Goal: Task Accomplishment & Management: Manage account settings

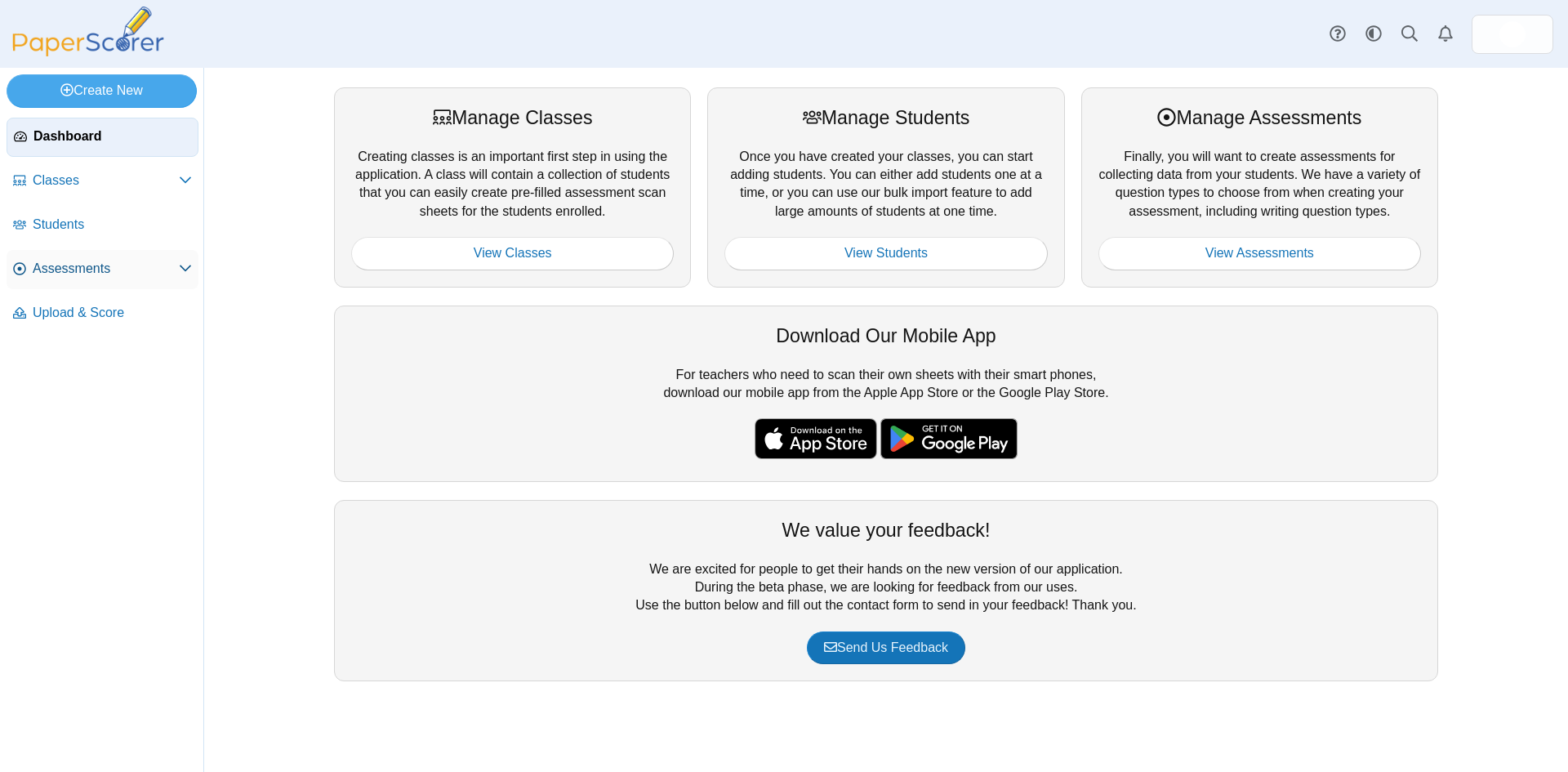
click at [85, 274] on span "Assessments" at bounding box center [106, 268] width 147 height 18
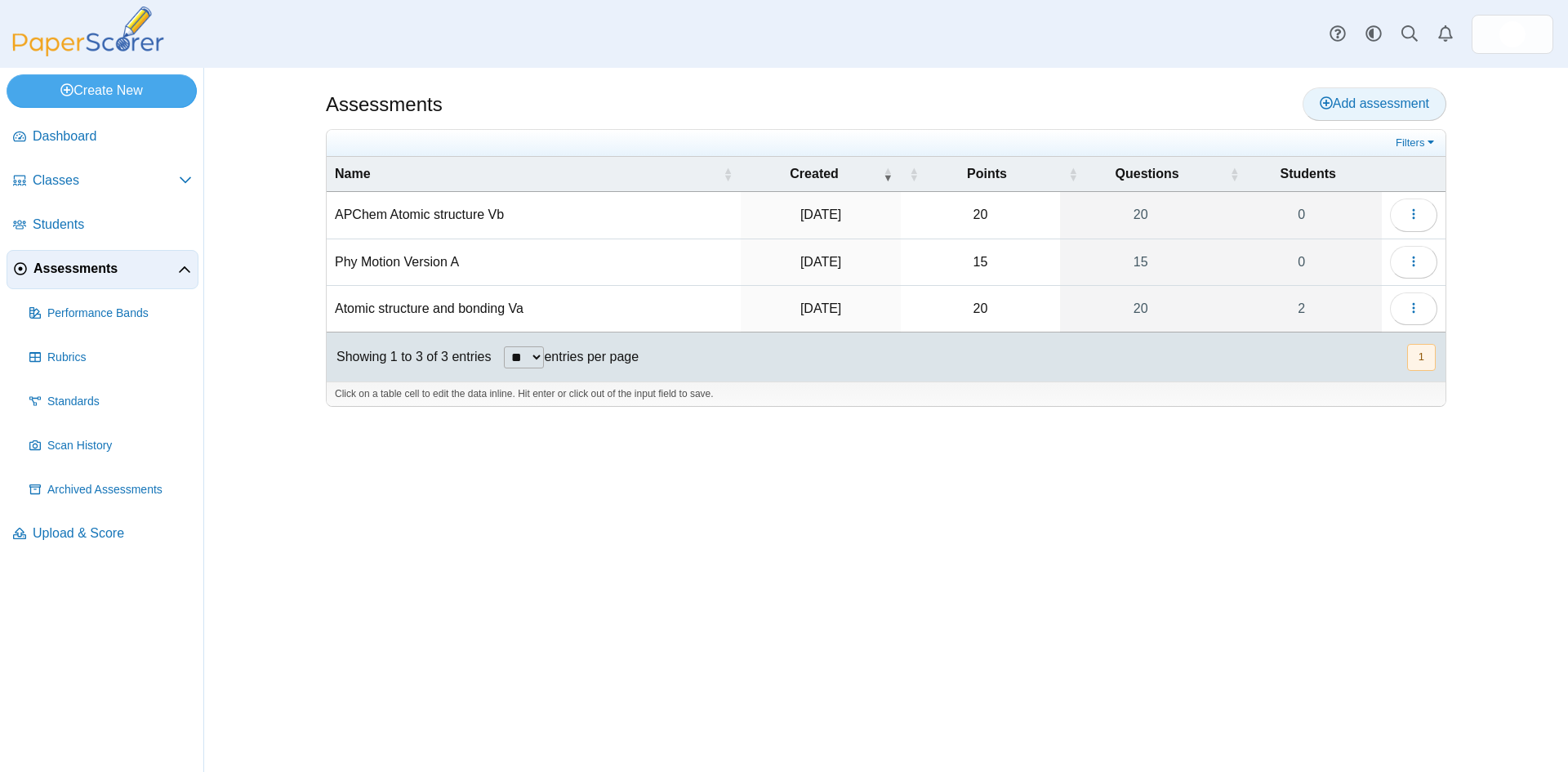
click at [1362, 107] on span "Add assessment" at bounding box center [1374, 103] width 109 height 14
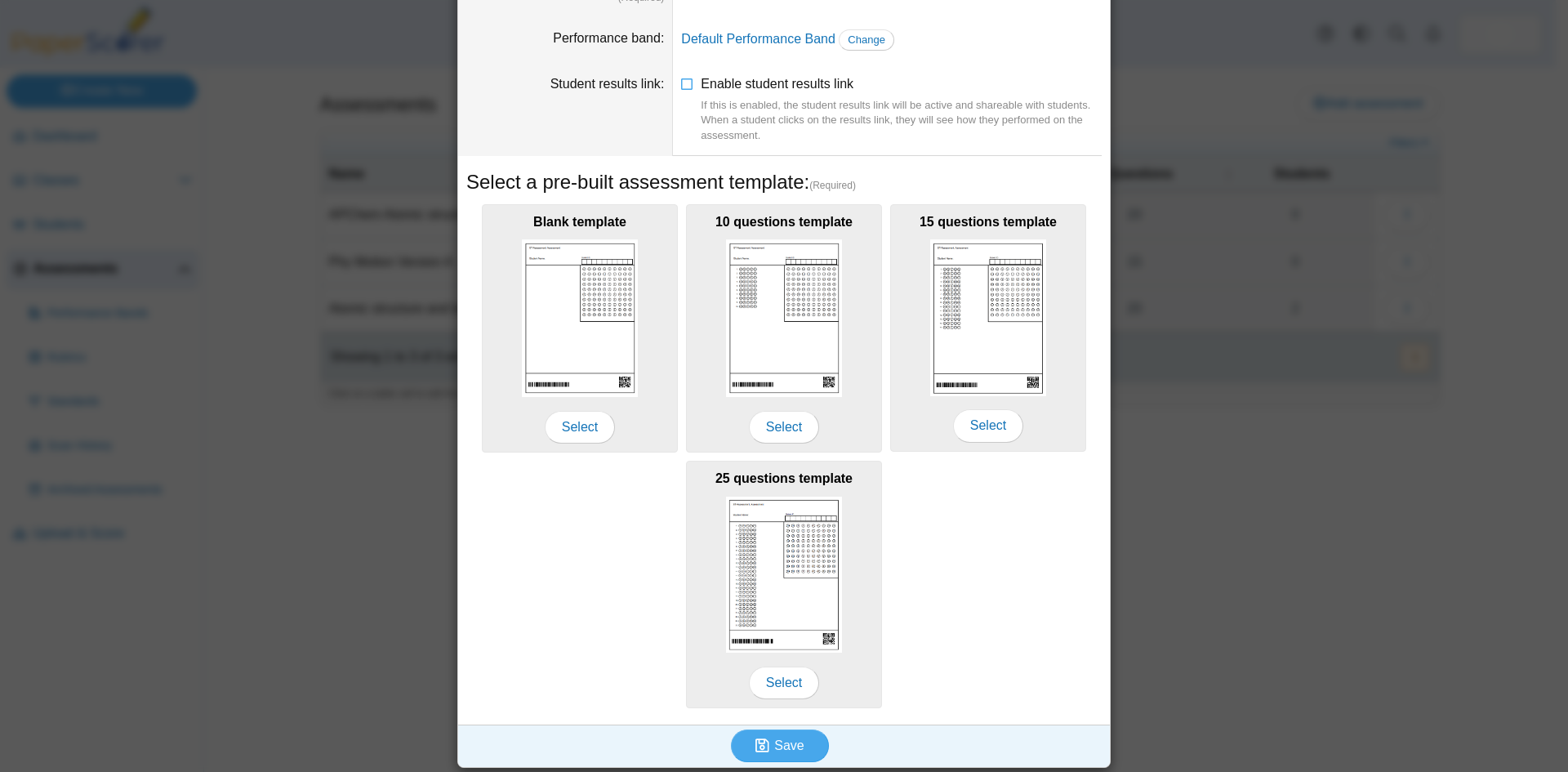
scroll to position [117, 0]
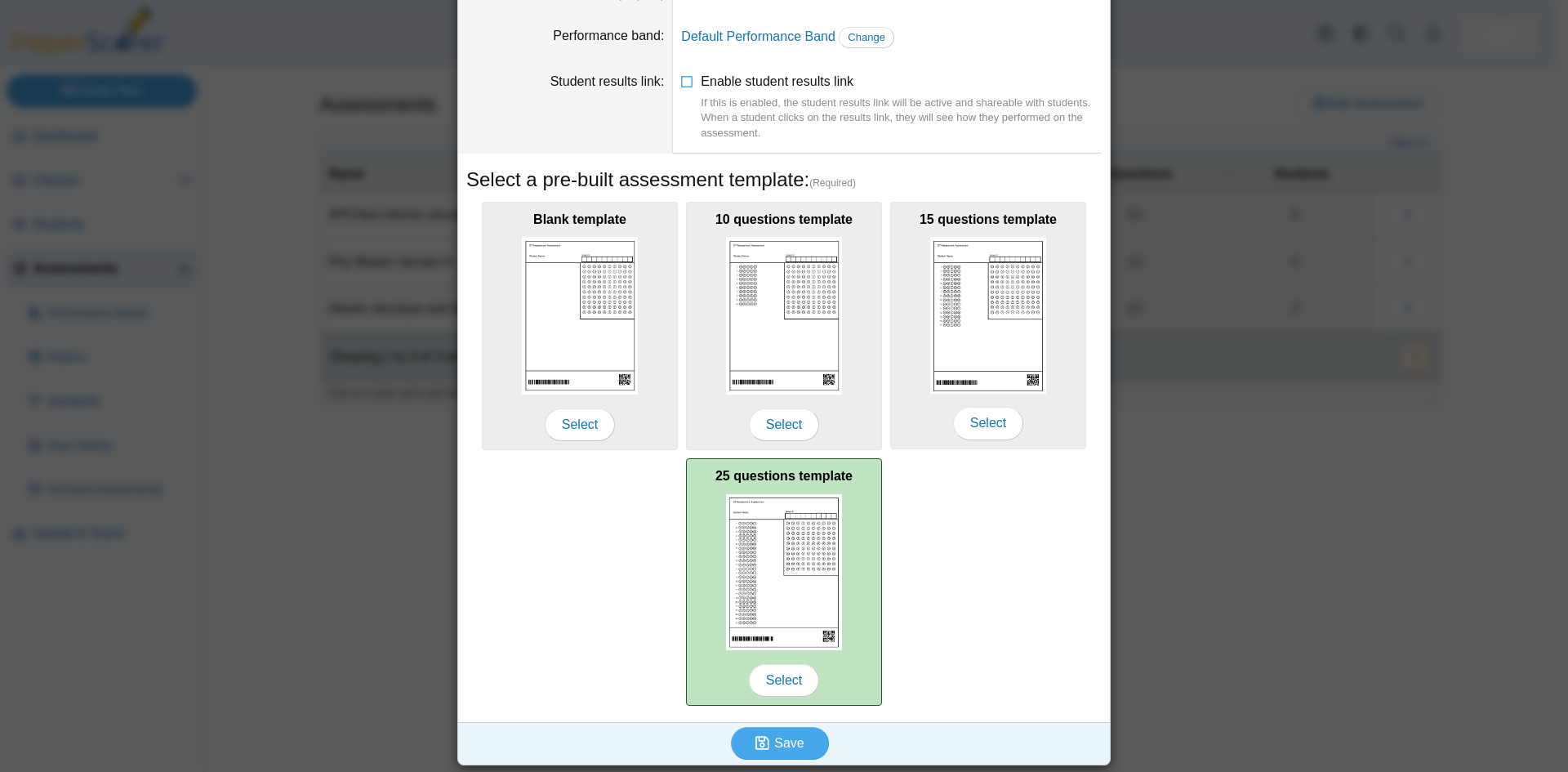
type input "**********"
click at [776, 653] on div "25 questions template Select" at bounding box center [784, 582] width 196 height 248
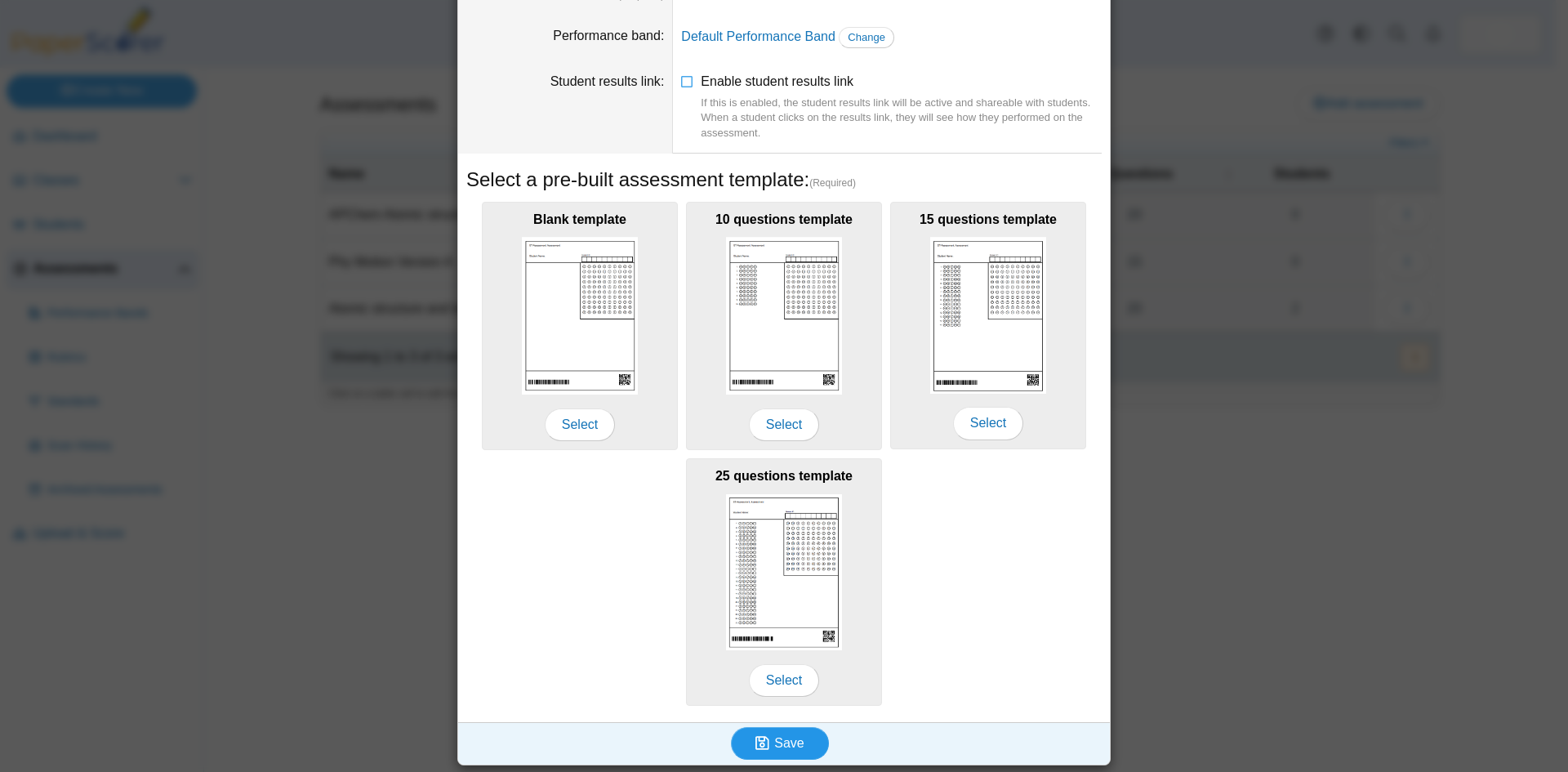
click at [784, 741] on span "Save" at bounding box center [789, 743] width 29 height 14
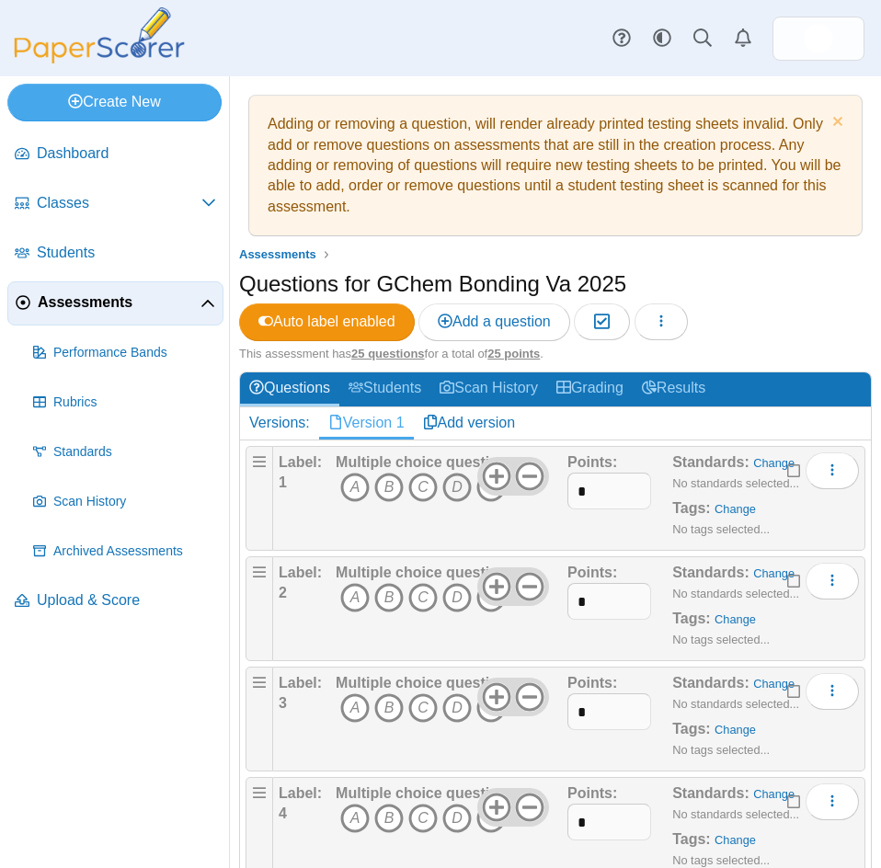
click at [456, 484] on icon "D" at bounding box center [456, 487] width 29 height 29
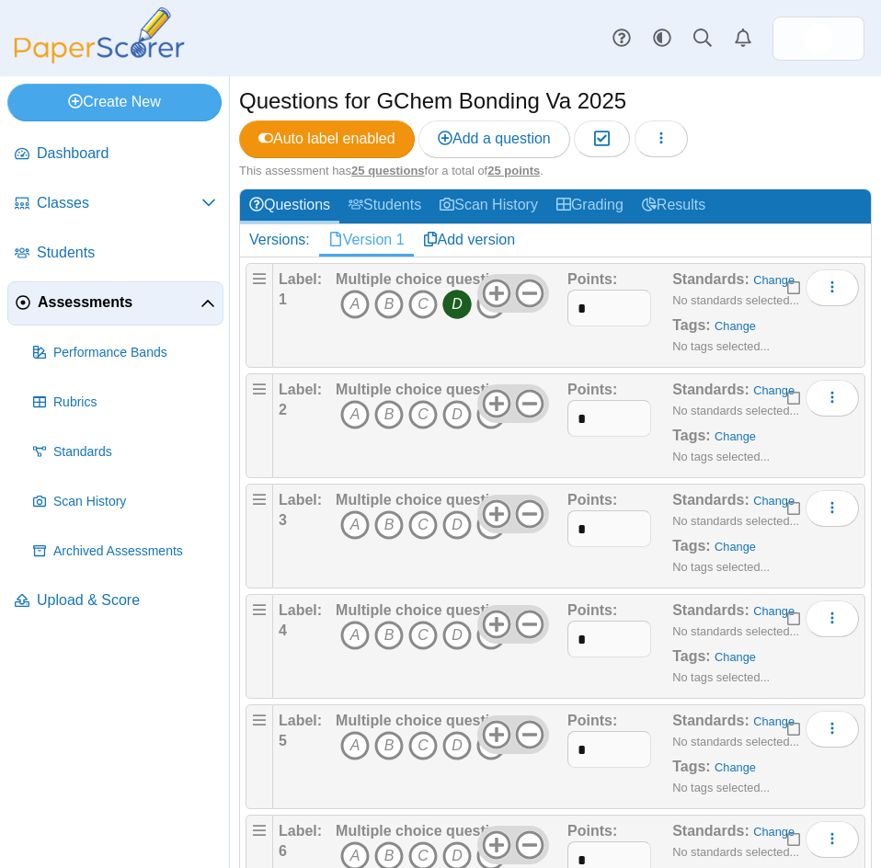
scroll to position [184, 0]
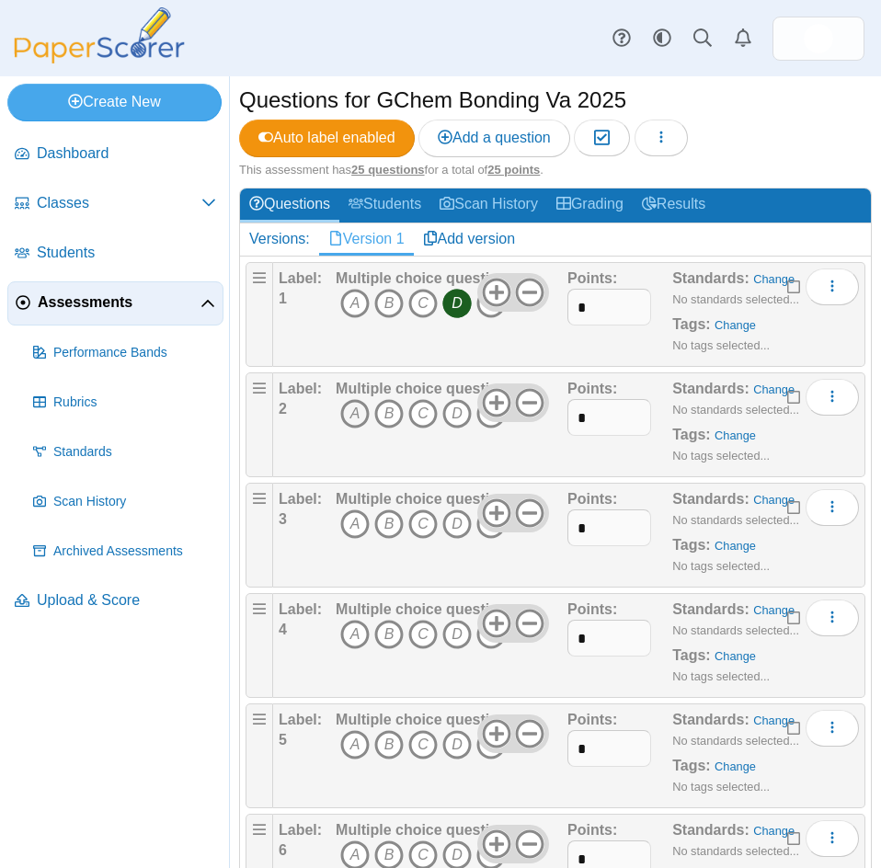
click at [351, 416] on icon "A" at bounding box center [354, 413] width 29 height 29
click at [391, 525] on icon "B" at bounding box center [388, 523] width 29 height 29
click at [348, 635] on icon "A" at bounding box center [354, 634] width 29 height 29
click at [457, 740] on icon "D" at bounding box center [456, 744] width 29 height 29
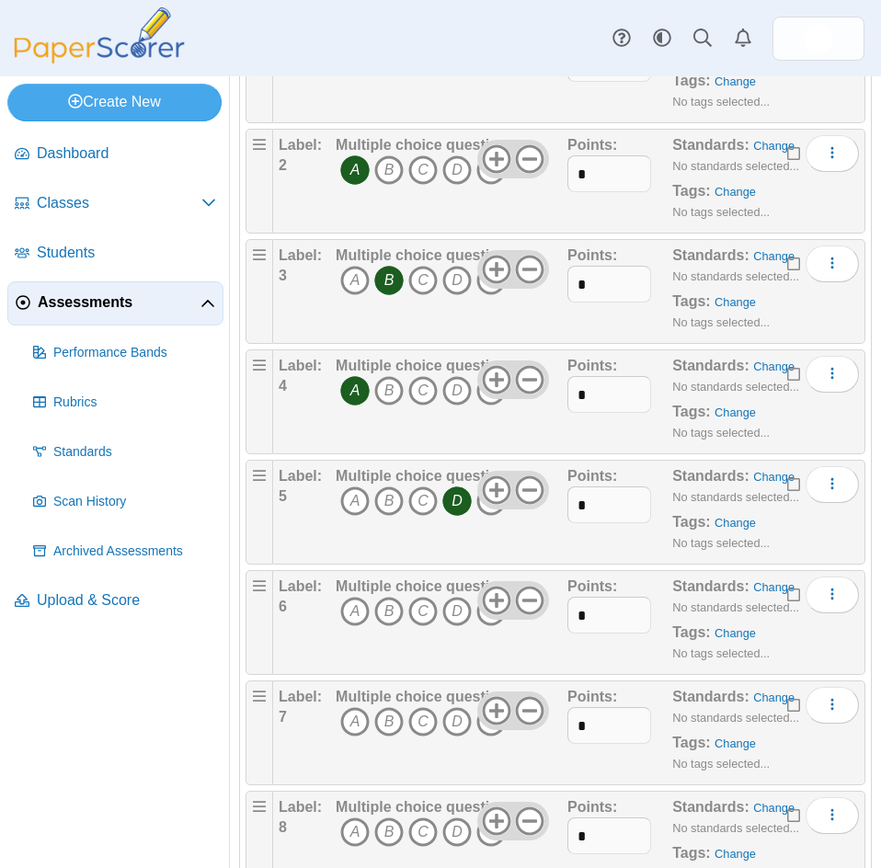
scroll to position [460, 0]
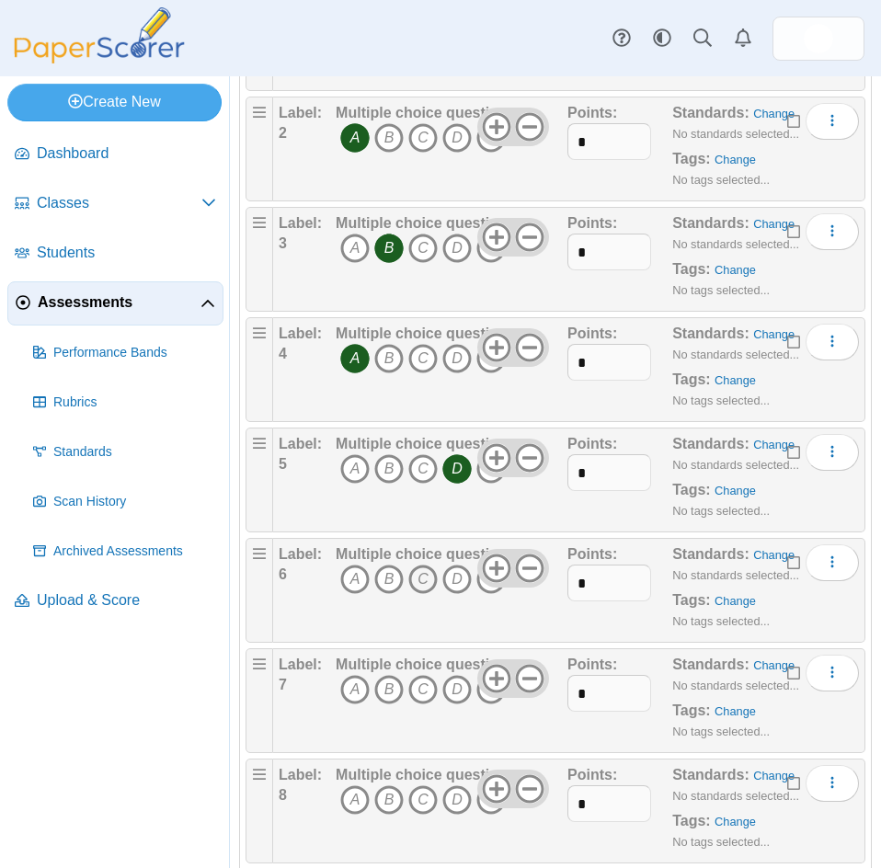
click at [412, 581] on icon "C" at bounding box center [422, 578] width 29 height 29
click at [416, 689] on icon "C" at bounding box center [422, 689] width 29 height 29
click at [384, 803] on icon "B" at bounding box center [388, 799] width 29 height 29
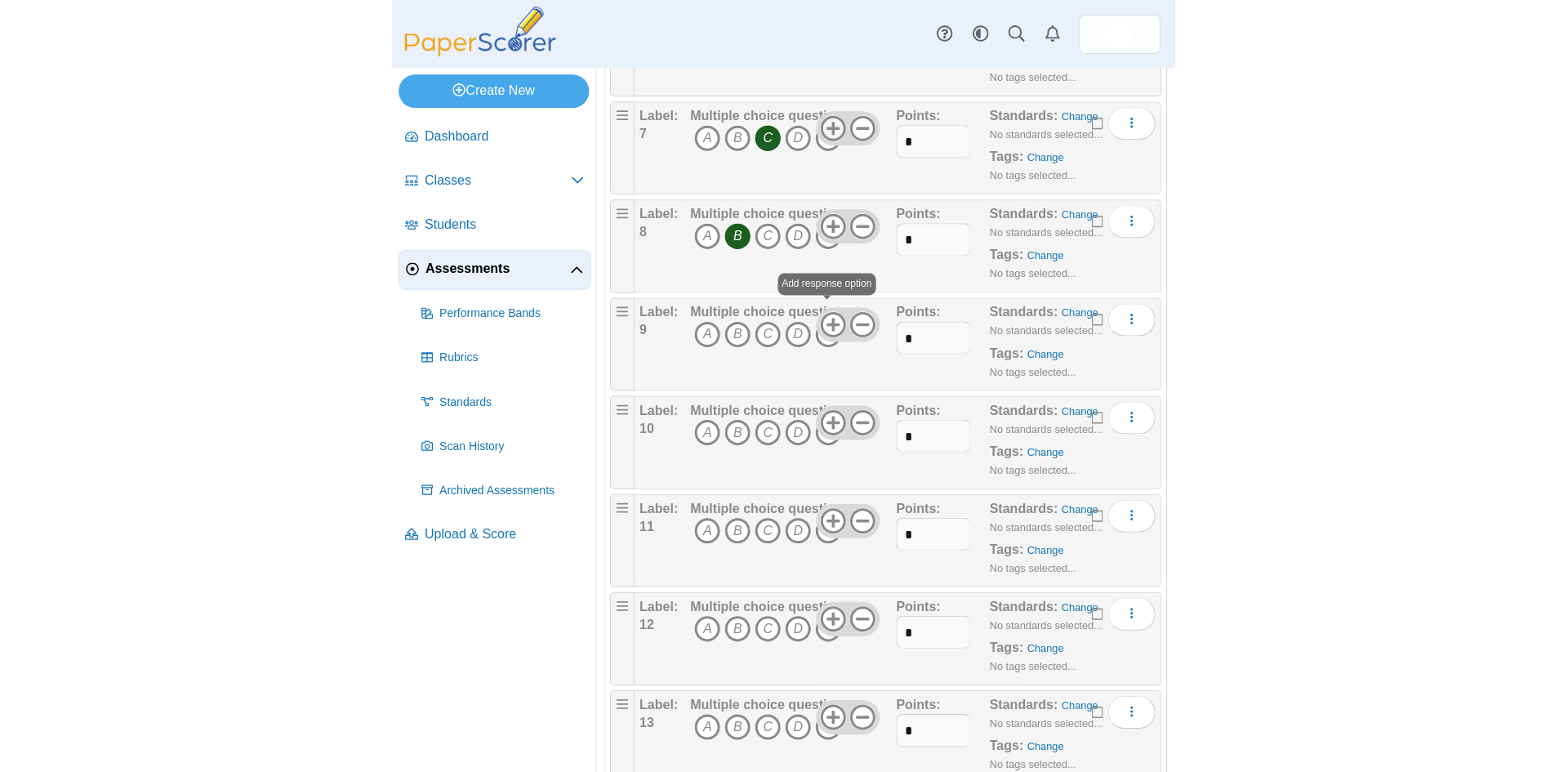
scroll to position [898, 0]
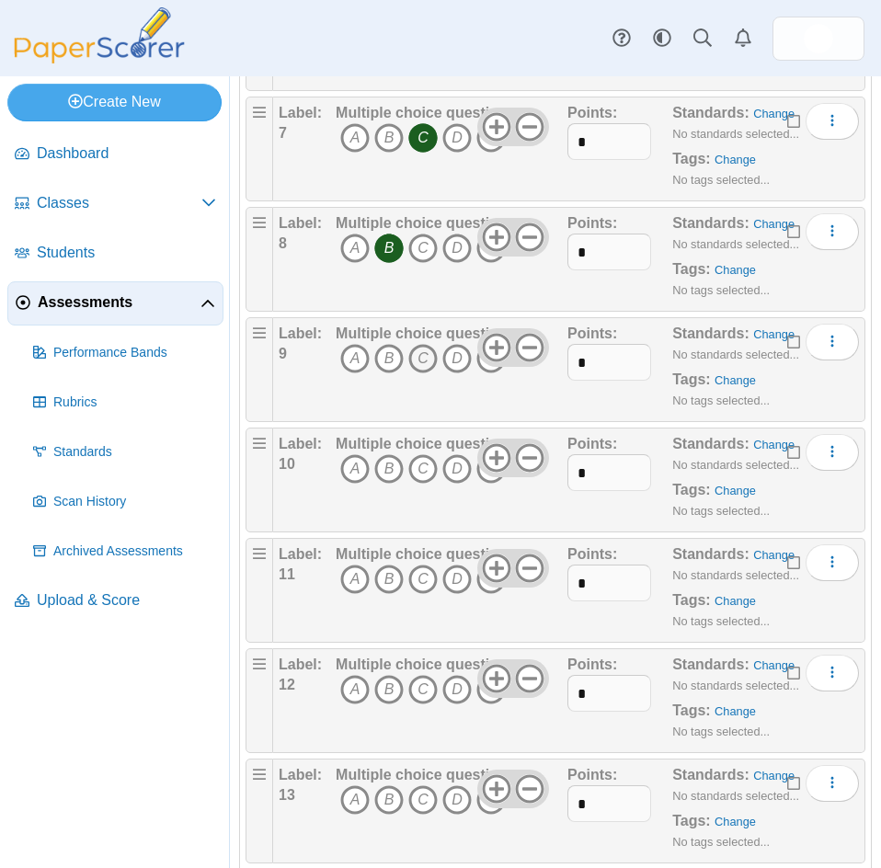
click at [421, 356] on icon "C" at bounding box center [422, 358] width 29 height 29
click at [355, 462] on icon "A" at bounding box center [354, 468] width 29 height 29
click at [390, 583] on icon "B" at bounding box center [388, 578] width 29 height 29
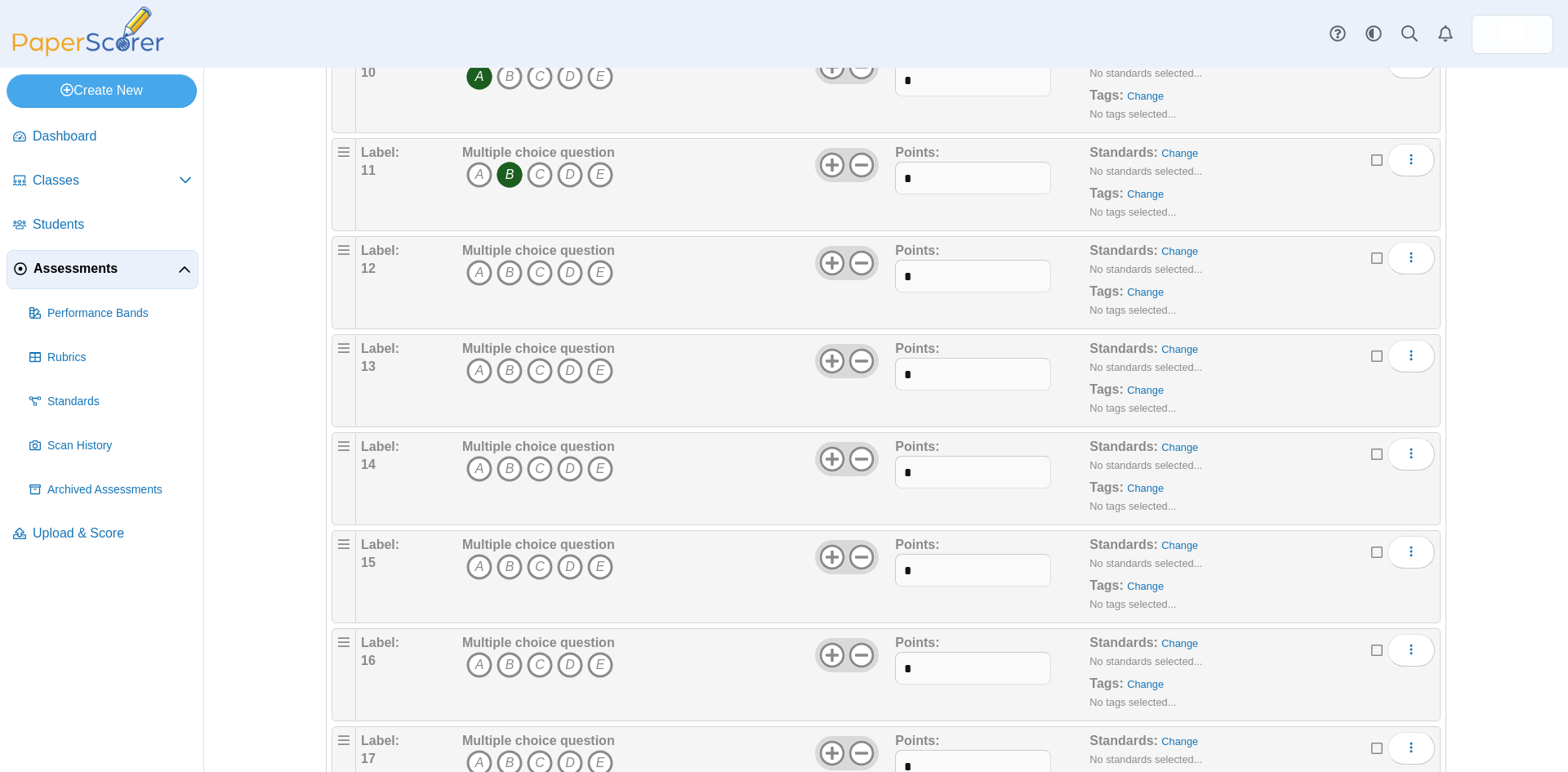
scroll to position [1143, 0]
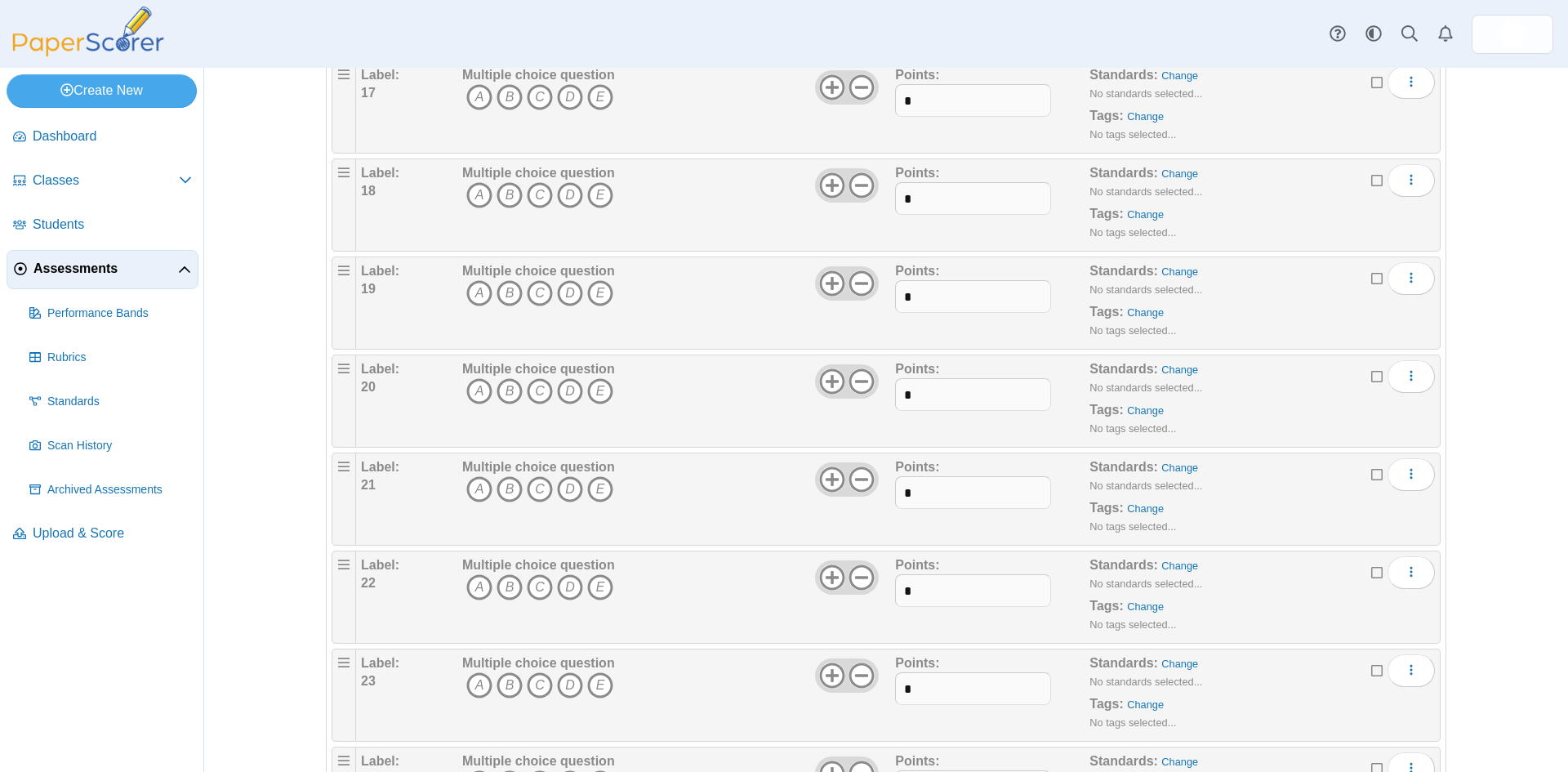
scroll to position [1934, 0]
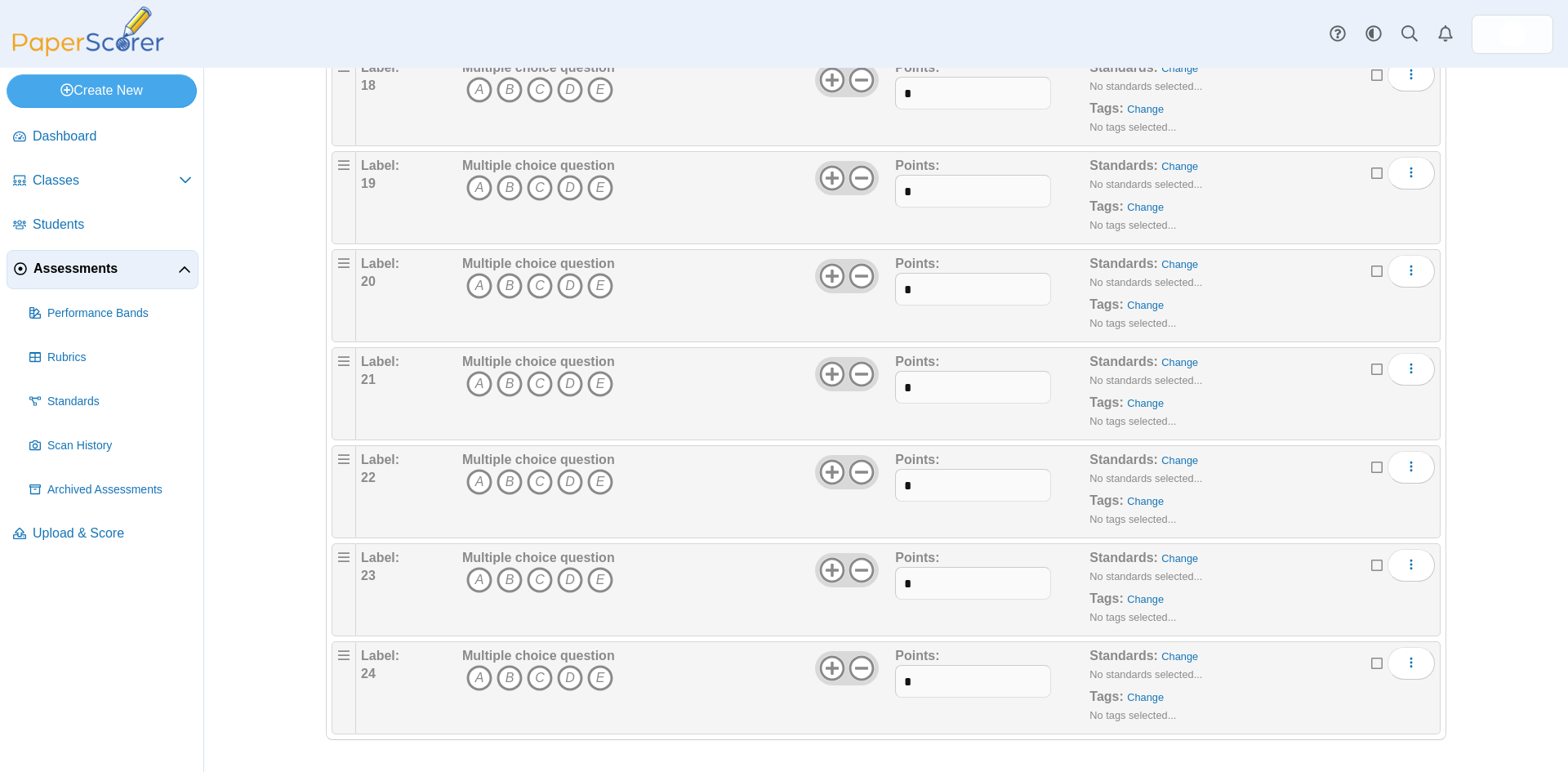
drag, startPoint x: 1369, startPoint y: 664, endPoint x: 1372, endPoint y: 656, distance: 8.5
click at [1372, 663] on icon at bounding box center [1378, 660] width 13 height 12
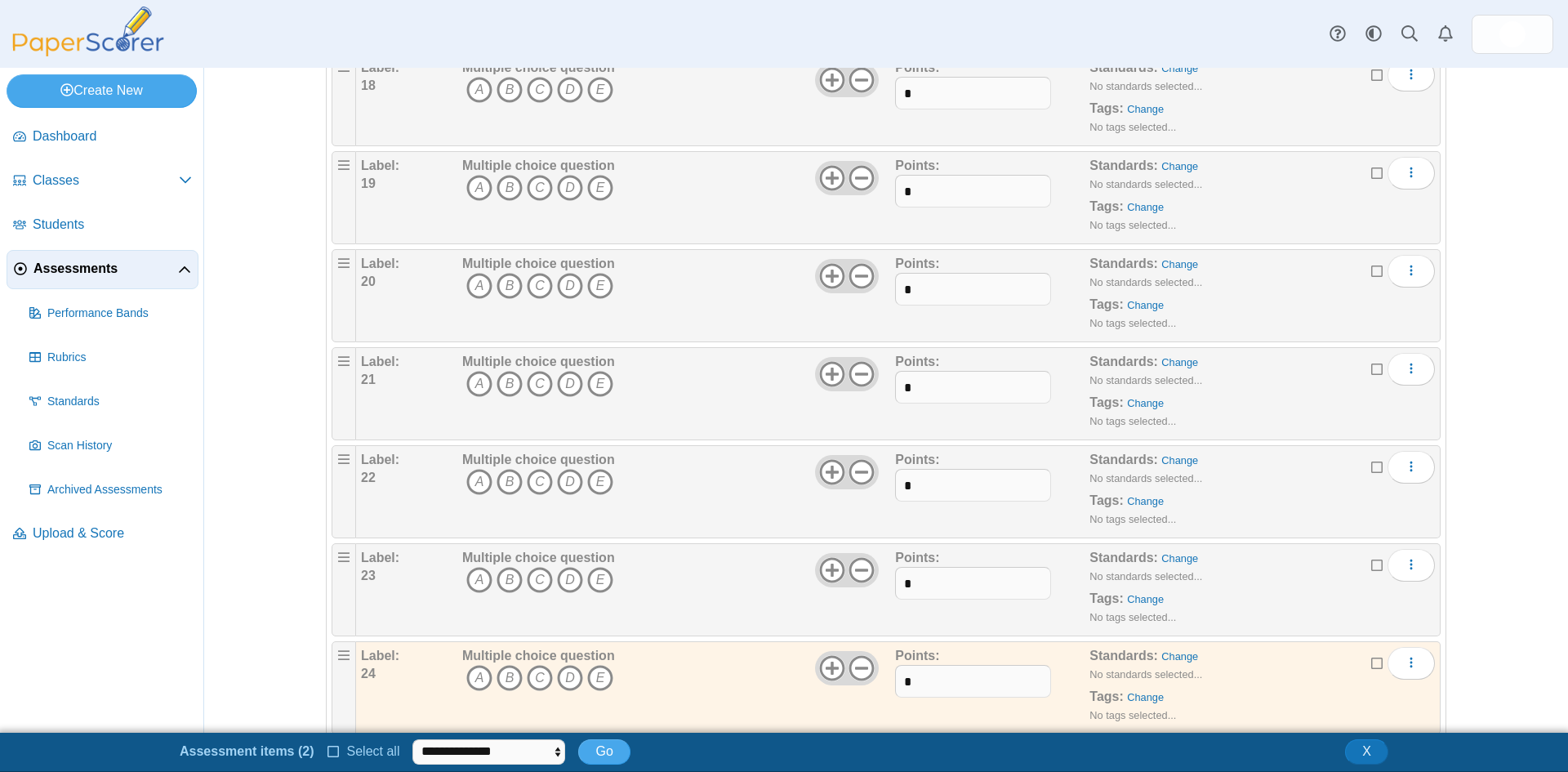
click at [1372, 569] on icon at bounding box center [1378, 562] width 13 height 12
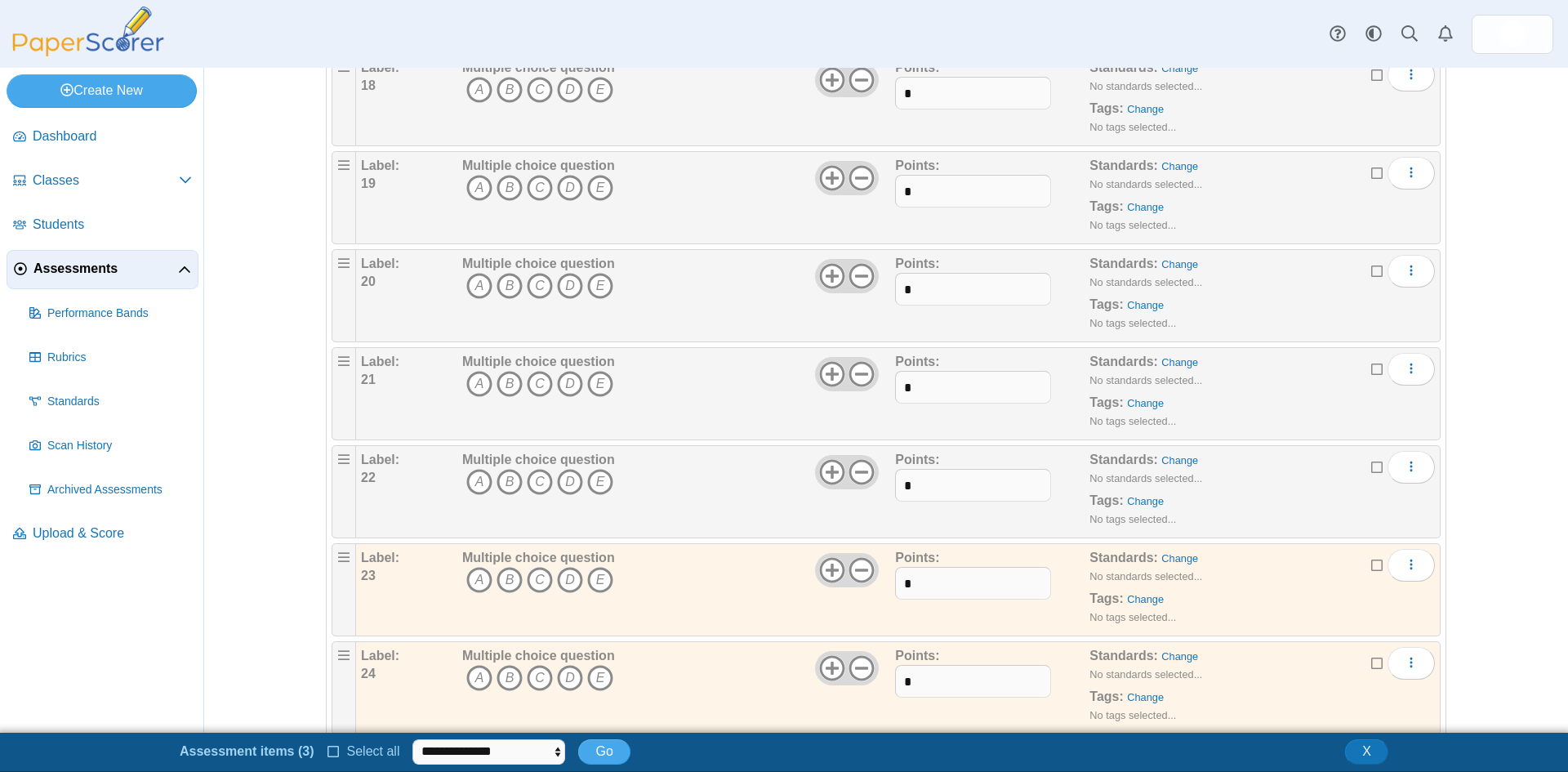
click at [1372, 469] on icon at bounding box center [1378, 465] width 13 height 12
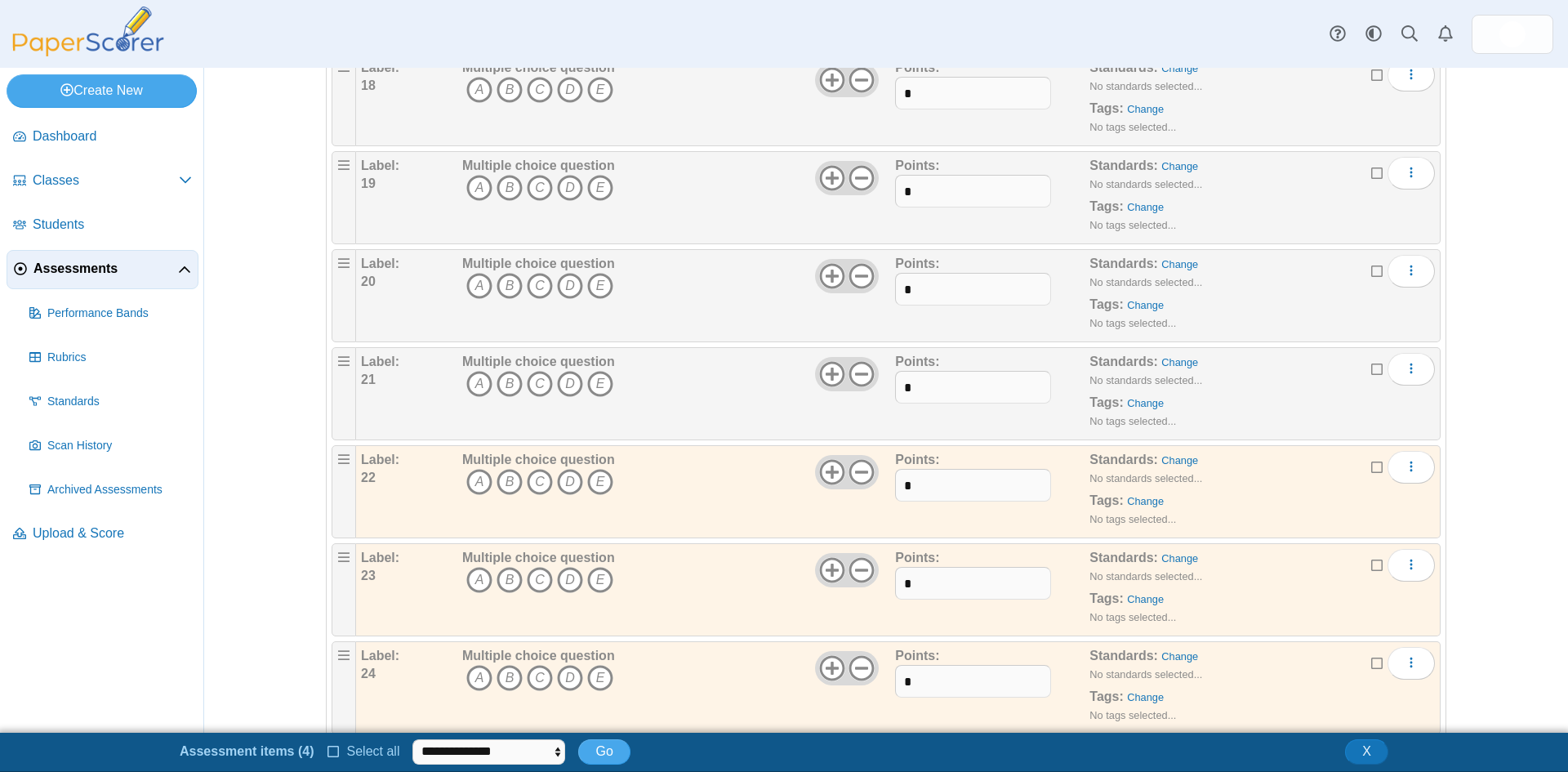
click at [1372, 370] on icon at bounding box center [1378, 366] width 13 height 12
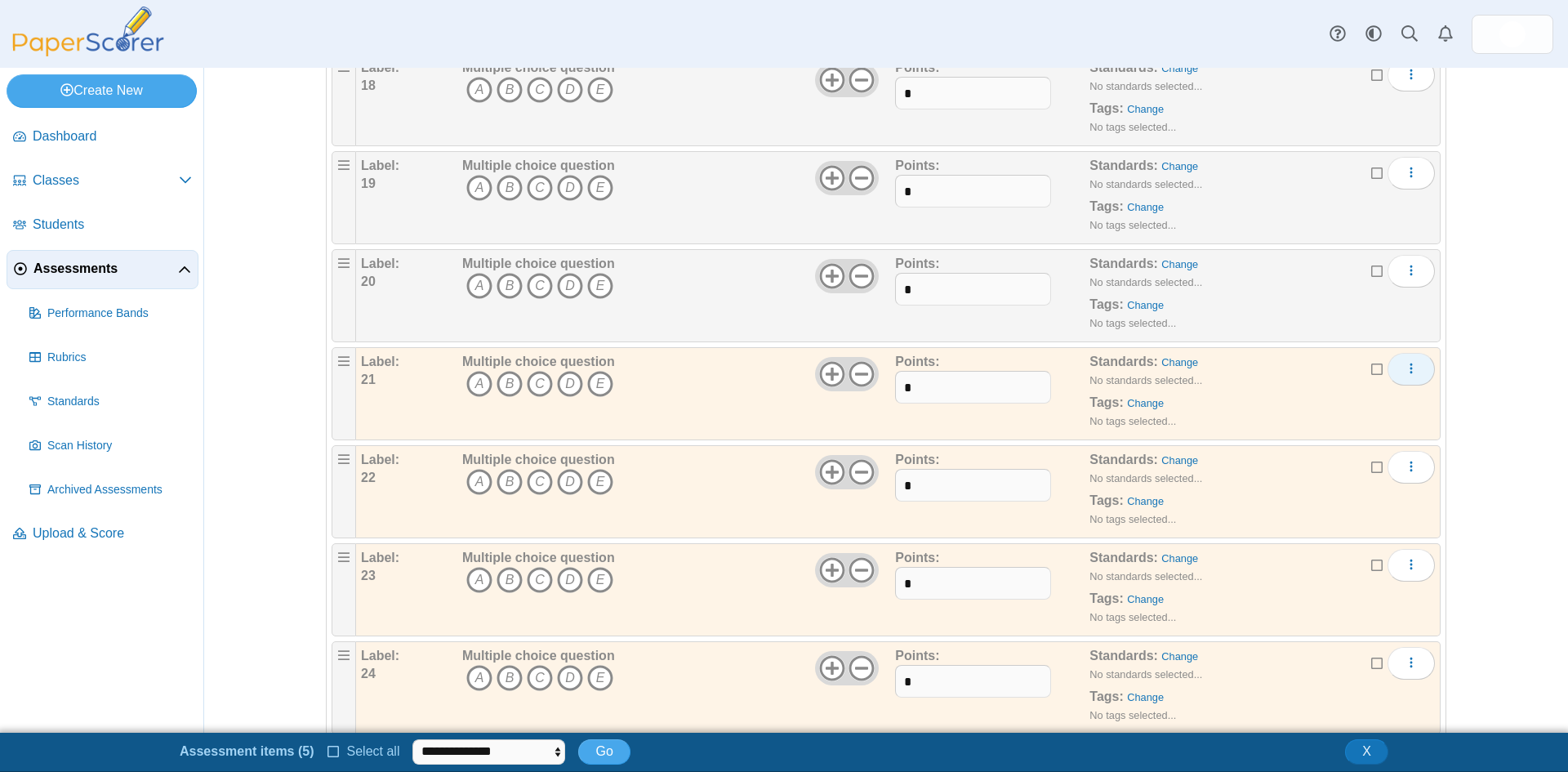
click at [1406, 369] on icon "More options" at bounding box center [1411, 368] width 13 height 13
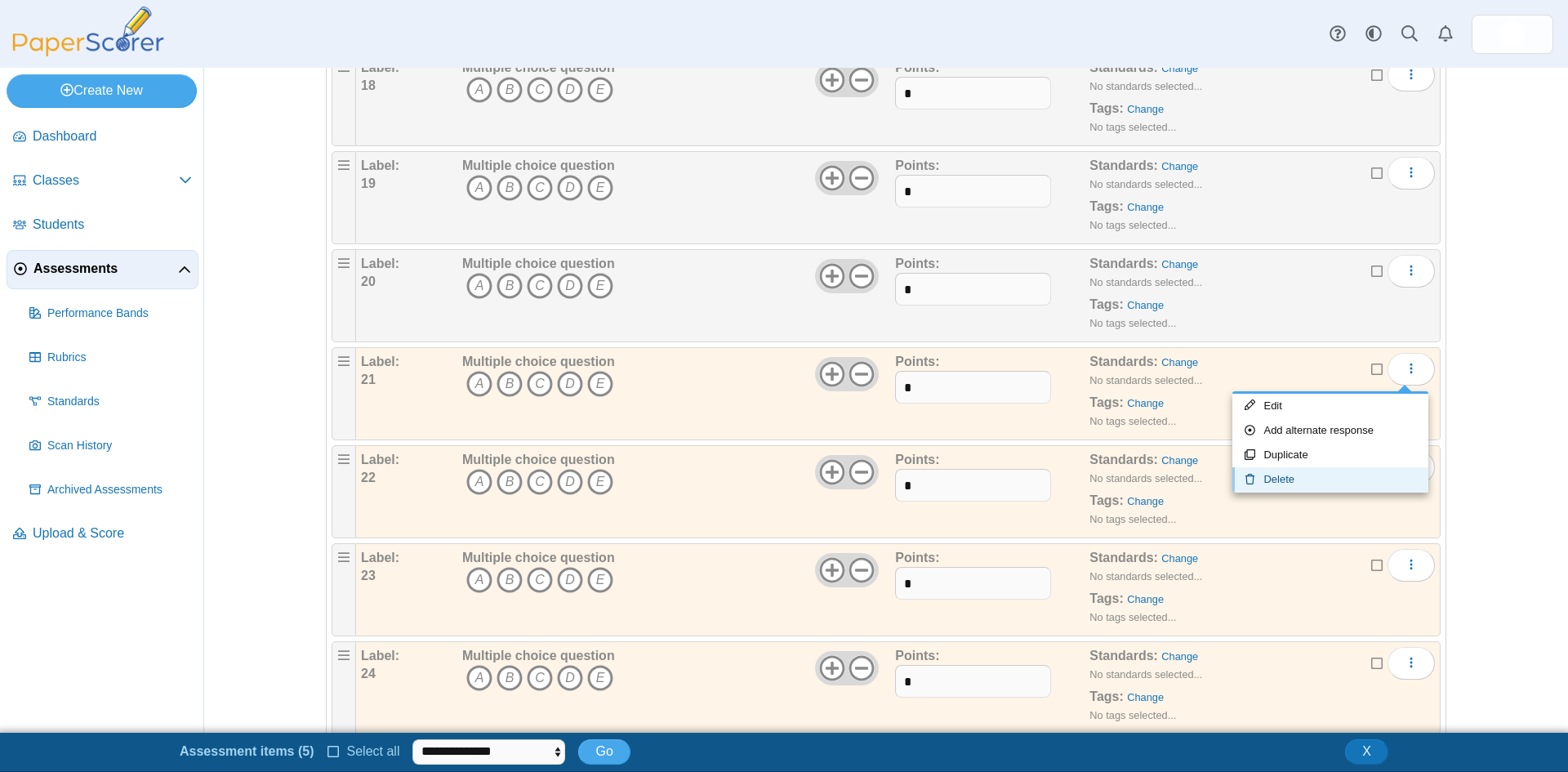
click at [1288, 484] on link "Delete" at bounding box center [1330, 480] width 196 height 25
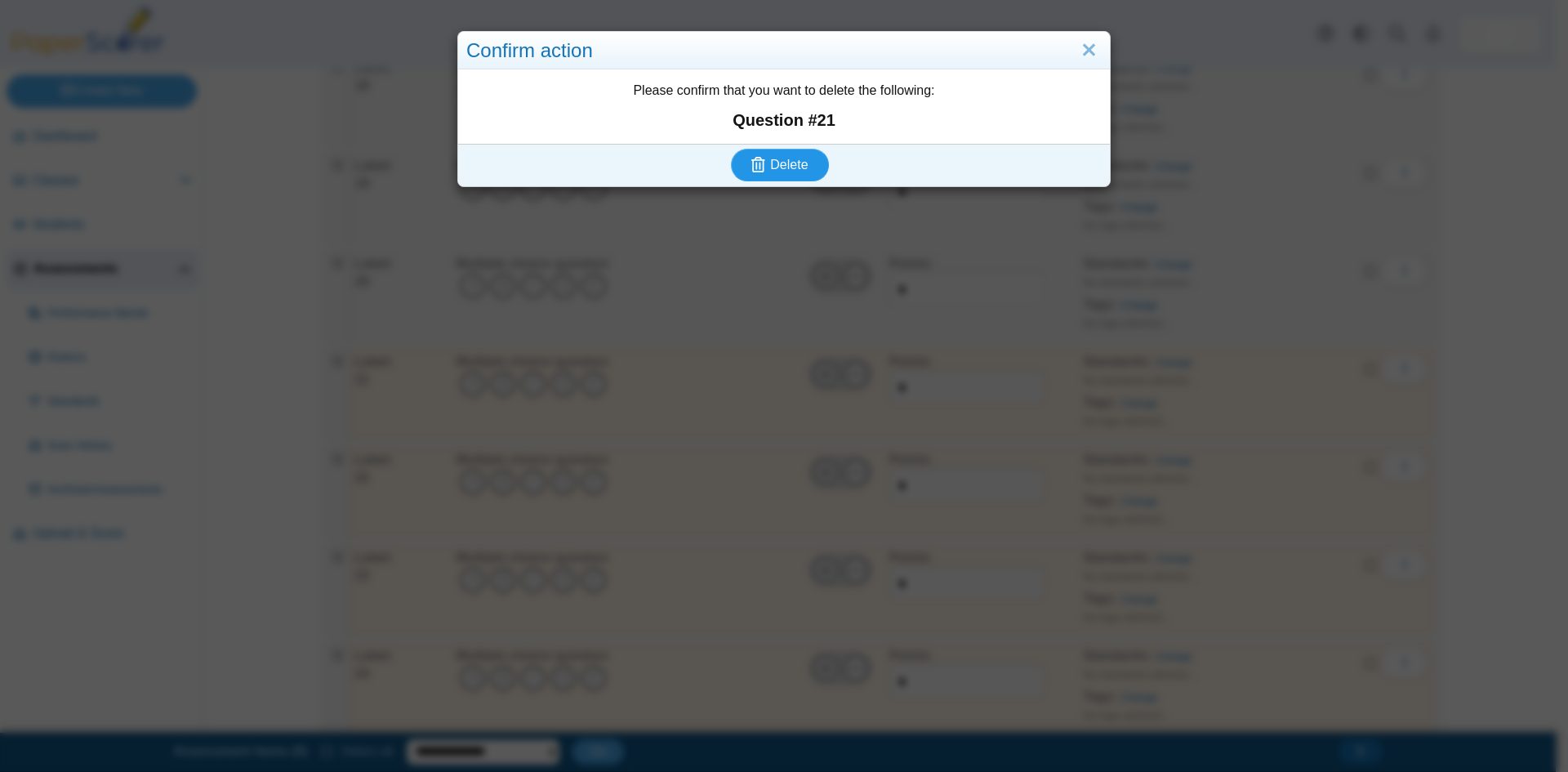
click at [783, 158] on span "Delete" at bounding box center [789, 164] width 37 height 14
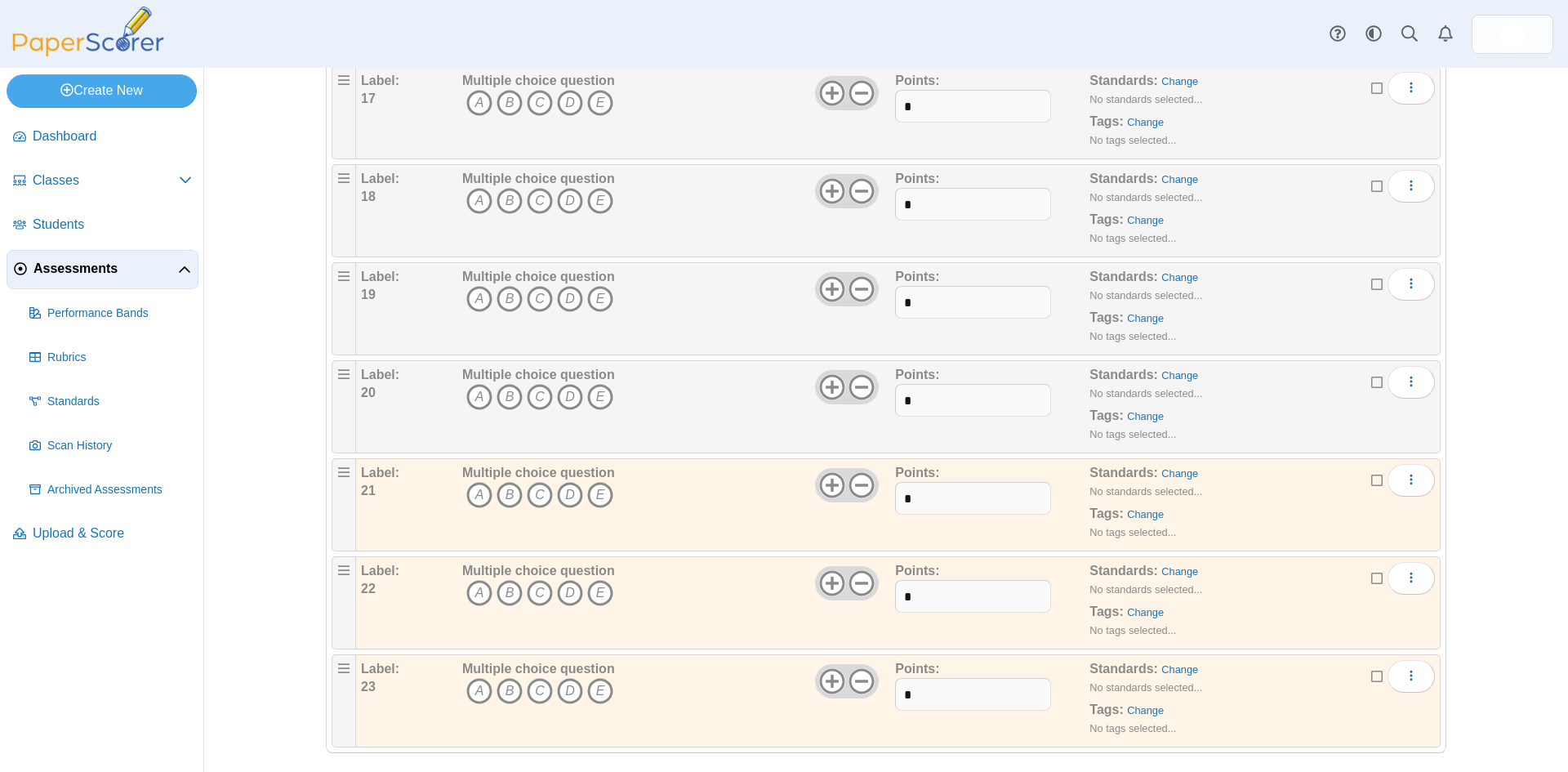
scroll to position [1836, 0]
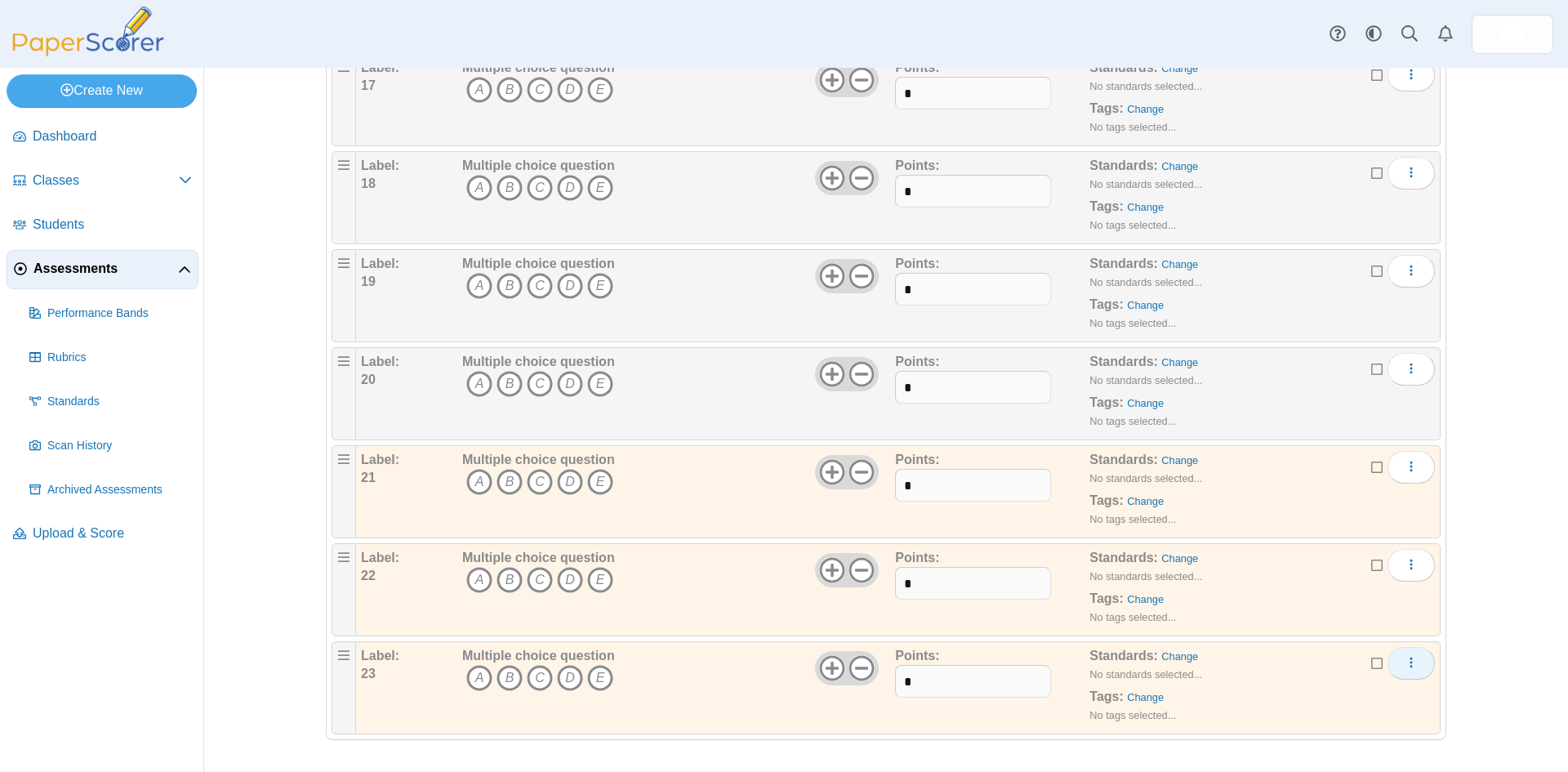
click at [1402, 671] on button "More options" at bounding box center [1411, 663] width 47 height 33
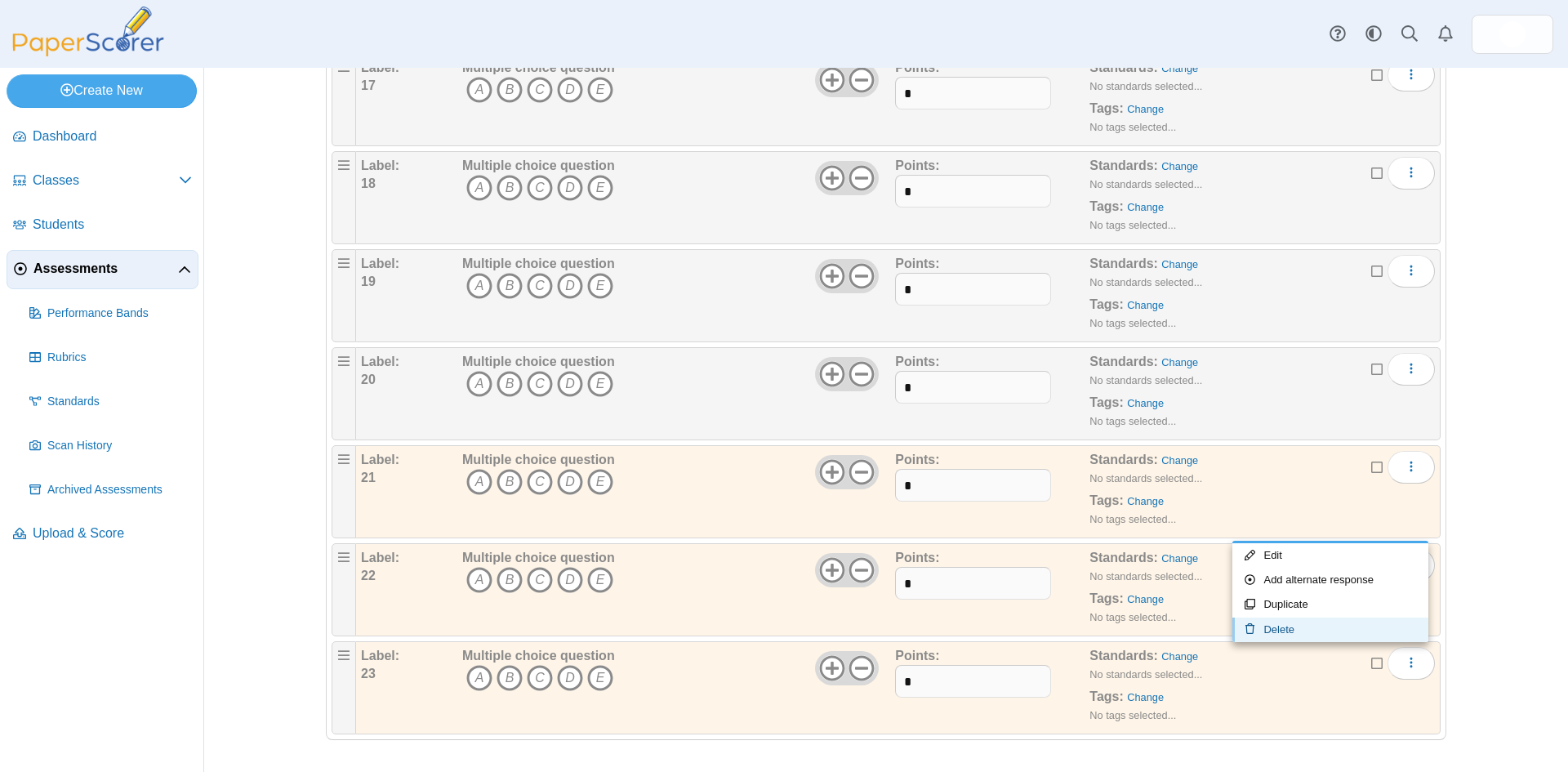
click at [1319, 629] on link "Delete" at bounding box center [1330, 630] width 196 height 25
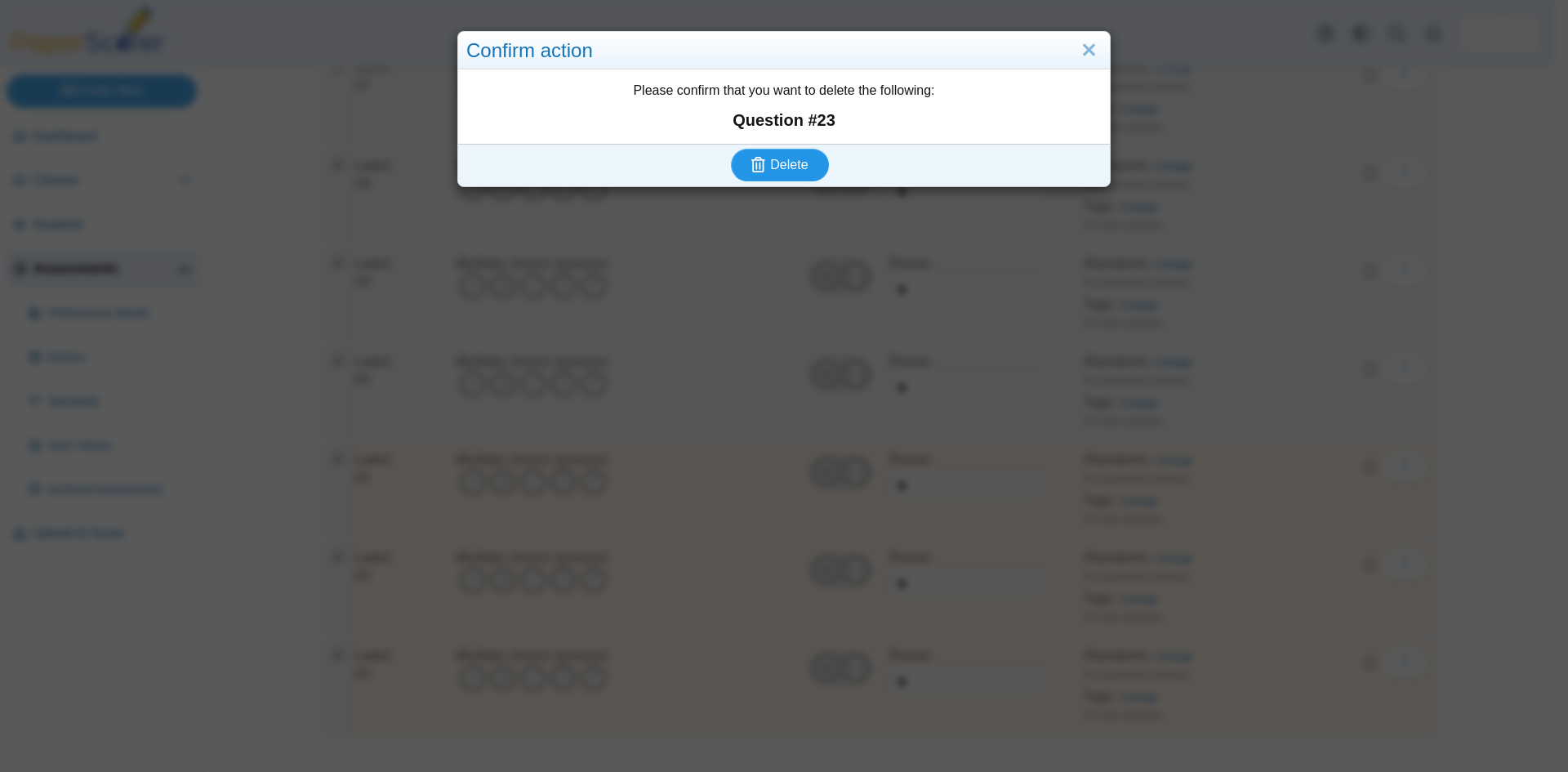
click at [792, 166] on span "Delete" at bounding box center [789, 164] width 37 height 14
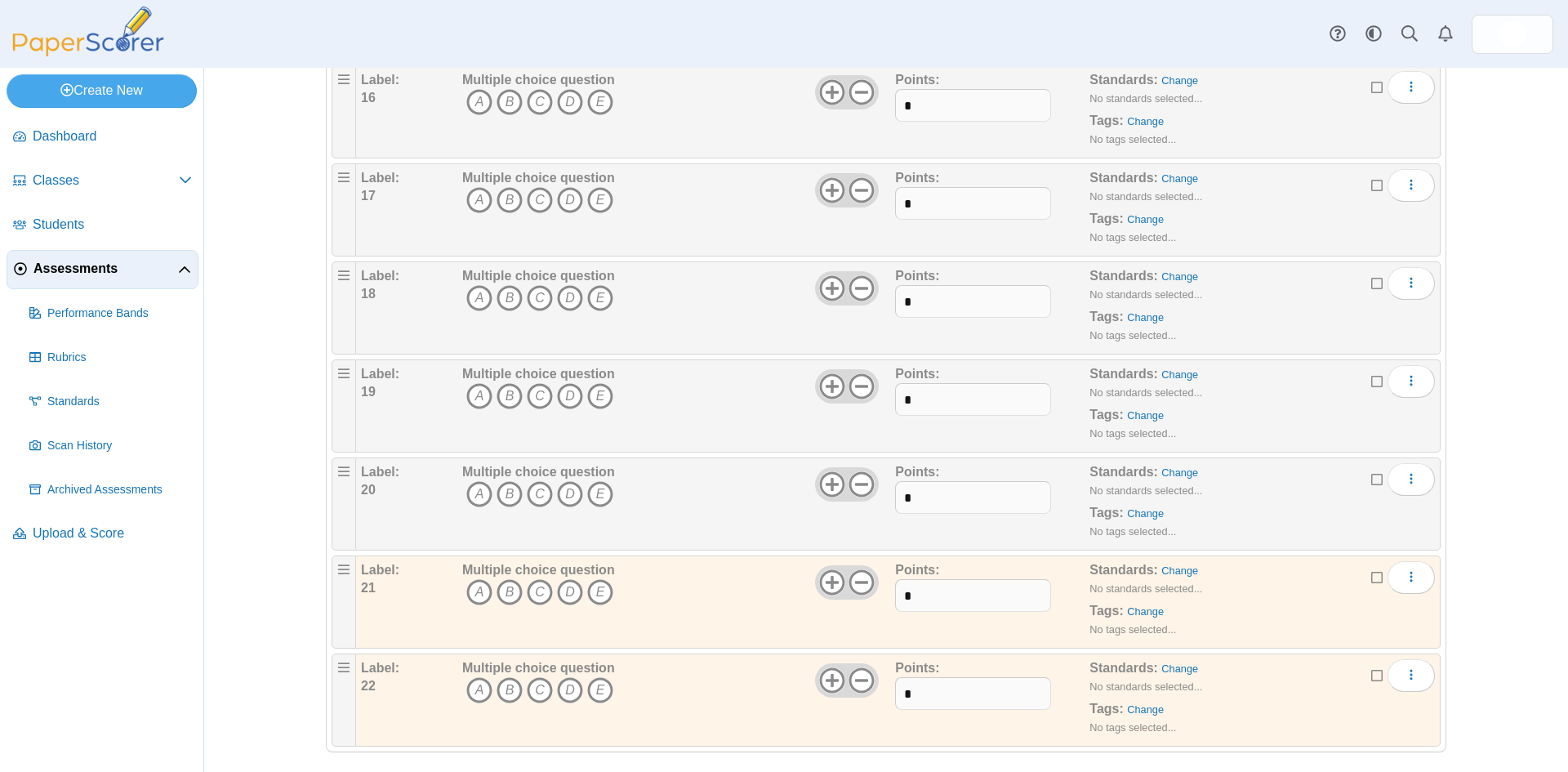
scroll to position [1738, 0]
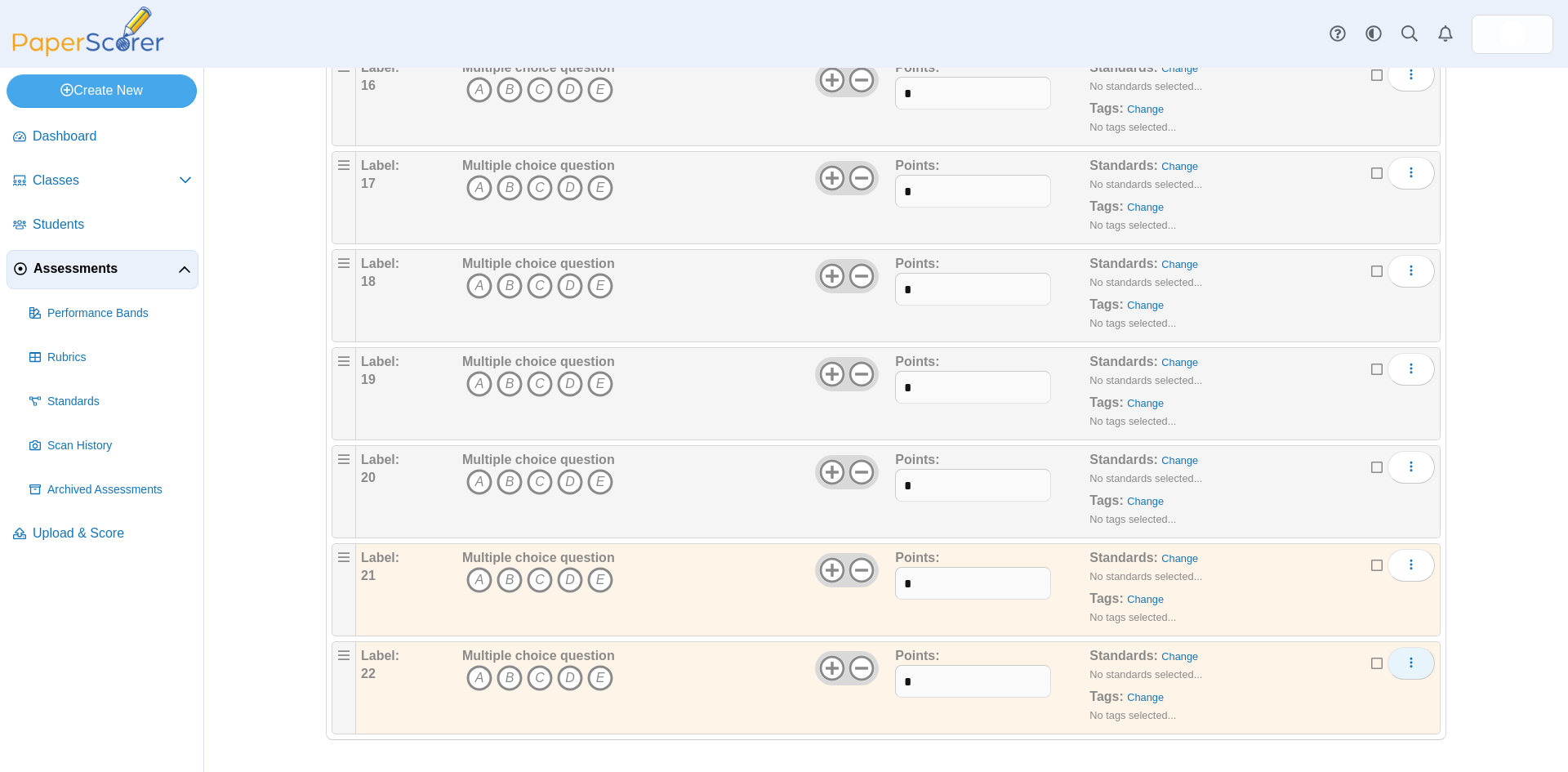
click at [1413, 663] on button "More options" at bounding box center [1411, 663] width 47 height 33
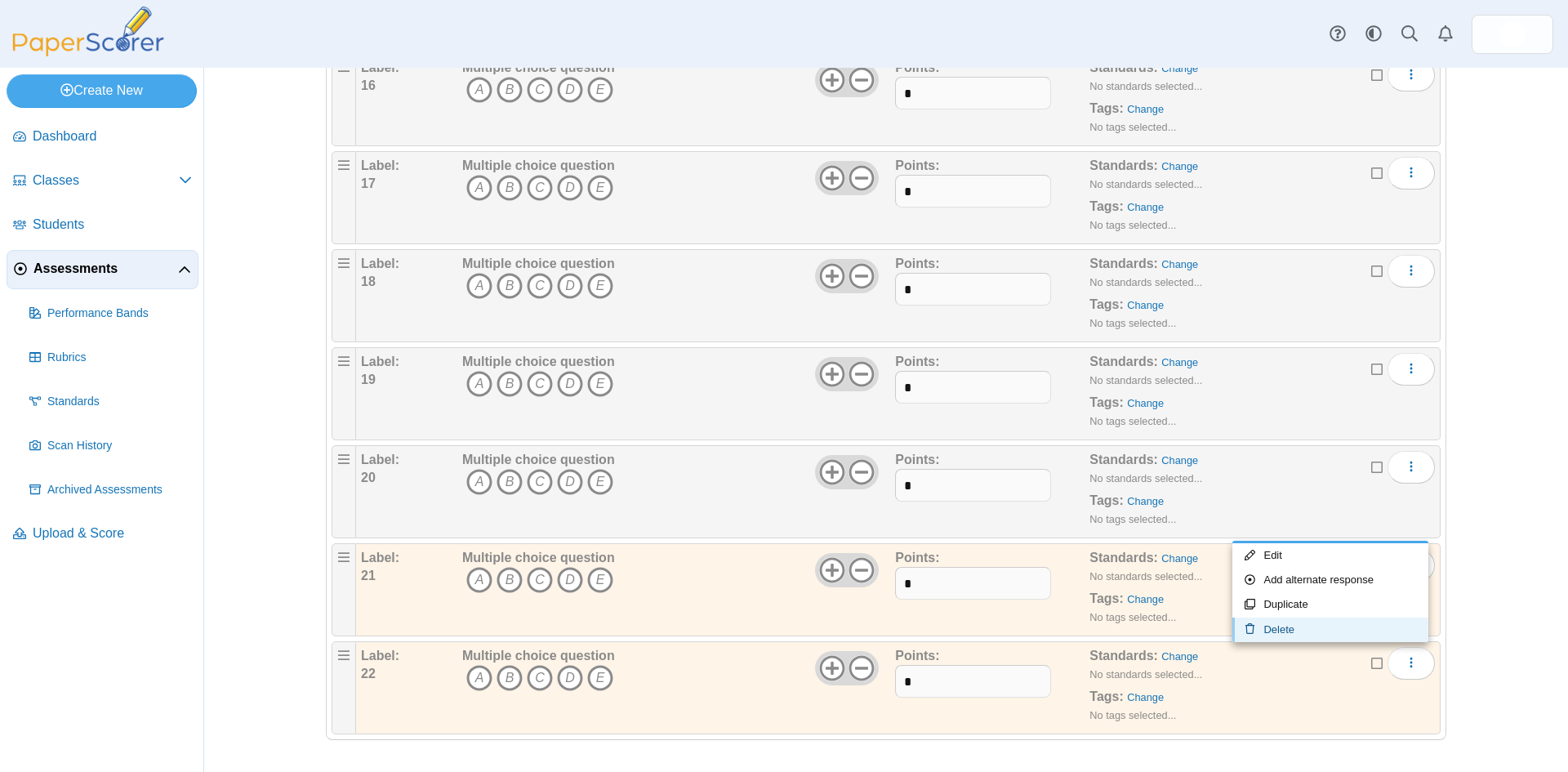
click at [1299, 626] on link "Delete" at bounding box center [1330, 630] width 196 height 25
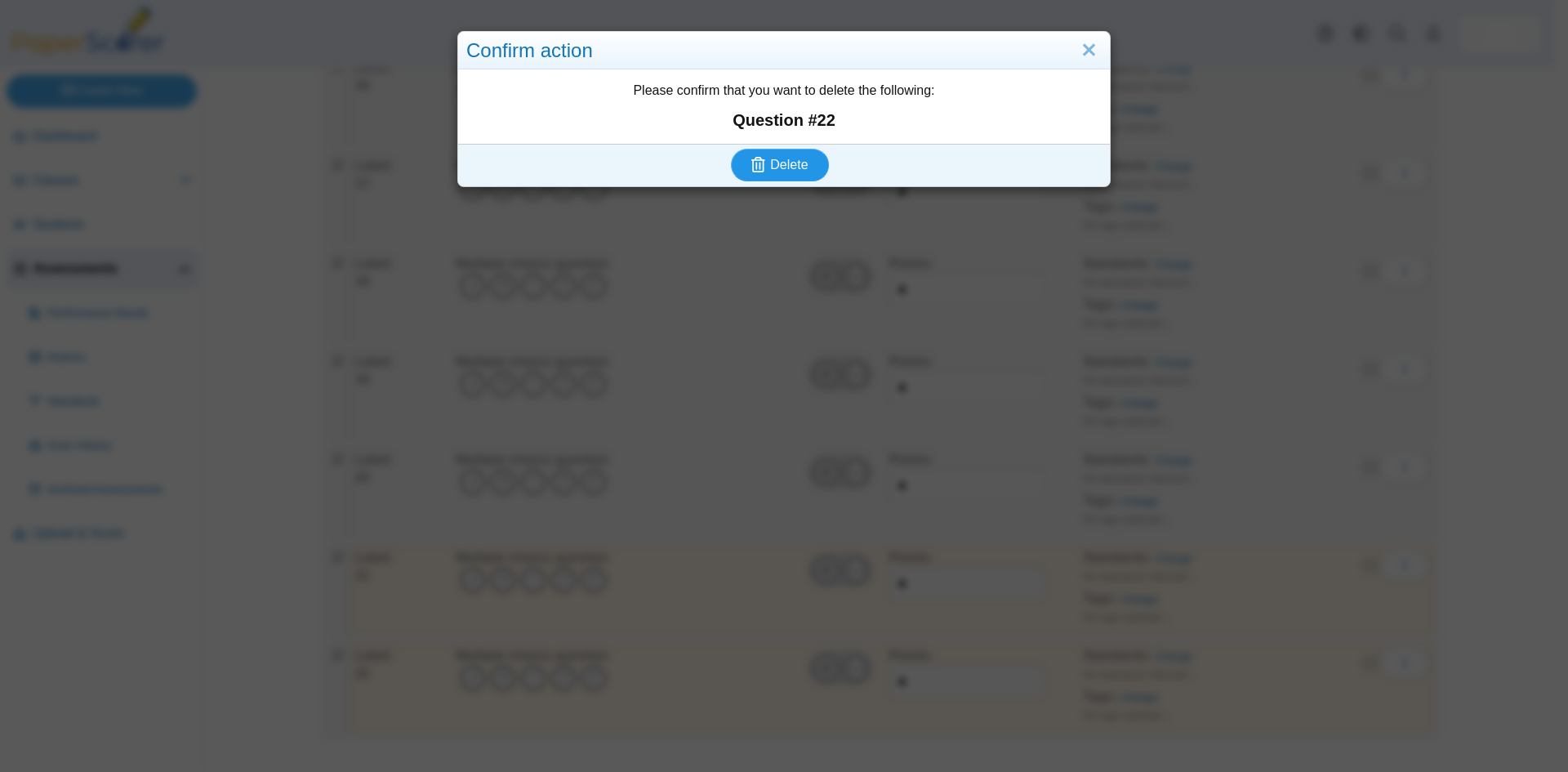
click at [788, 171] on span "Delete" at bounding box center [789, 164] width 37 height 14
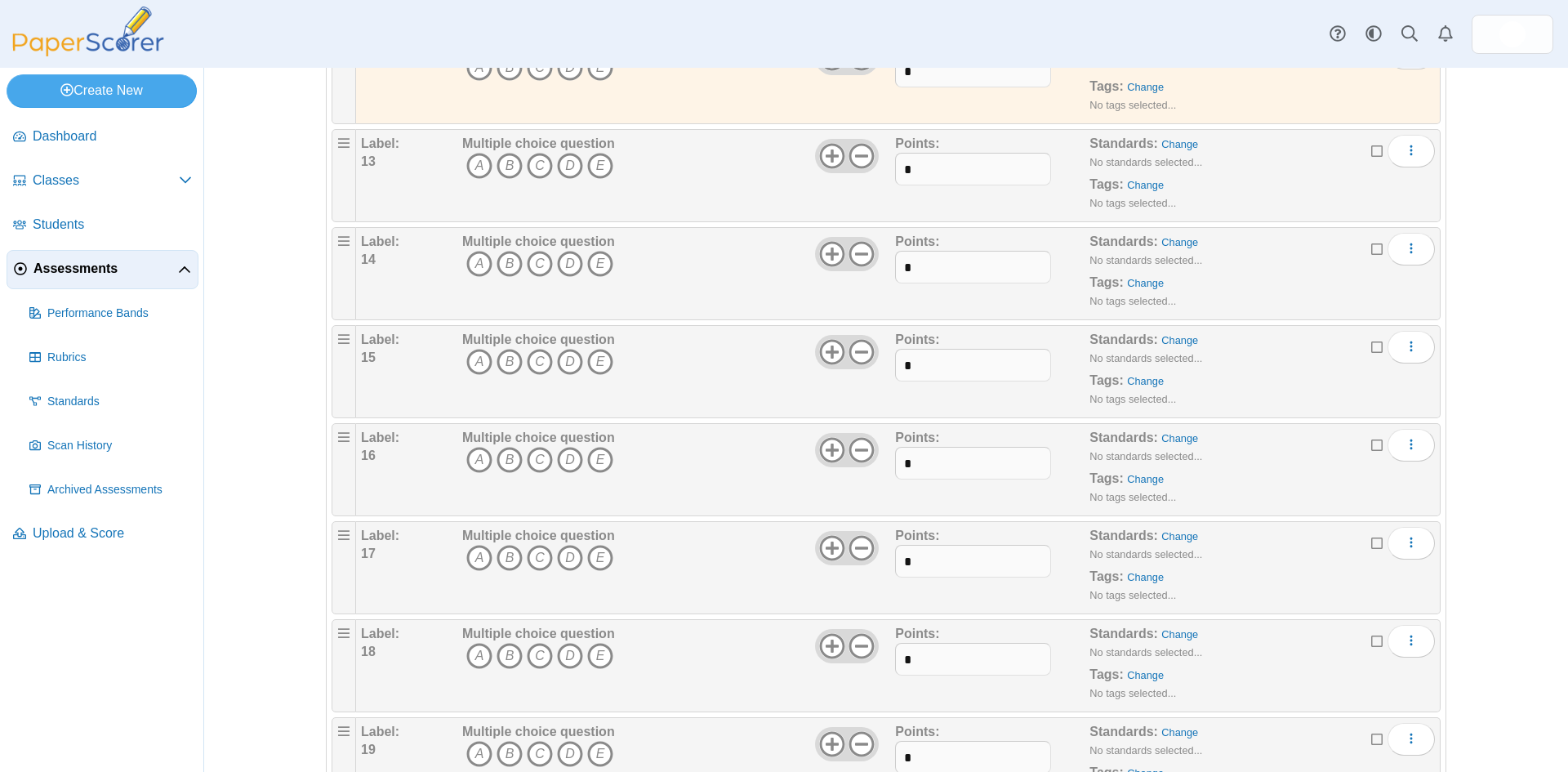
scroll to position [1640, 0]
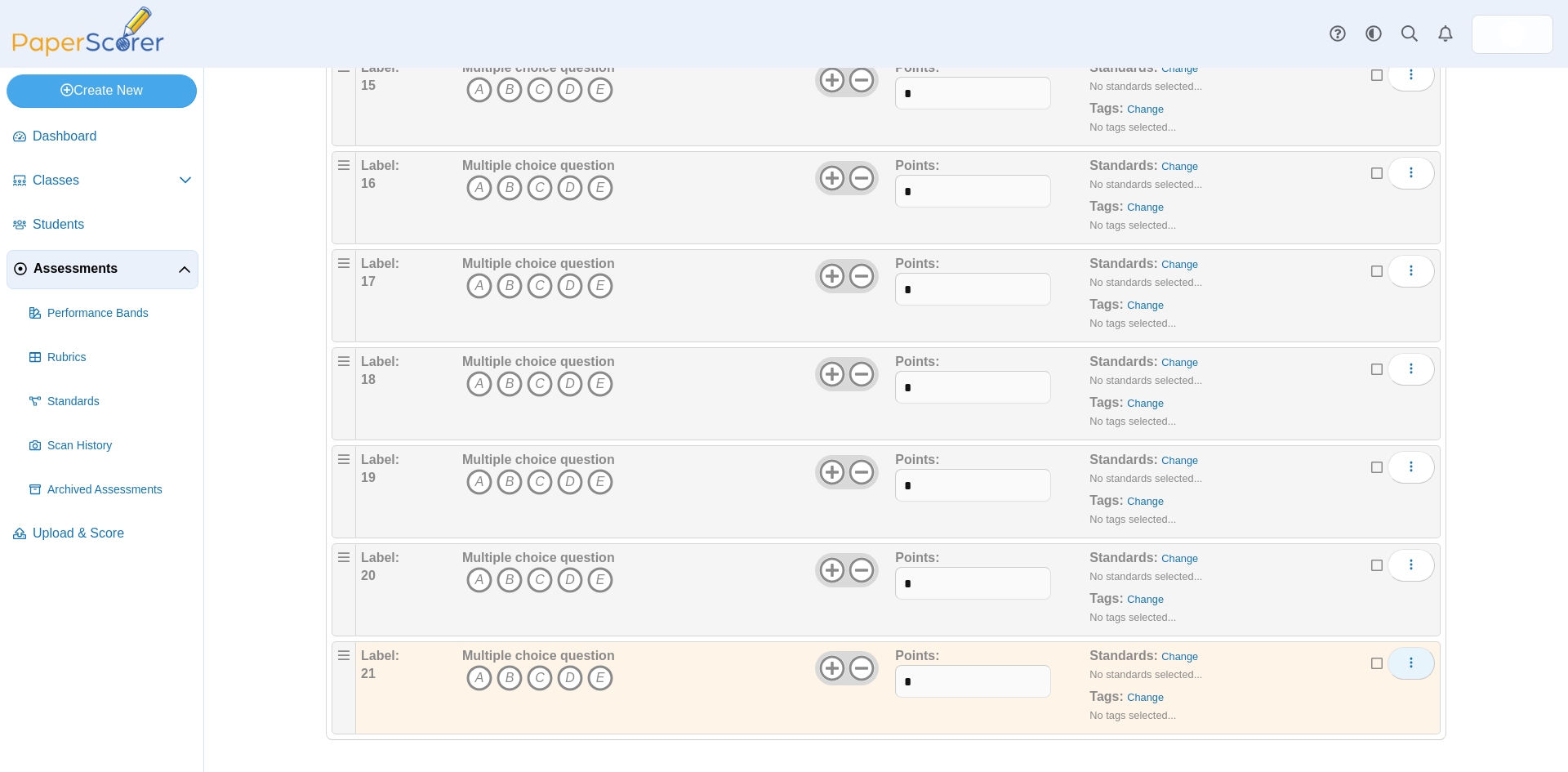
click at [1413, 668] on button "More options" at bounding box center [1411, 663] width 47 height 33
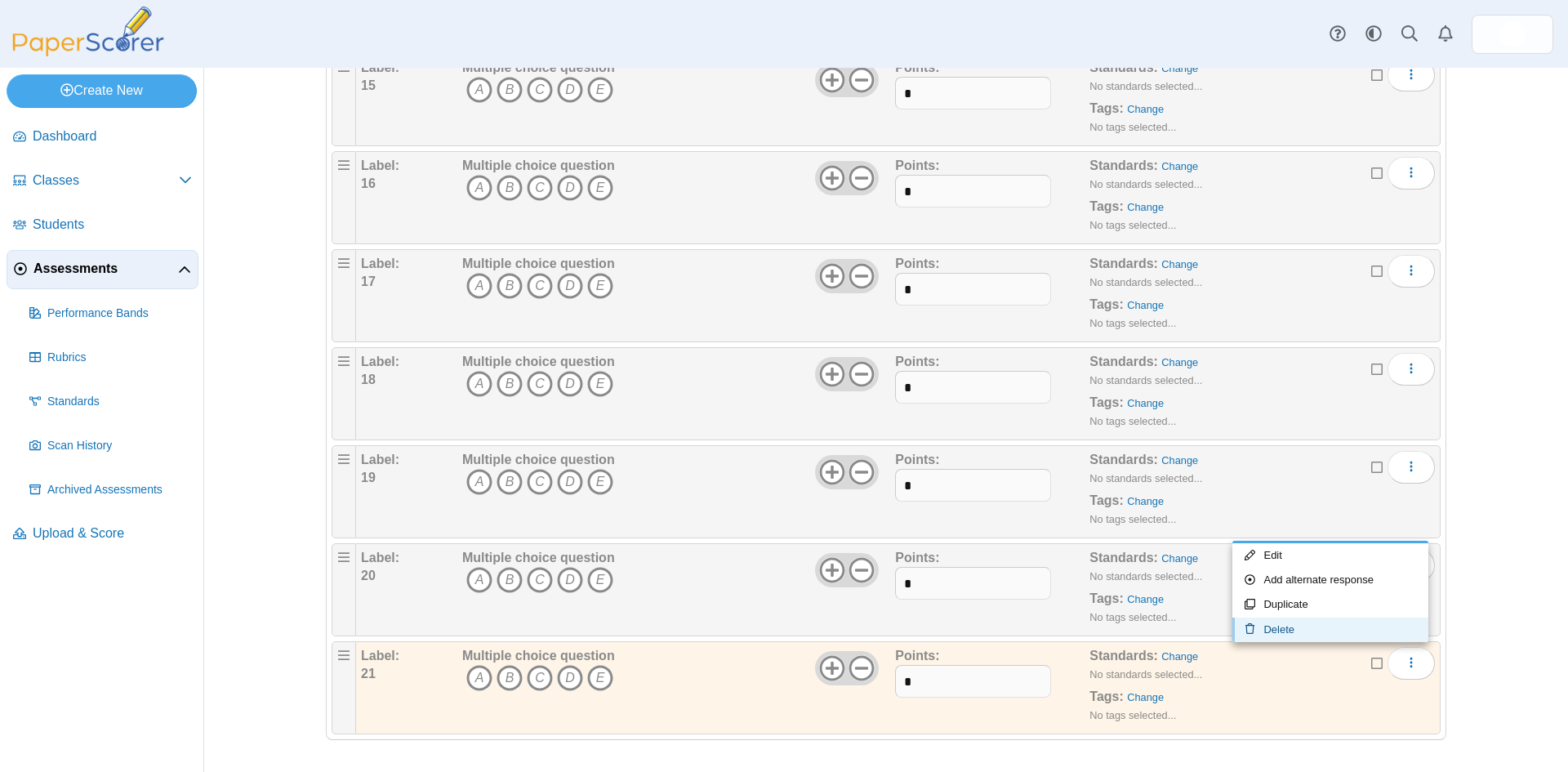
click at [1279, 631] on link "Delete" at bounding box center [1330, 630] width 196 height 25
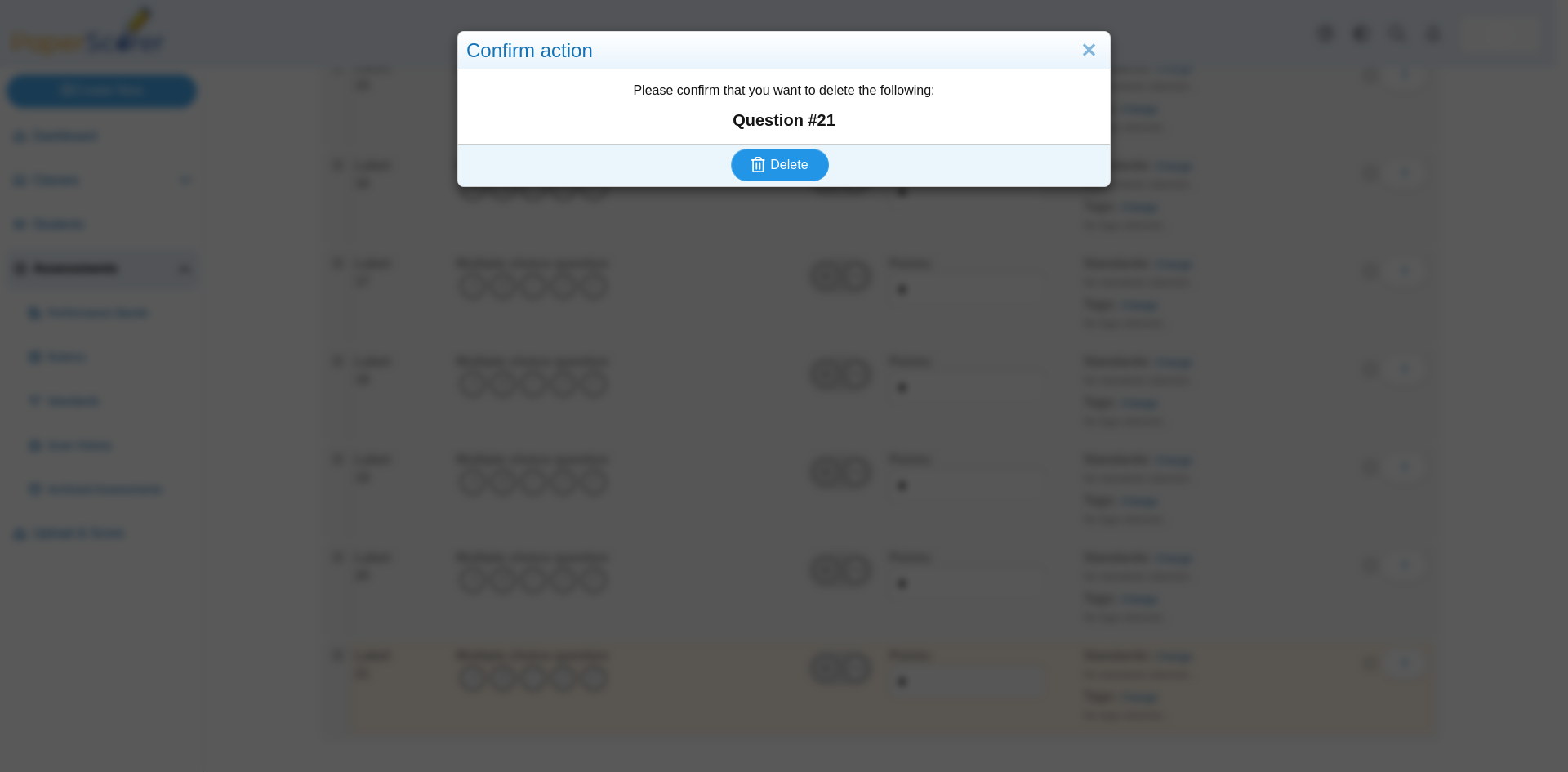
click at [770, 168] on span "Delete" at bounding box center [789, 164] width 37 height 14
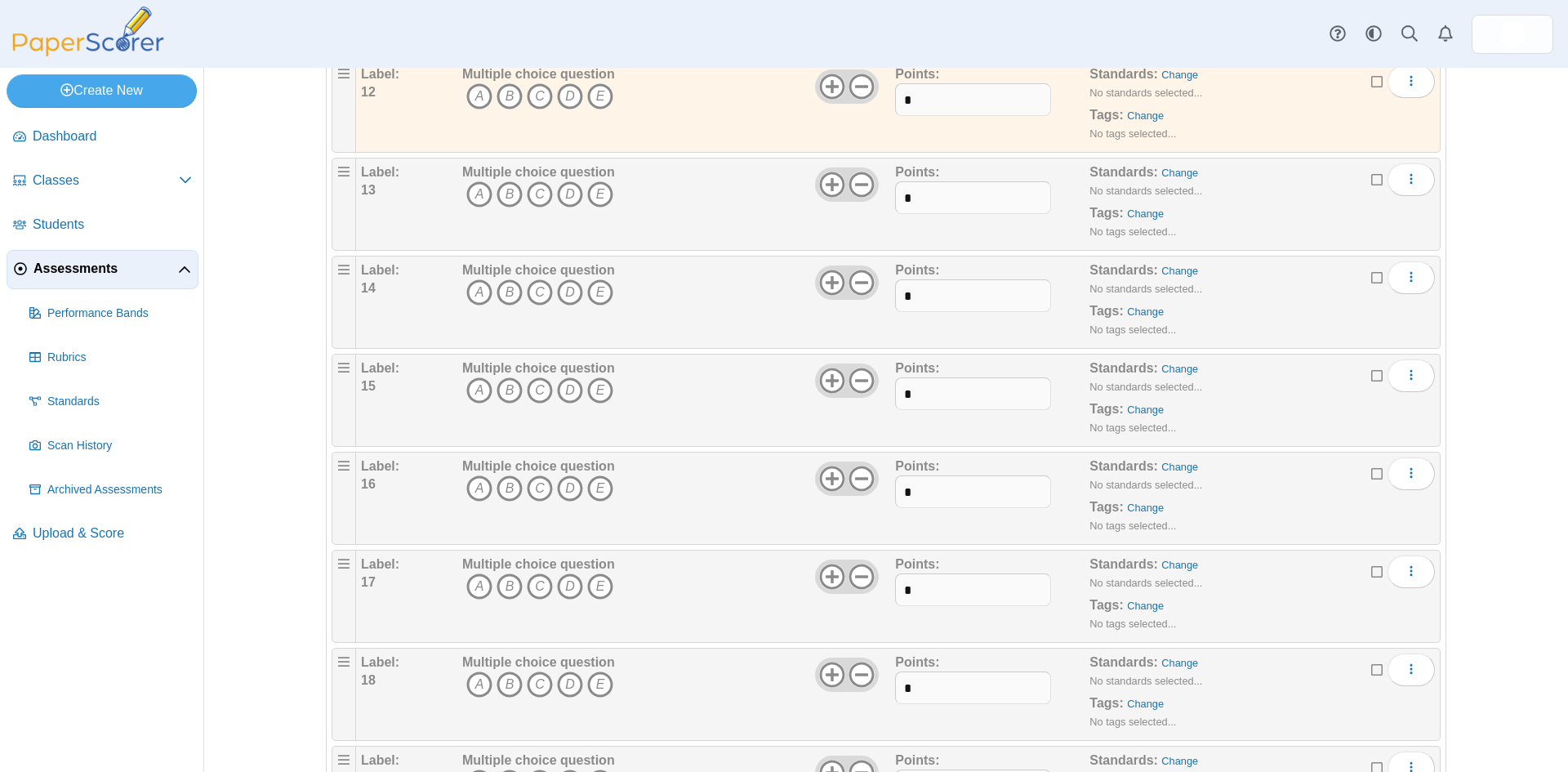
scroll to position [1542, 0]
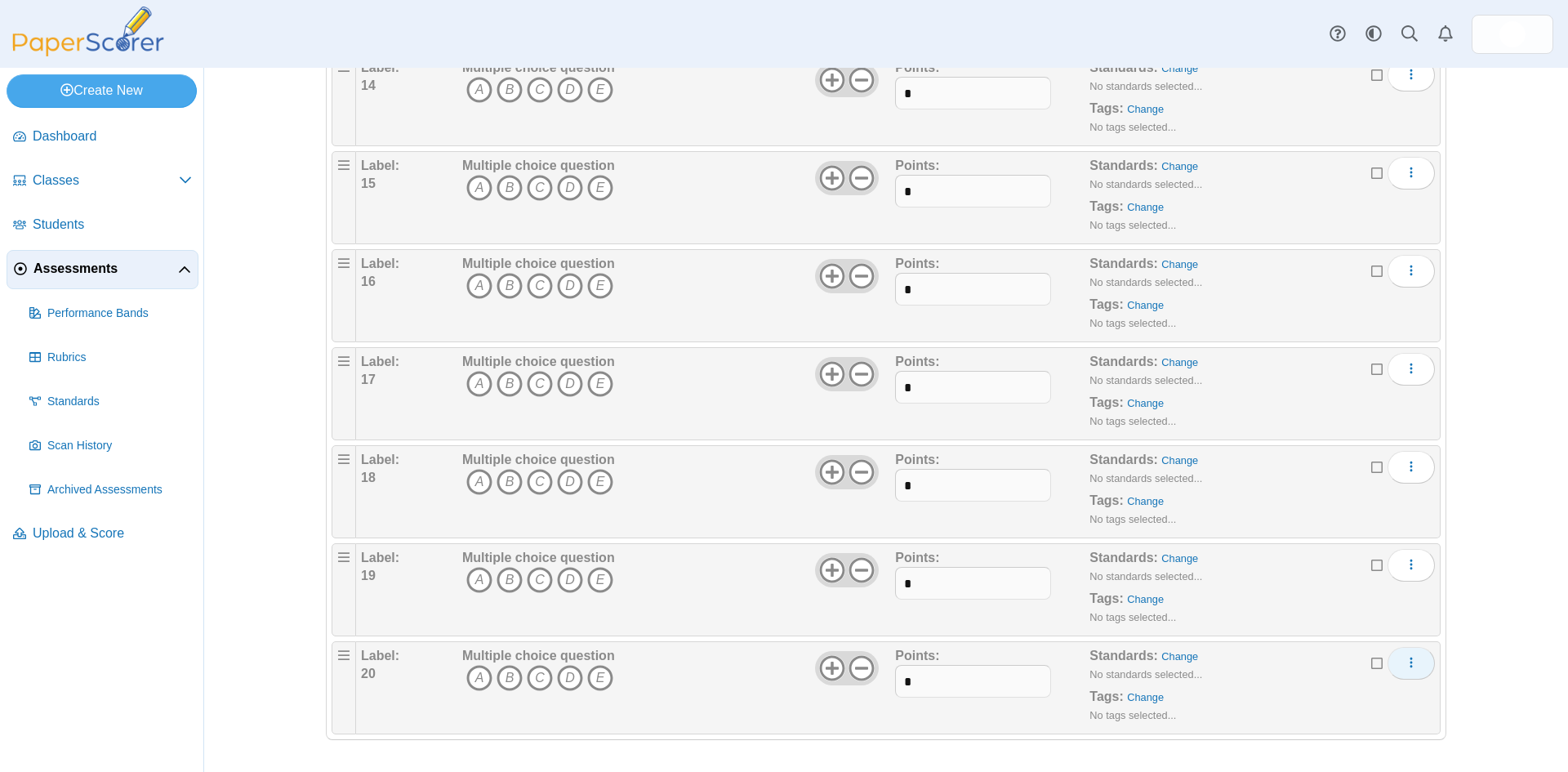
click at [1408, 669] on span "More options" at bounding box center [1411, 663] width 13 height 14
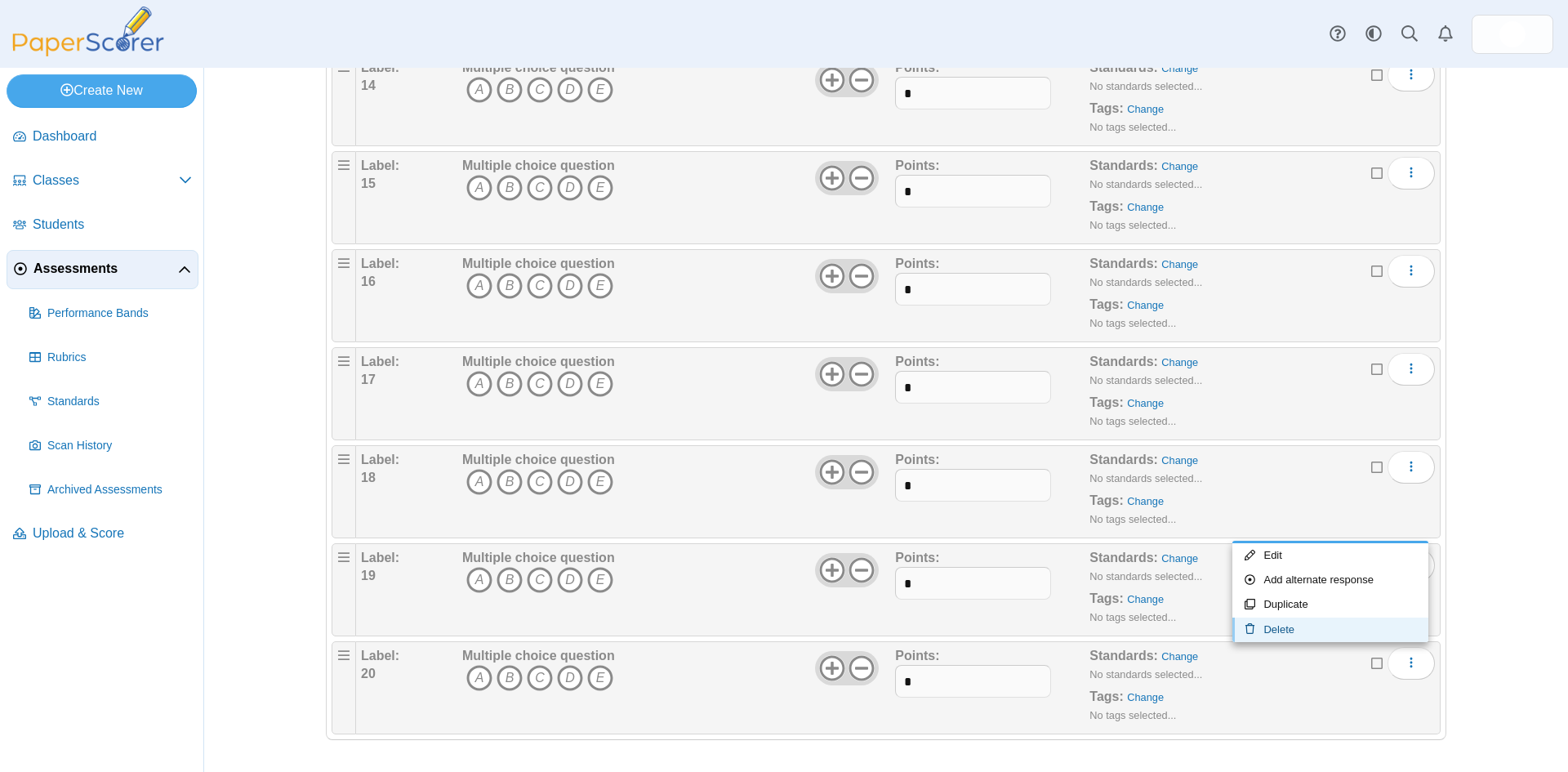
click at [1293, 629] on link "Delete" at bounding box center [1330, 630] width 196 height 25
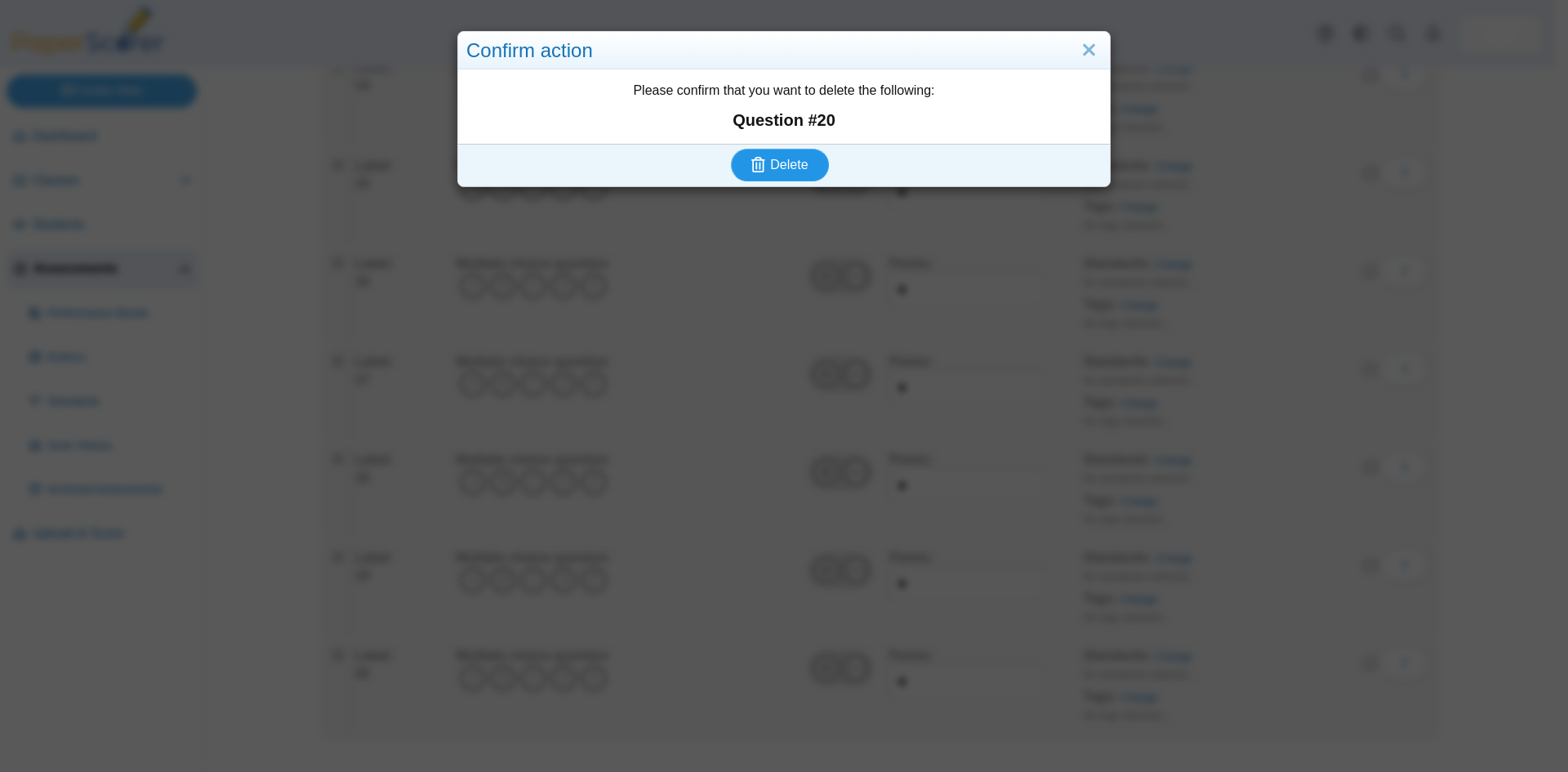
click at [792, 166] on span "Delete" at bounding box center [789, 164] width 37 height 14
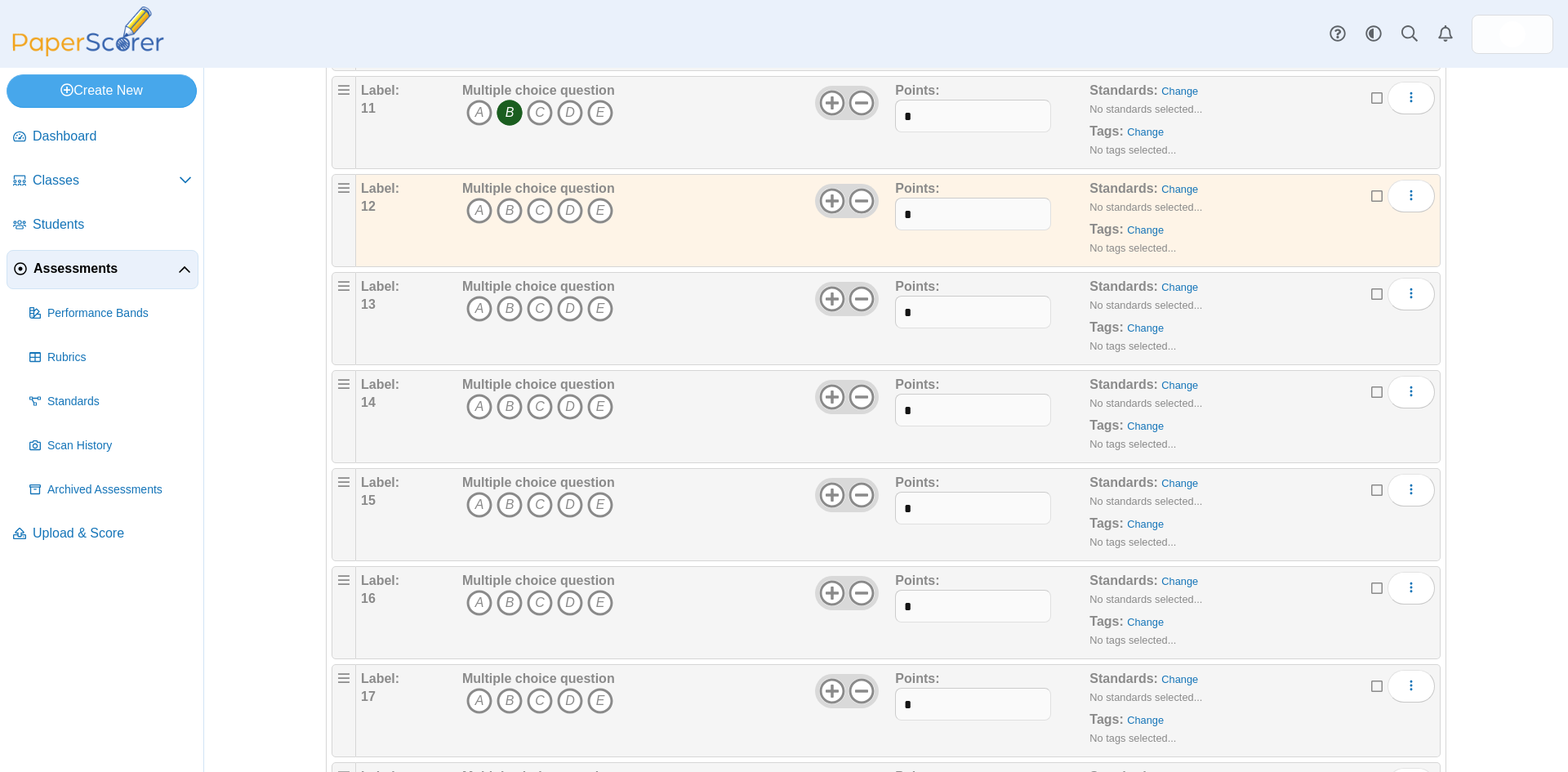
scroll to position [1444, 0]
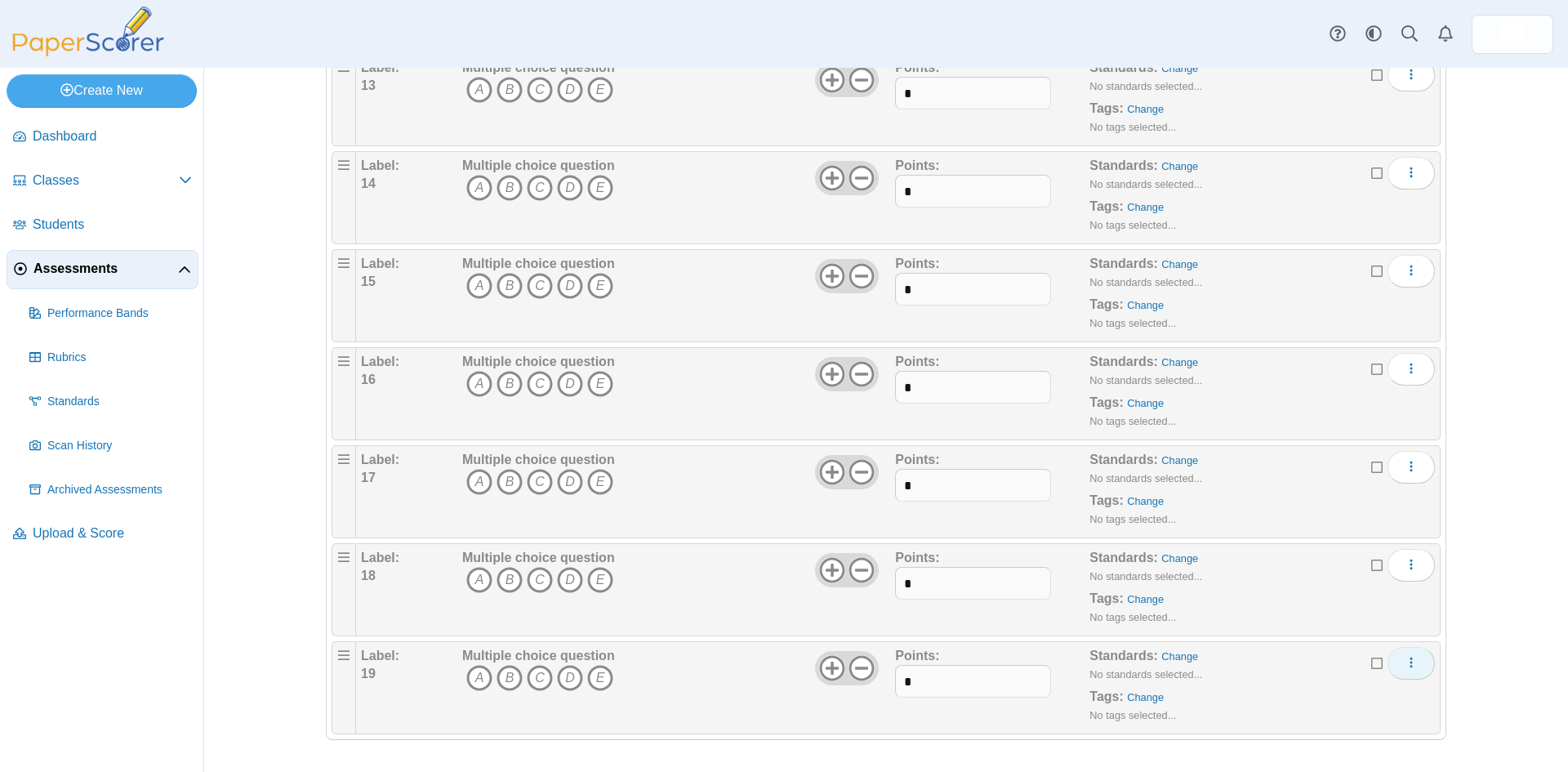
click at [1406, 664] on icon "More options" at bounding box center [1411, 662] width 13 height 13
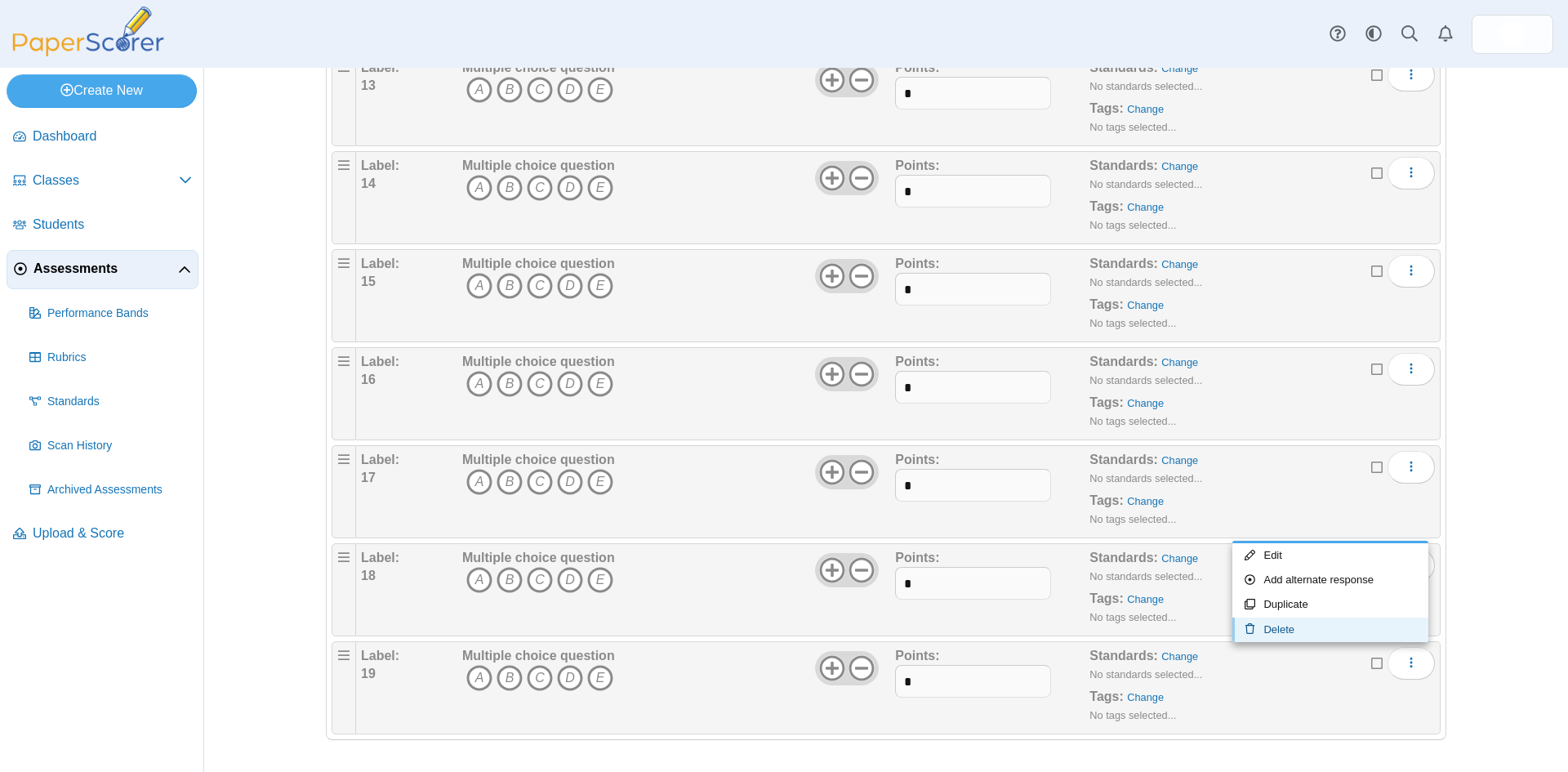
click at [1295, 631] on link "Delete" at bounding box center [1330, 630] width 196 height 25
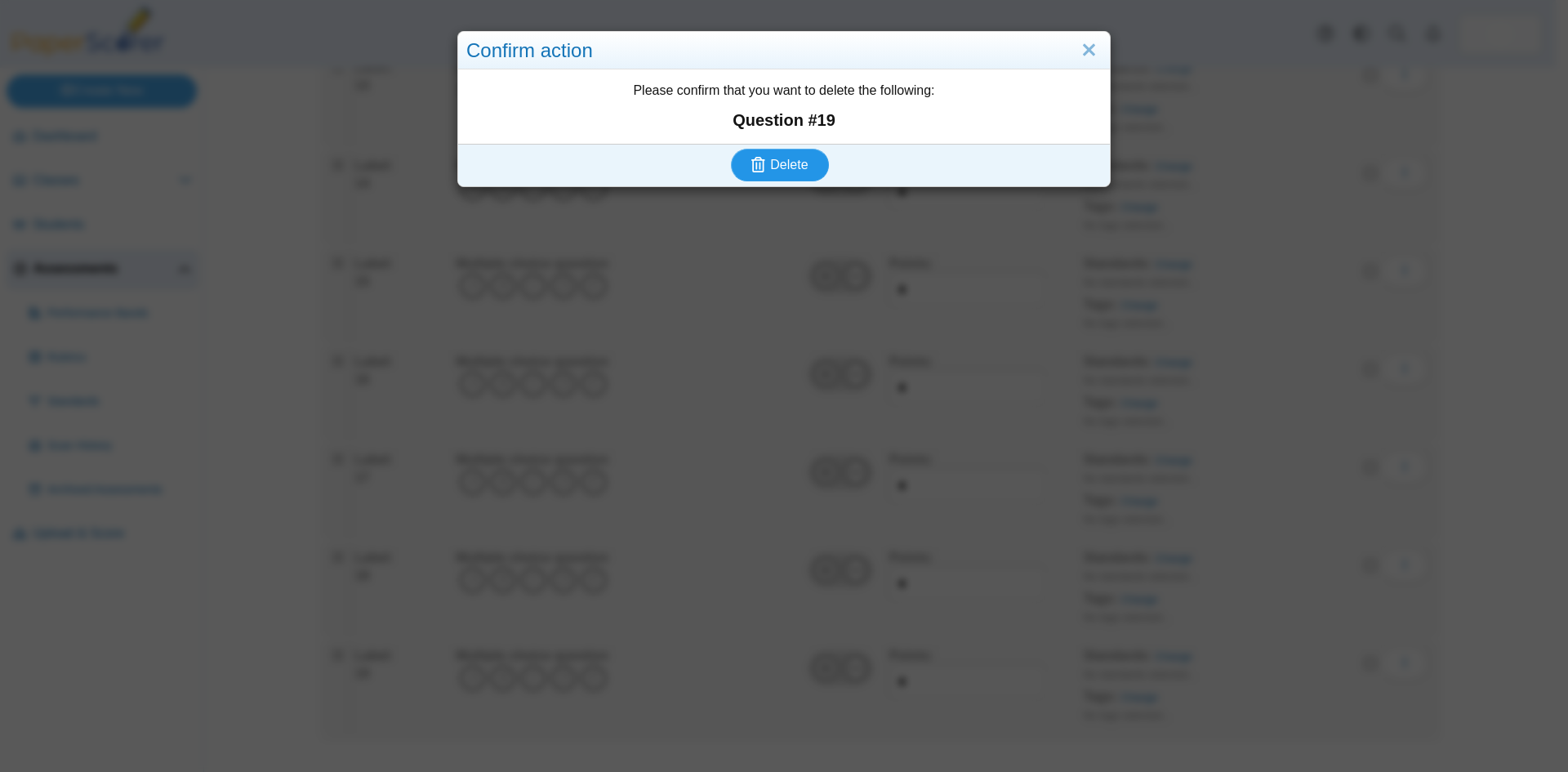
click at [782, 167] on span "Delete" at bounding box center [789, 164] width 37 height 14
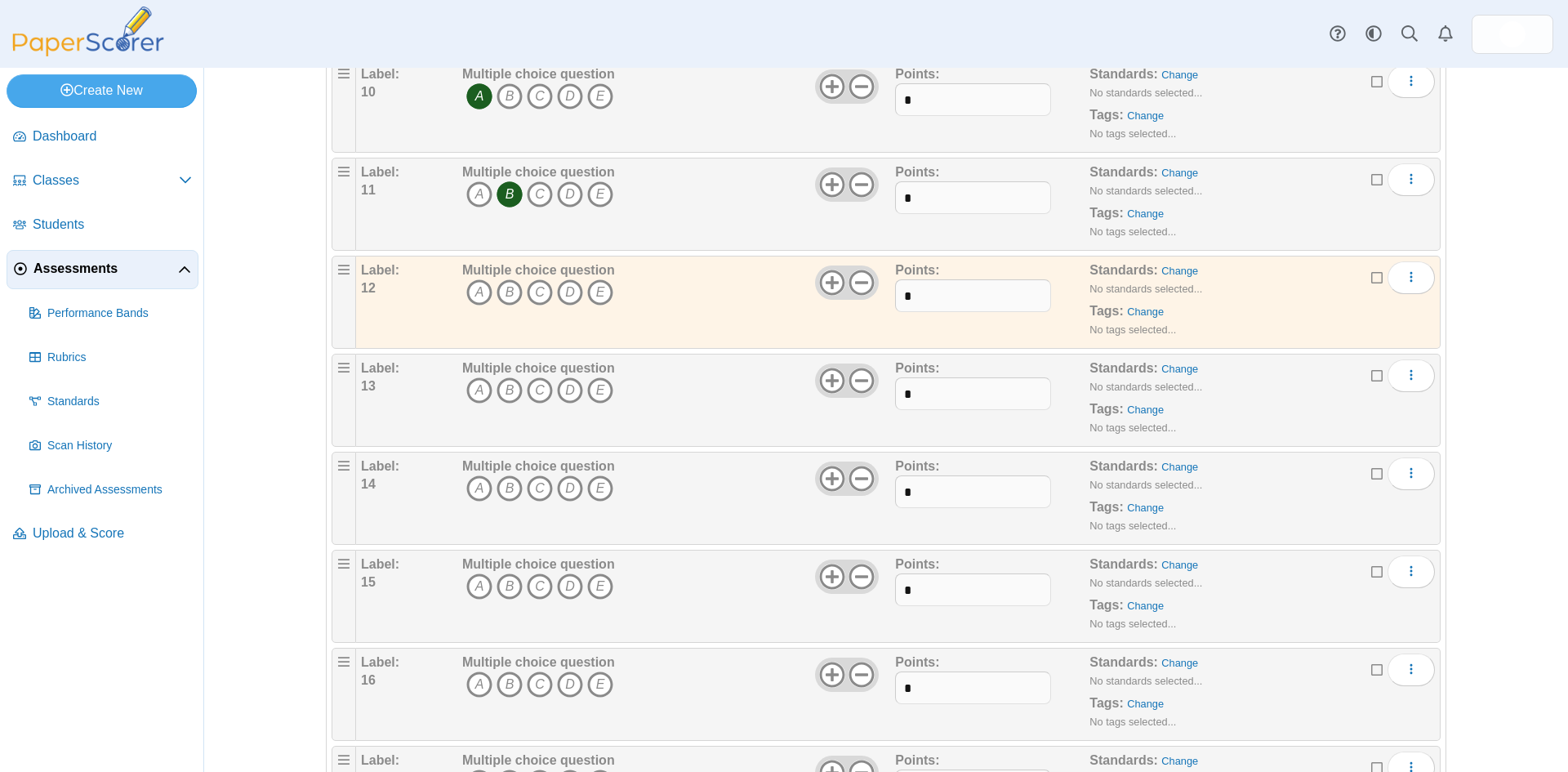
scroll to position [1346, 0]
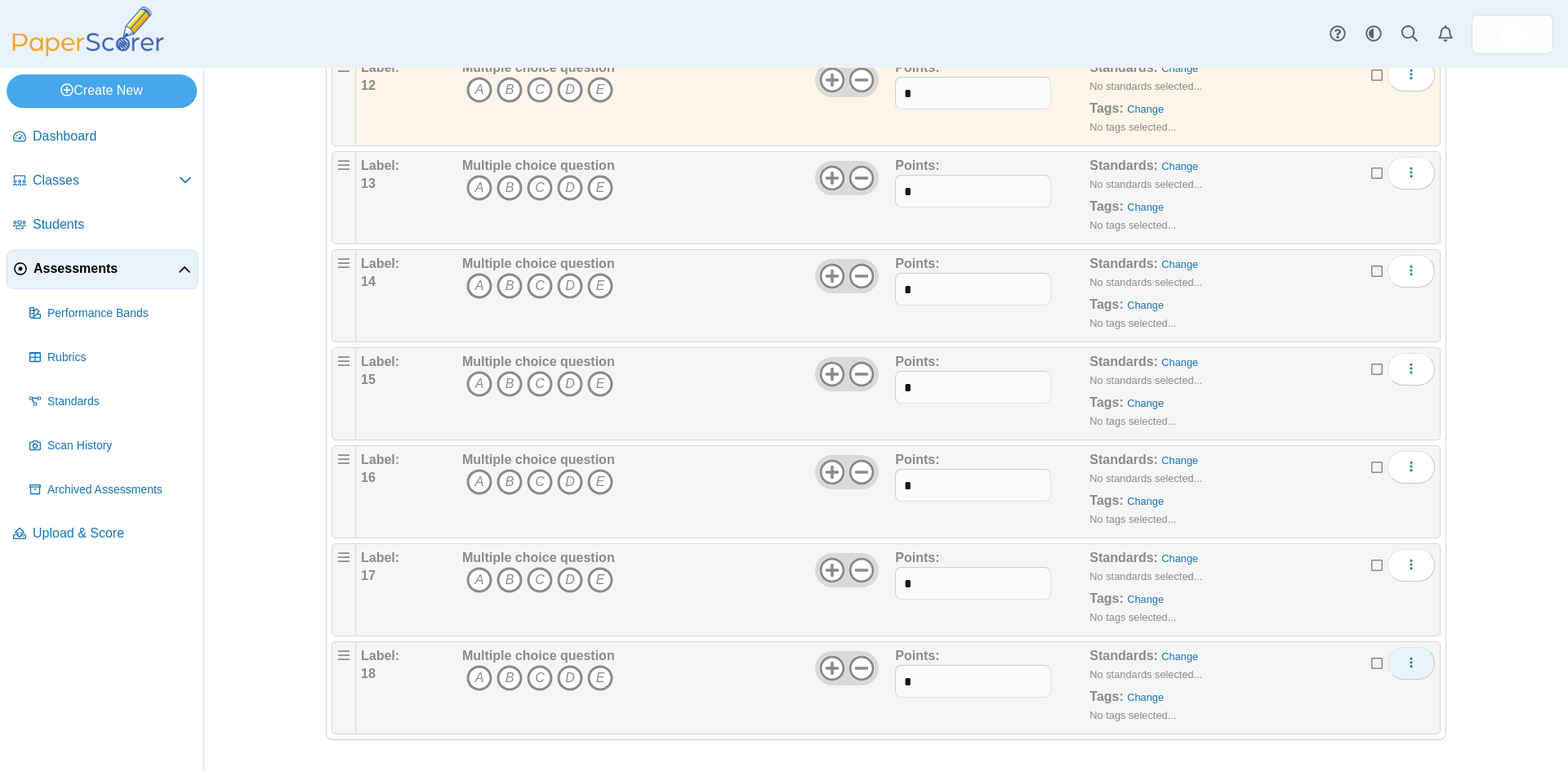
click at [1409, 667] on icon "More options" at bounding box center [1411, 662] width 13 height 13
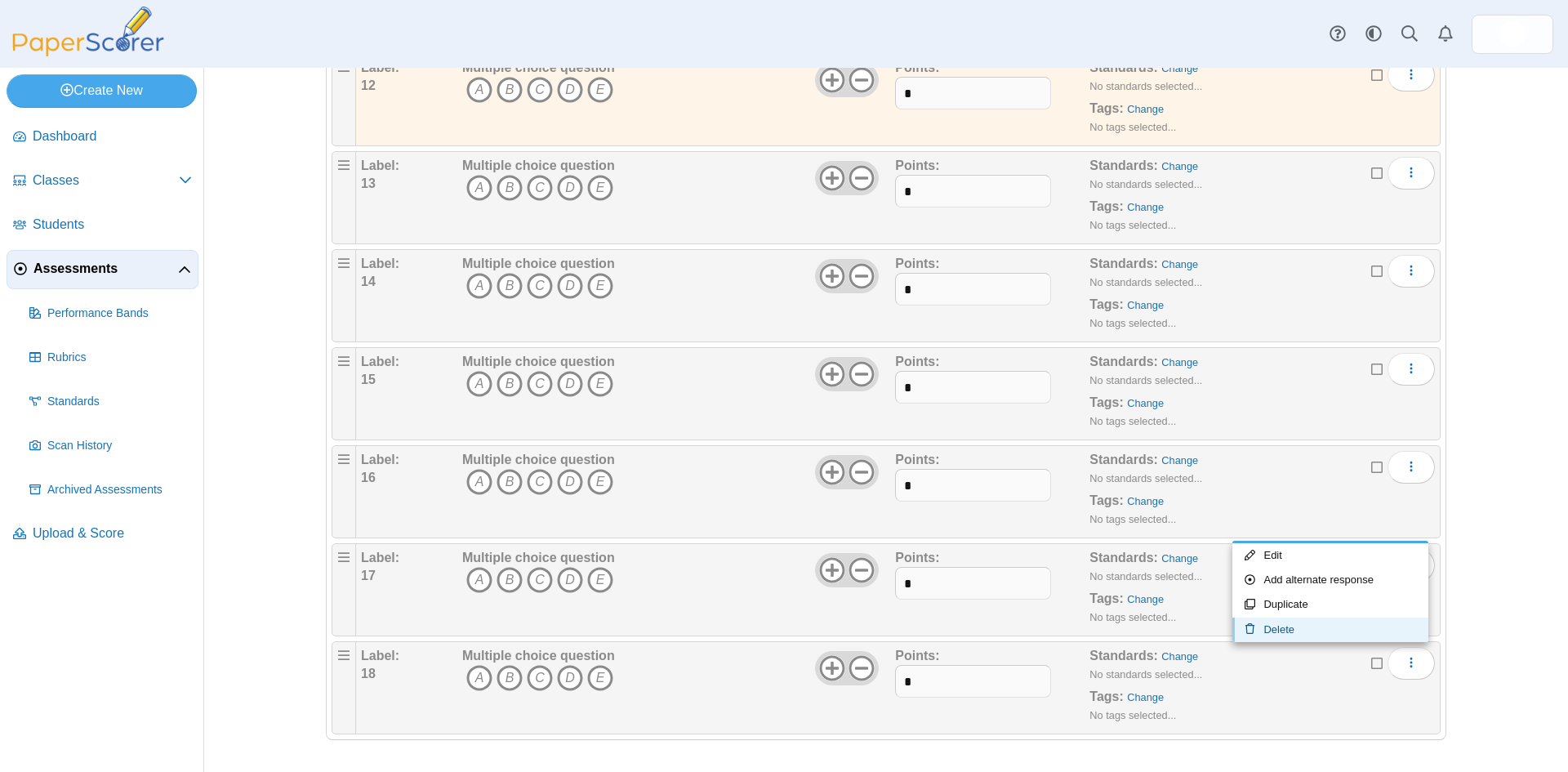
click at [1274, 630] on link "Delete" at bounding box center [1330, 630] width 196 height 25
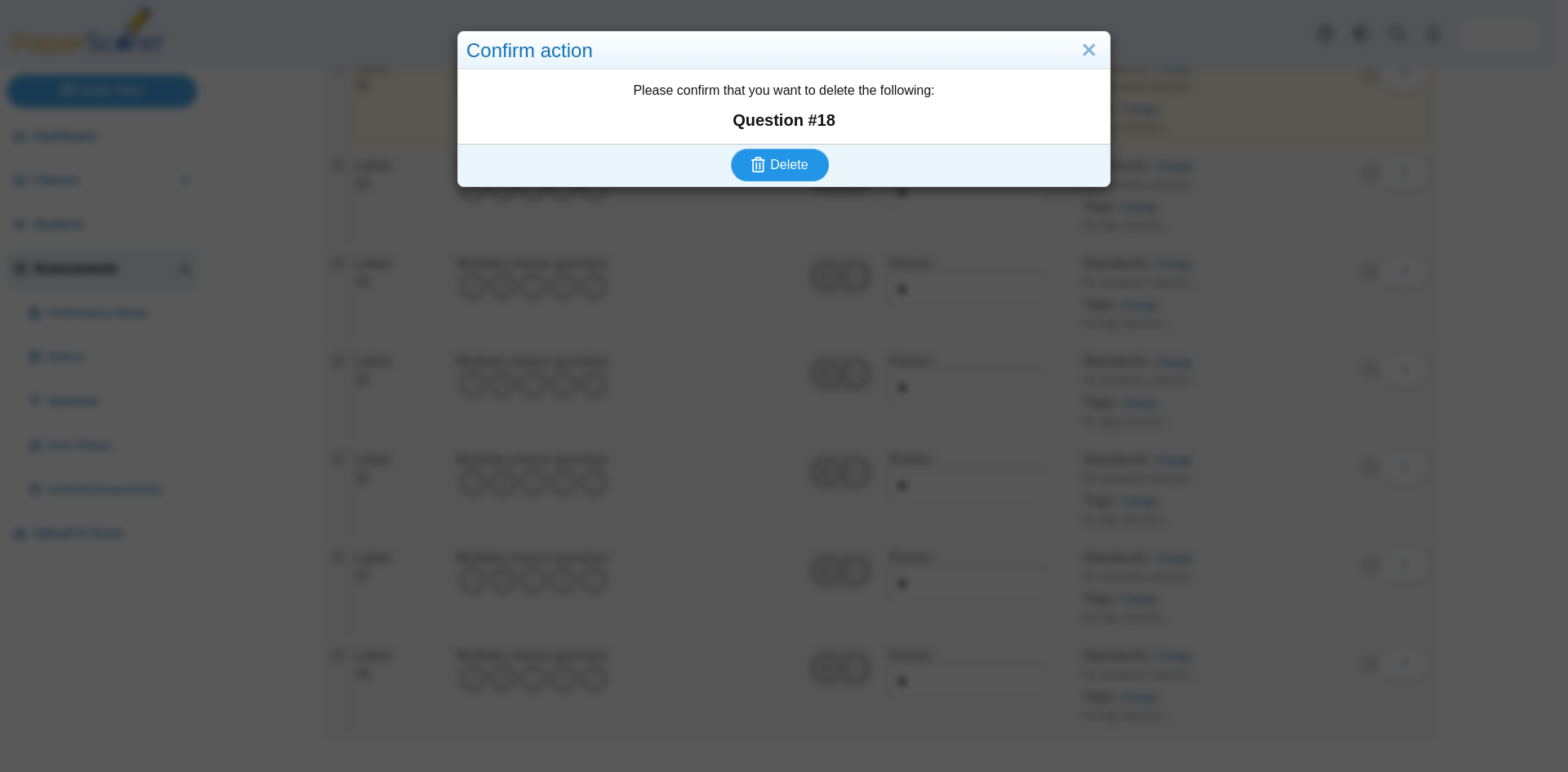
click at [770, 171] on span "Delete" at bounding box center [789, 164] width 37 height 14
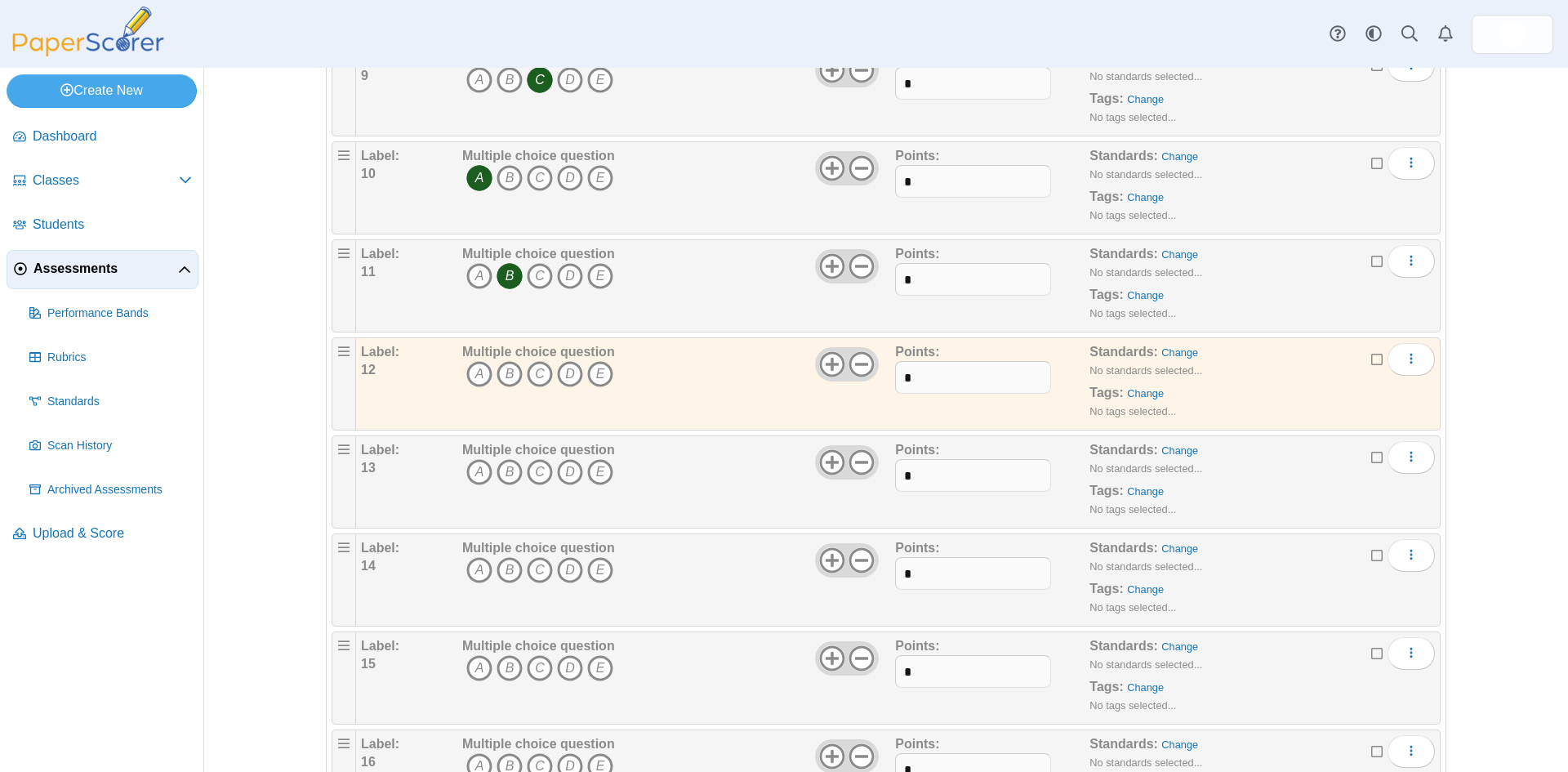
scroll to position [1248, 0]
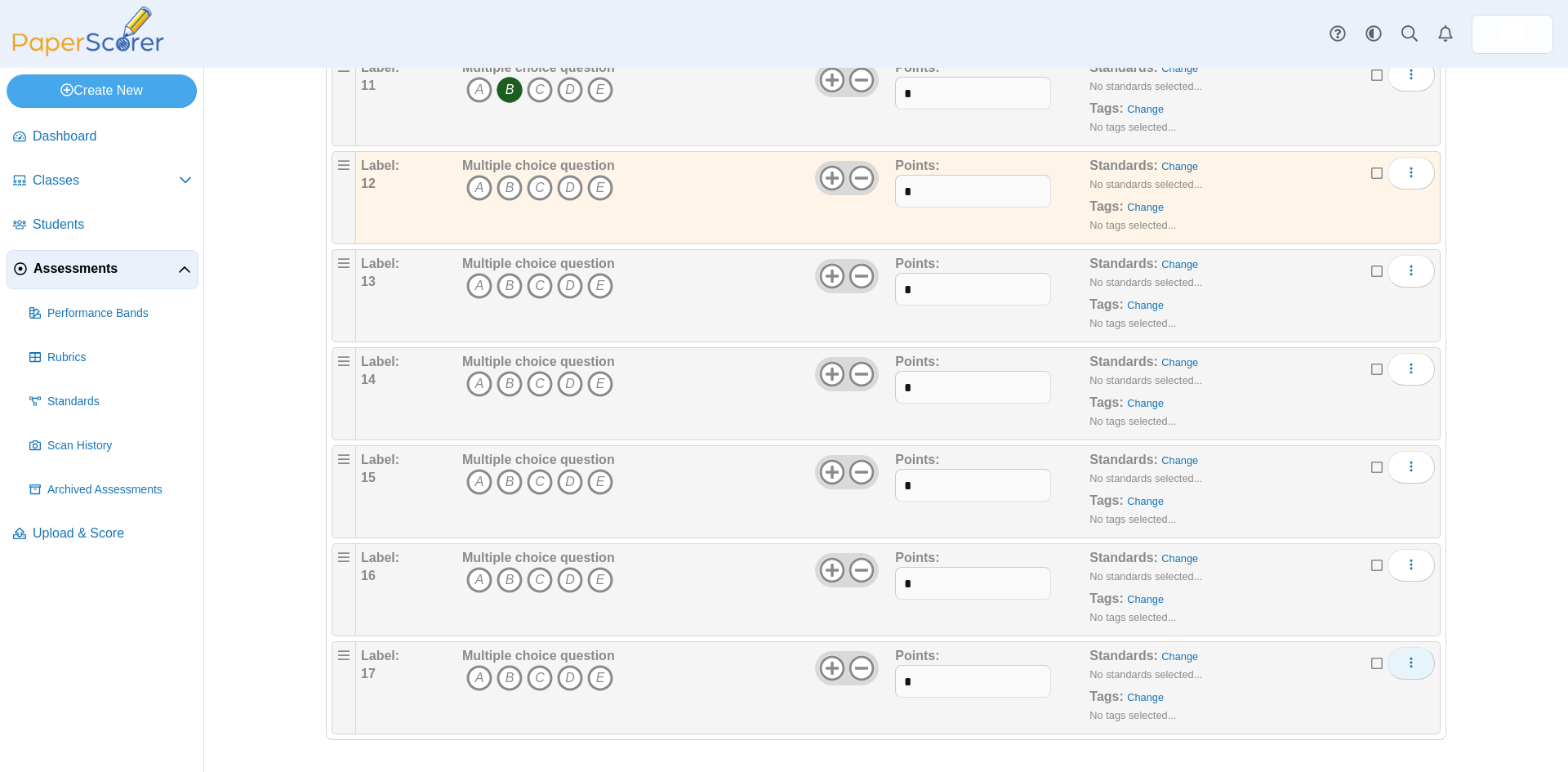
click at [1411, 663] on icon "More options" at bounding box center [1411, 662] width 13 height 13
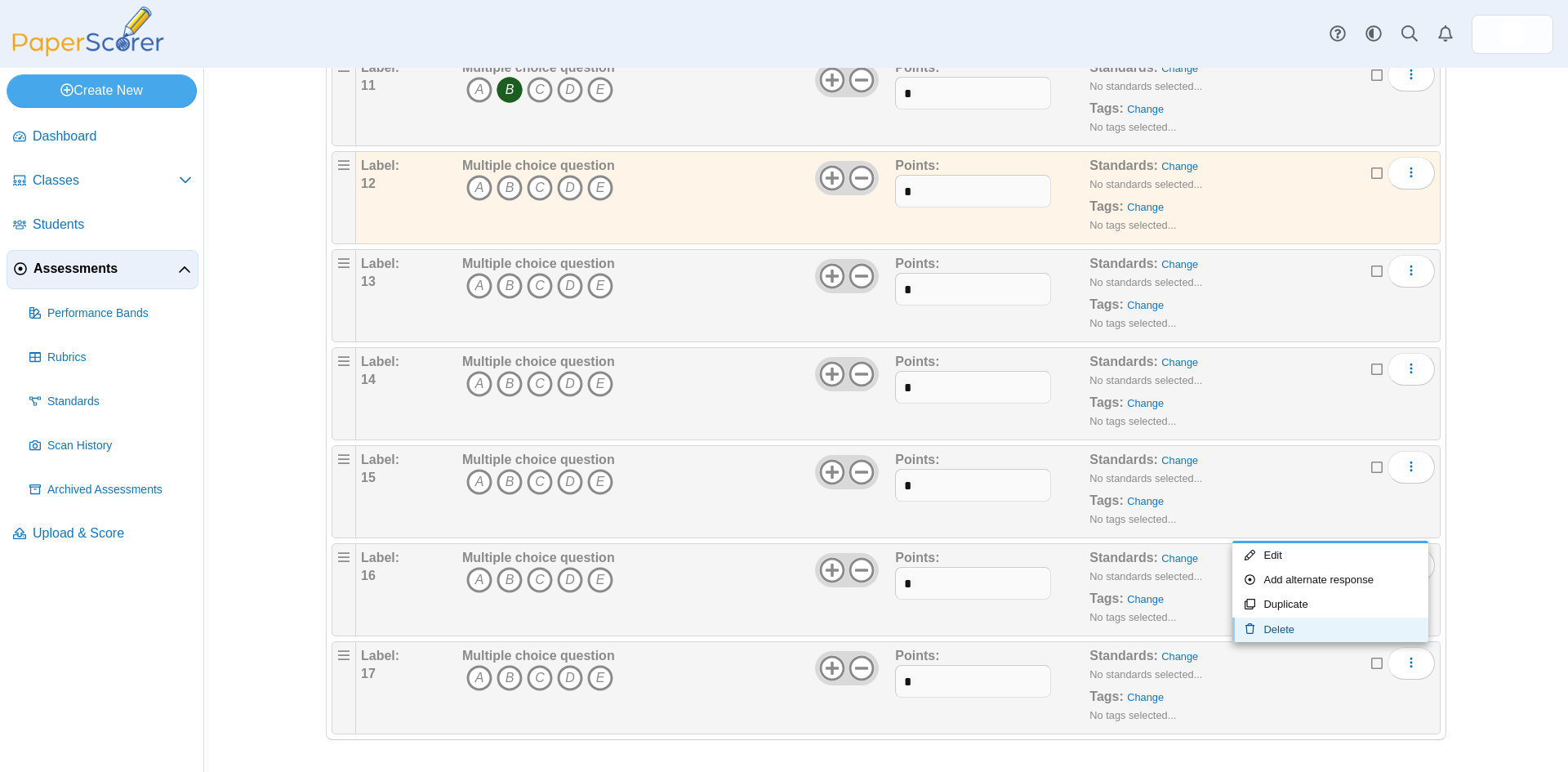
click at [1289, 632] on link "Delete" at bounding box center [1330, 630] width 196 height 25
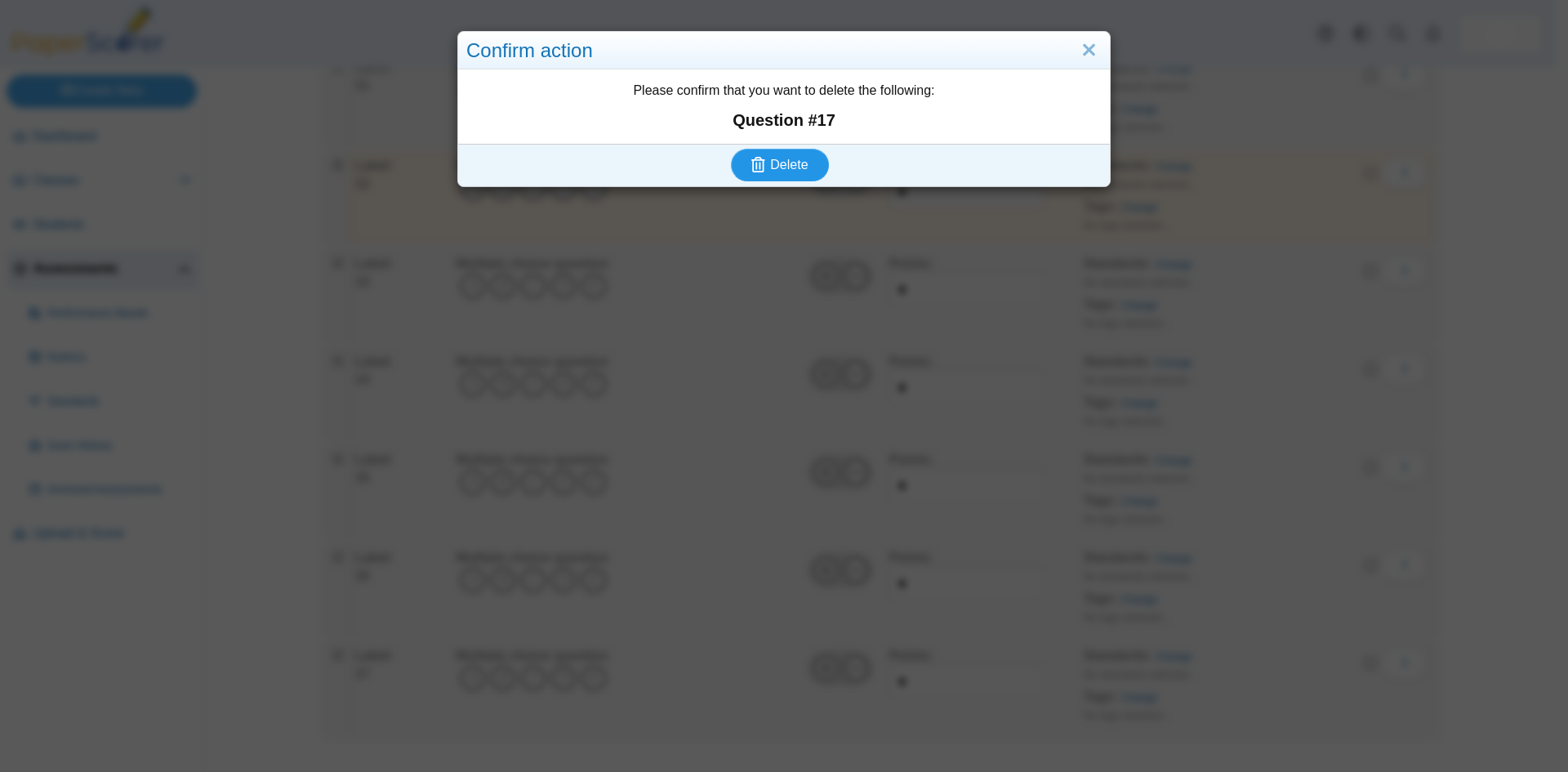
click at [785, 155] on button "Delete" at bounding box center [780, 164] width 98 height 33
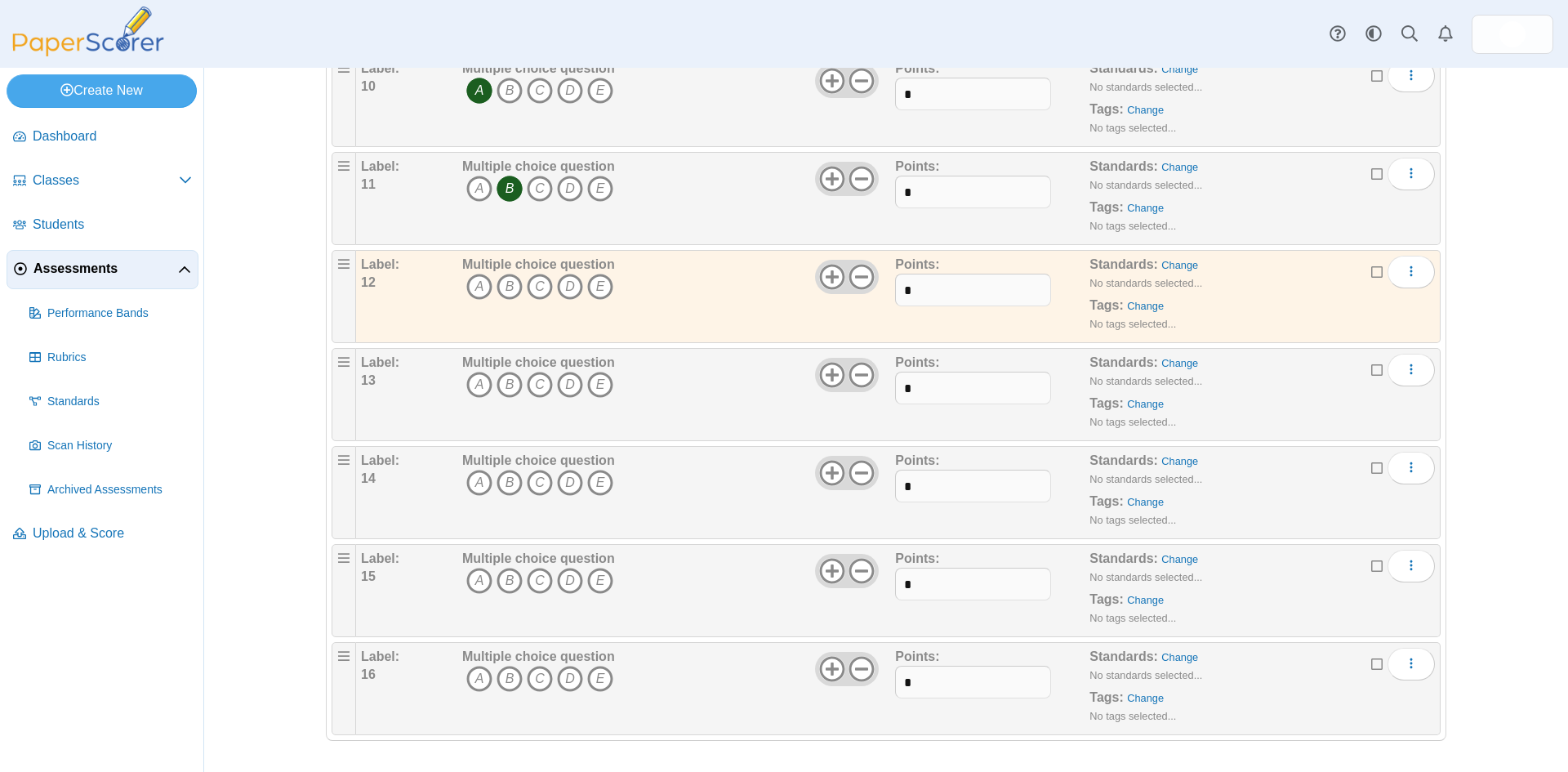
scroll to position [1150, 0]
click at [1405, 664] on icon "More options" at bounding box center [1411, 662] width 13 height 13
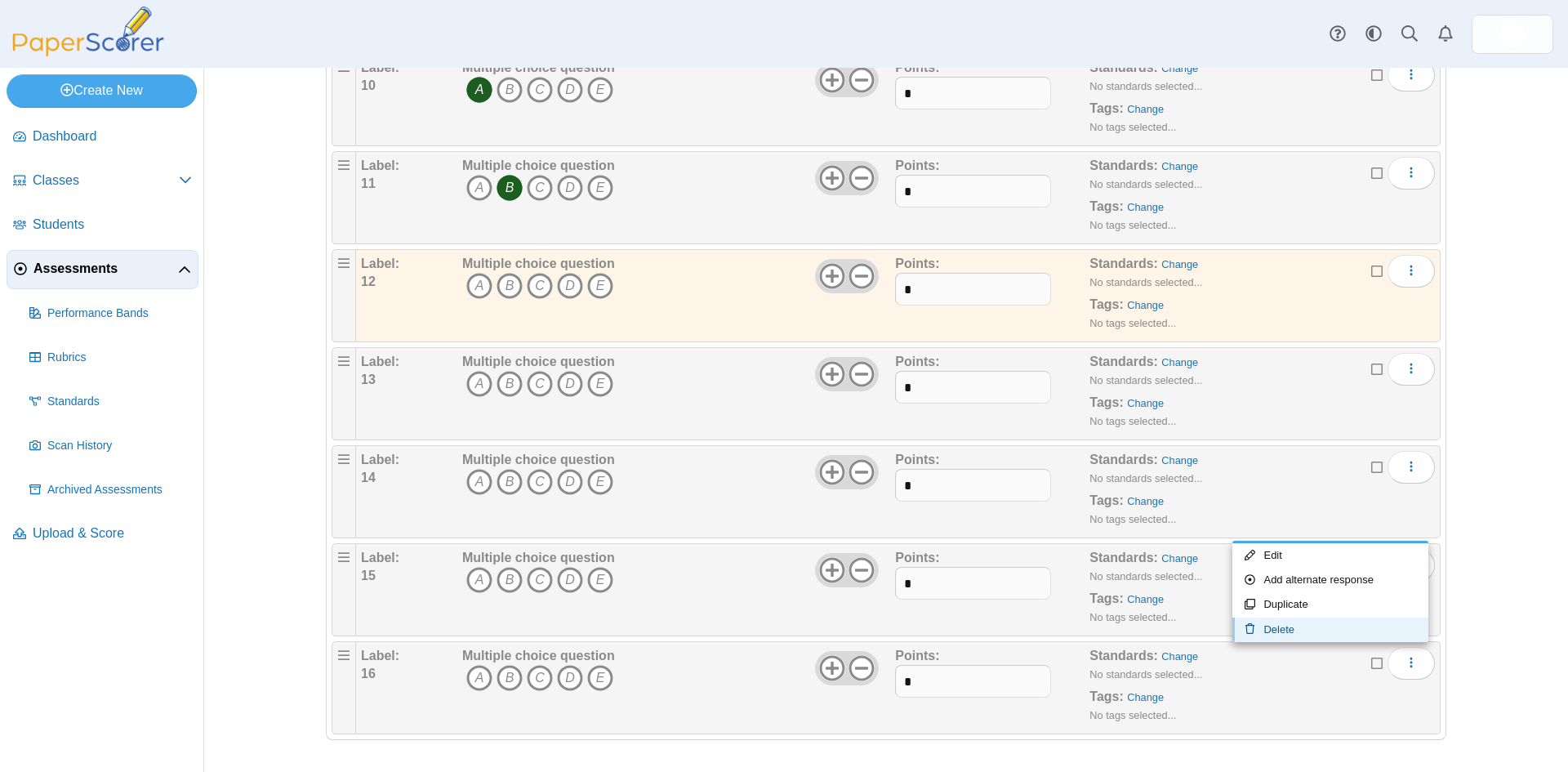
click at [1274, 627] on link "Delete" at bounding box center [1330, 630] width 196 height 25
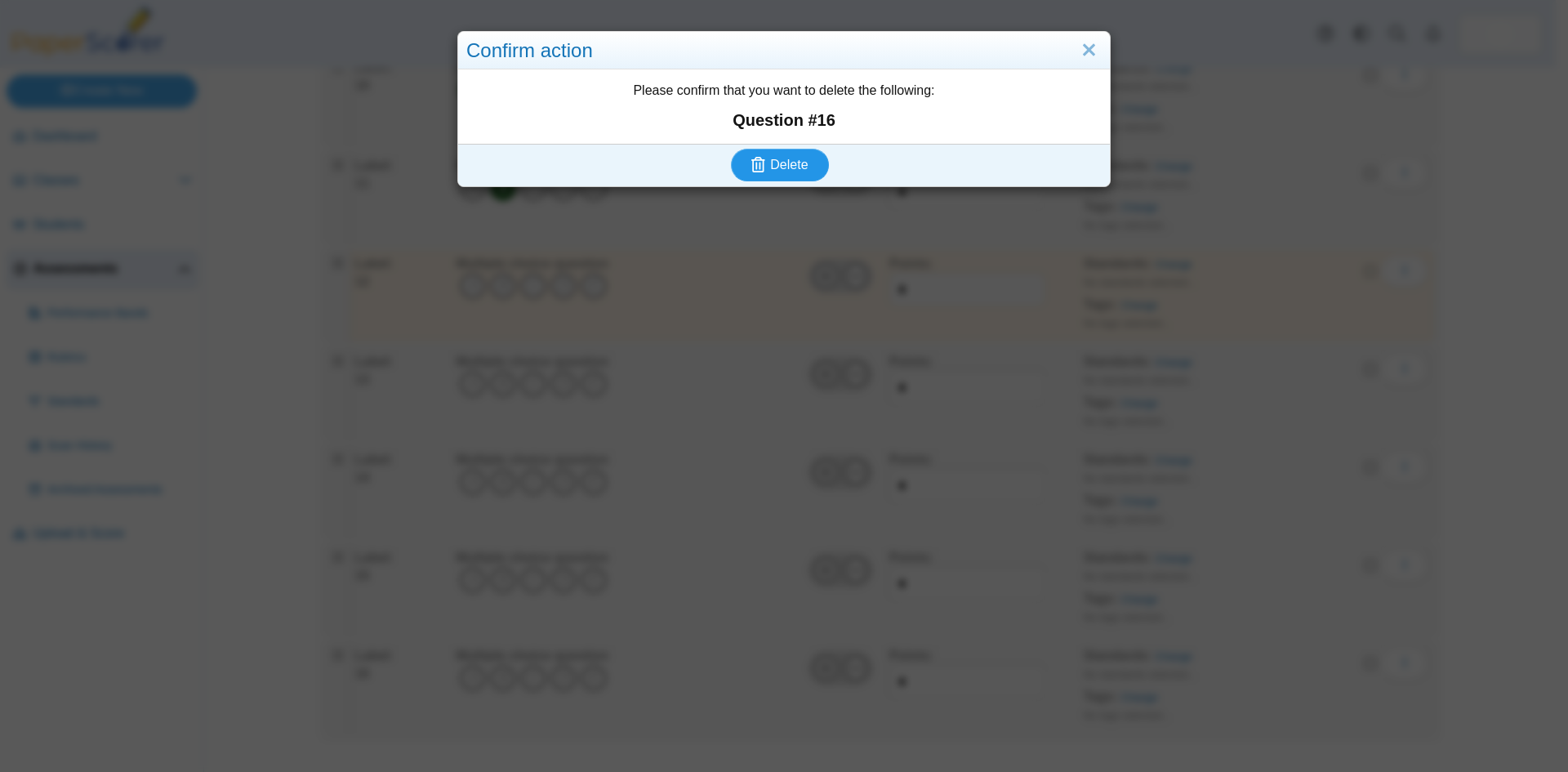
click at [792, 178] on button "Delete" at bounding box center [780, 164] width 98 height 33
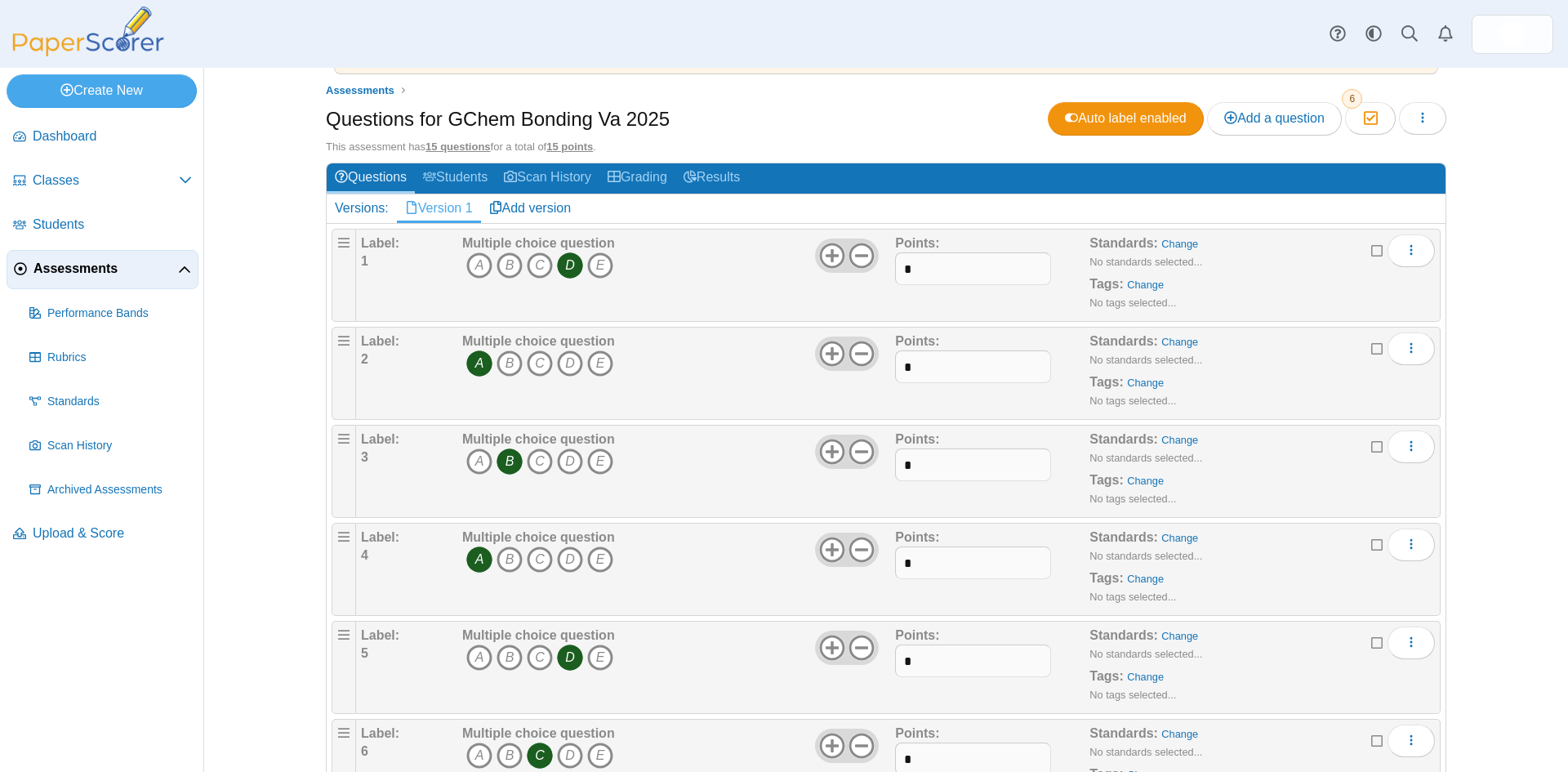
scroll to position [409, 0]
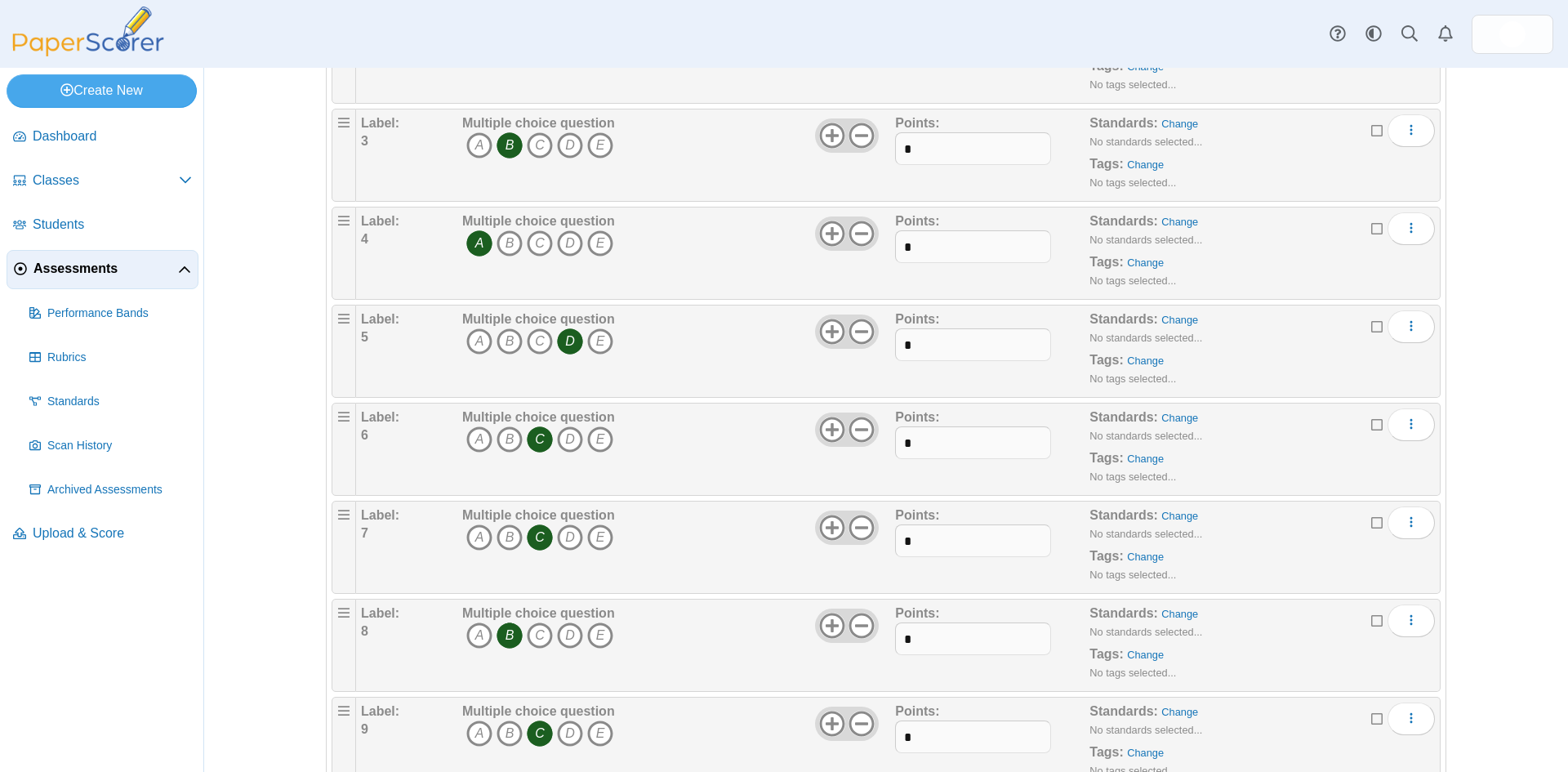
click at [744, 659] on div "Multiple choice question A B C D E" at bounding box center [677, 645] width 437 height 82
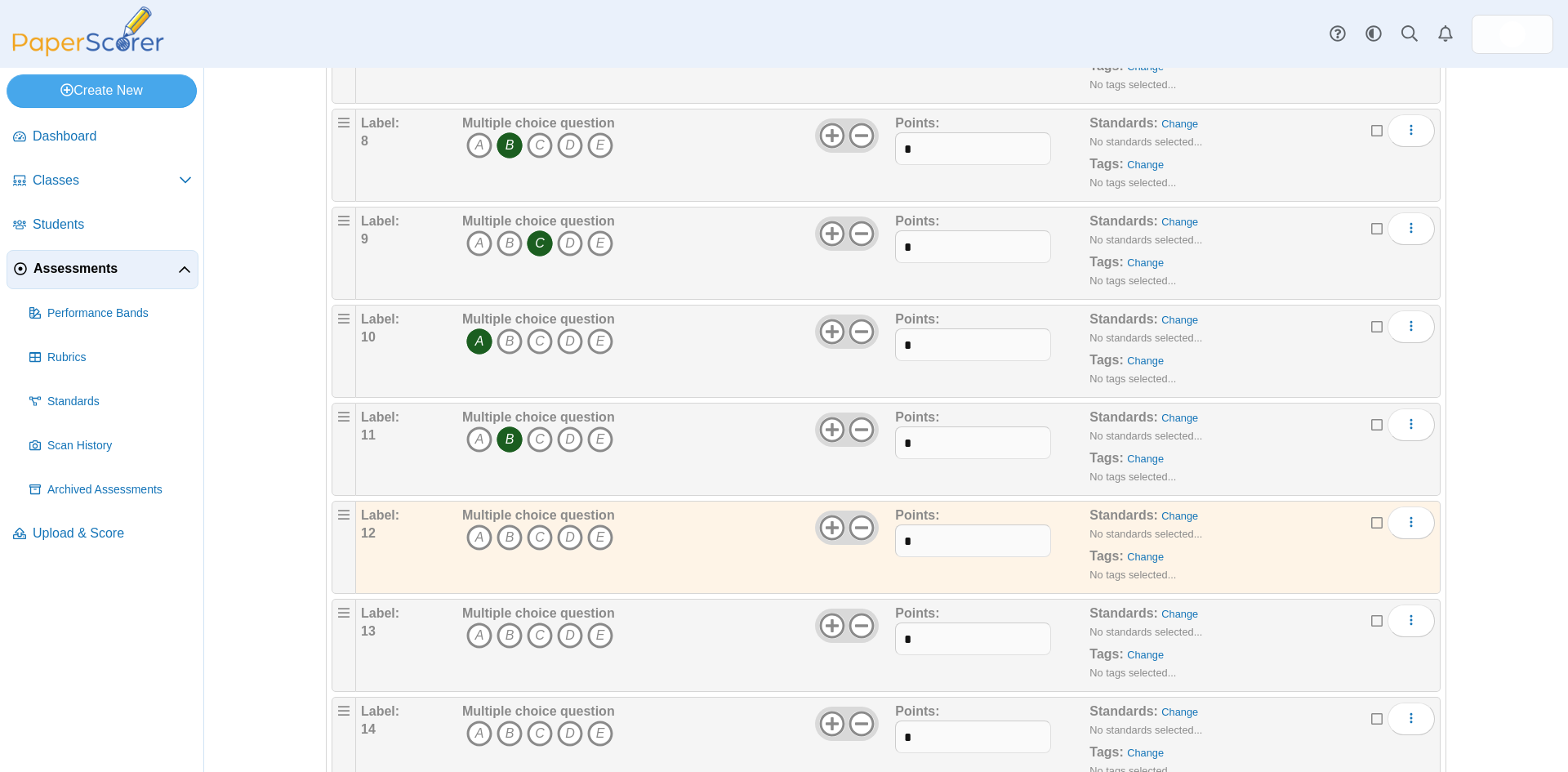
scroll to position [1052, 0]
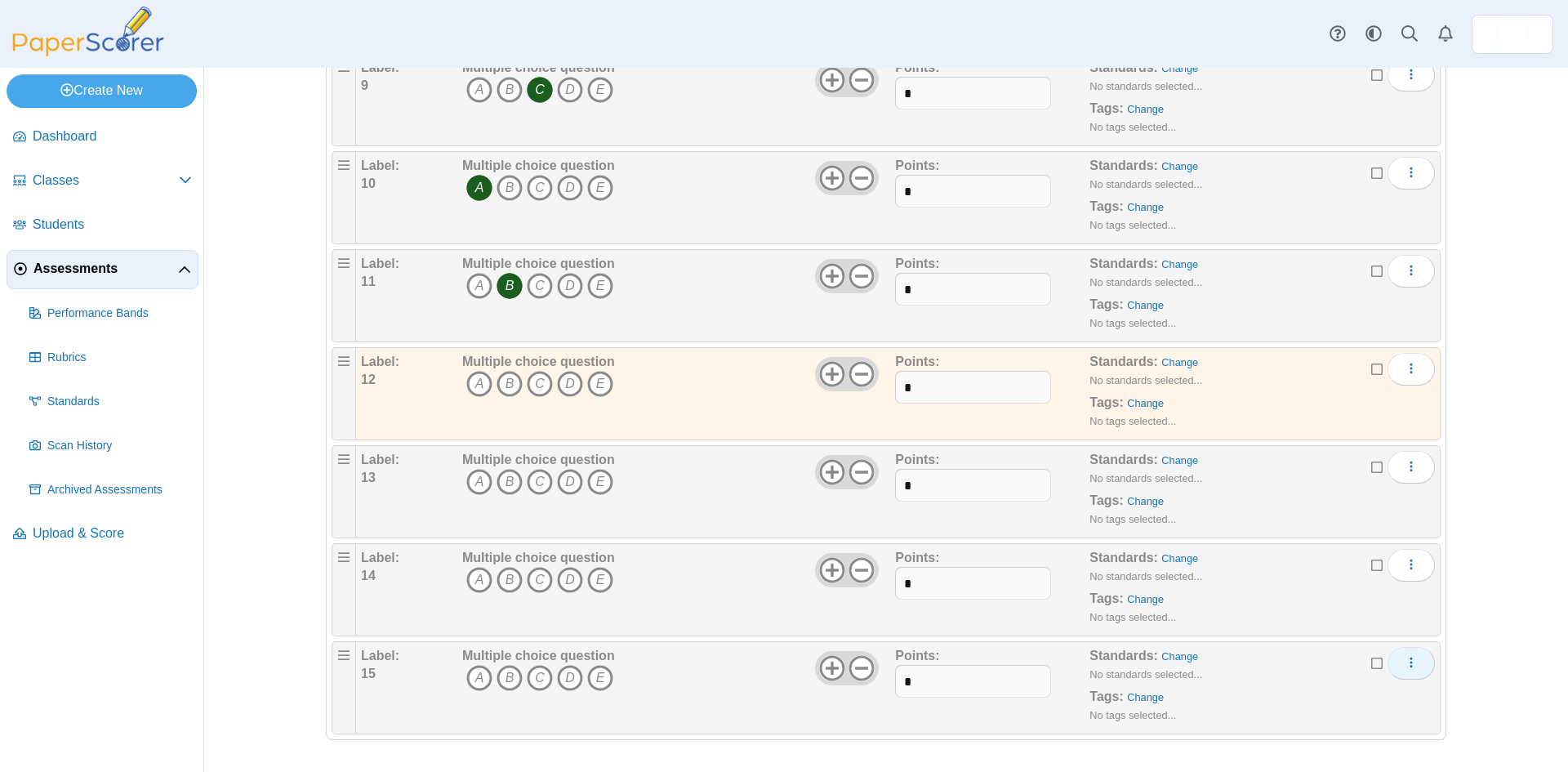
click at [1410, 667] on icon "More options" at bounding box center [1411, 662] width 13 height 13
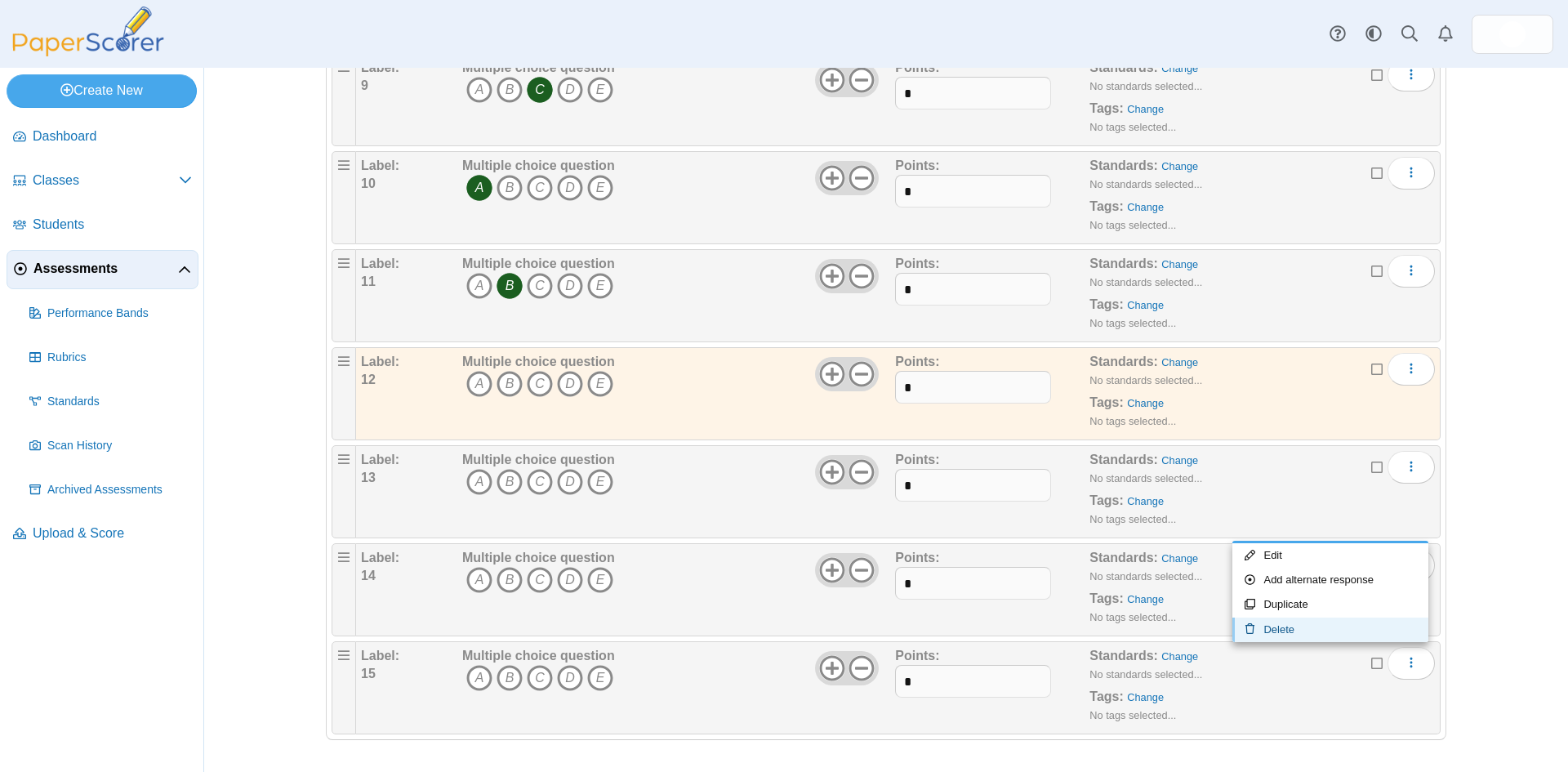
click at [1287, 631] on link "Delete" at bounding box center [1330, 630] width 196 height 25
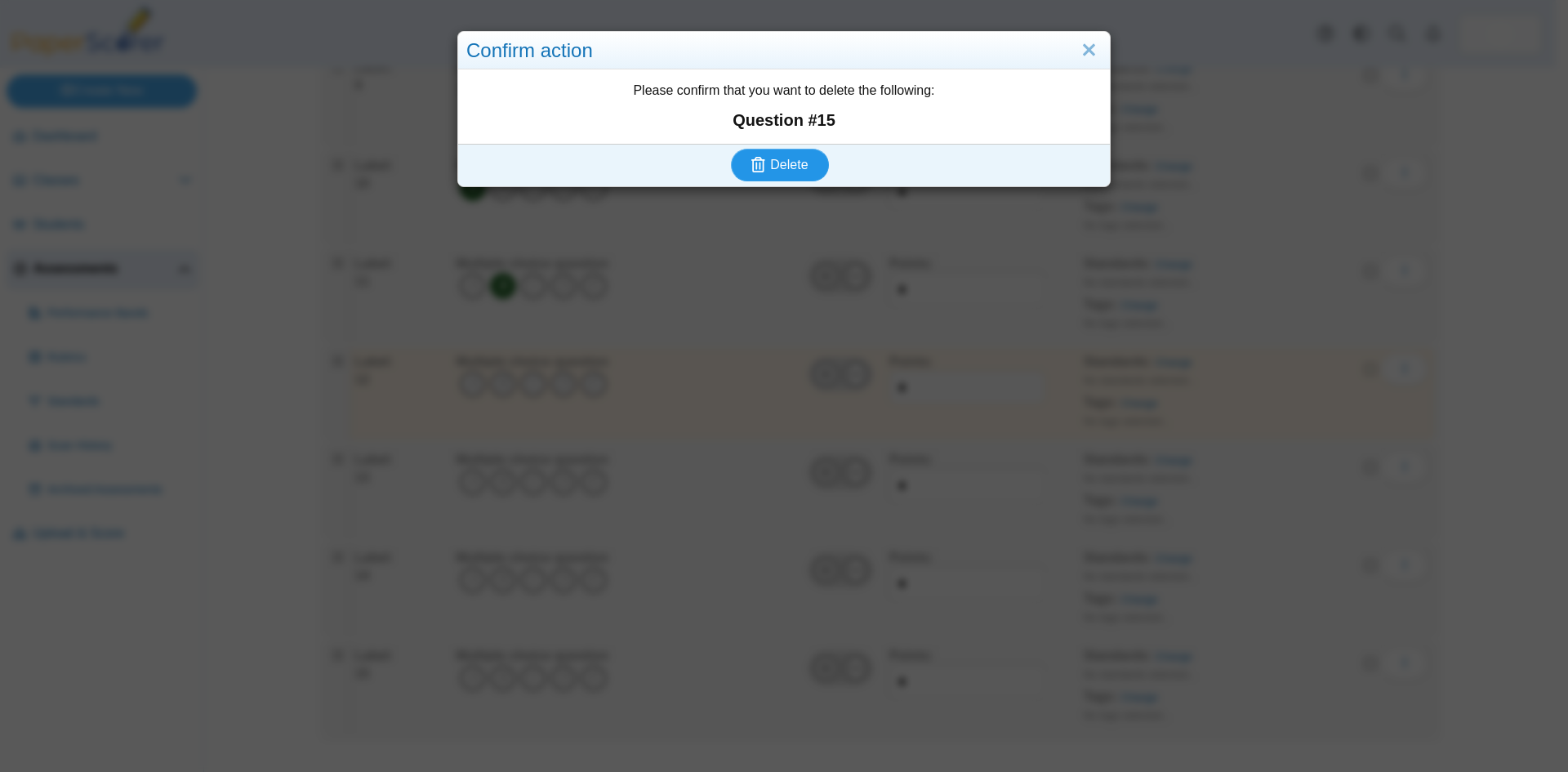
click at [776, 171] on span "Delete" at bounding box center [789, 164] width 37 height 14
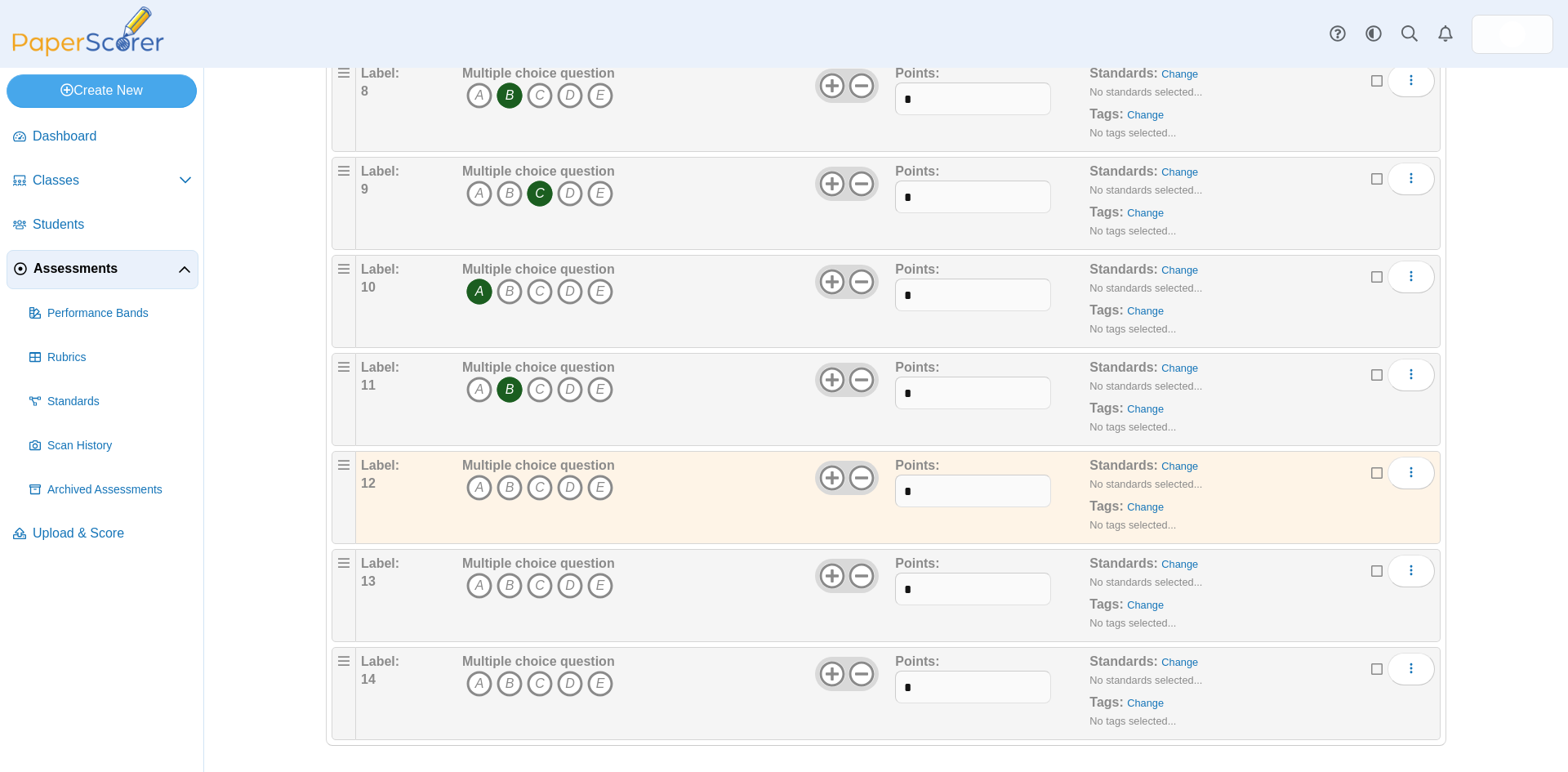
scroll to position [954, 0]
click at [1405, 661] on icon "More options" at bounding box center [1411, 662] width 13 height 13
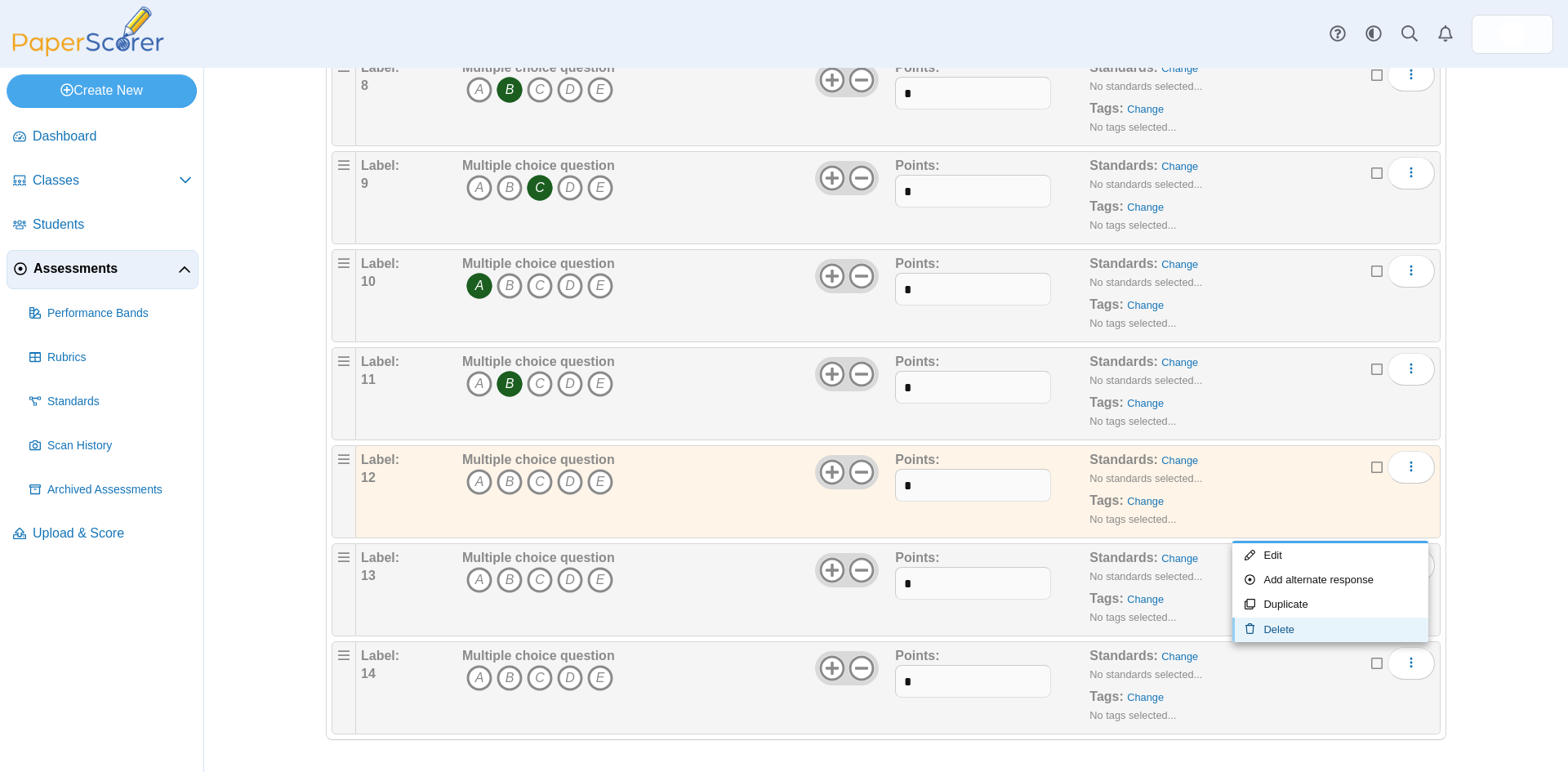
click at [1294, 625] on link "Delete" at bounding box center [1330, 630] width 196 height 25
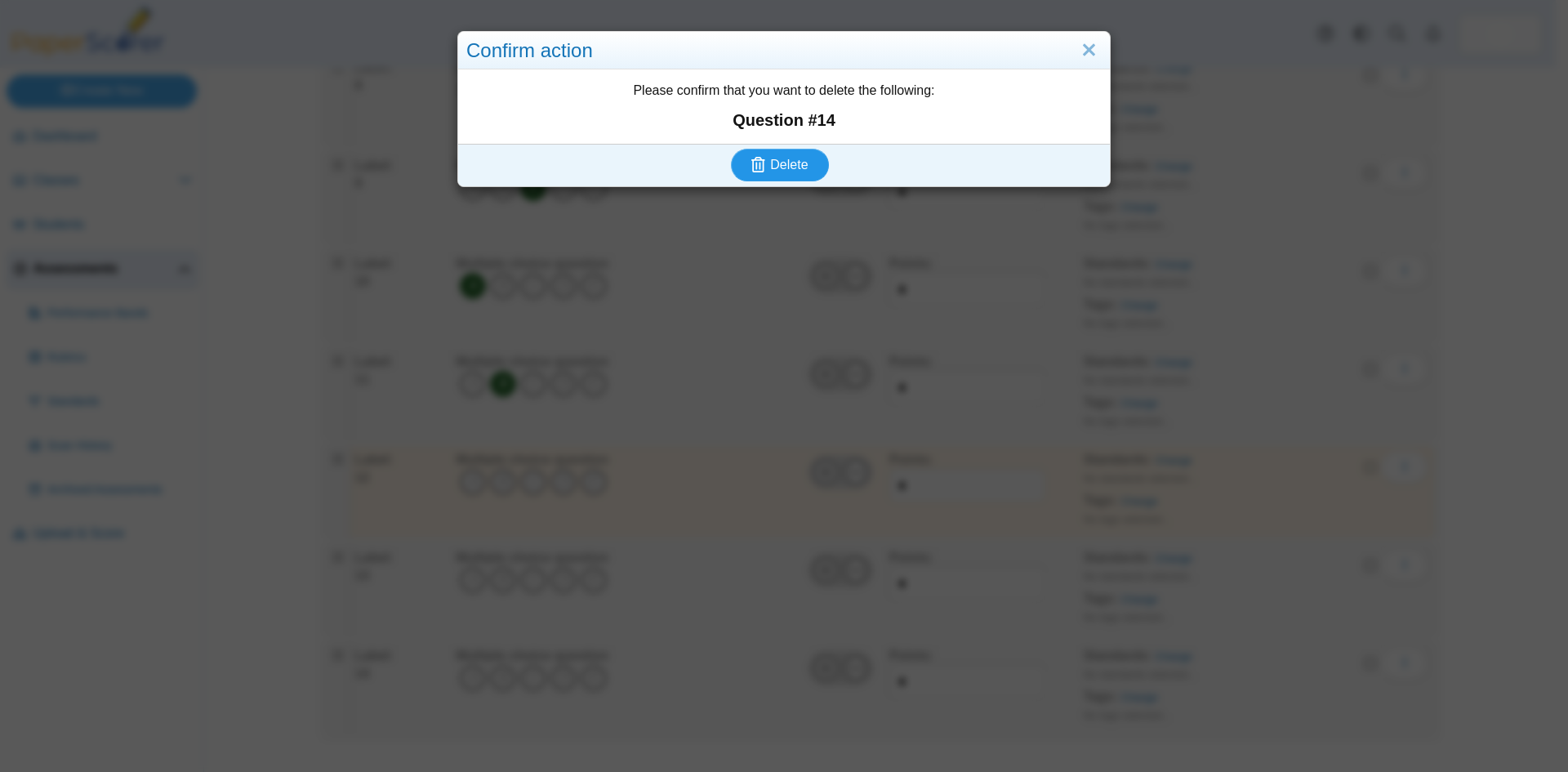
click at [771, 176] on button "Delete" at bounding box center [780, 164] width 98 height 33
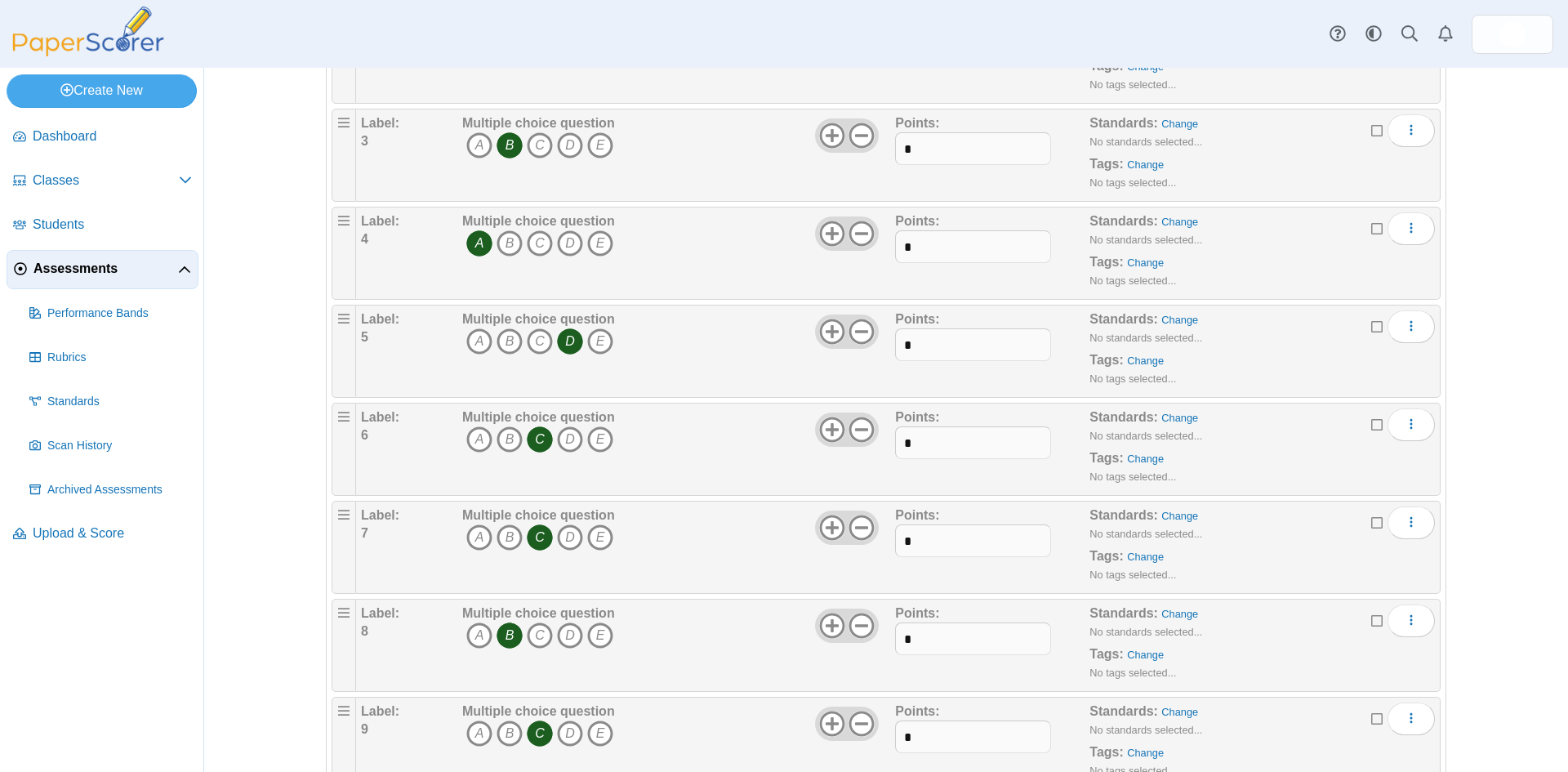
scroll to position [856, 0]
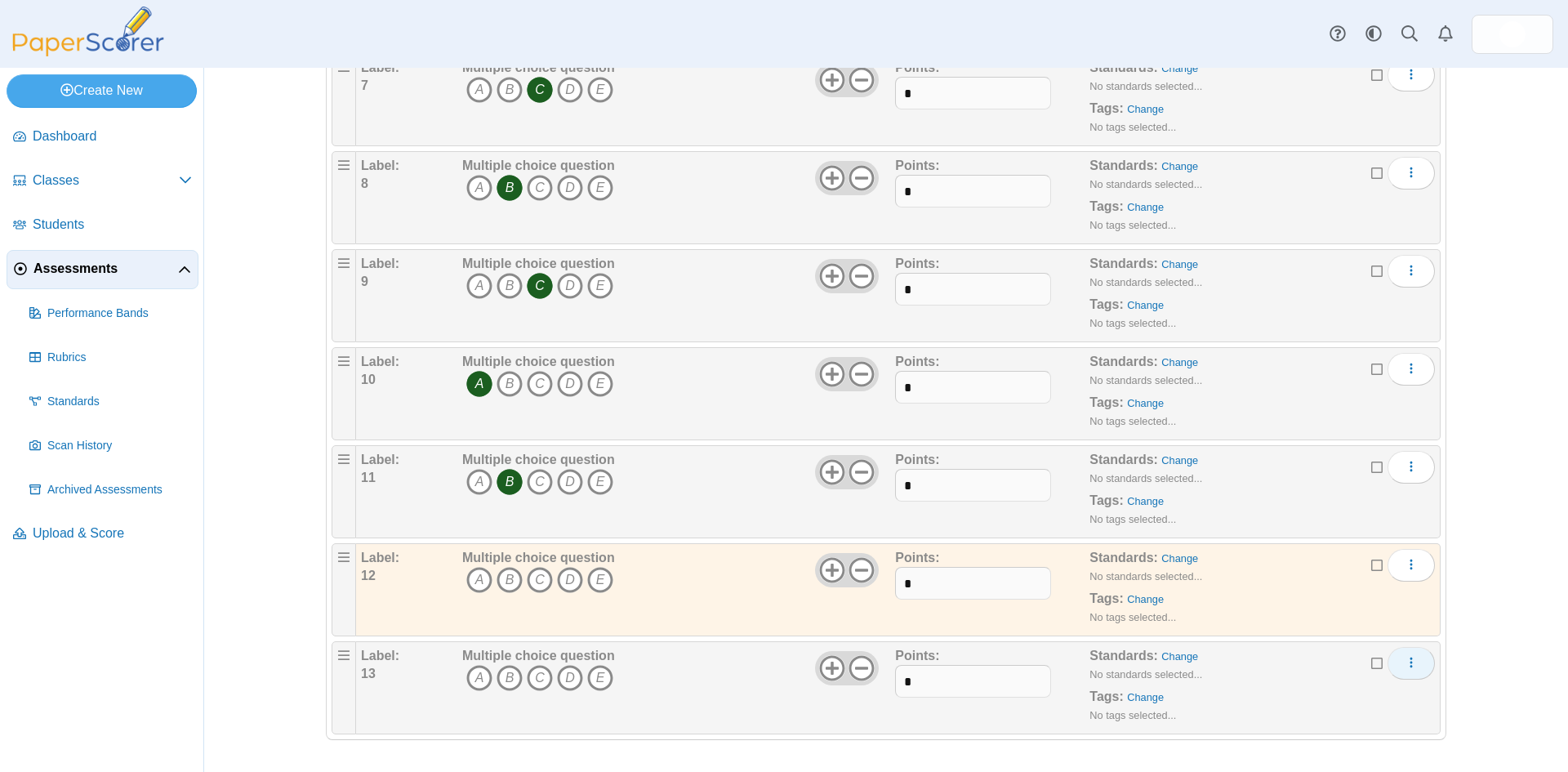
click at [1405, 665] on icon "More options" at bounding box center [1411, 662] width 13 height 13
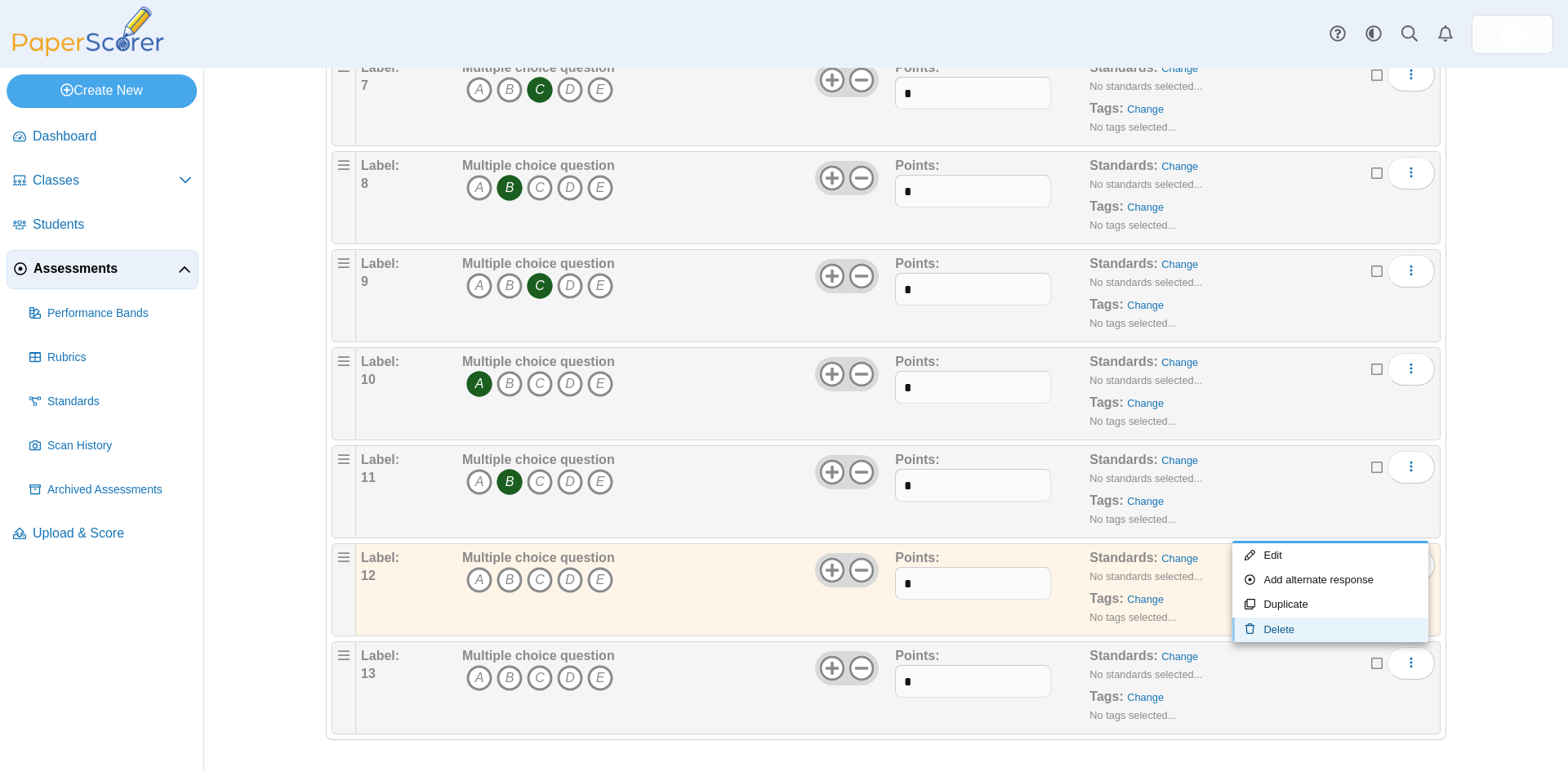
click at [1281, 625] on link "Delete" at bounding box center [1330, 630] width 196 height 25
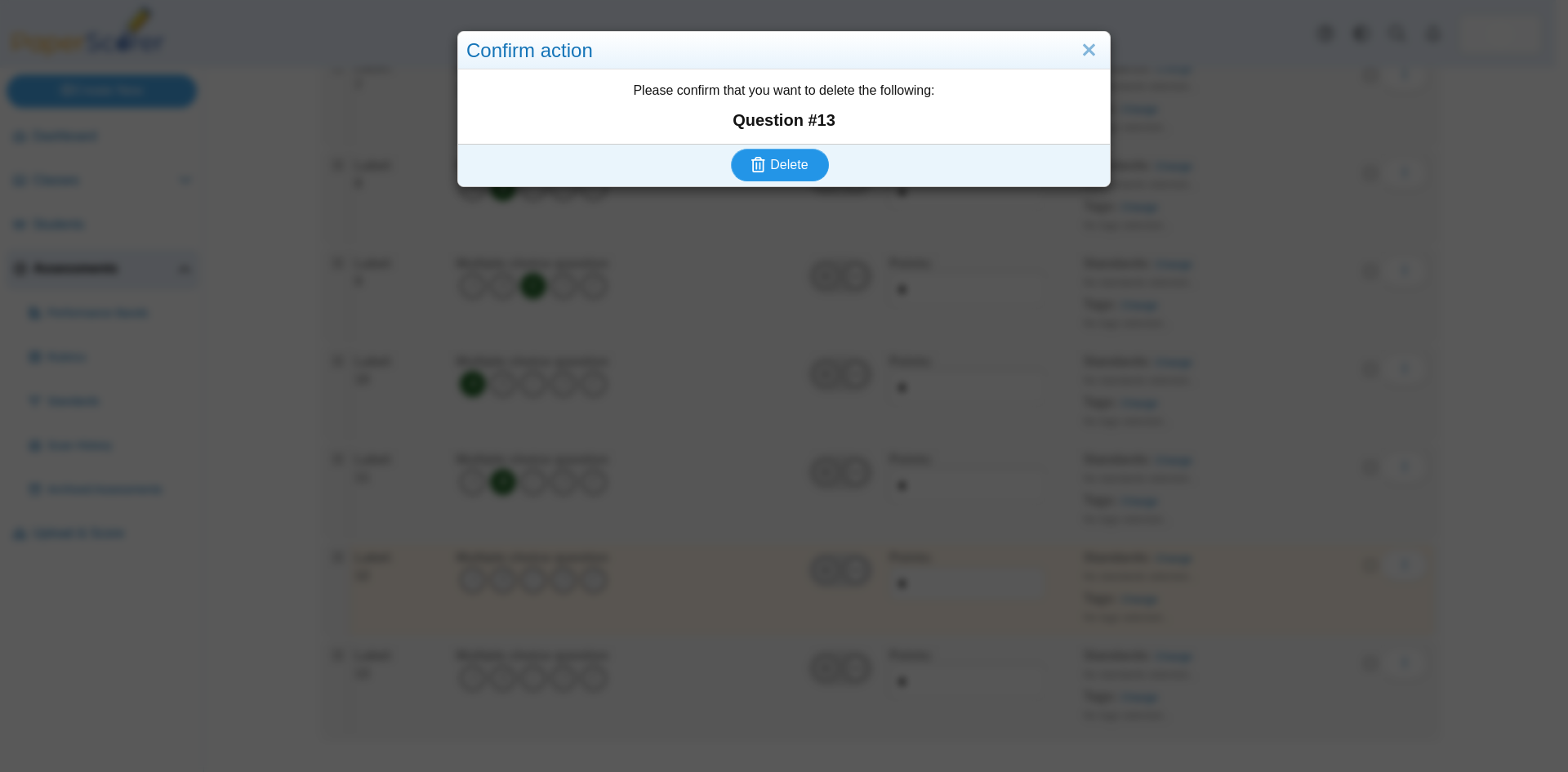
click at [784, 167] on span "Delete" at bounding box center [789, 164] width 37 height 14
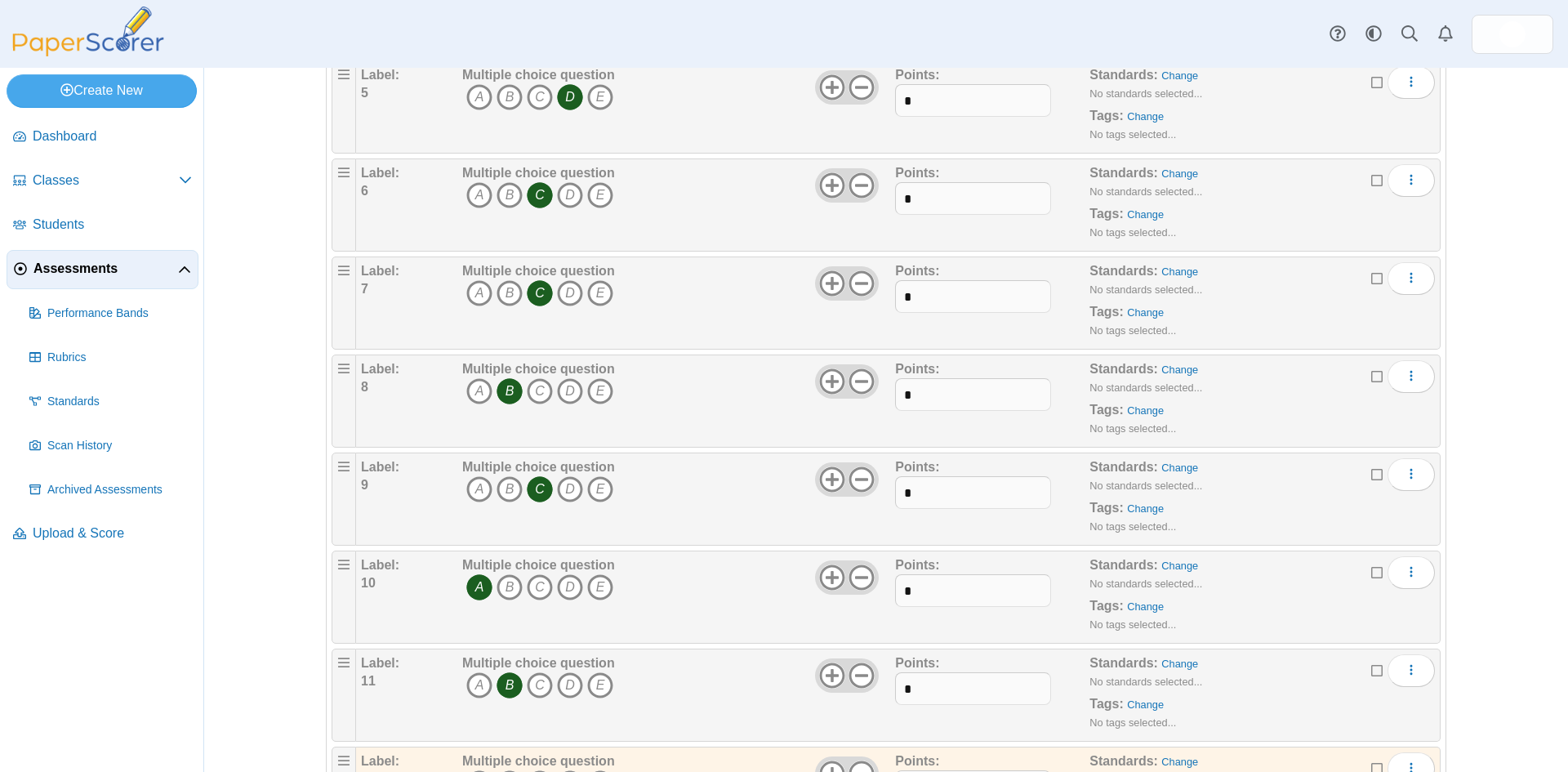
scroll to position [758, 0]
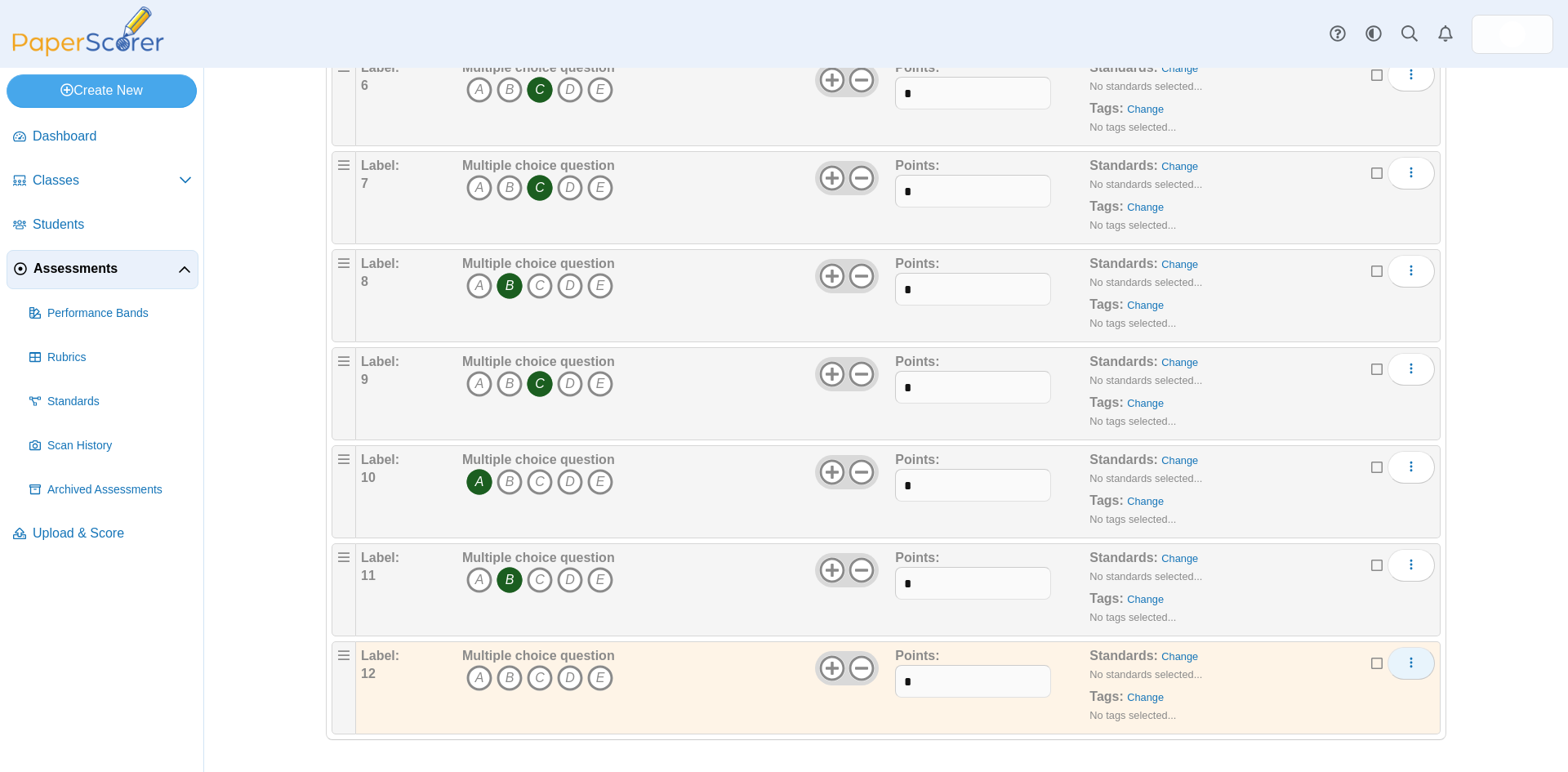
click at [1408, 663] on icon "More options" at bounding box center [1411, 662] width 13 height 13
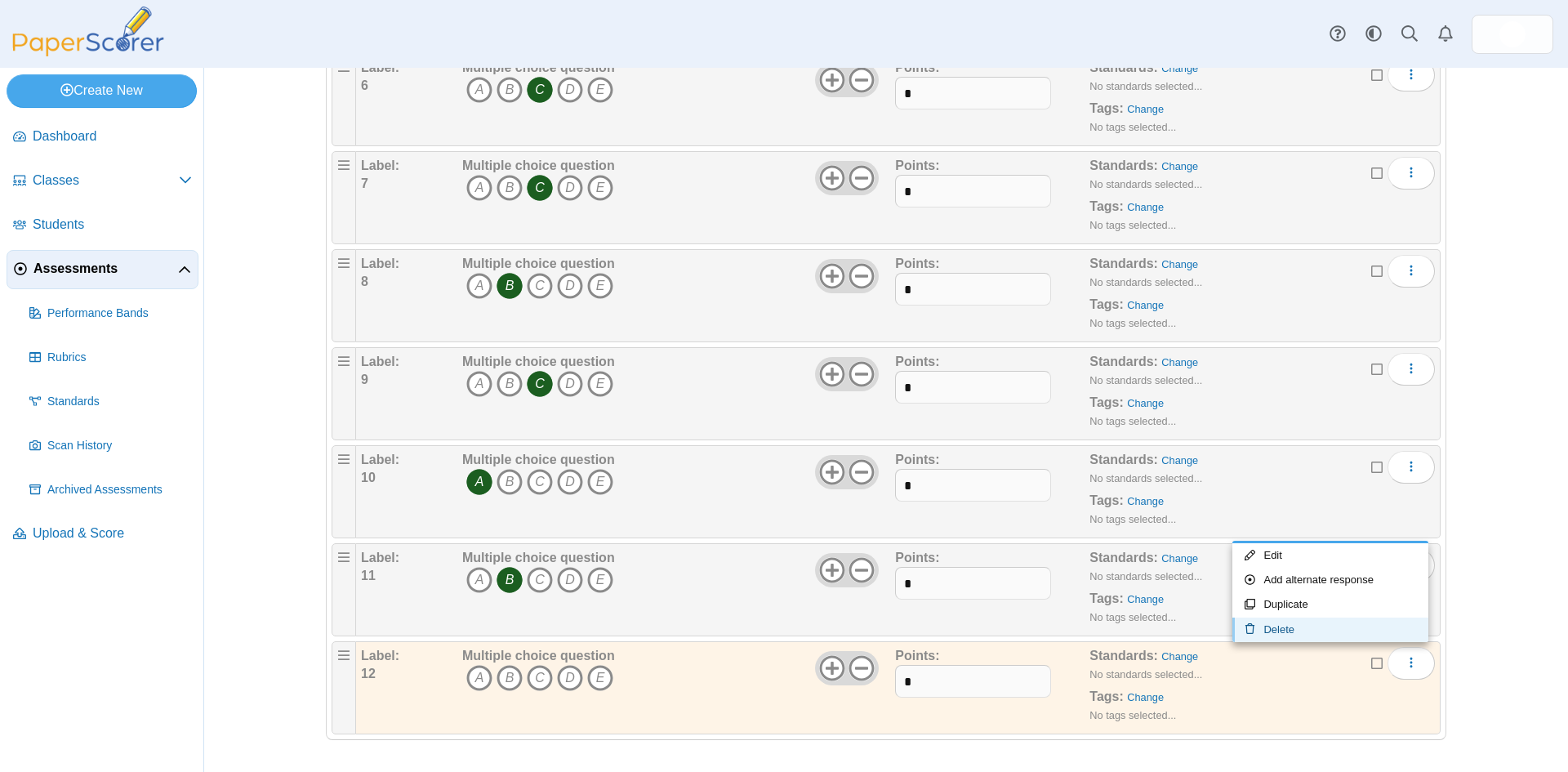
click at [1295, 631] on link "Delete" at bounding box center [1330, 630] width 196 height 25
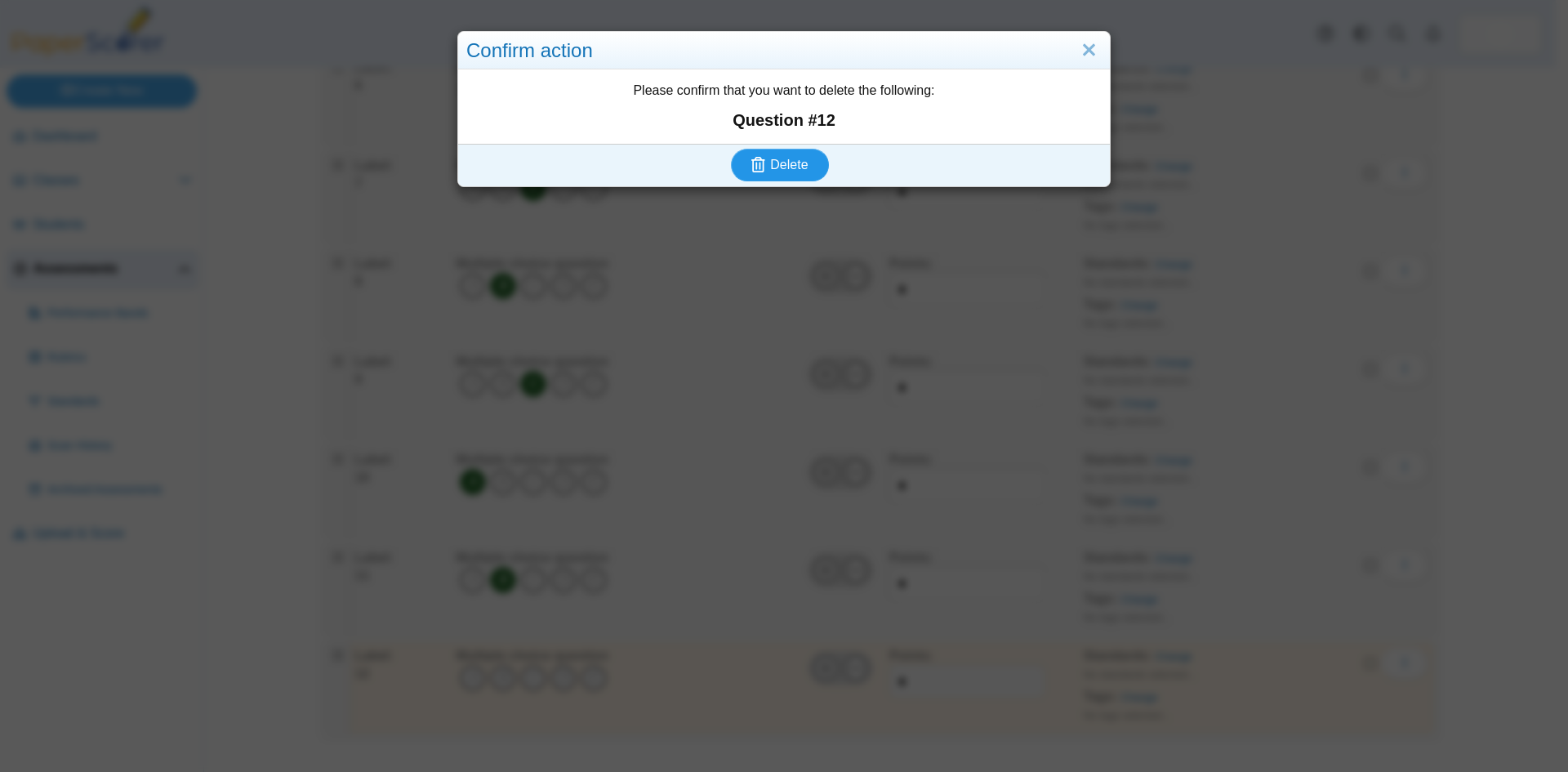
click at [783, 160] on span "Delete" at bounding box center [789, 164] width 37 height 14
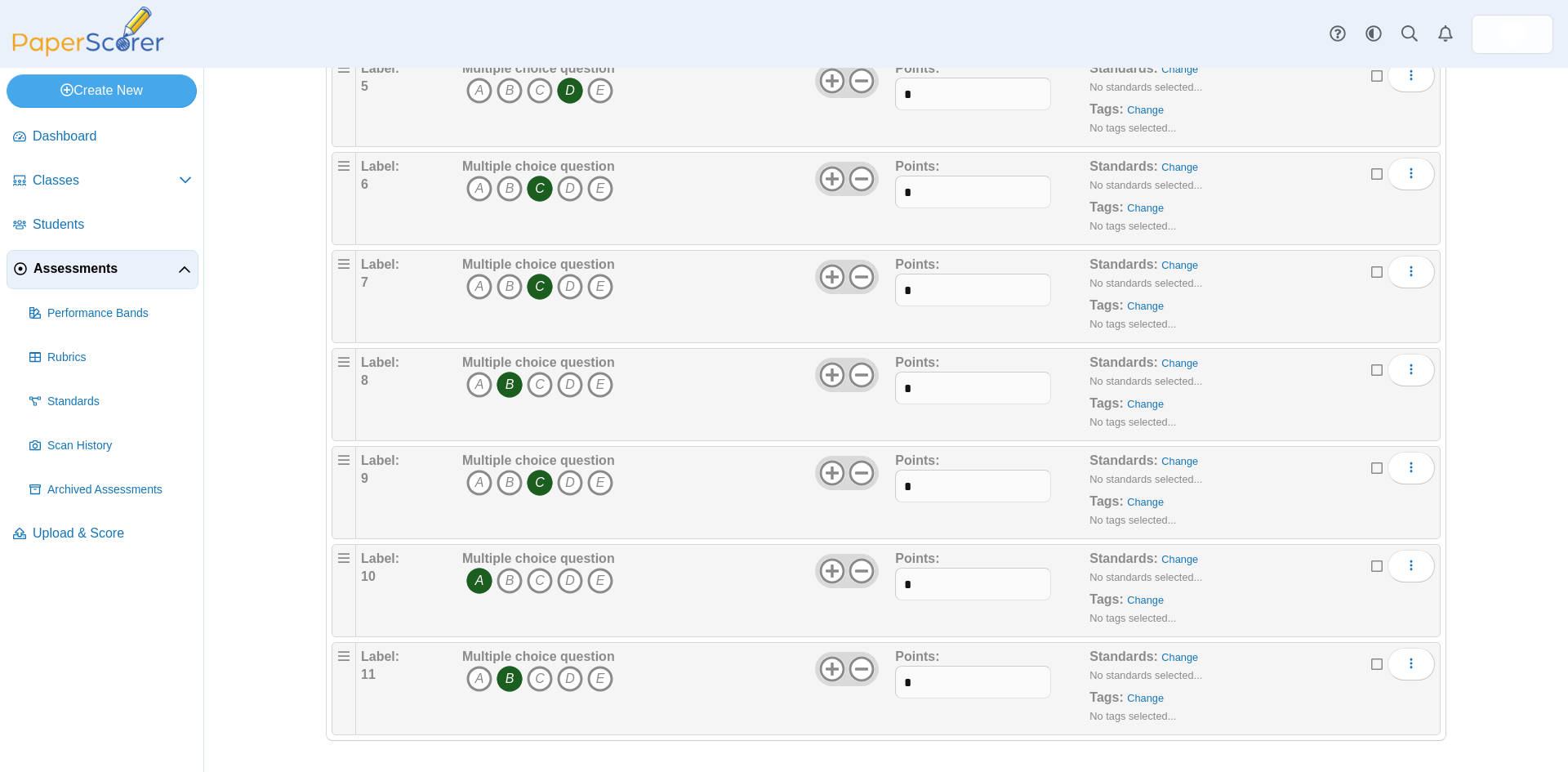
scroll to position [660, 0]
click at [286, 569] on div "Adding or removing a question, will render already printed testing sheets inval…" at bounding box center [886, 419] width 1364 height 704
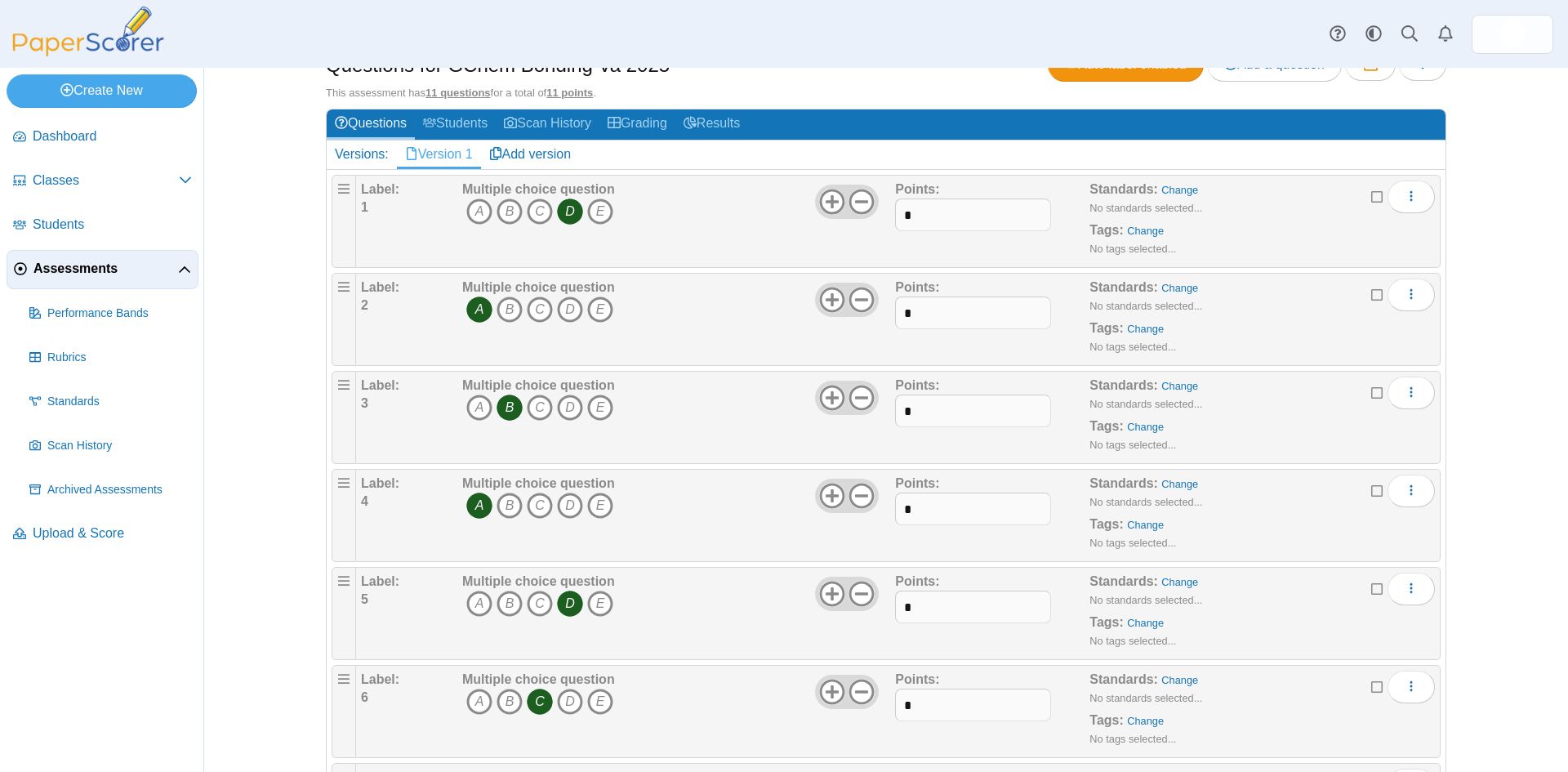
scroll to position [6, 0]
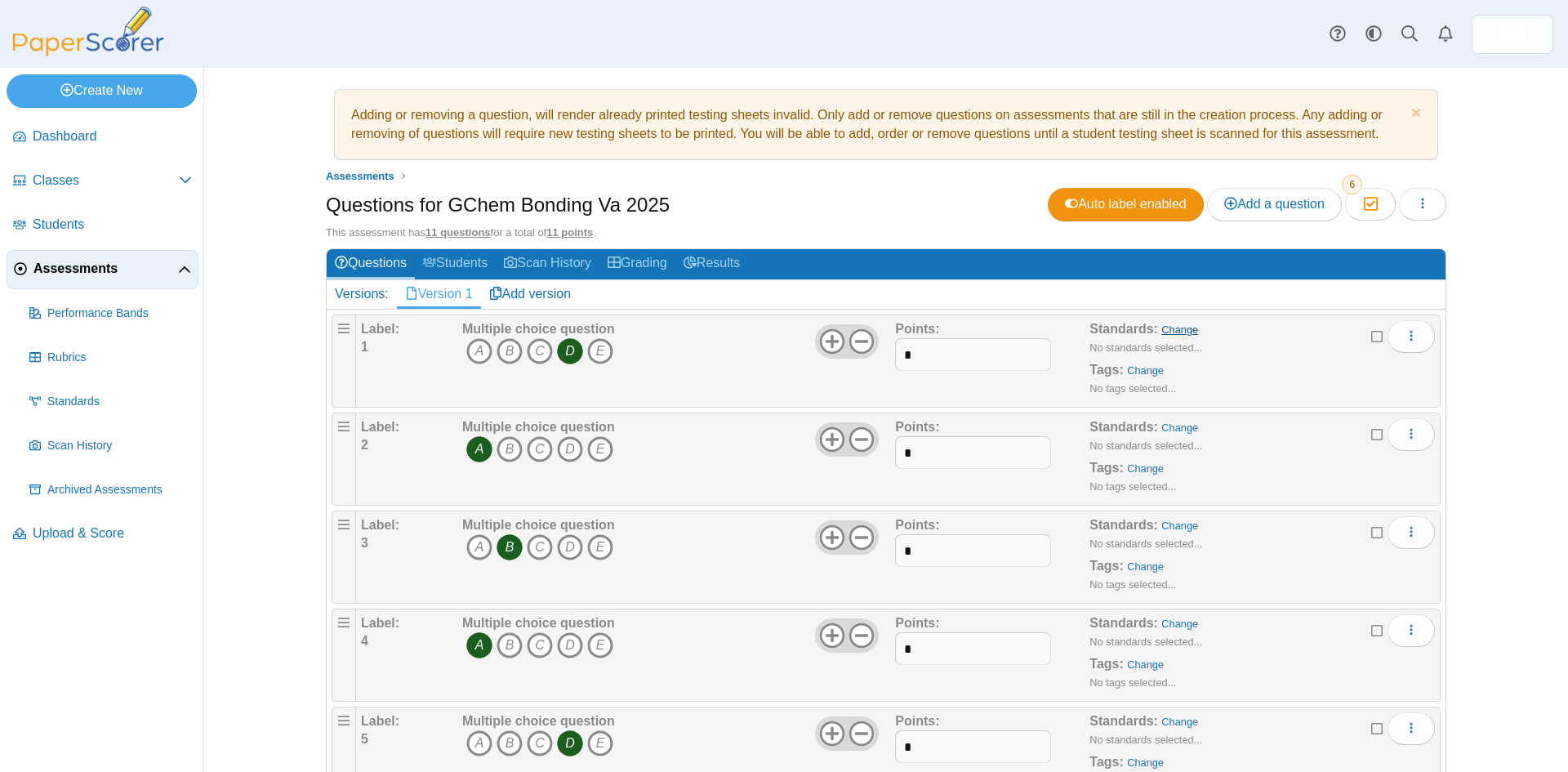
click at [1169, 329] on link "Change" at bounding box center [1179, 330] width 36 height 12
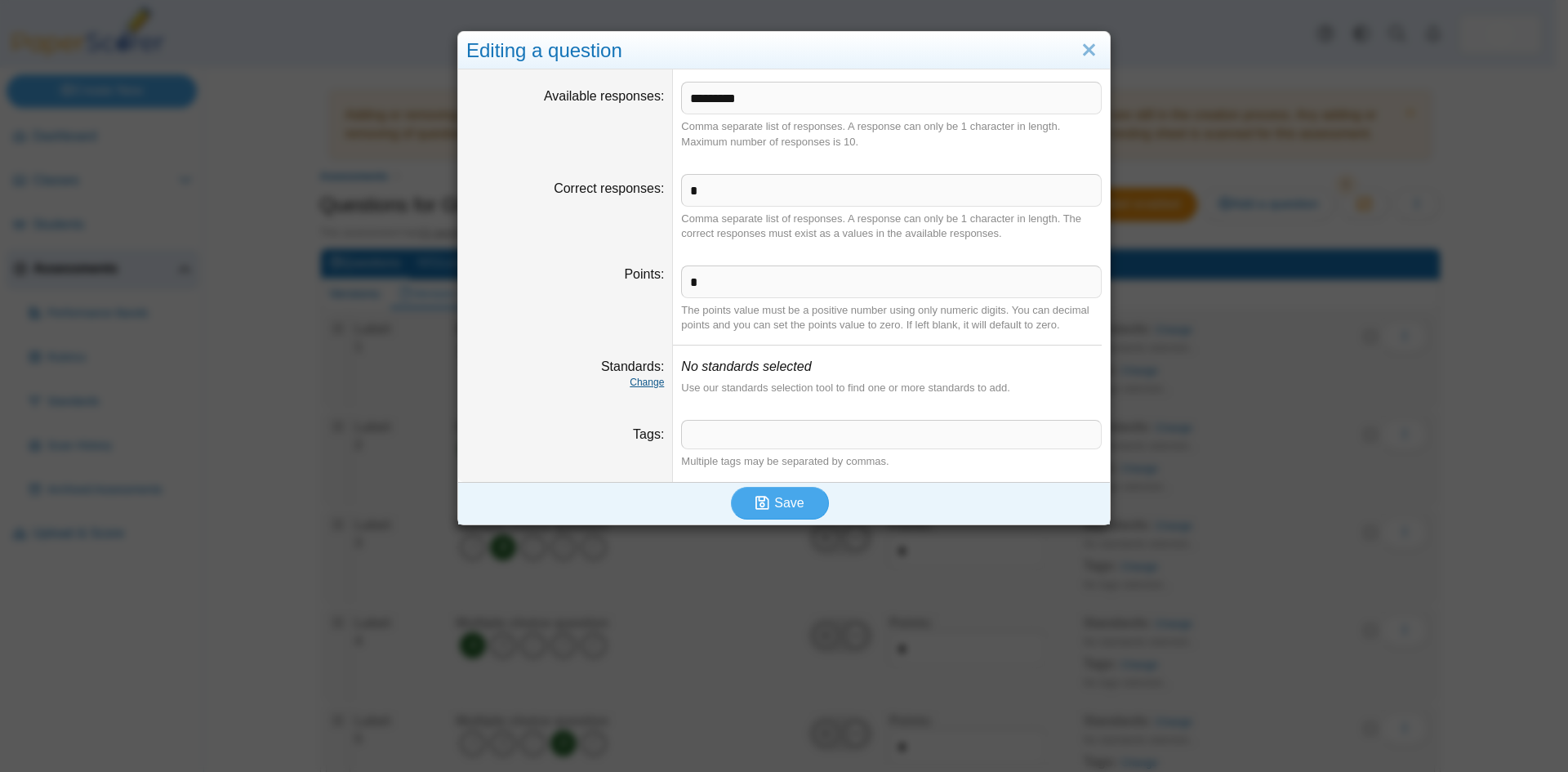
click at [641, 384] on link "Change" at bounding box center [647, 382] width 35 height 12
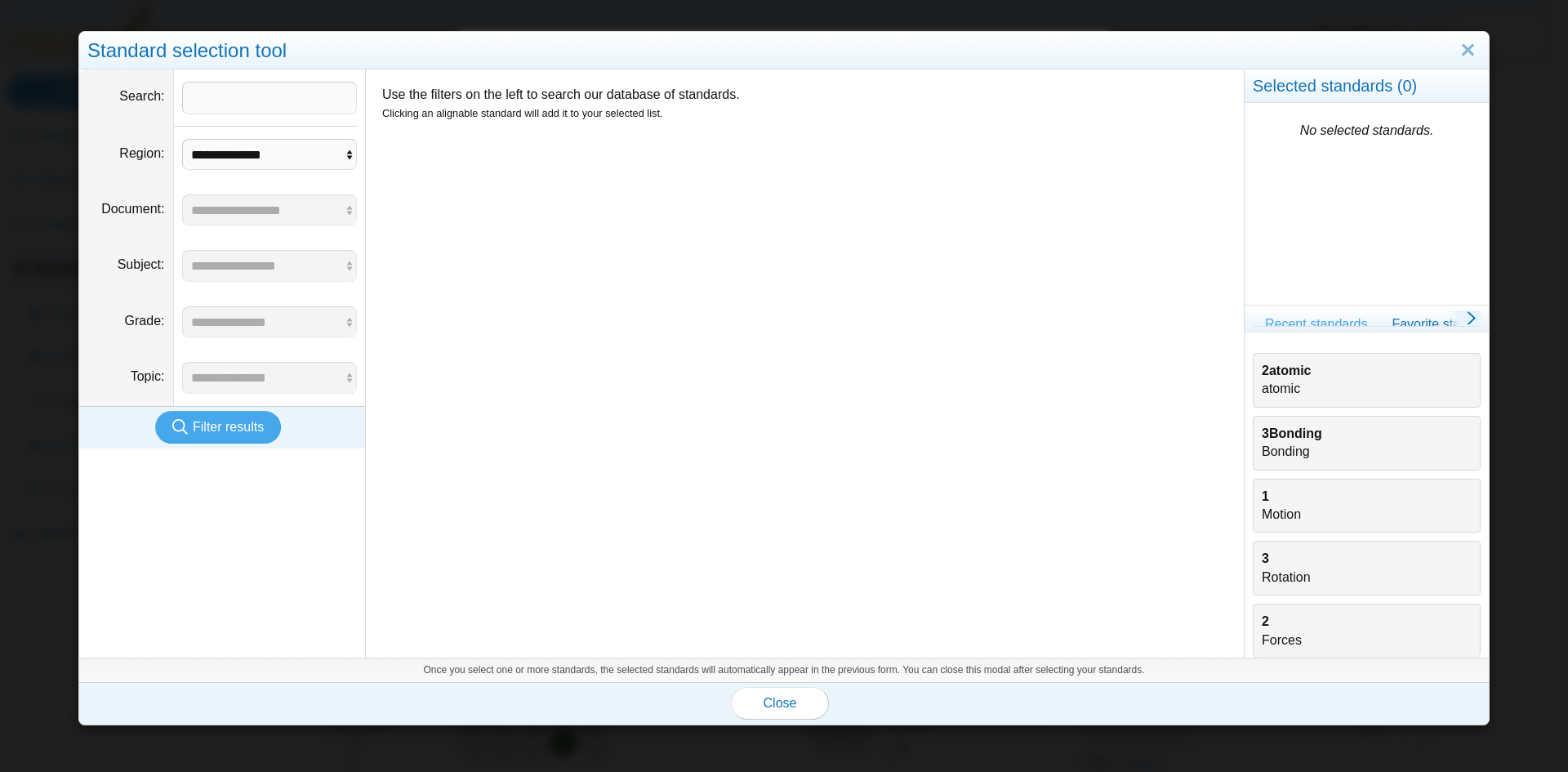
click at [1275, 386] on div "2atomic atomic" at bounding box center [1366, 379] width 210 height 36
click at [774, 708] on span "Close" at bounding box center [781, 703] width 34 height 14
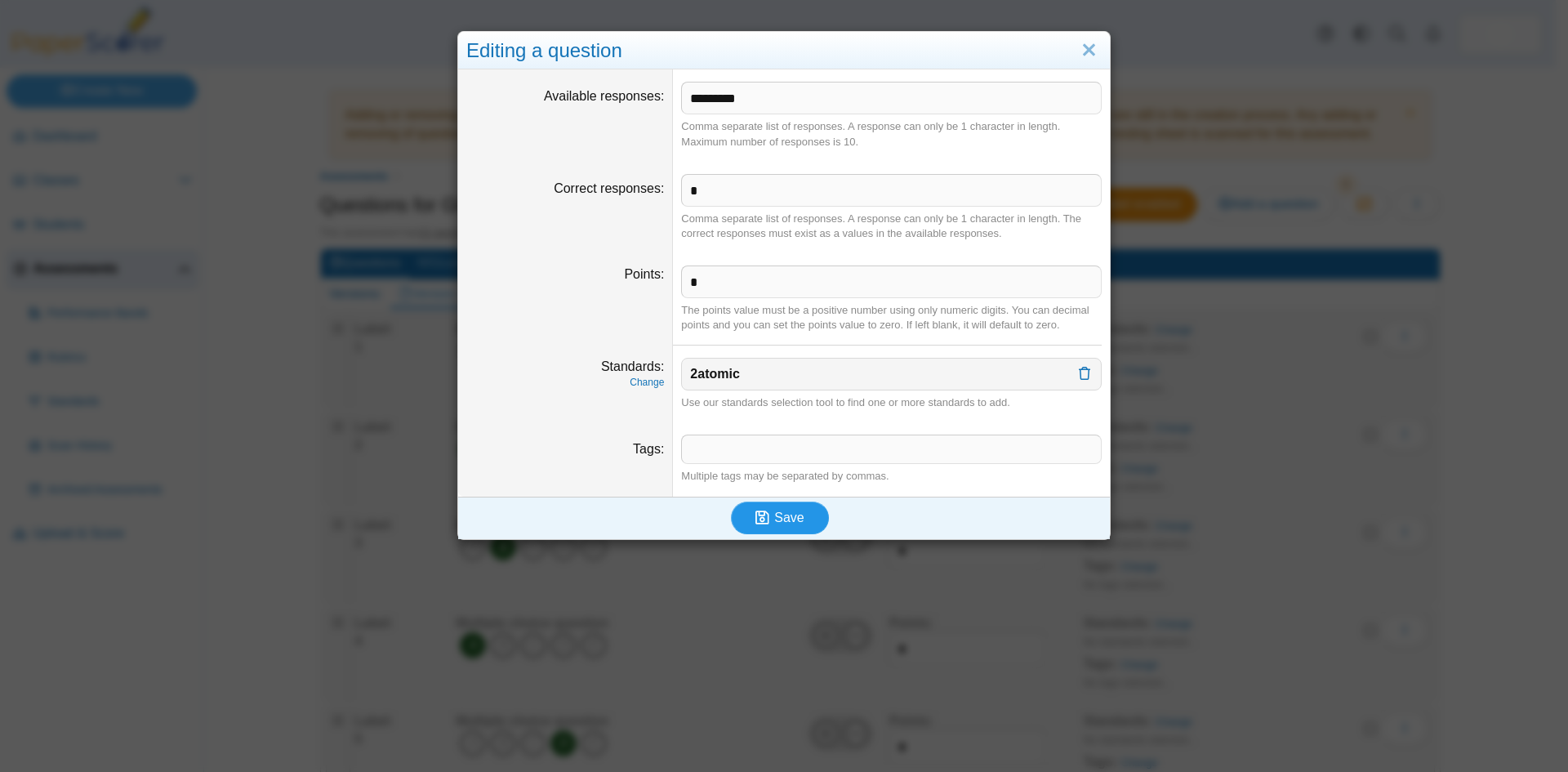
click at [776, 516] on span "Save" at bounding box center [789, 518] width 29 height 14
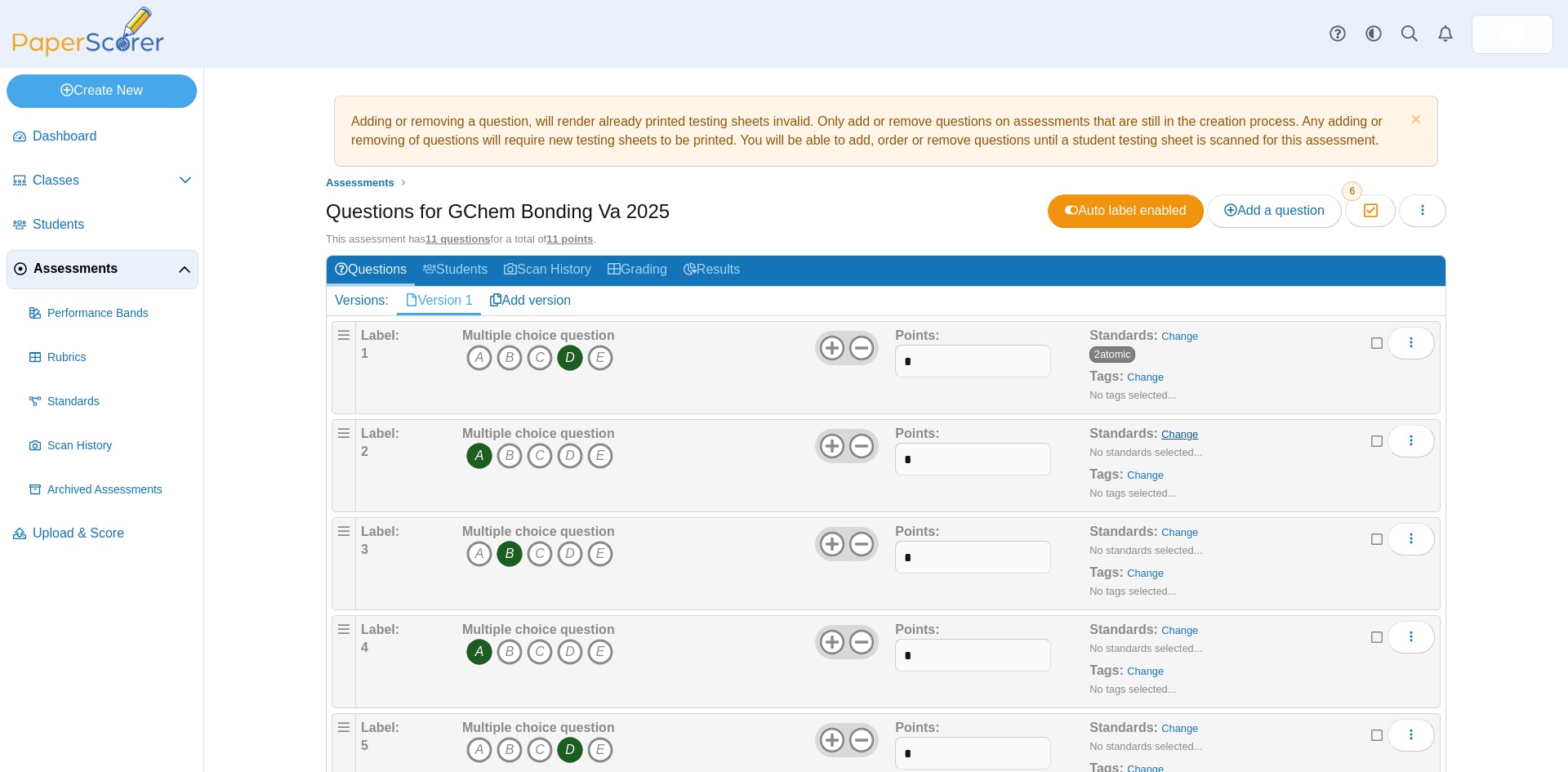
click at [1168, 434] on link "Change" at bounding box center [1179, 434] width 36 height 12
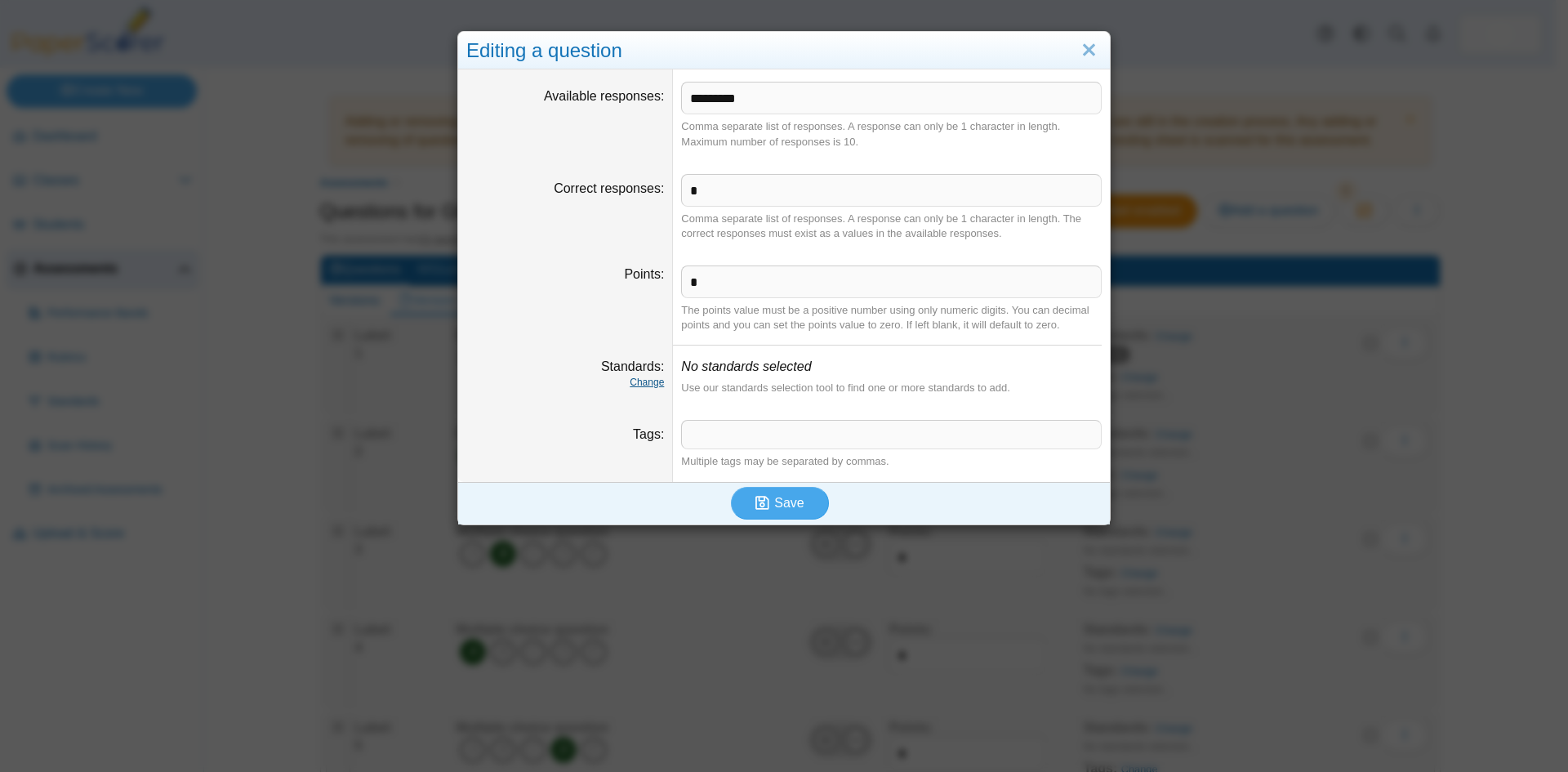
click at [647, 386] on link "Change" at bounding box center [647, 382] width 35 height 12
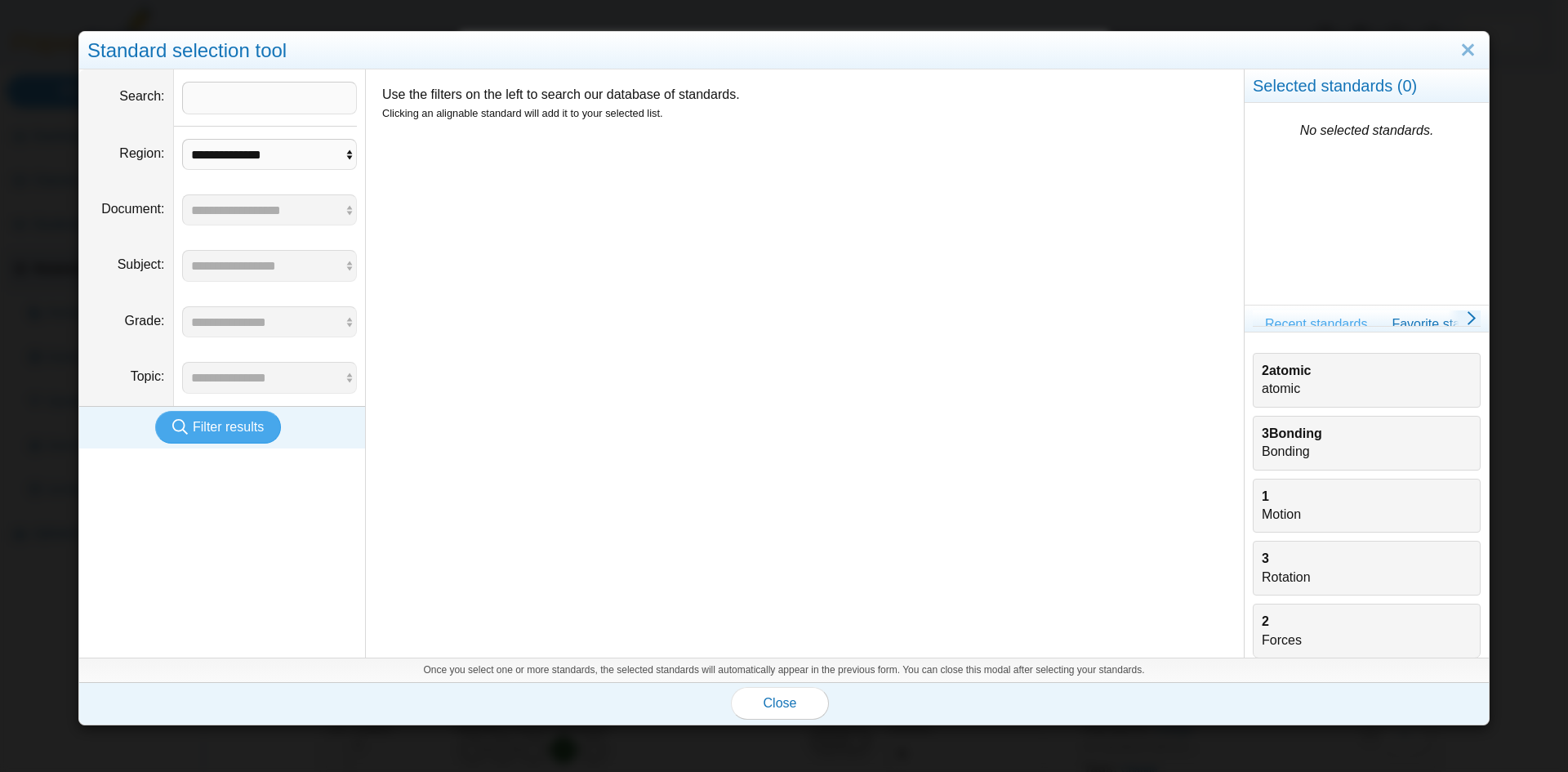
click at [1273, 388] on div "2atomic atomic" at bounding box center [1366, 379] width 210 height 36
click at [780, 709] on span "Close" at bounding box center [781, 703] width 34 height 14
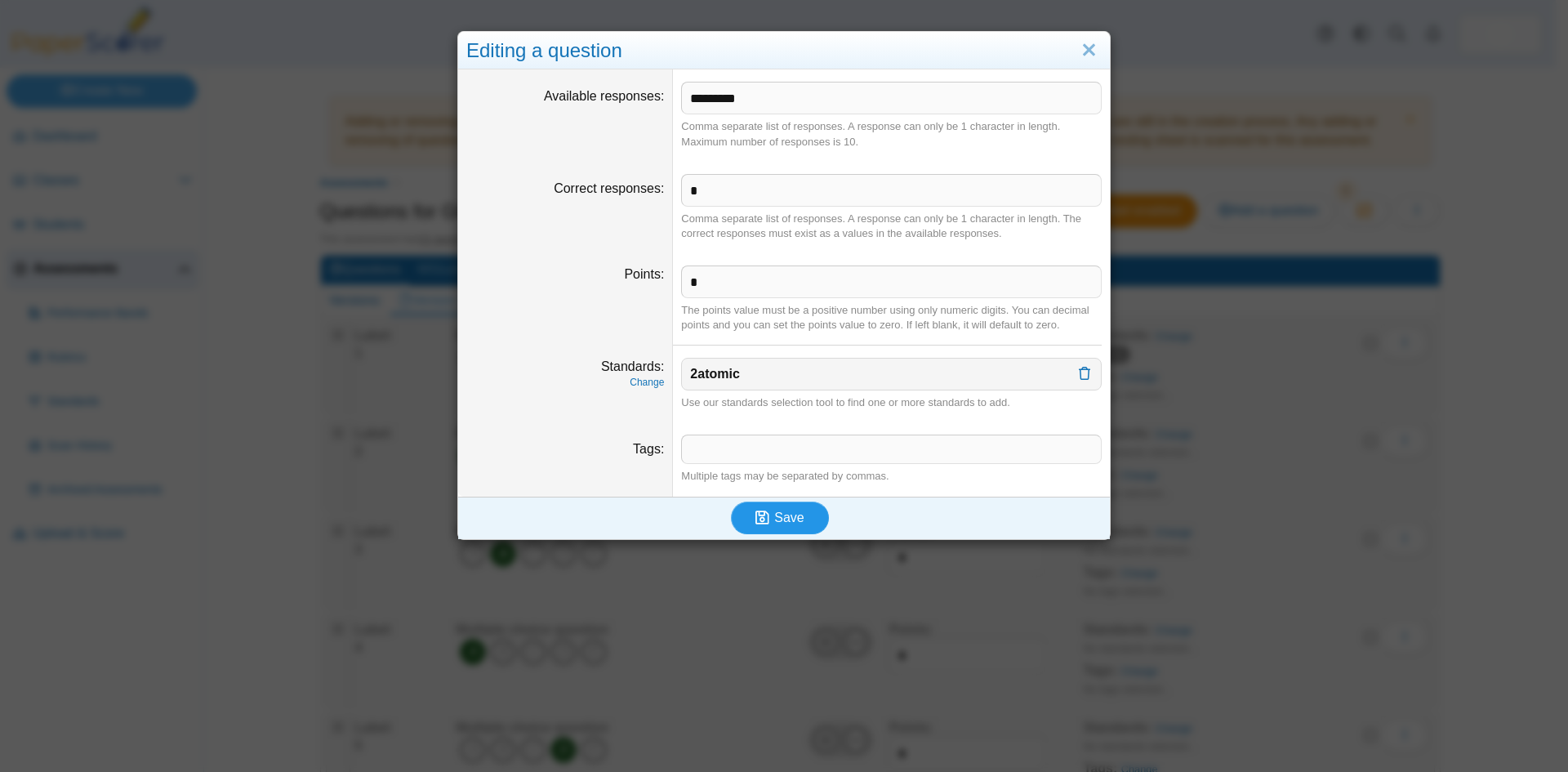
click at [764, 522] on icon "submit" at bounding box center [762, 517] width 14 height 15
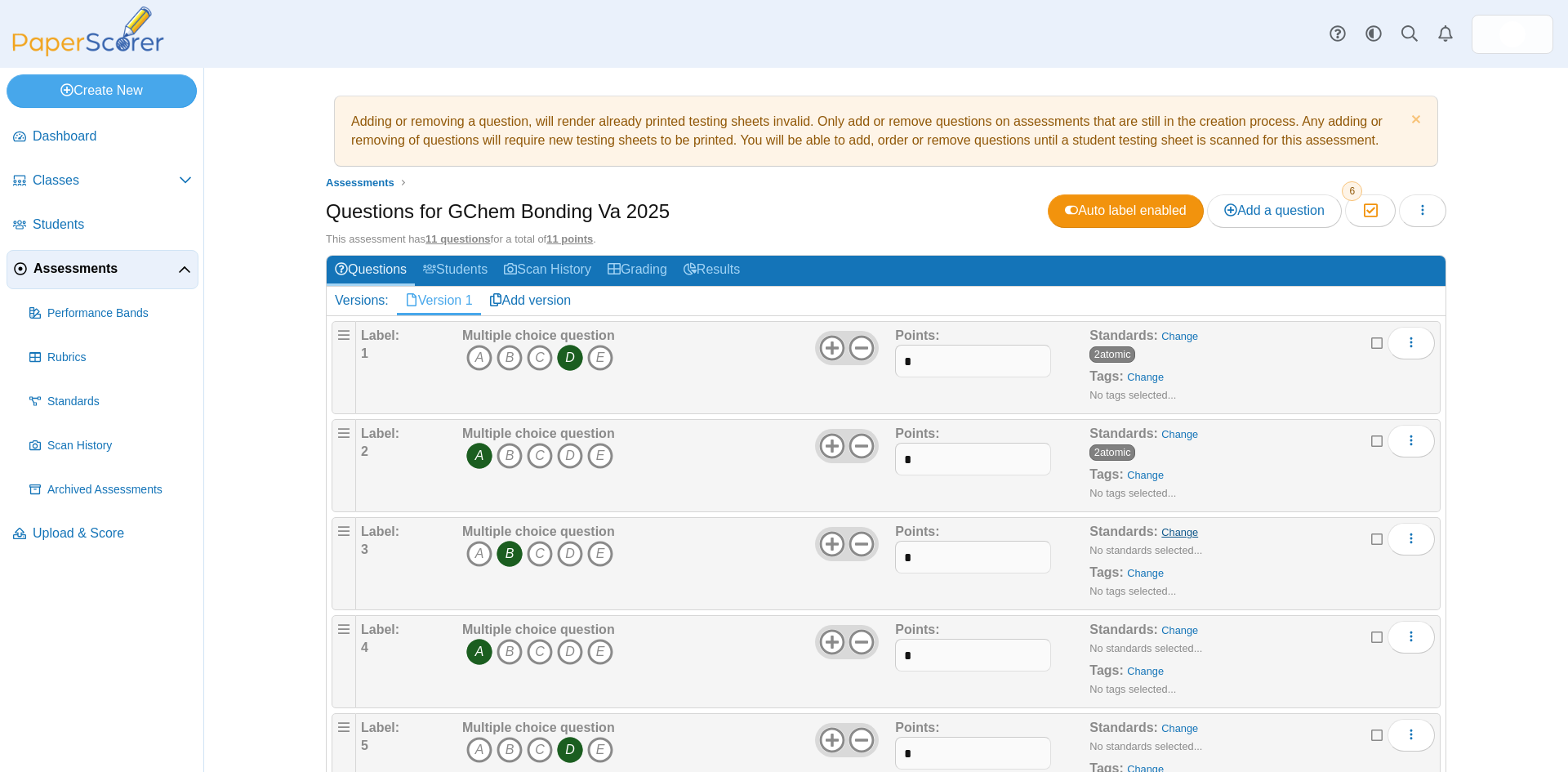
click at [1173, 537] on link "Change" at bounding box center [1179, 532] width 36 height 12
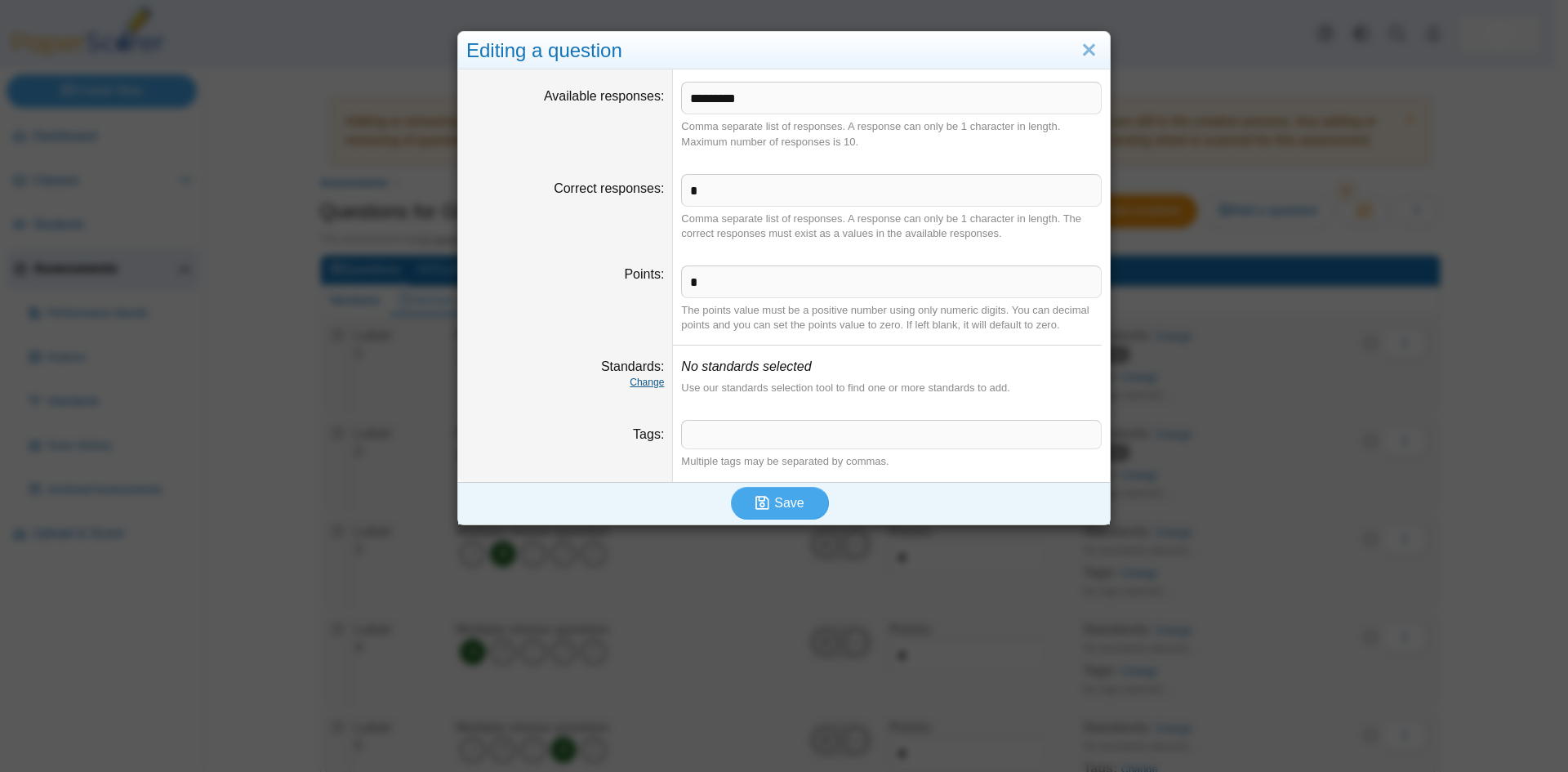
click at [643, 382] on link "Change" at bounding box center [647, 382] width 35 height 12
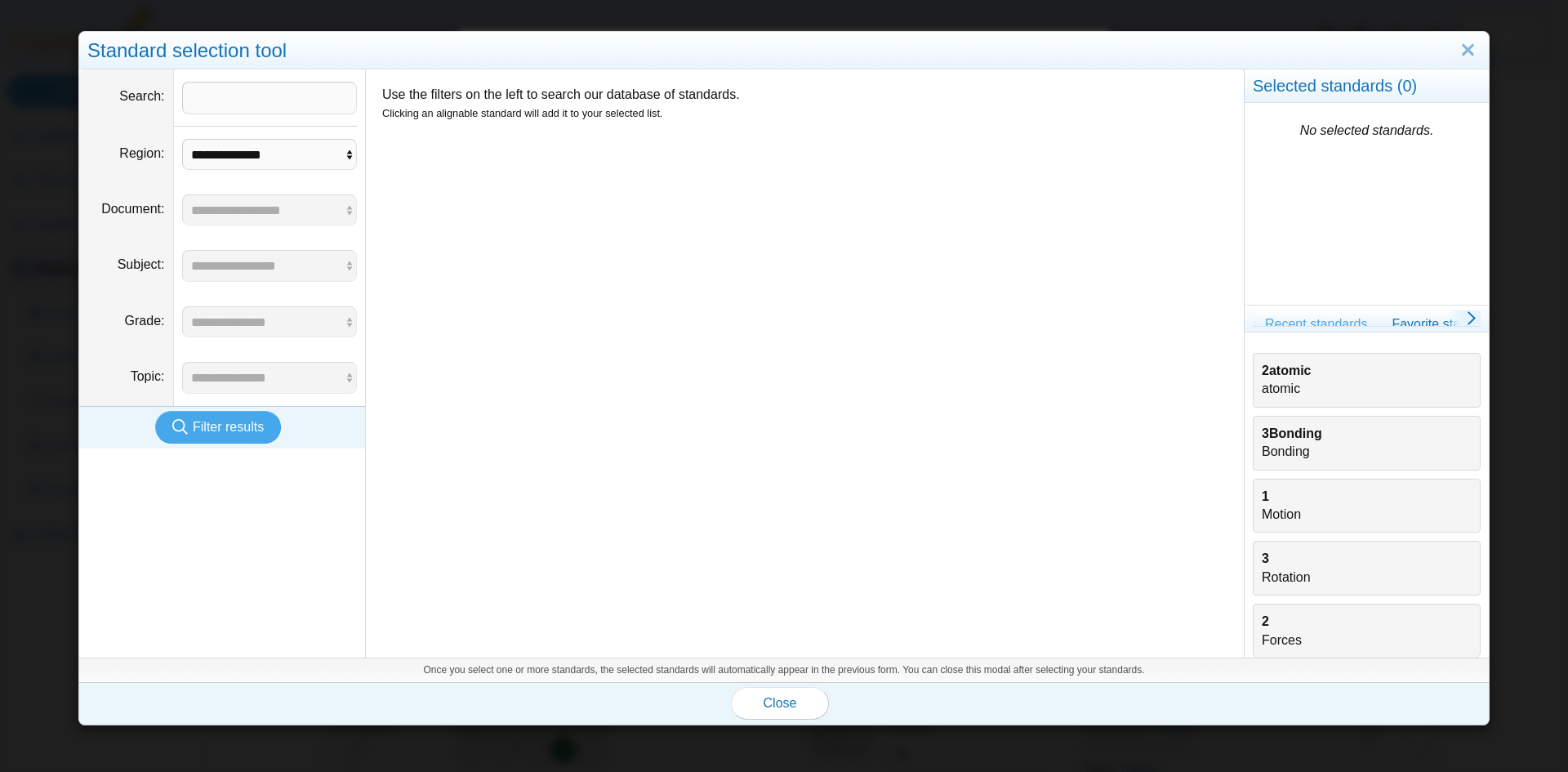
click at [1280, 382] on div "2atomic atomic" at bounding box center [1366, 379] width 210 height 36
click at [778, 703] on span "Close" at bounding box center [781, 703] width 34 height 14
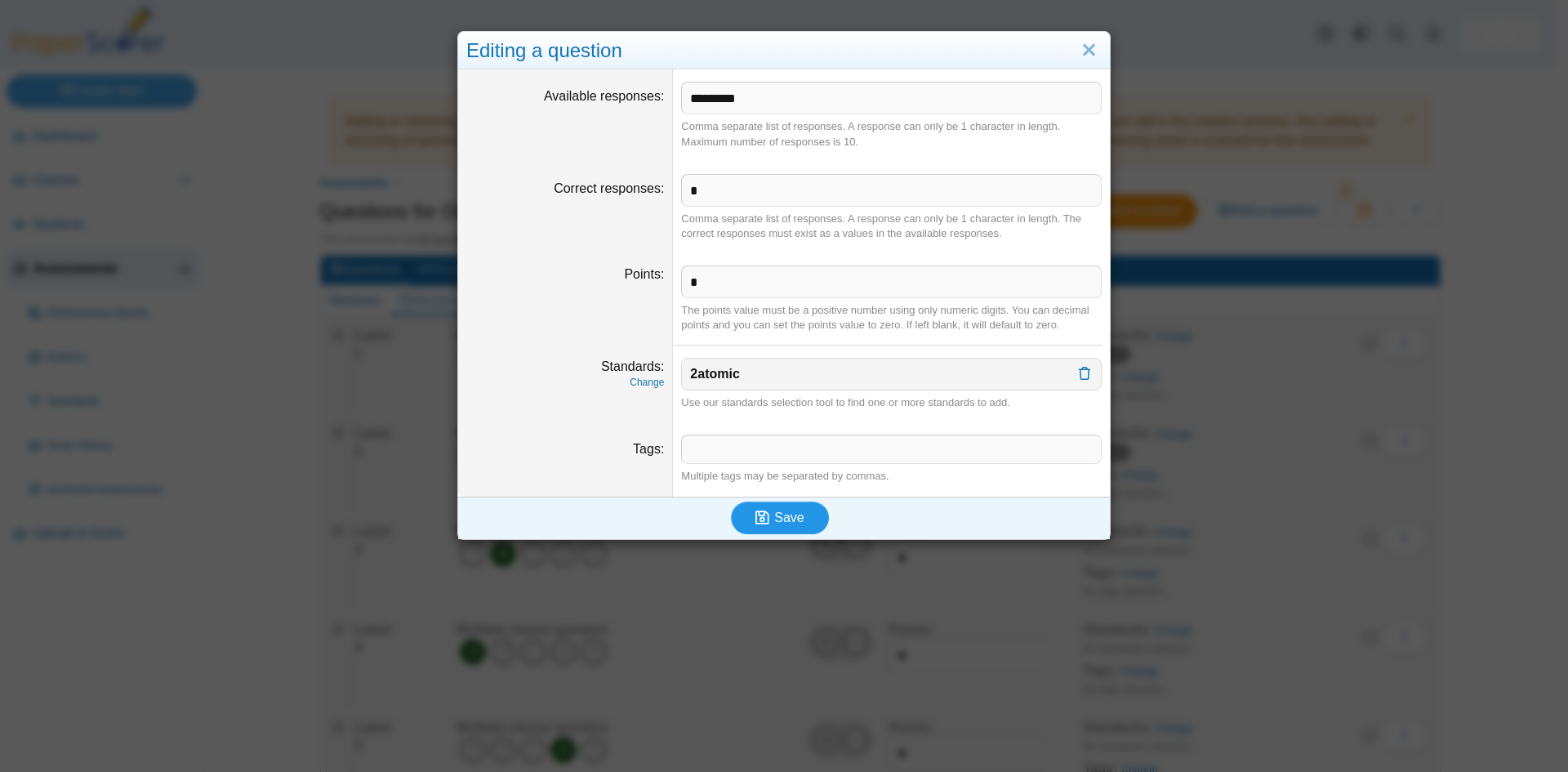
click at [786, 515] on span "Save" at bounding box center [789, 518] width 29 height 14
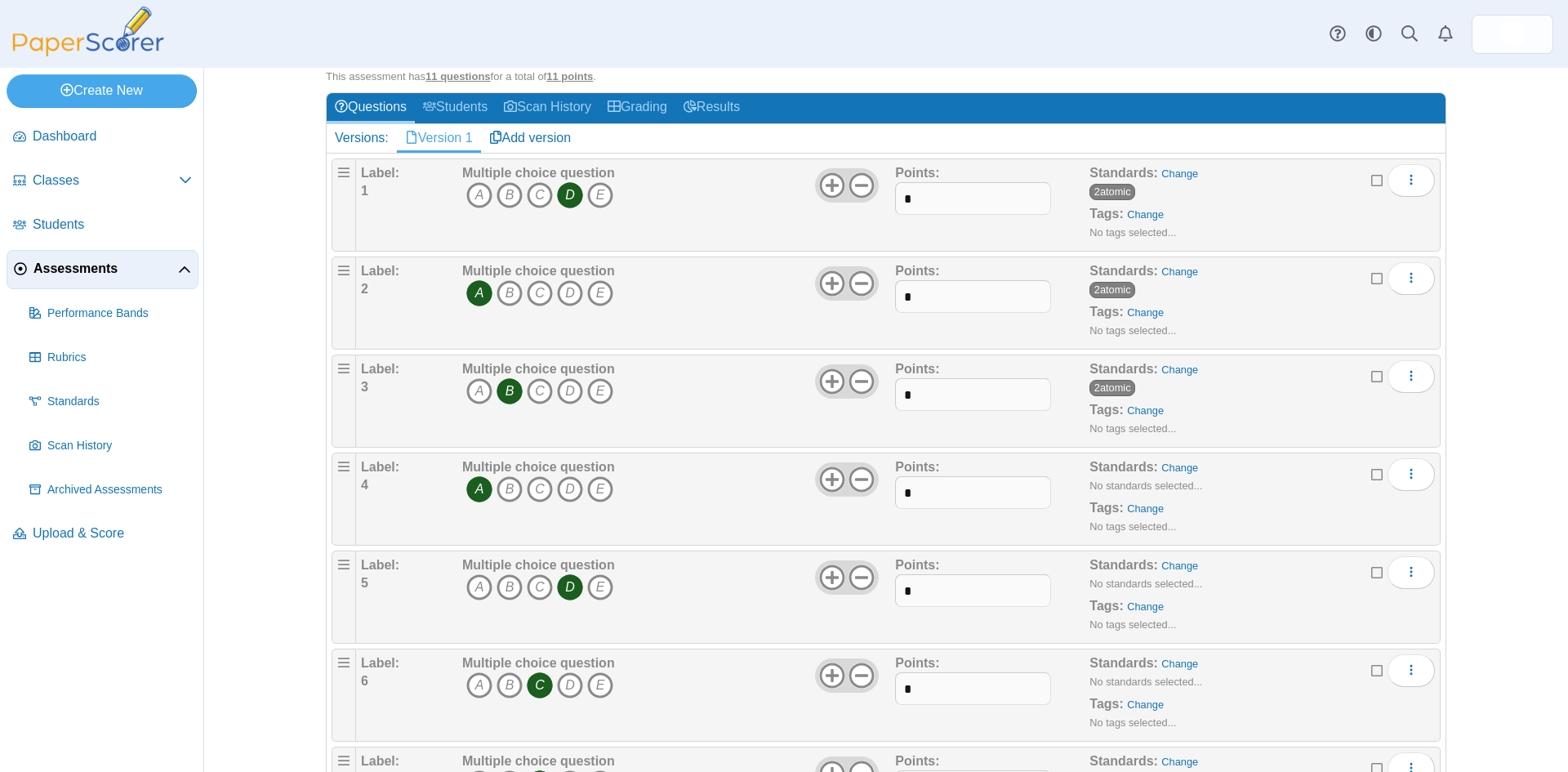
scroll to position [163, 0]
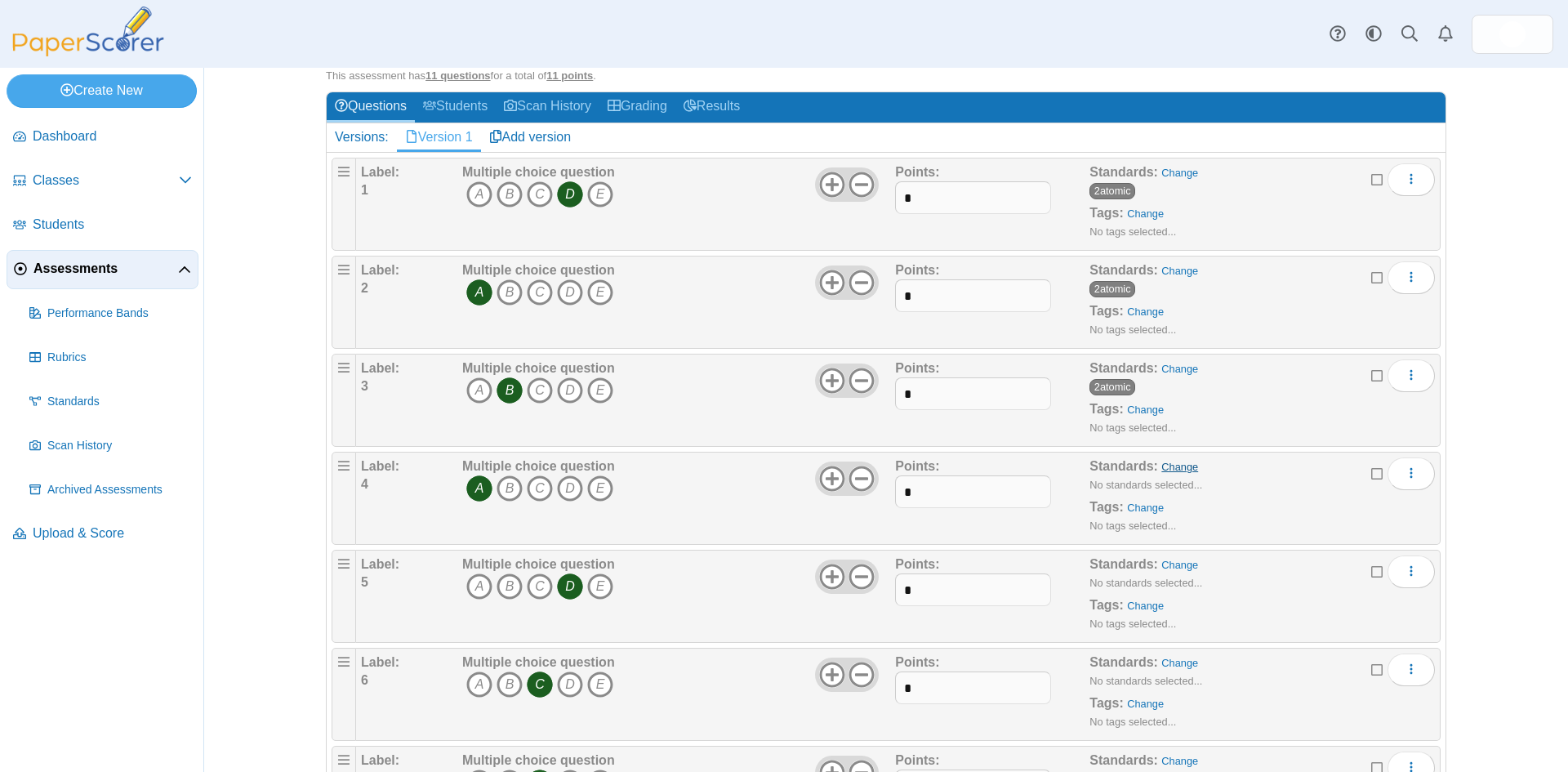
click at [1166, 466] on link "Change" at bounding box center [1179, 467] width 36 height 12
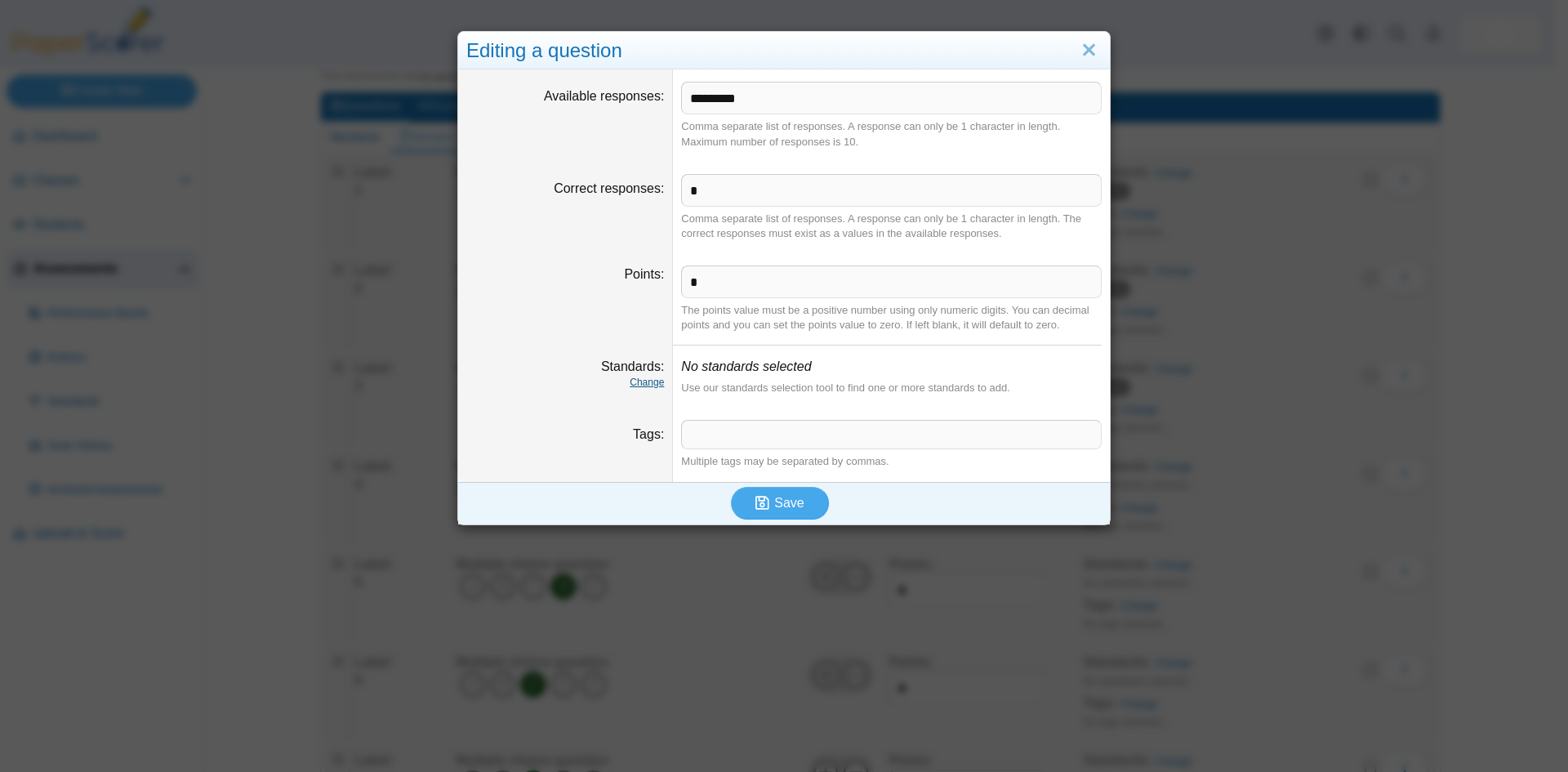
click at [641, 386] on link "Change" at bounding box center [647, 382] width 35 height 12
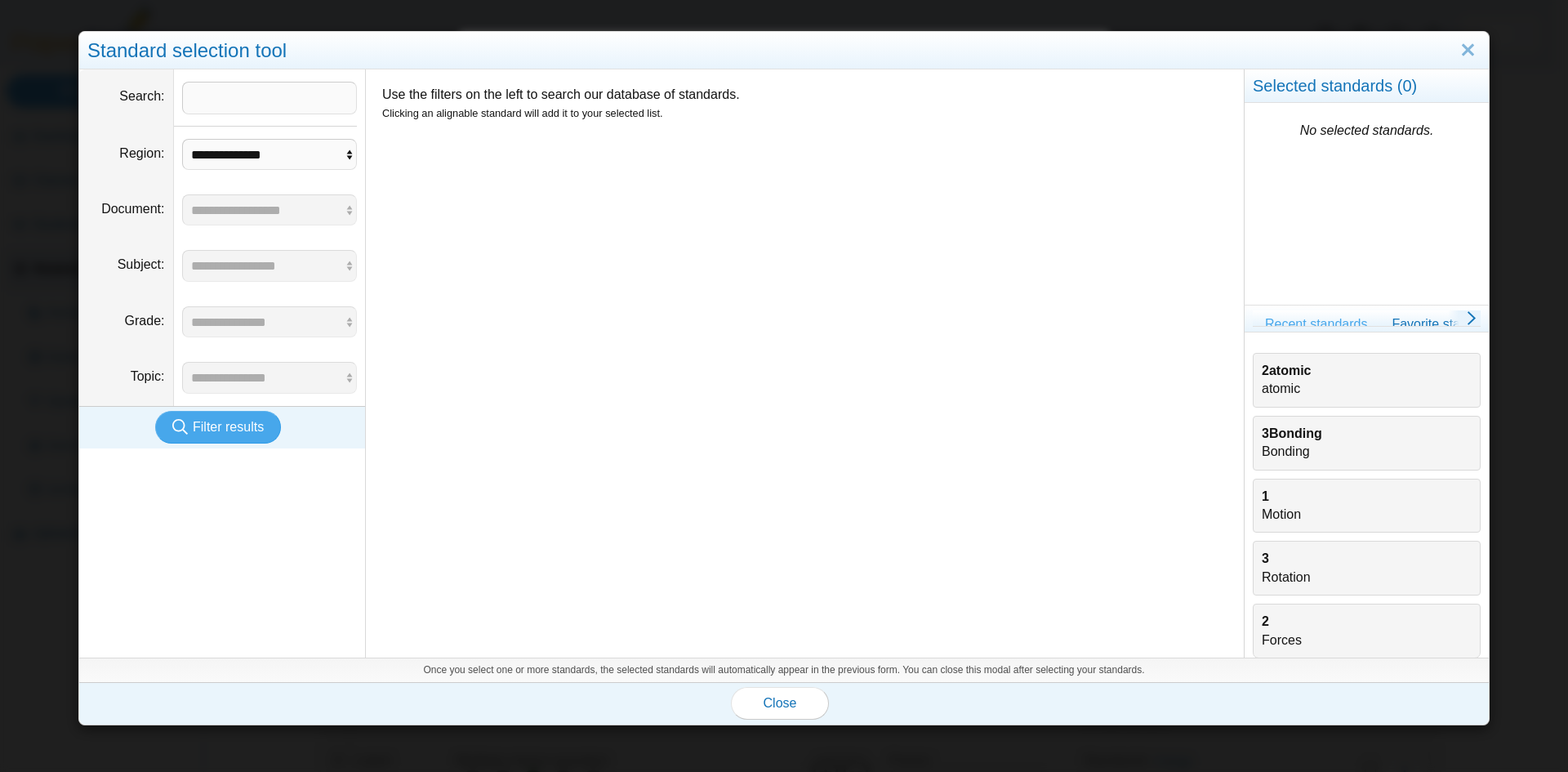
click at [1278, 373] on b "2atomic" at bounding box center [1285, 370] width 49 height 14
click at [769, 698] on span "Close" at bounding box center [781, 703] width 34 height 14
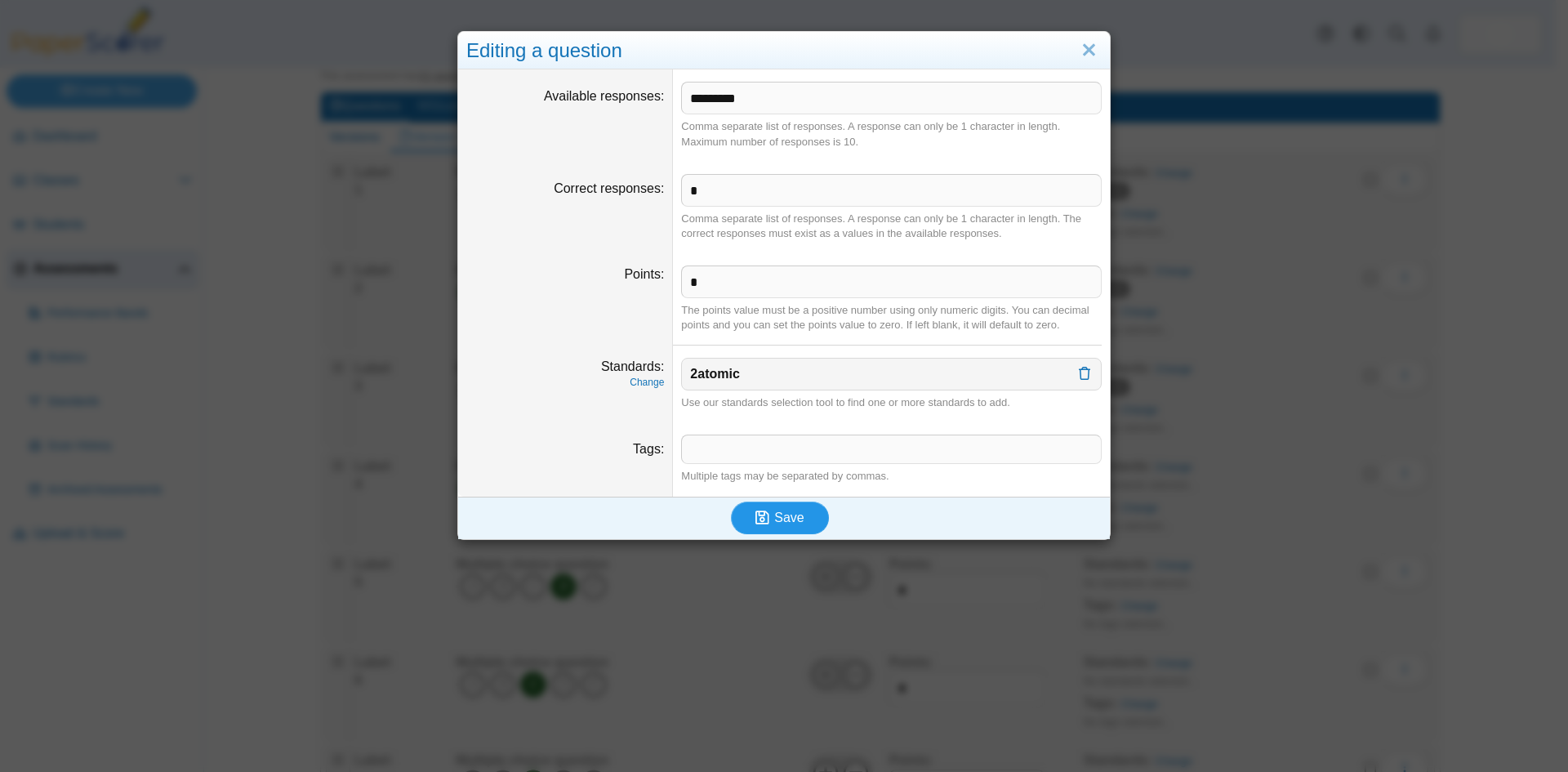
click at [784, 519] on span "Save" at bounding box center [789, 518] width 29 height 14
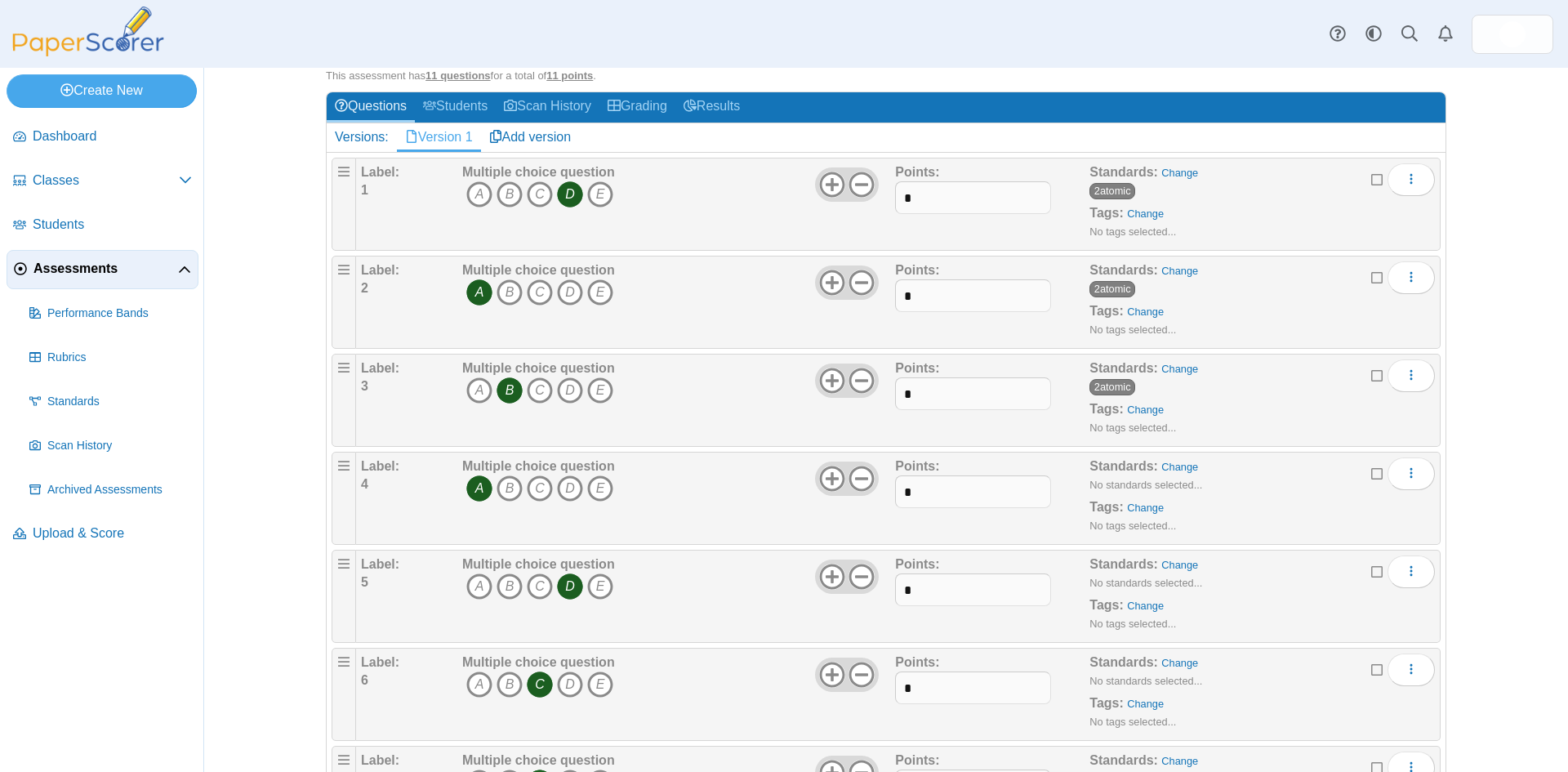
scroll to position [219, 0]
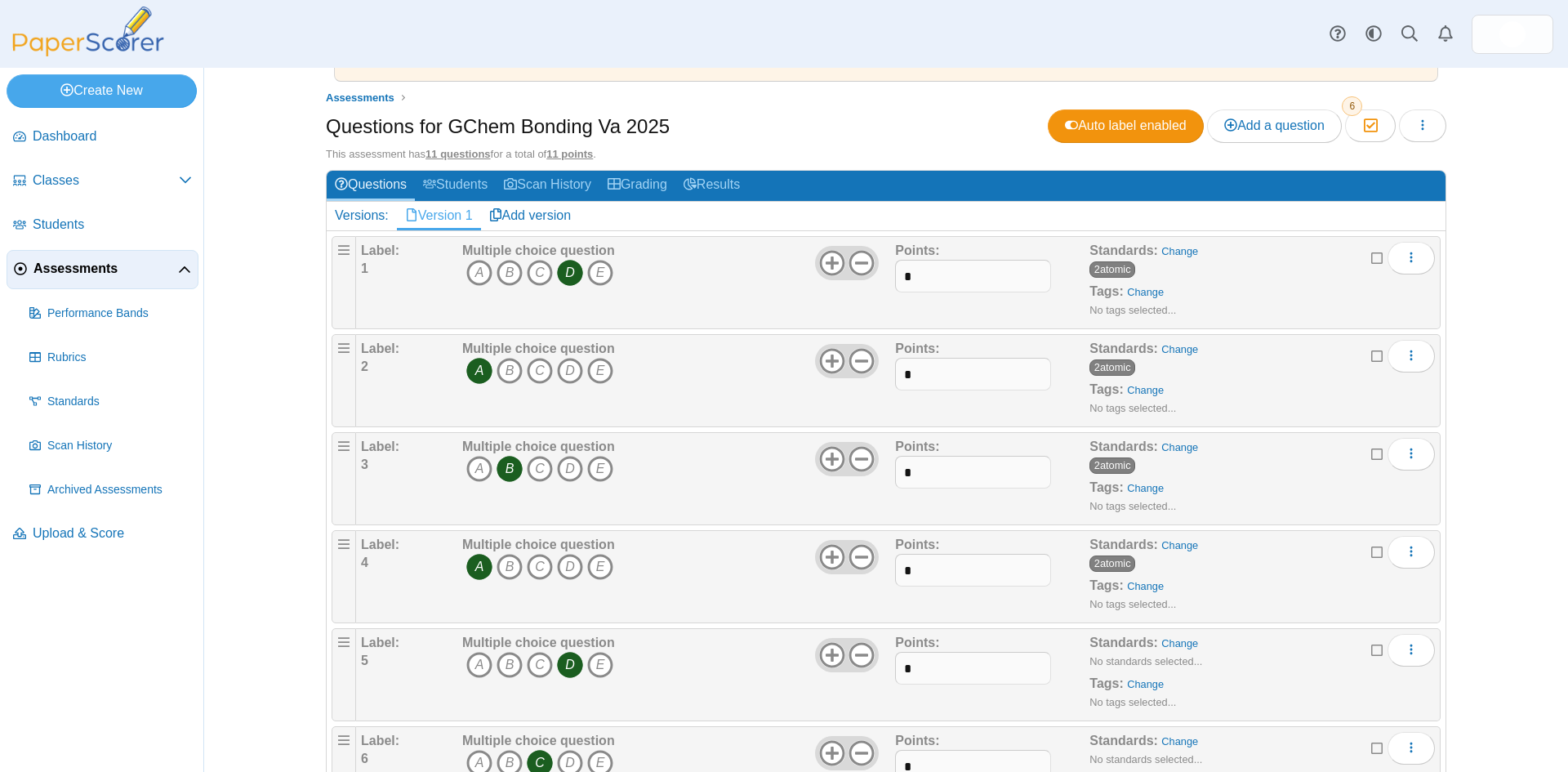
scroll to position [163, 0]
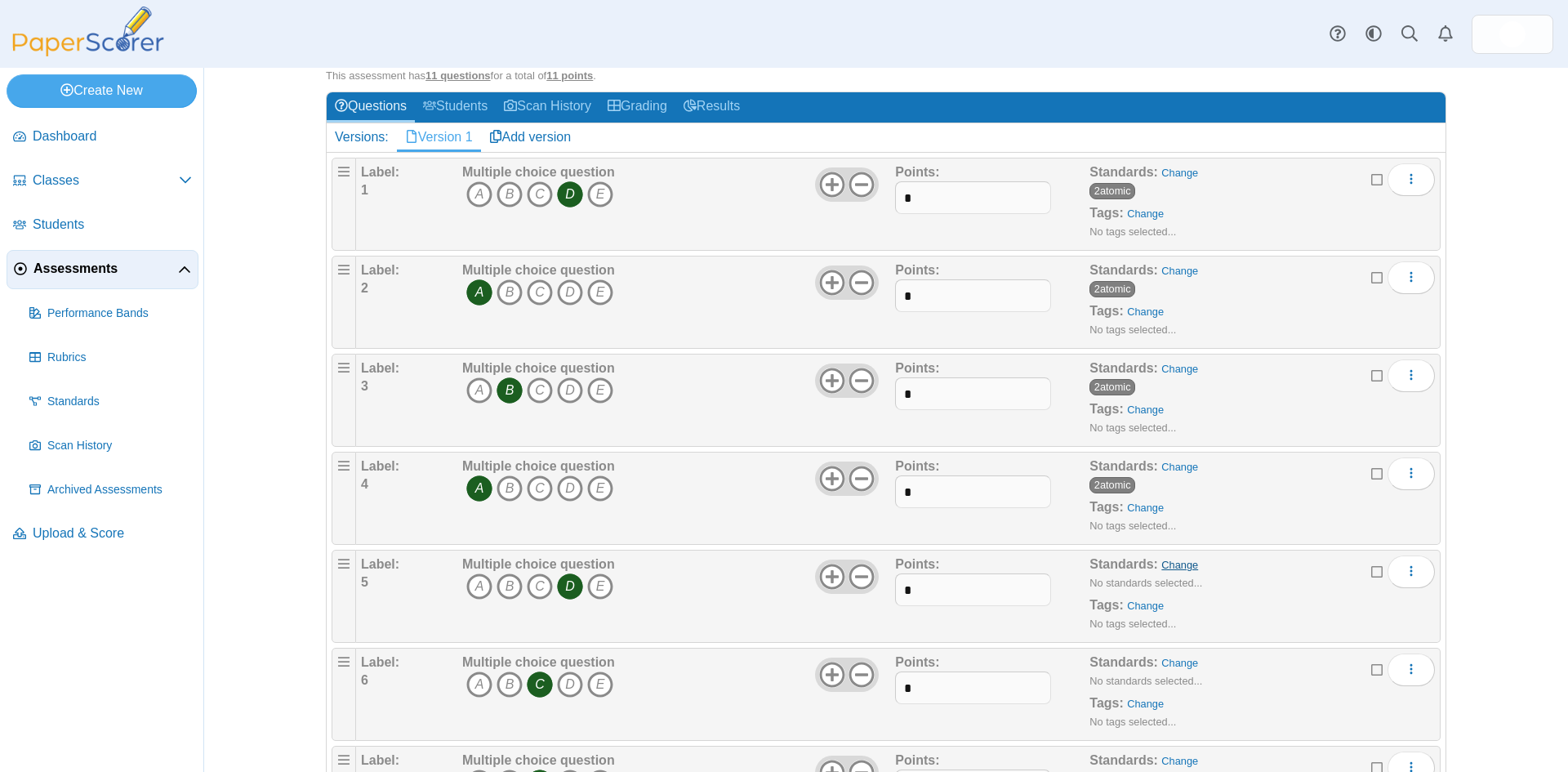
click at [1161, 563] on link "Change" at bounding box center [1179, 565] width 36 height 12
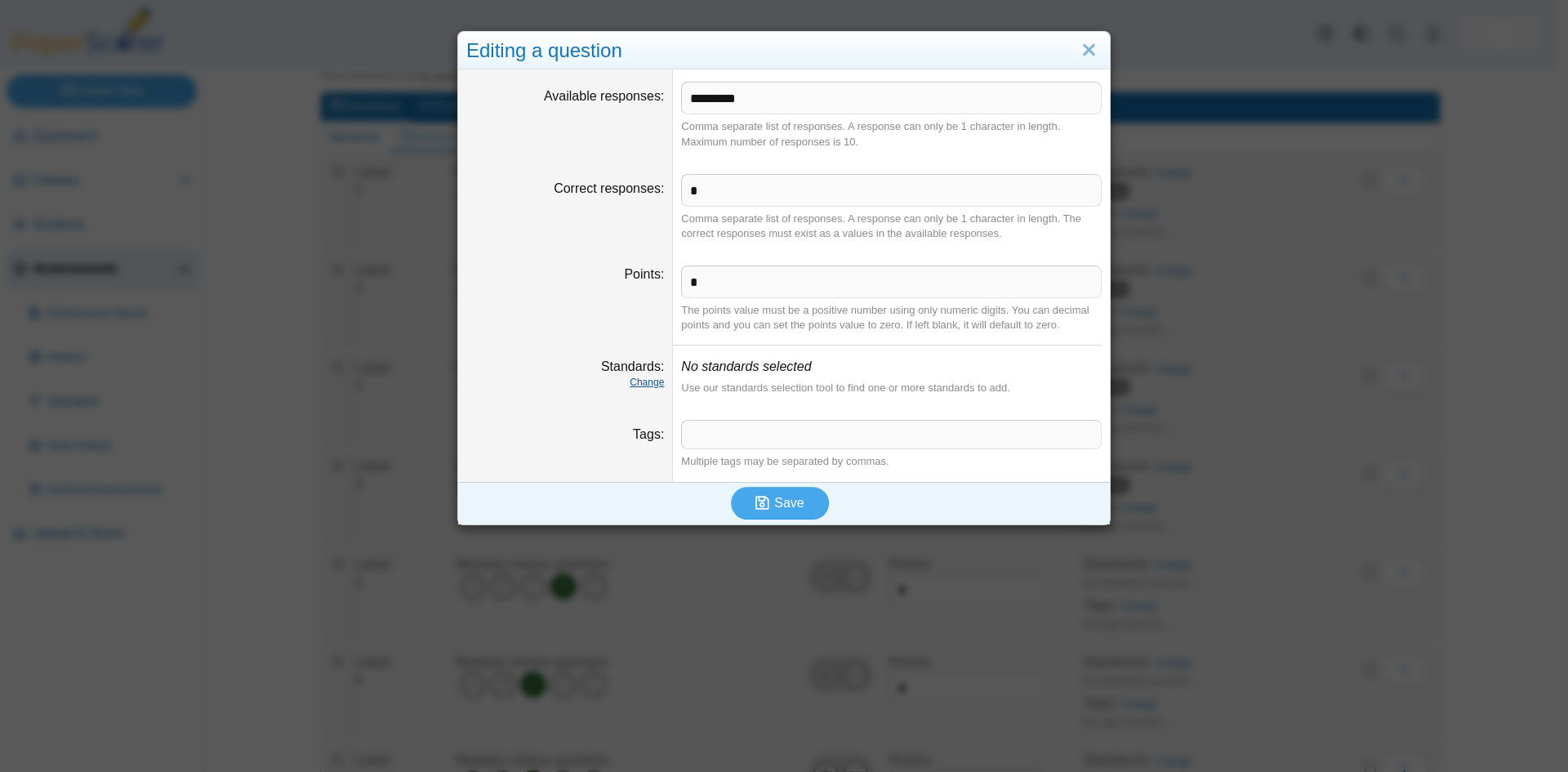
click at [641, 384] on link "Change" at bounding box center [647, 382] width 35 height 12
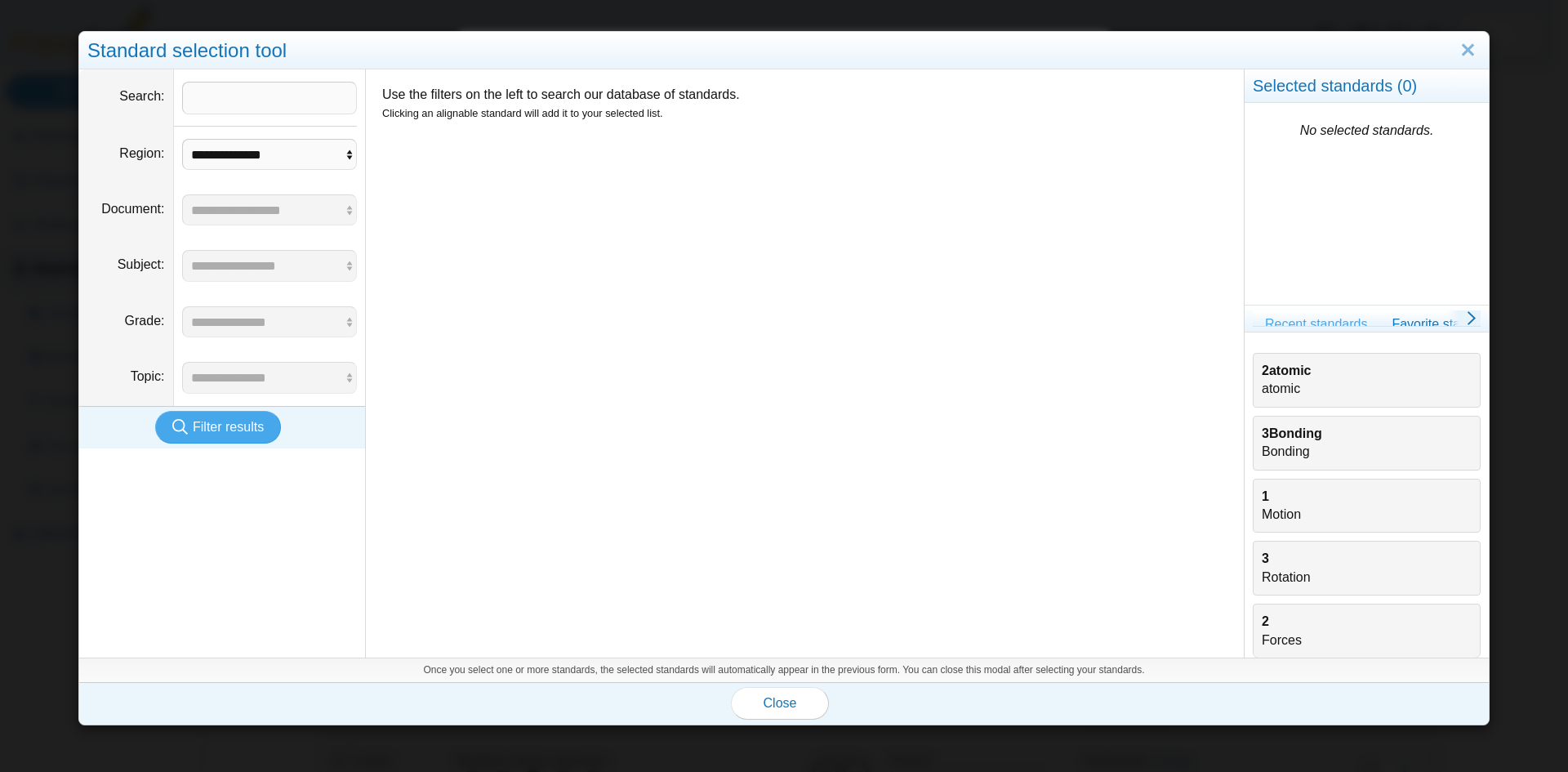
click at [1303, 394] on div "2atomic atomic" at bounding box center [1366, 379] width 210 height 36
click at [781, 707] on span "Close" at bounding box center [781, 703] width 34 height 14
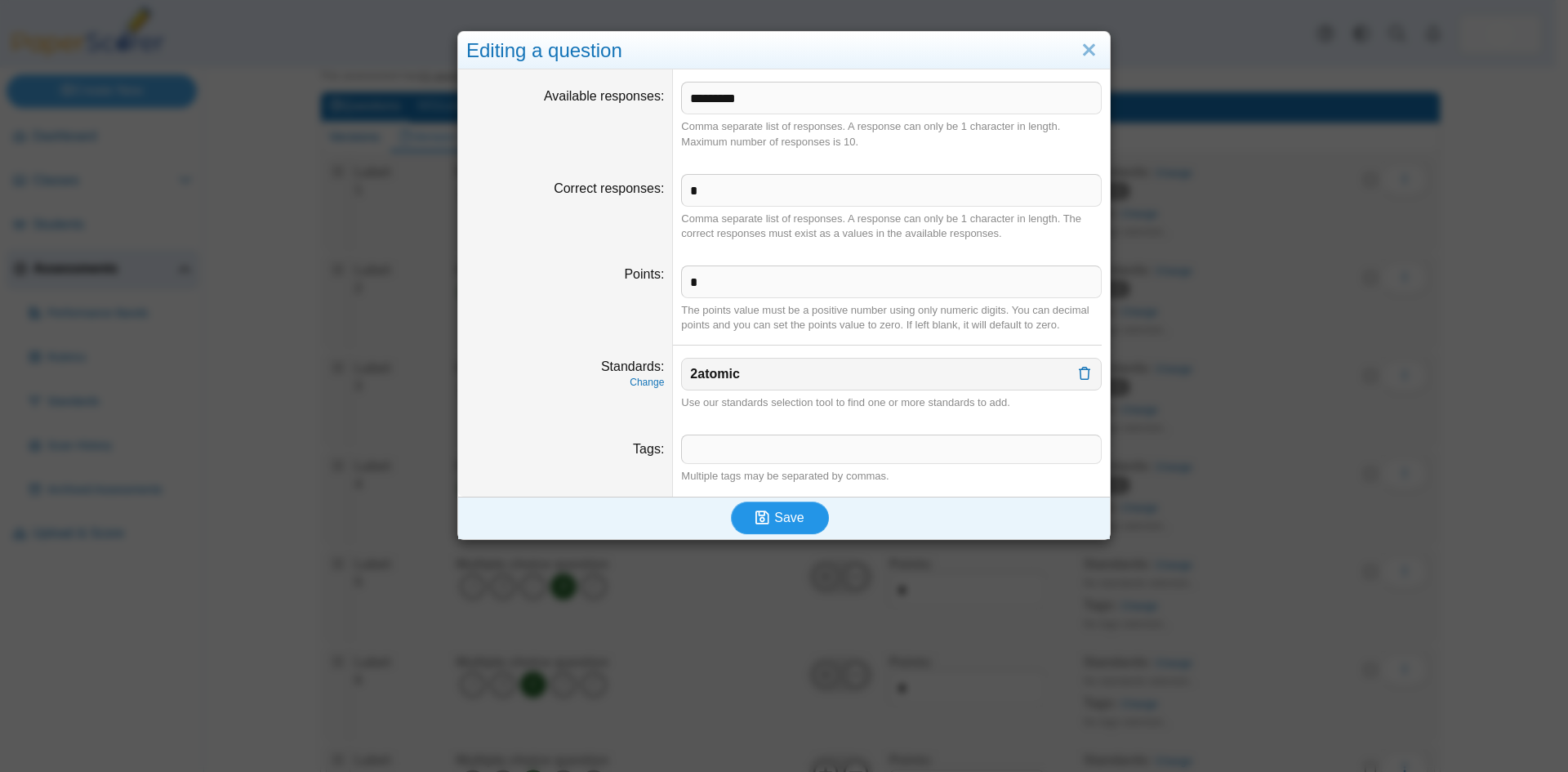
click at [776, 526] on button "Save" at bounding box center [780, 517] width 98 height 33
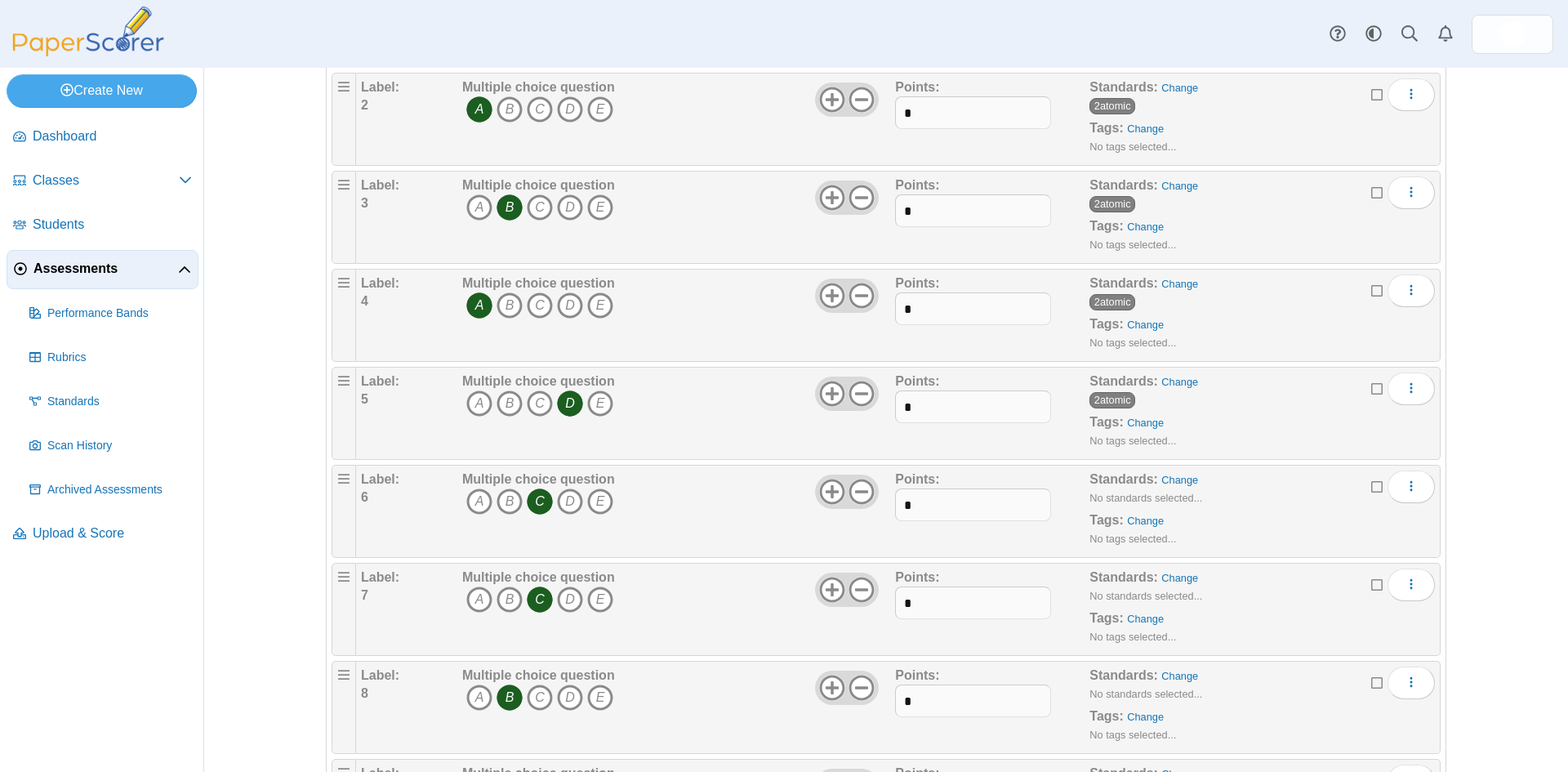
scroll to position [409, 0]
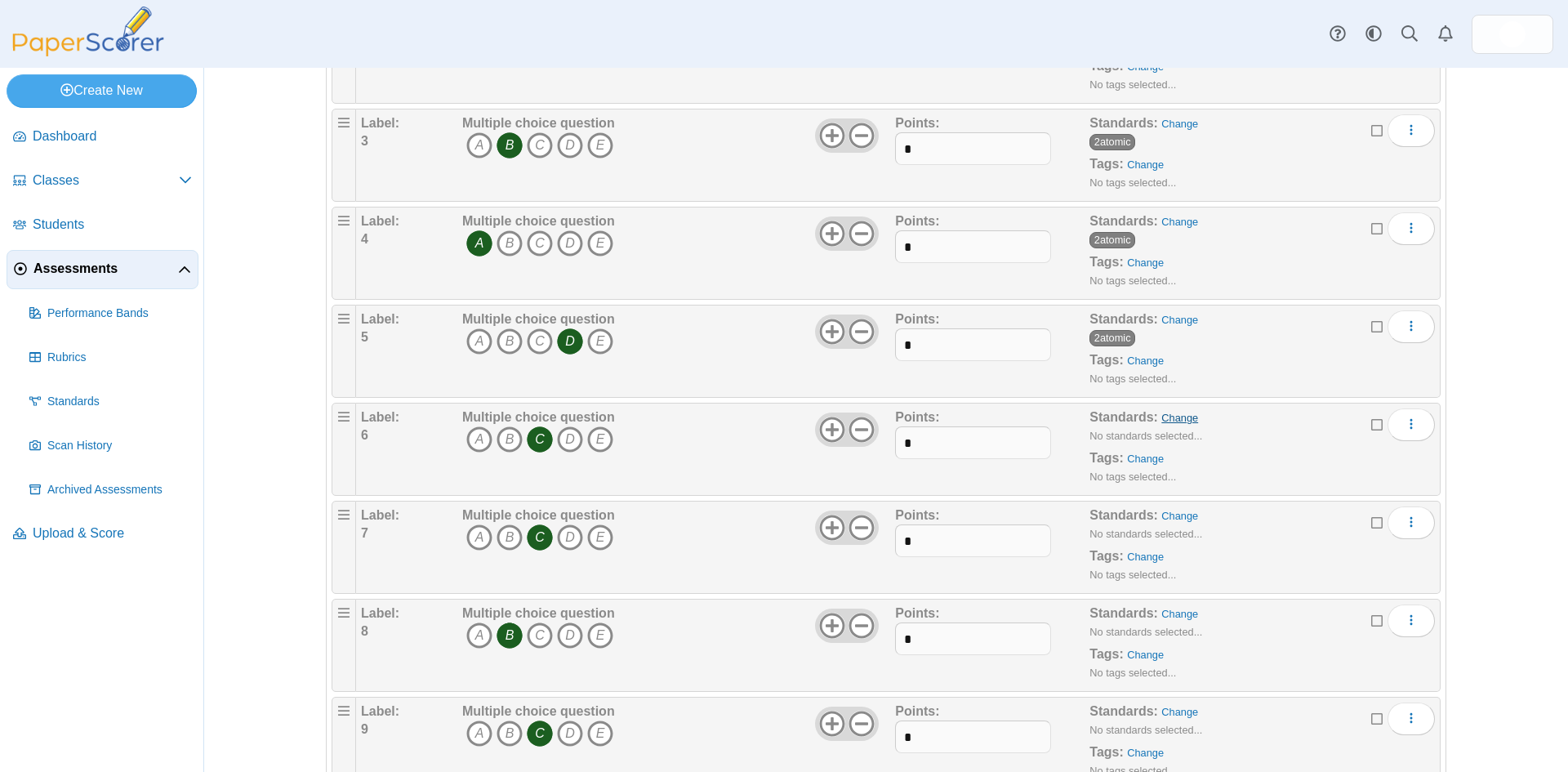
click at [1162, 419] on link "Change" at bounding box center [1179, 418] width 36 height 12
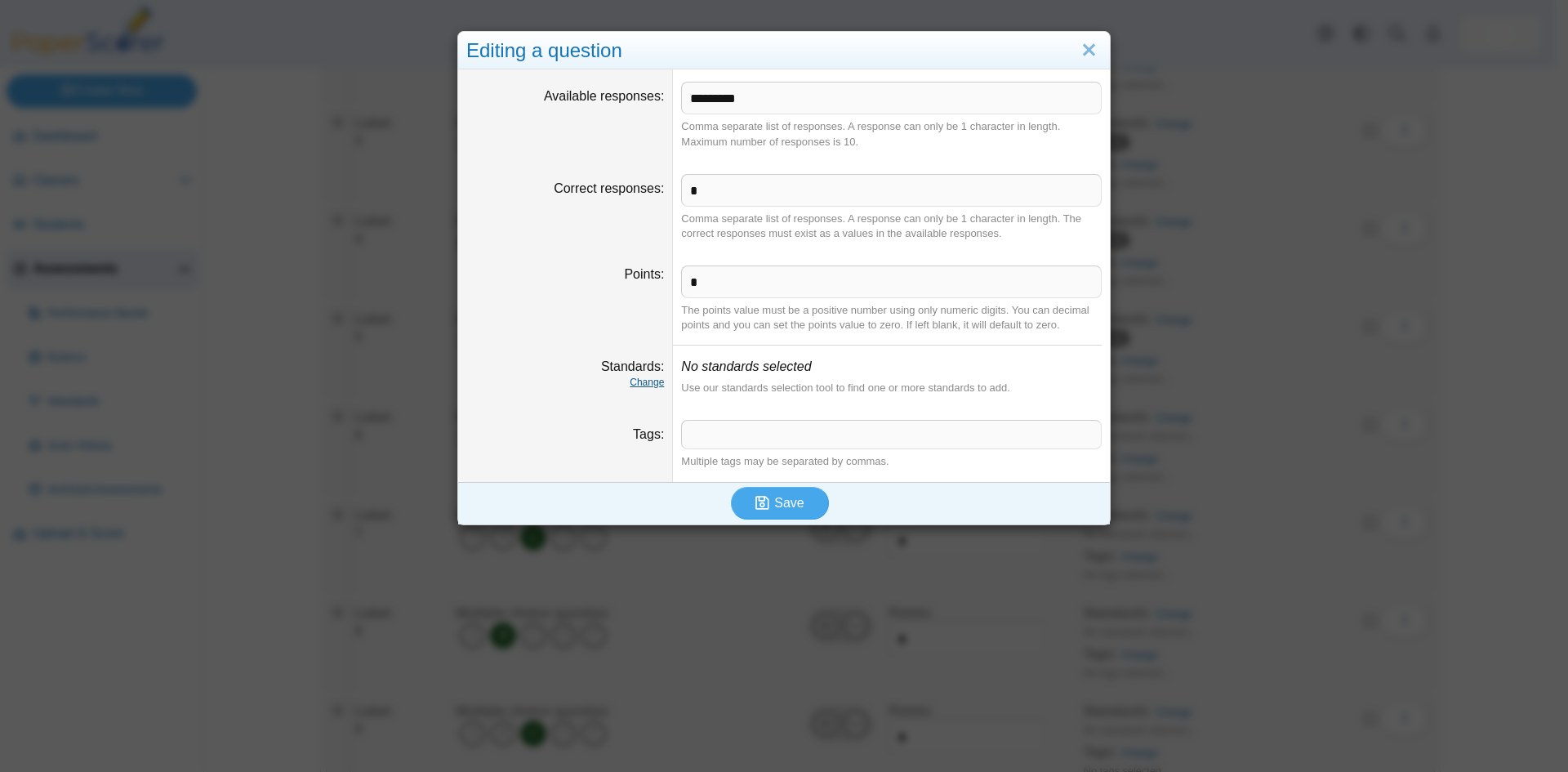
click at [645, 380] on link "Change" at bounding box center [647, 382] width 35 height 12
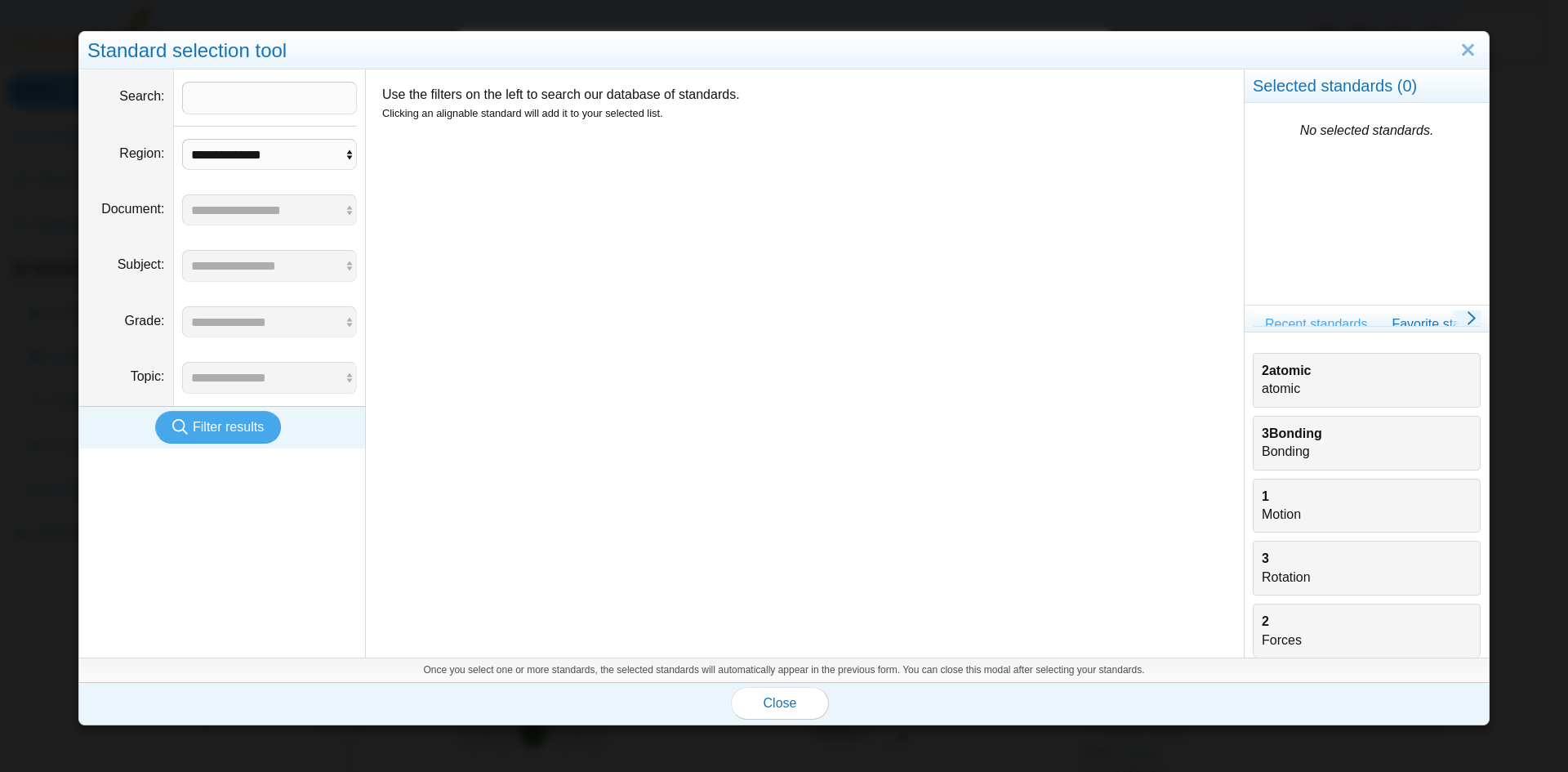
click at [1279, 380] on div "2atomic atomic" at bounding box center [1366, 379] width 210 height 36
click at [778, 710] on span "Close" at bounding box center [781, 703] width 34 height 14
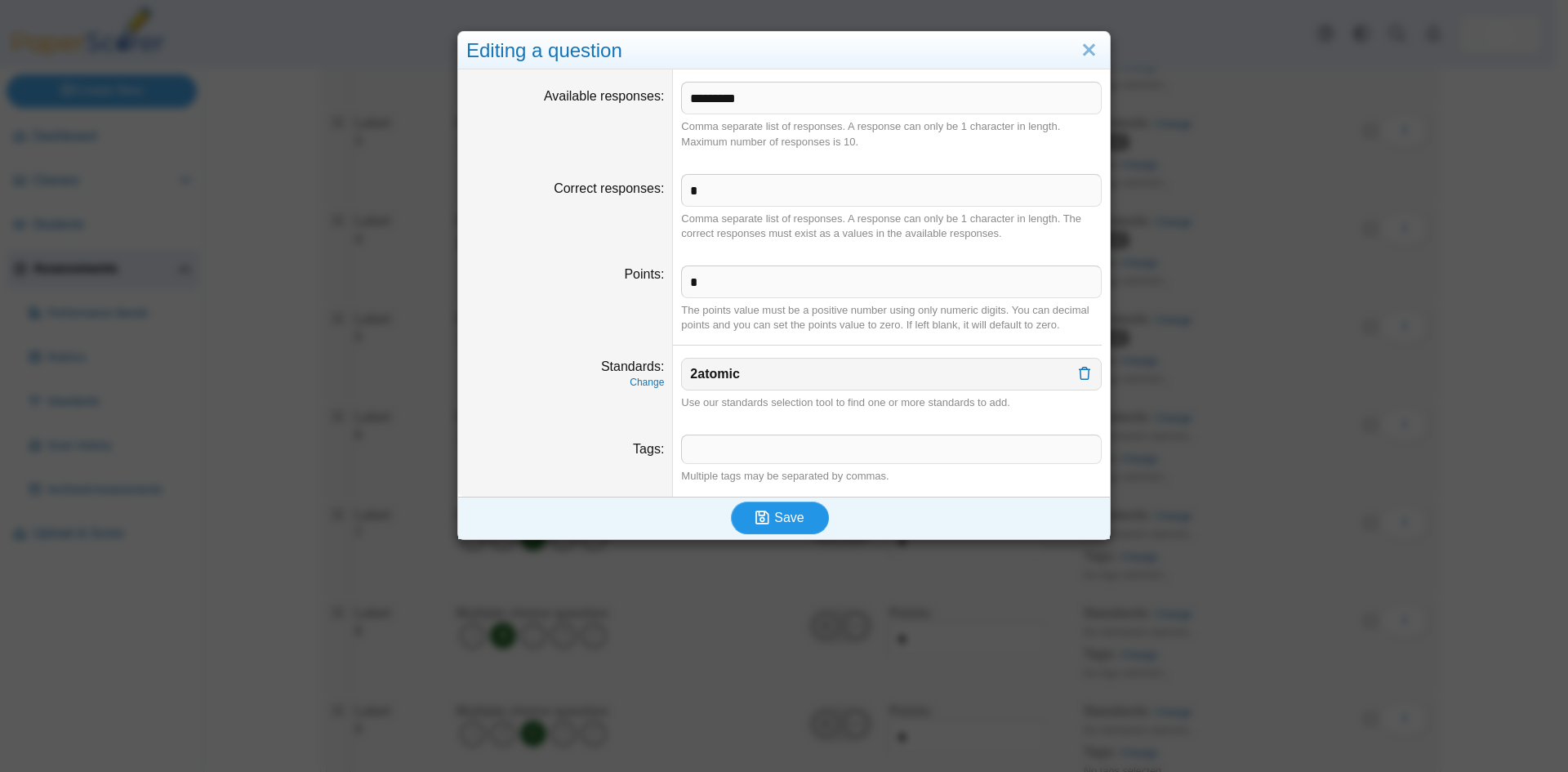
click at [792, 514] on span "Save" at bounding box center [789, 518] width 29 height 14
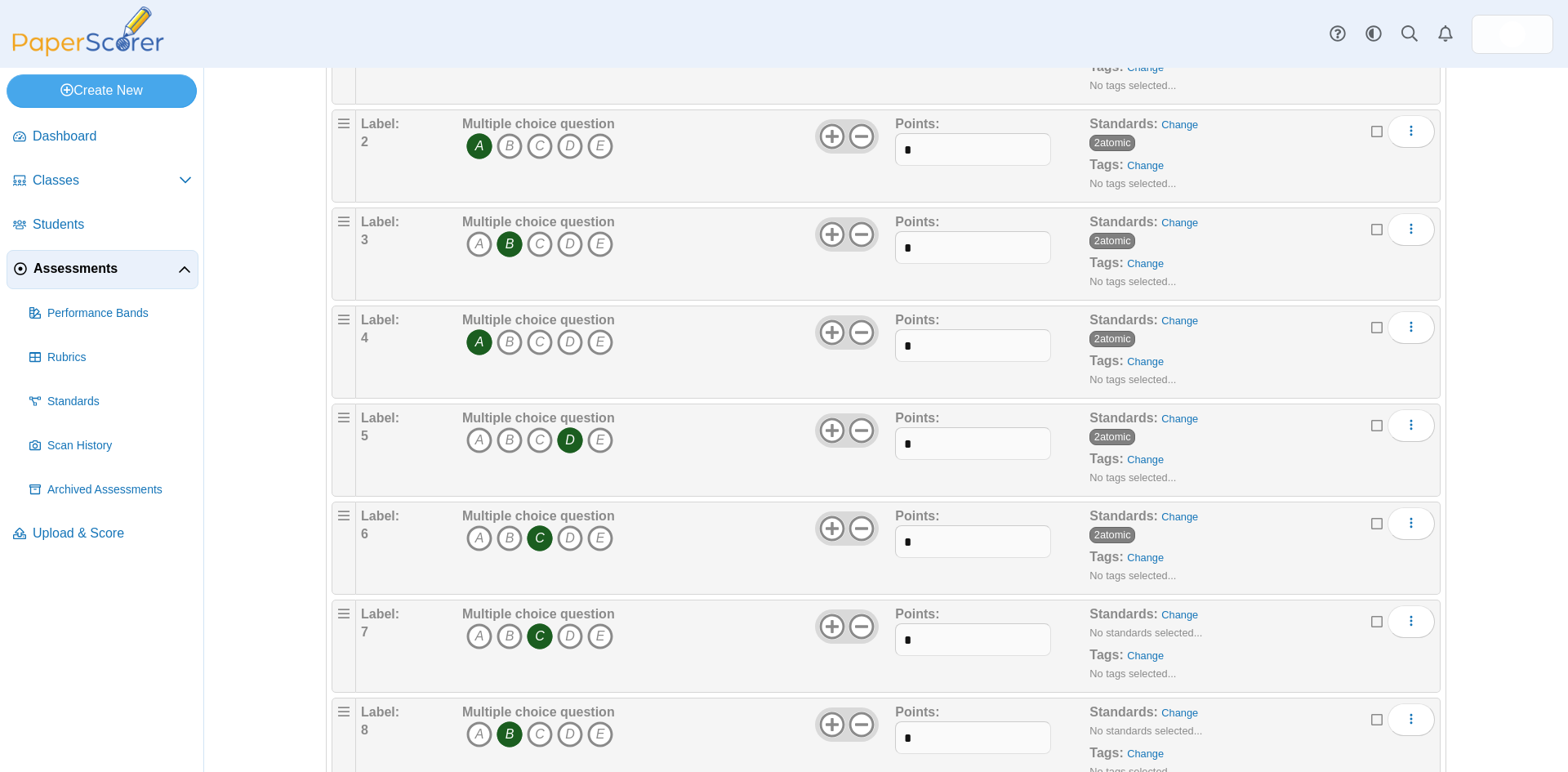
scroll to position [409, 0]
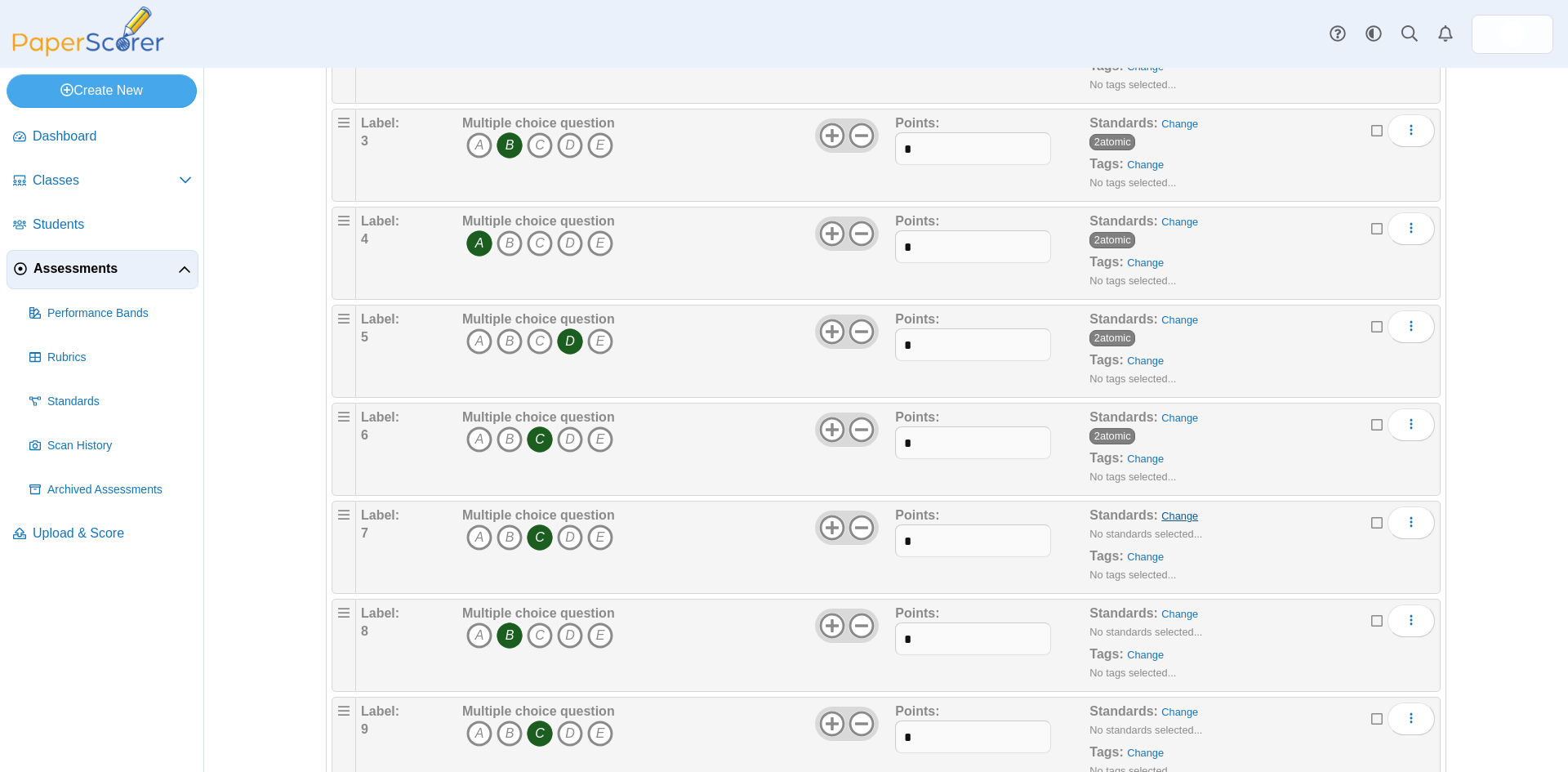
click at [1172, 515] on link "Change" at bounding box center [1179, 516] width 36 height 12
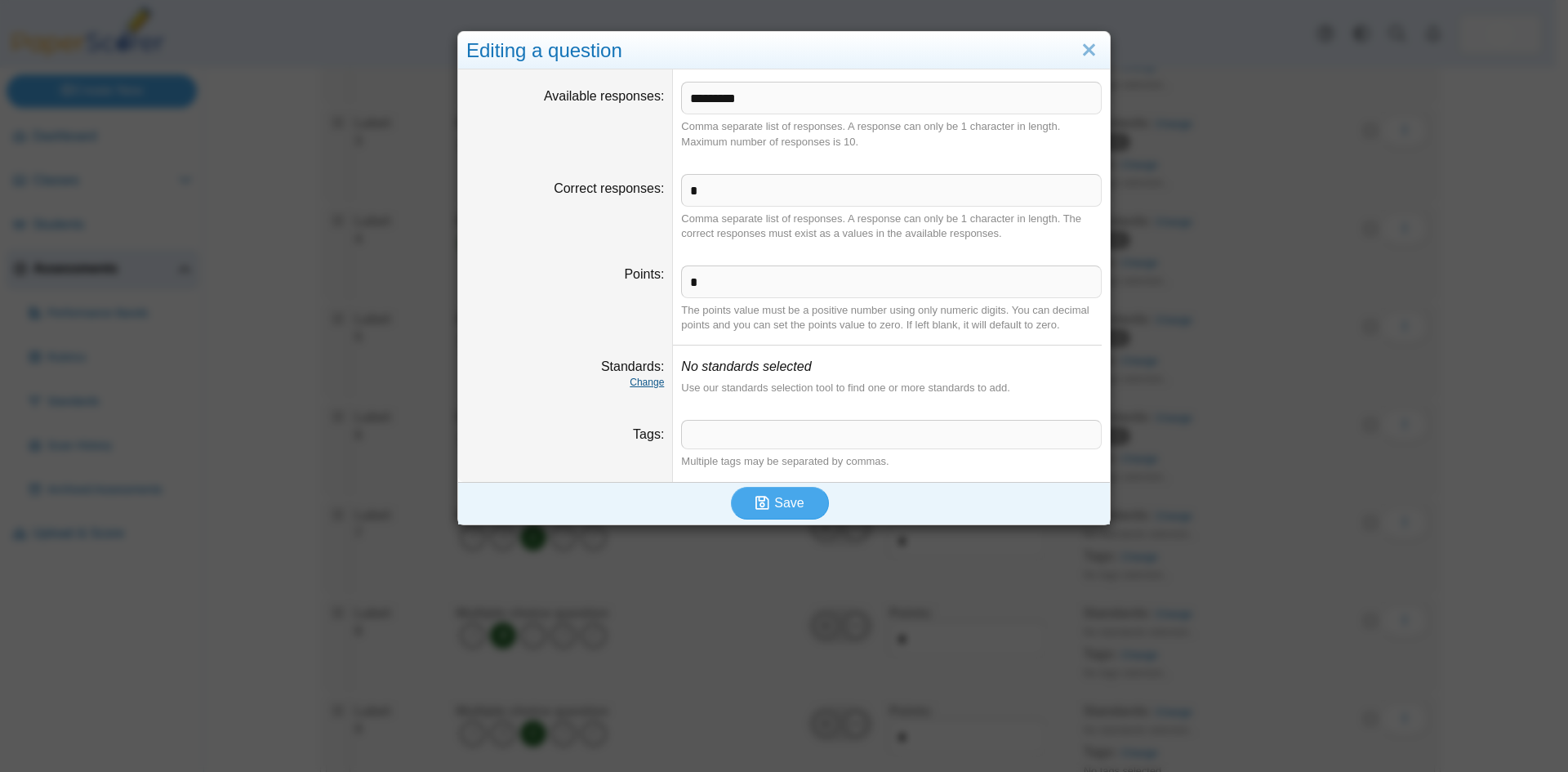
click at [634, 381] on link "Change" at bounding box center [647, 382] width 35 height 12
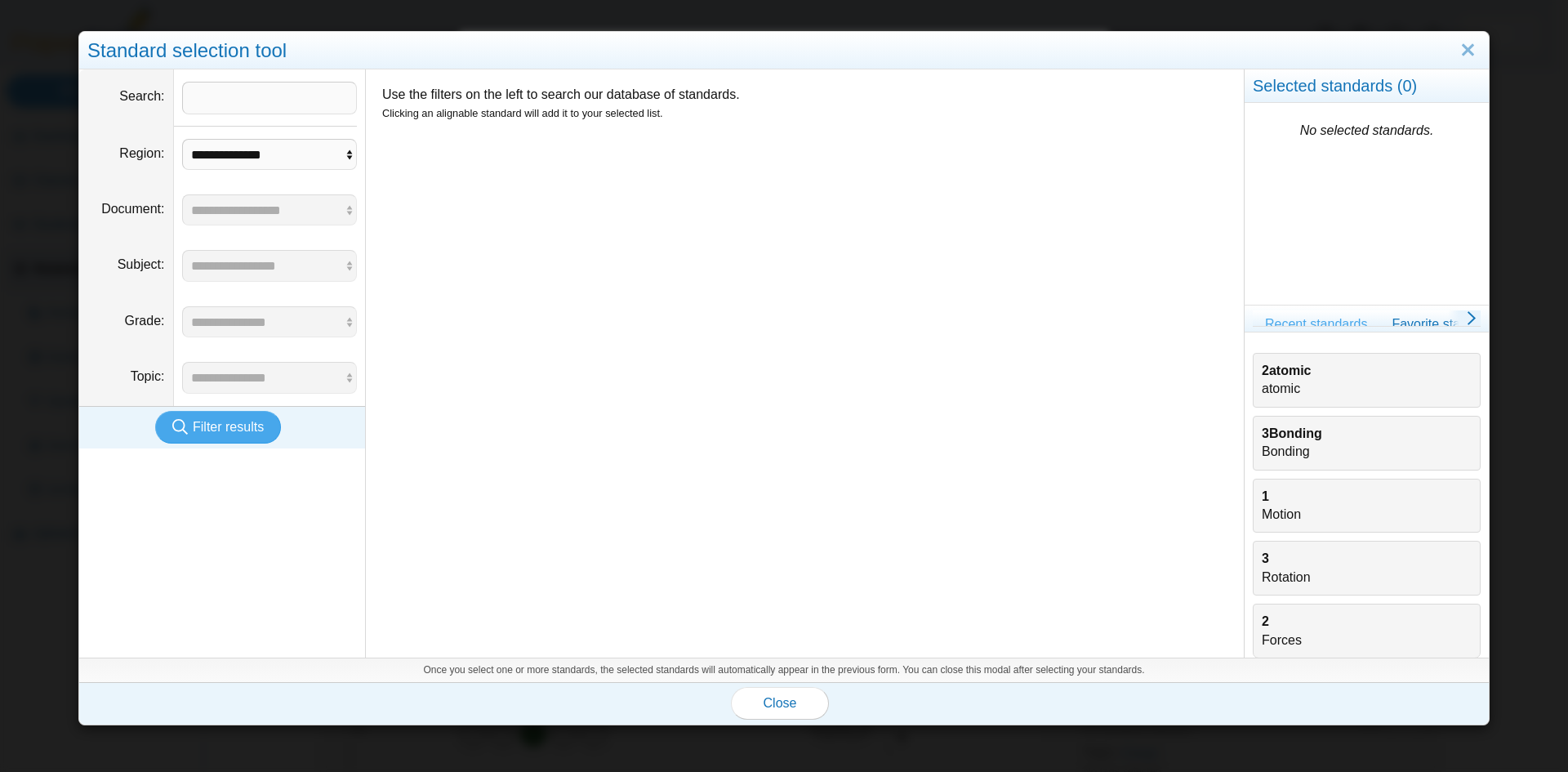
click at [1262, 390] on div "2atomic atomic" at bounding box center [1366, 379] width 210 height 36
click at [764, 704] on span "Close" at bounding box center [781, 703] width 34 height 14
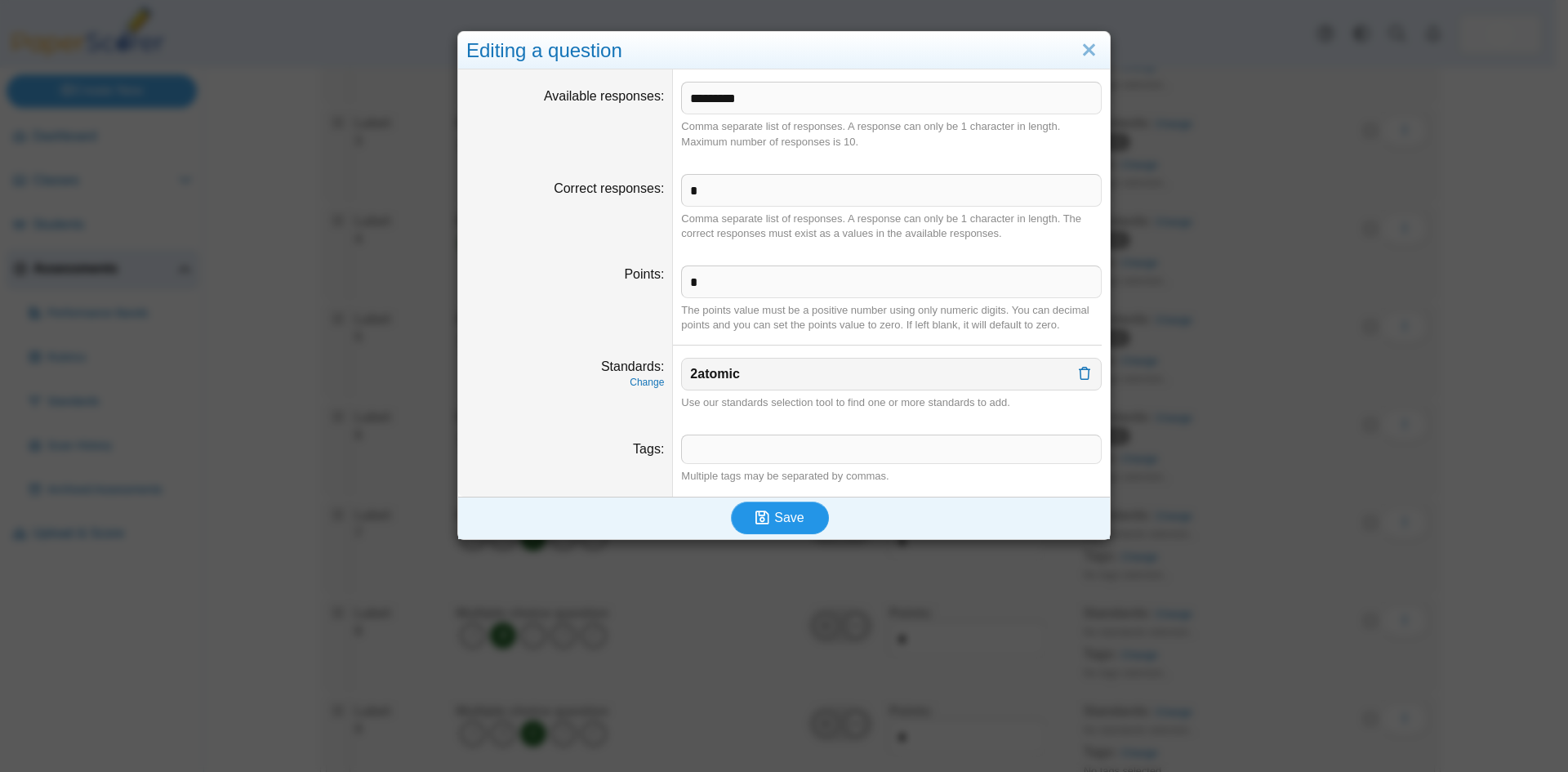
click at [787, 516] on span "Save" at bounding box center [789, 518] width 29 height 14
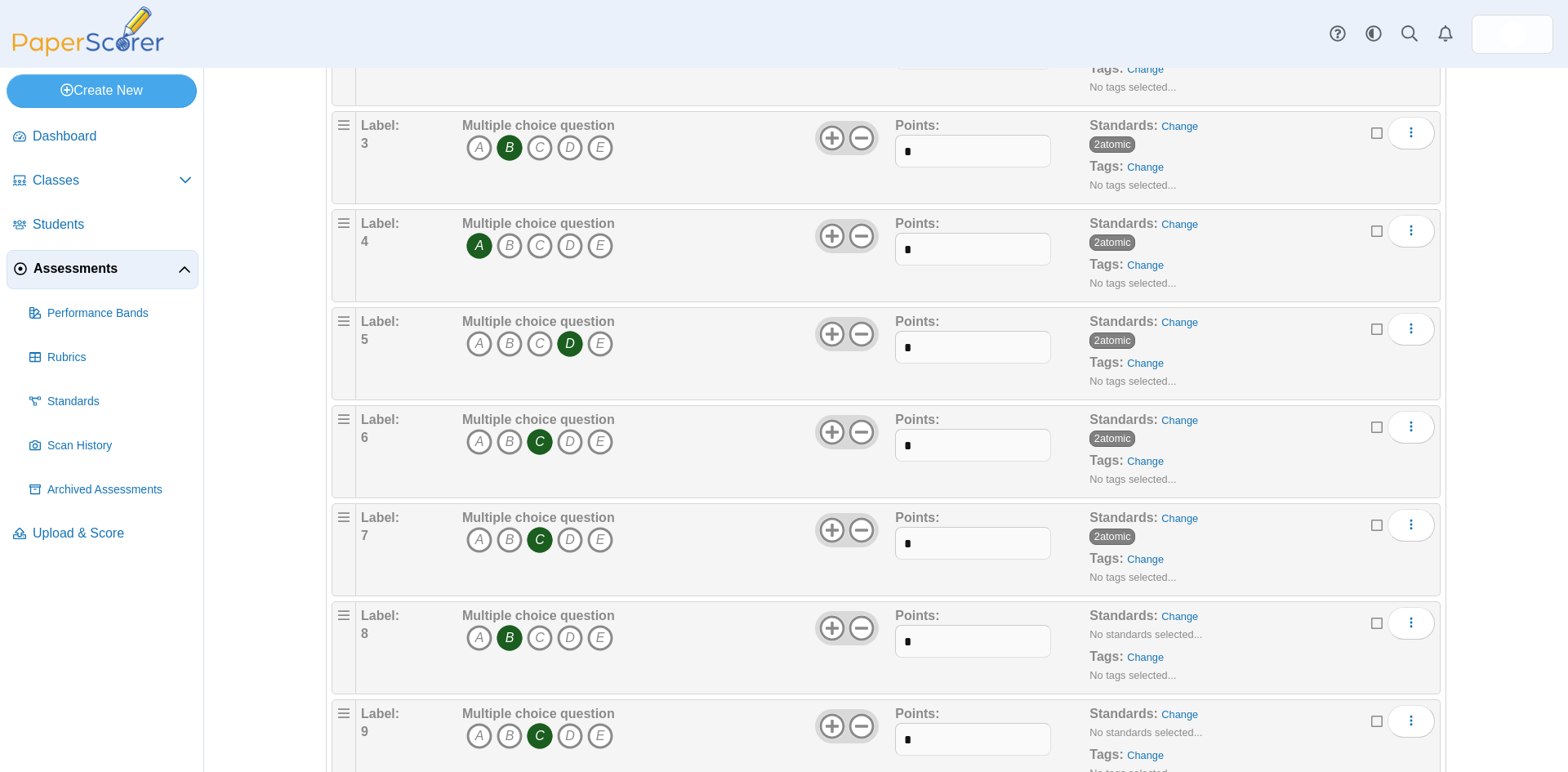
scroll to position [409, 0]
click at [1166, 617] on link "Change" at bounding box center [1179, 614] width 36 height 12
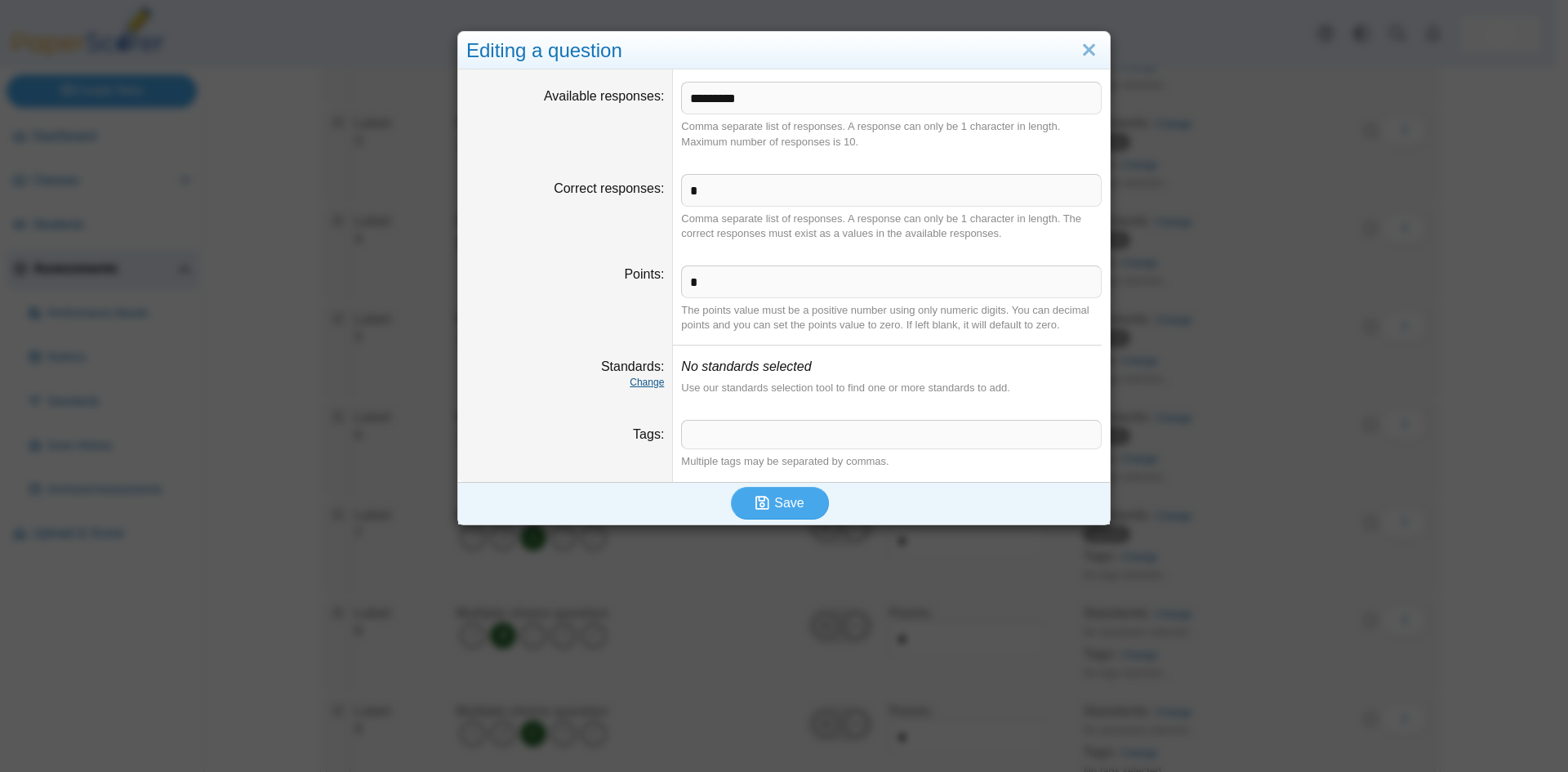
click at [640, 386] on link "Change" at bounding box center [647, 382] width 35 height 12
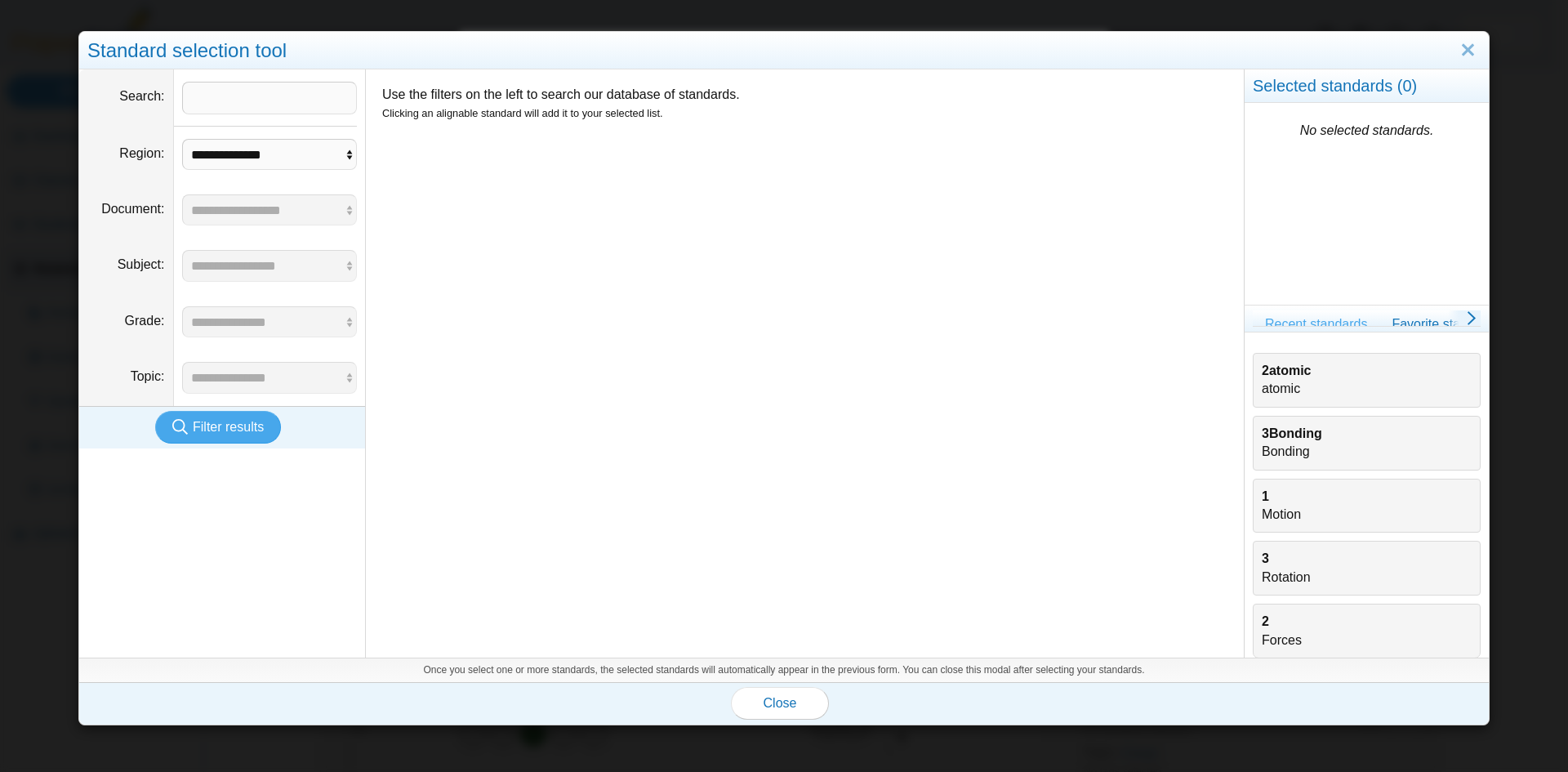
click at [1291, 387] on div "2atomic atomic" at bounding box center [1366, 379] width 210 height 36
click at [769, 707] on span "Close" at bounding box center [781, 703] width 34 height 14
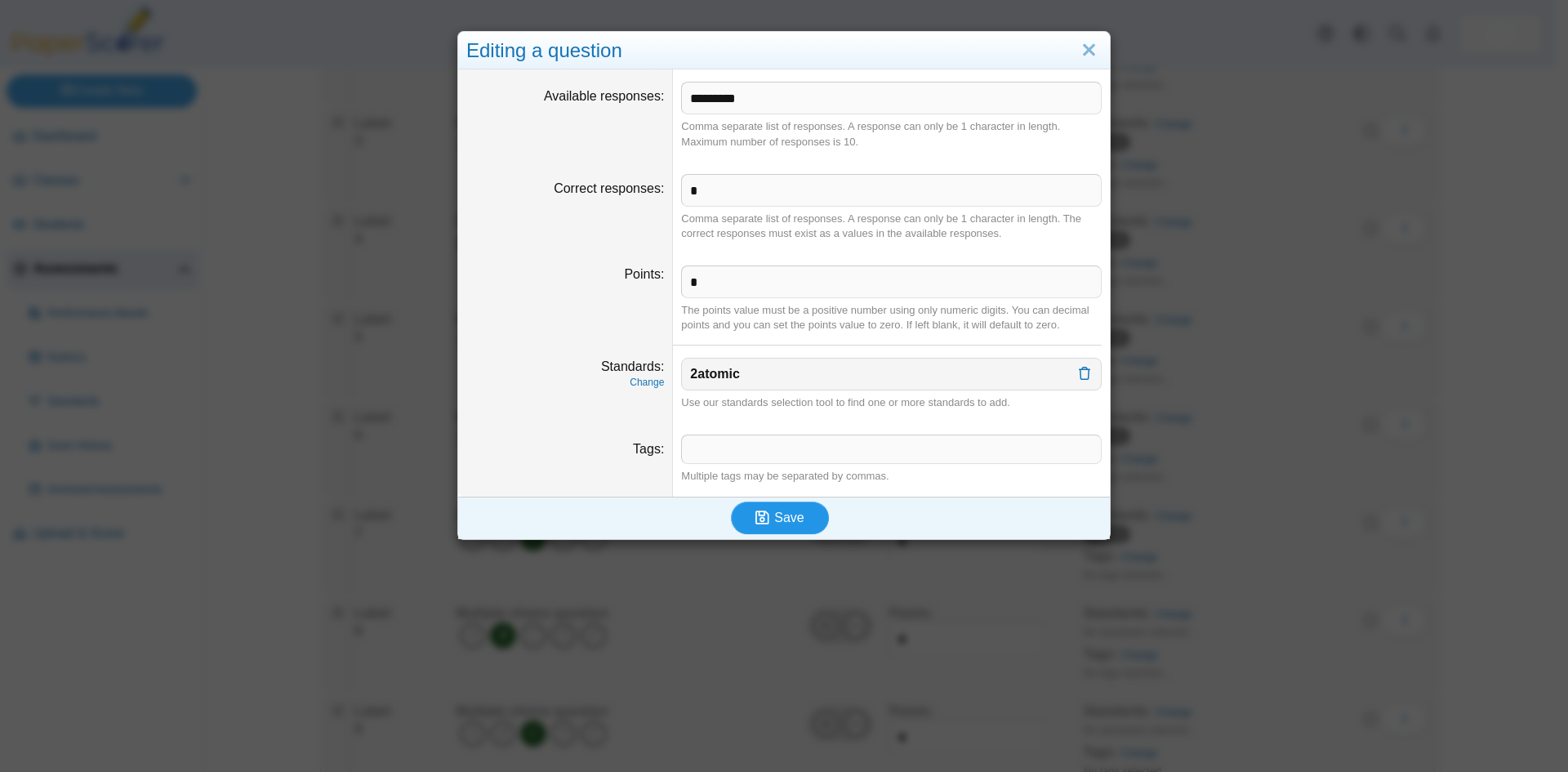
click at [768, 529] on button "Save" at bounding box center [780, 517] width 98 height 33
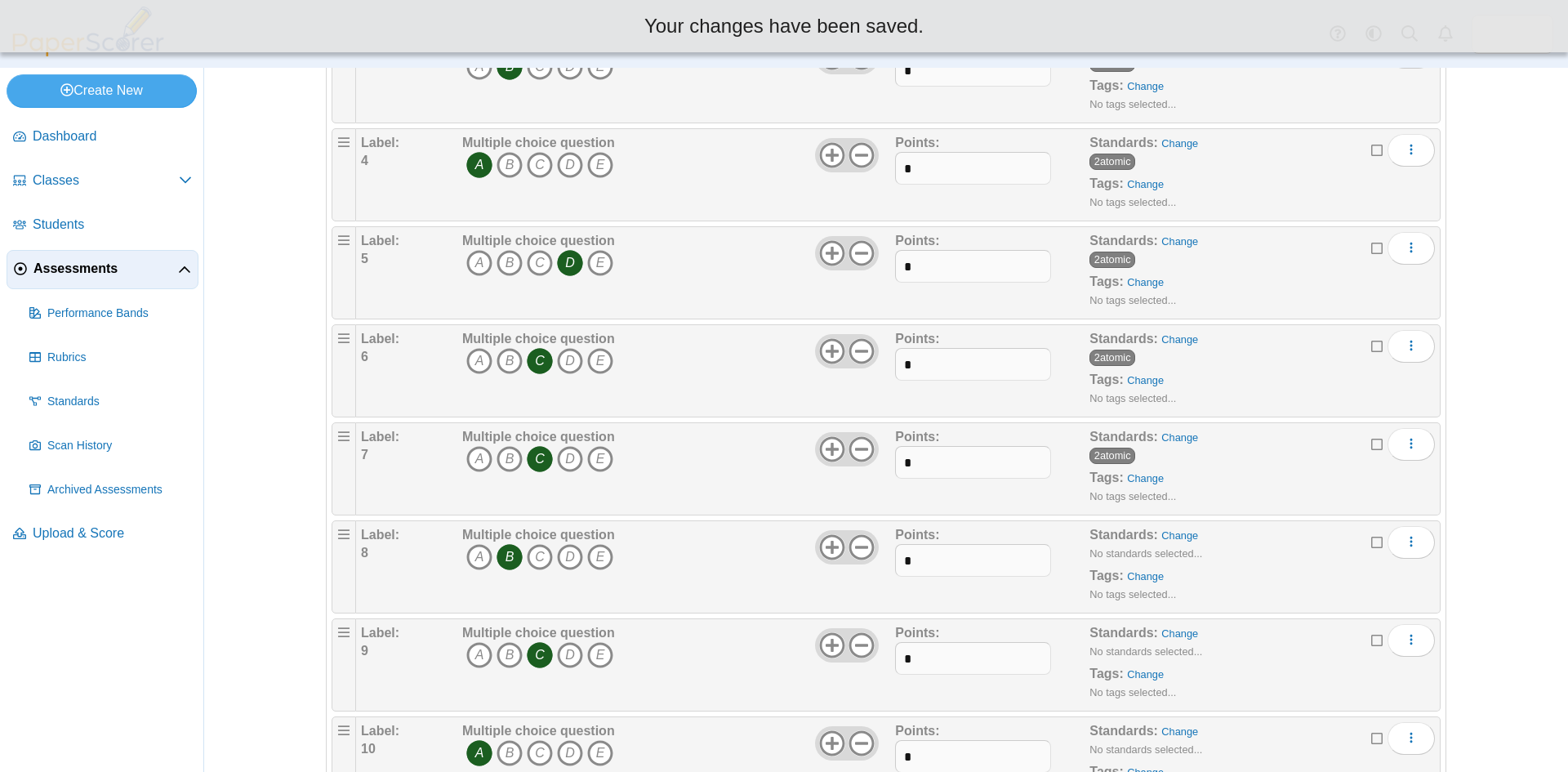
scroll to position [653, 0]
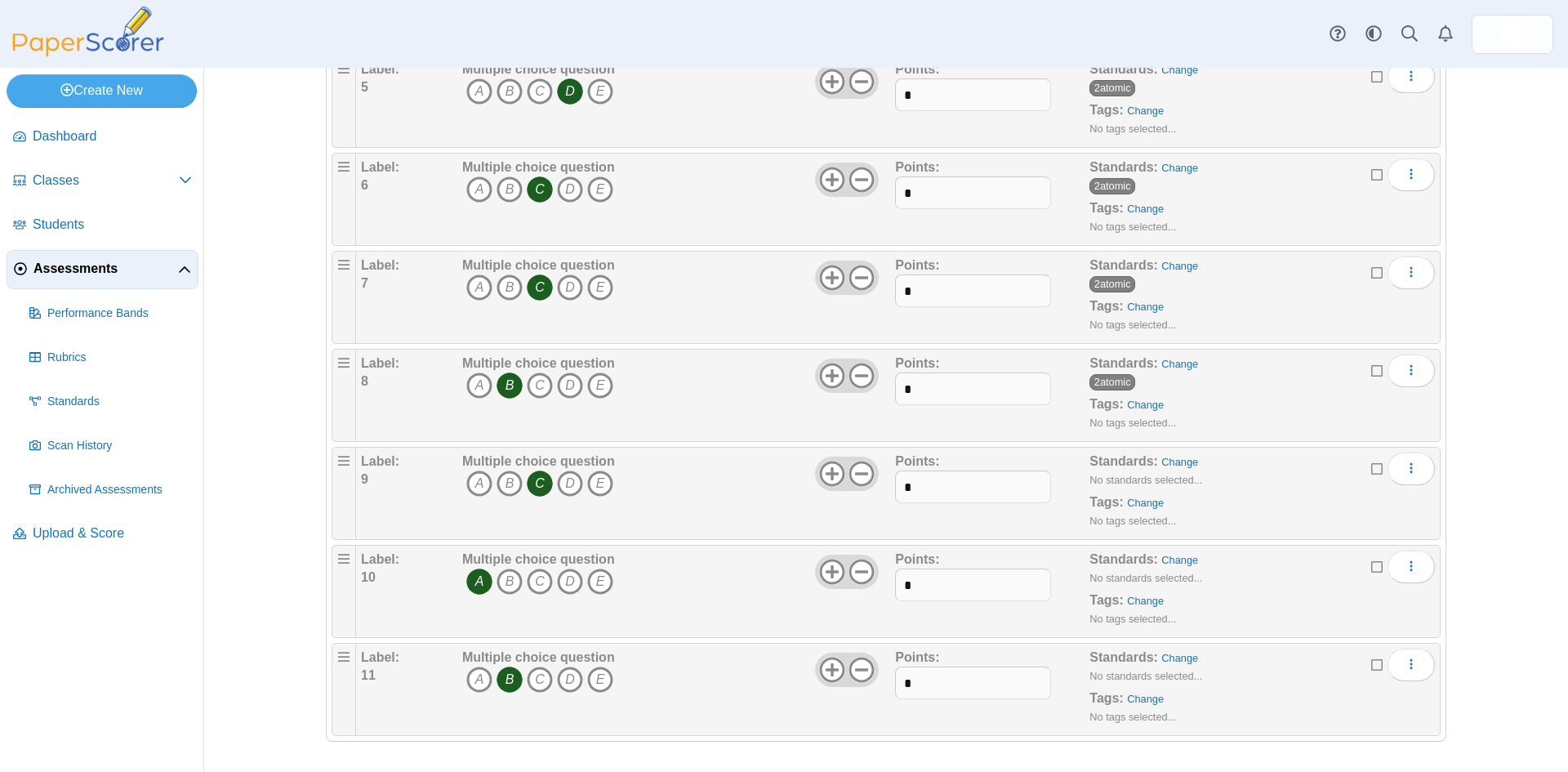
scroll to position [660, 0]
click at [1183, 462] on link "Change" at bounding box center [1179, 460] width 36 height 12
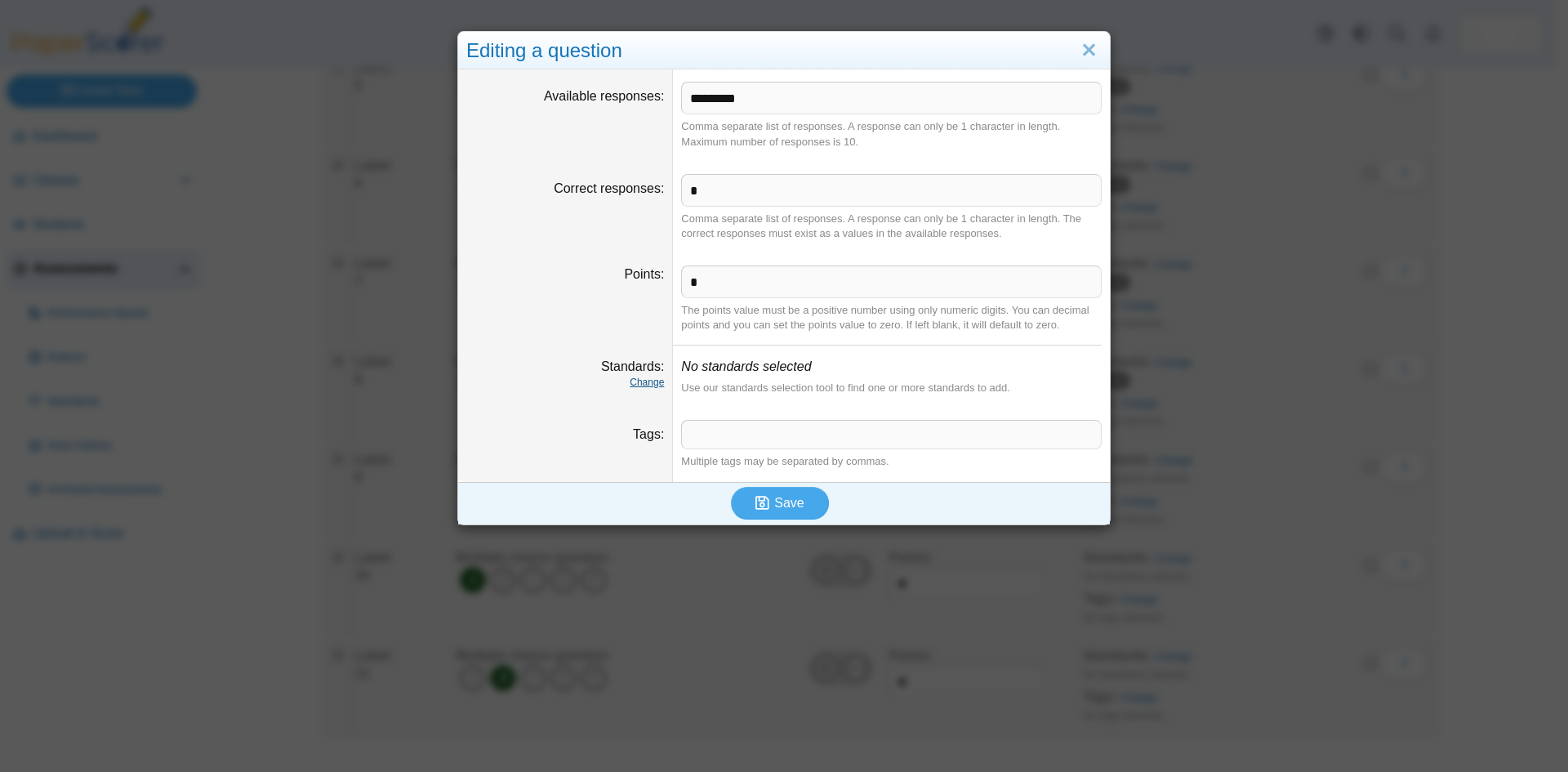
click at [631, 378] on link "Change" at bounding box center [647, 382] width 35 height 12
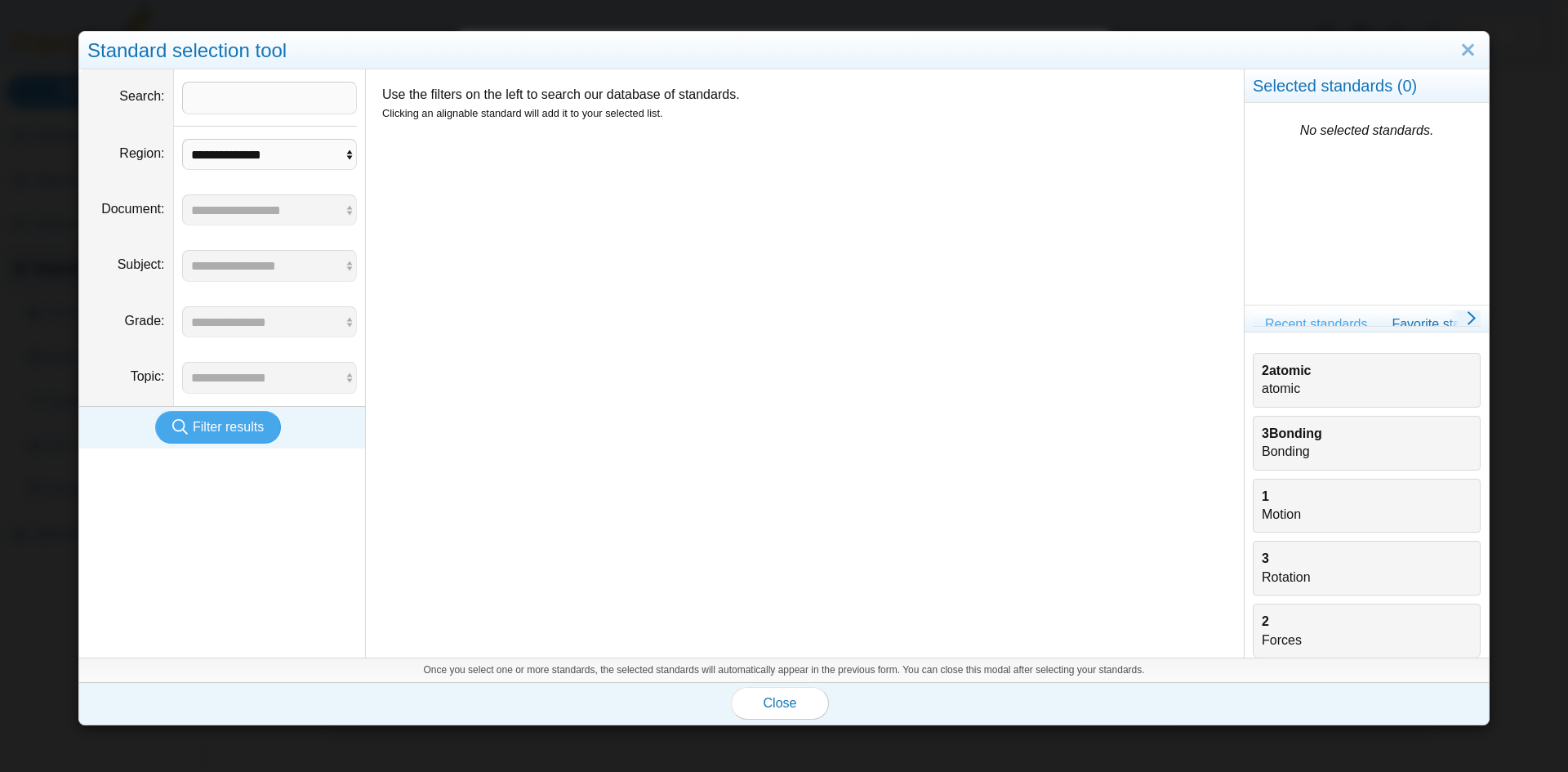
click at [1269, 381] on div "2atomic atomic" at bounding box center [1366, 379] width 210 height 36
click at [784, 699] on span "Close" at bounding box center [781, 703] width 34 height 14
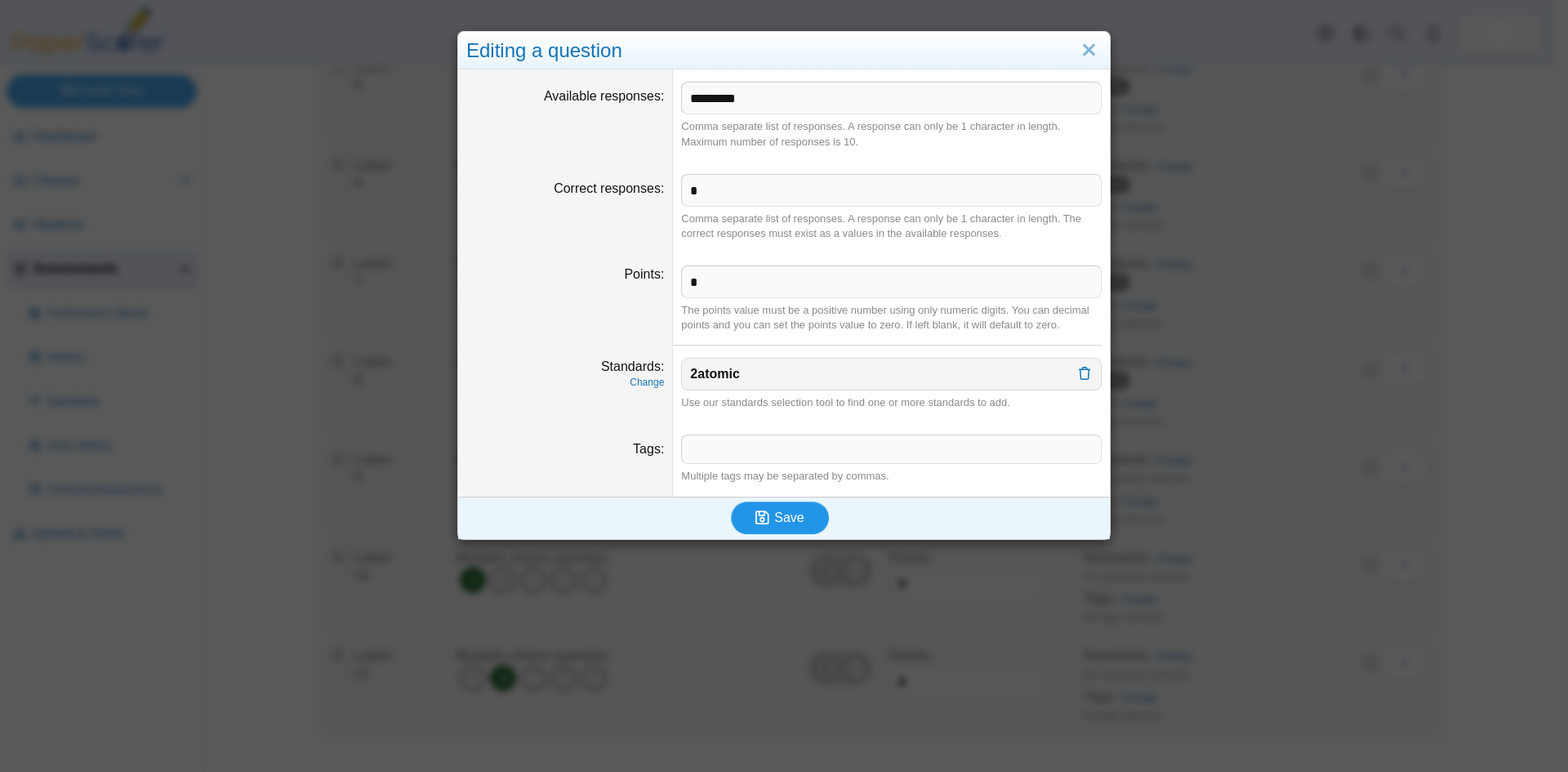
click at [792, 524] on span "Save" at bounding box center [789, 518] width 29 height 14
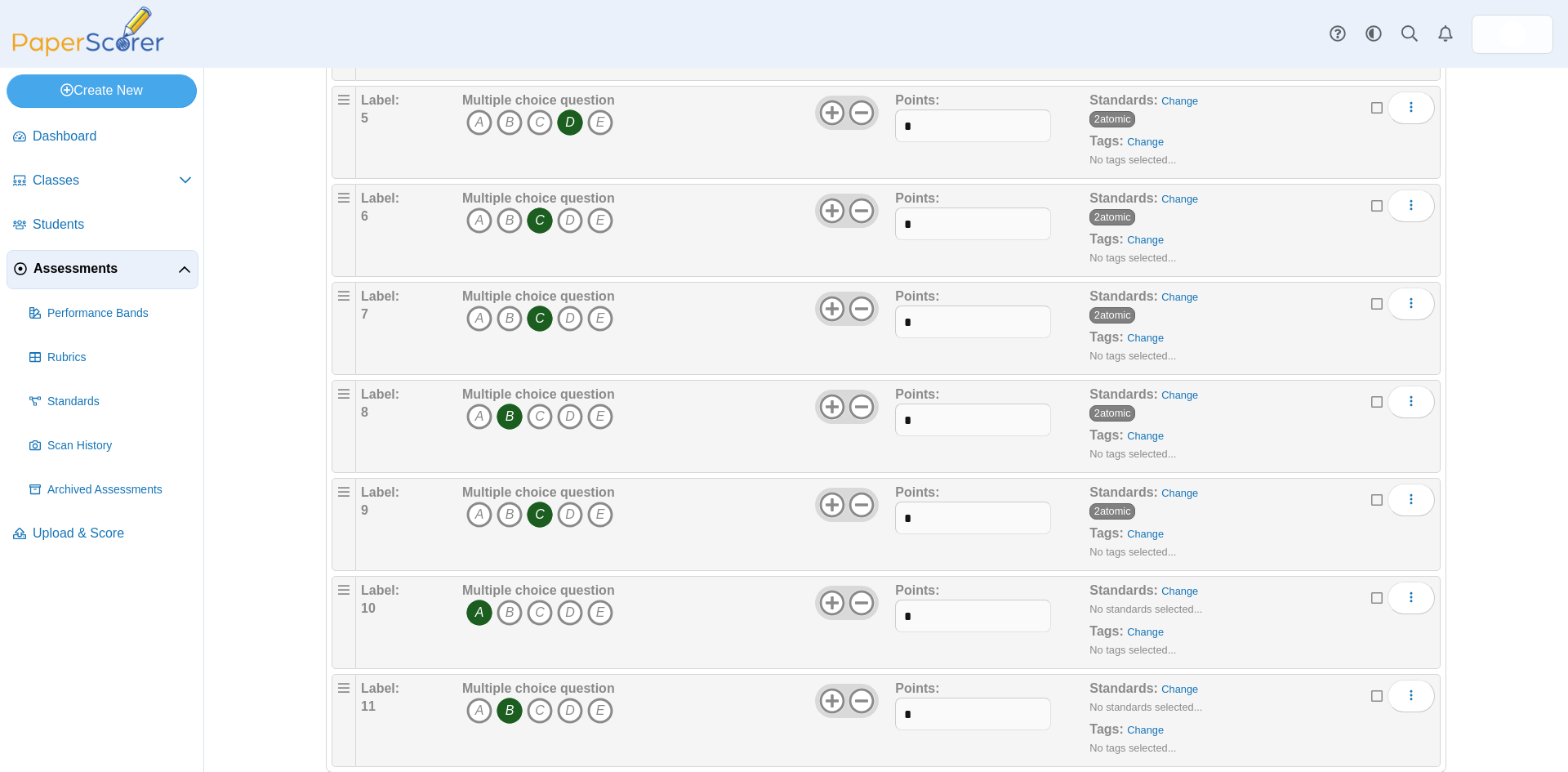
scroll to position [660, 0]
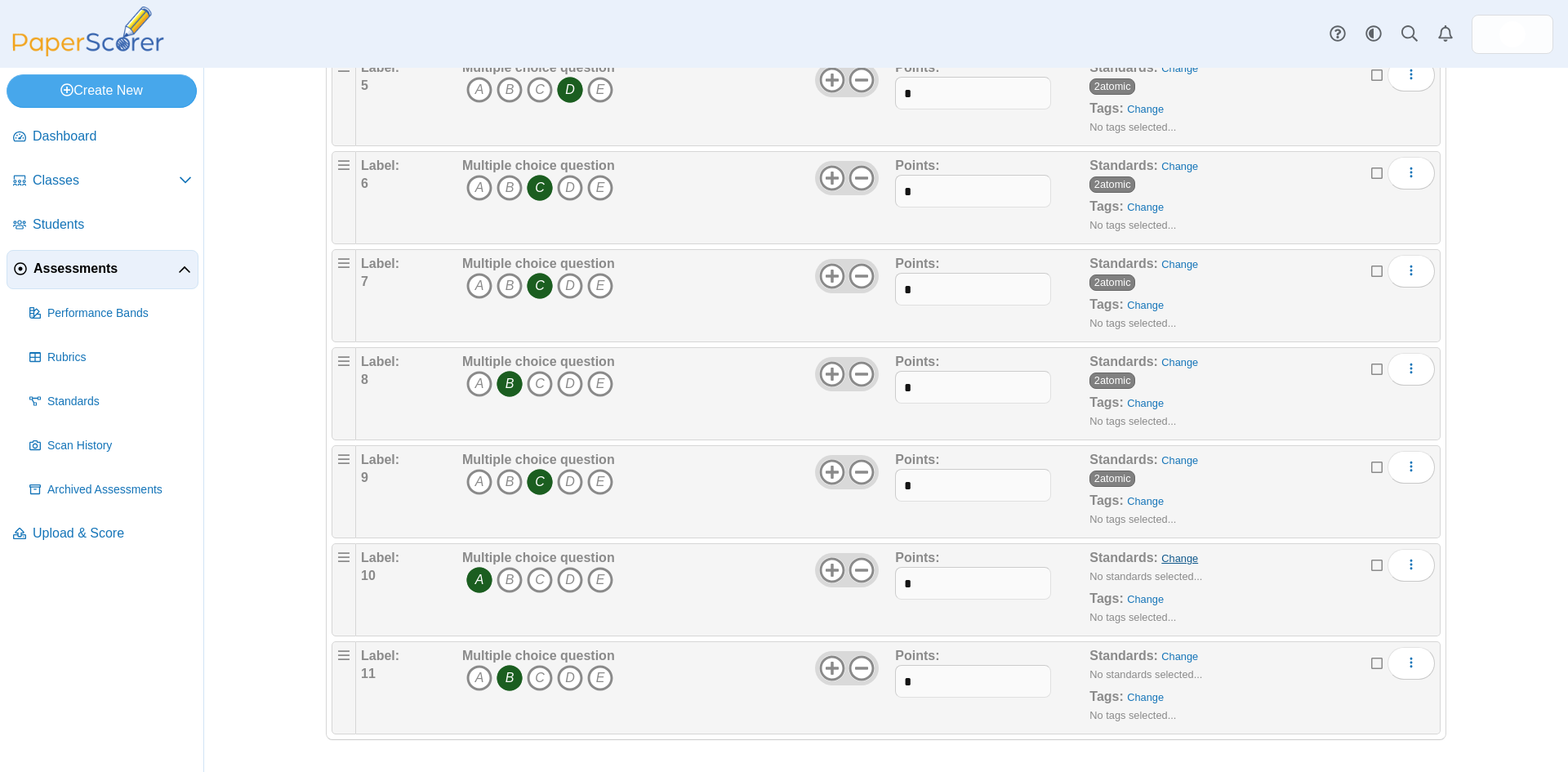
click at [1171, 559] on link "Change" at bounding box center [1179, 558] width 36 height 12
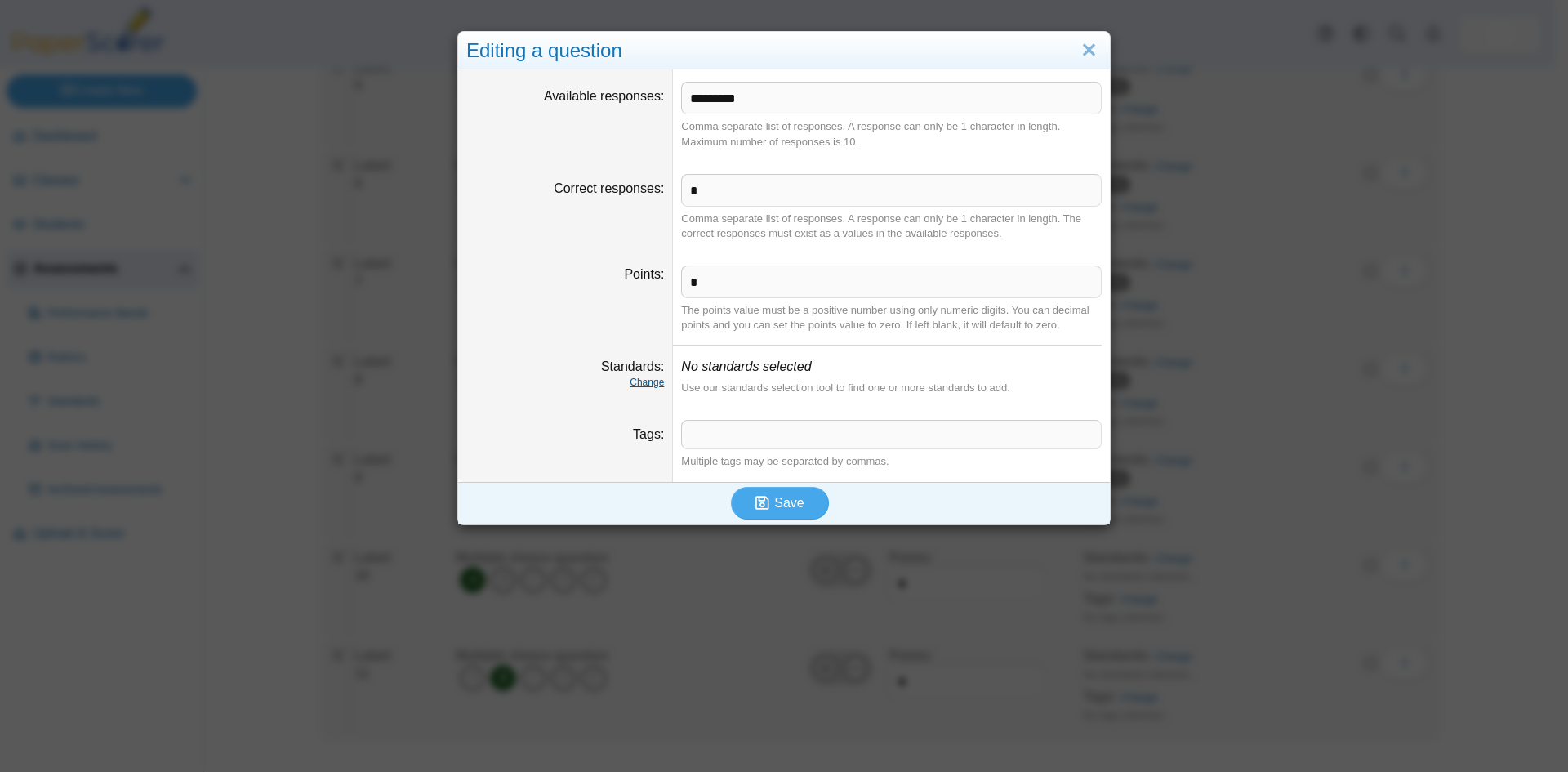
click at [643, 383] on link "Change" at bounding box center [647, 382] width 35 height 12
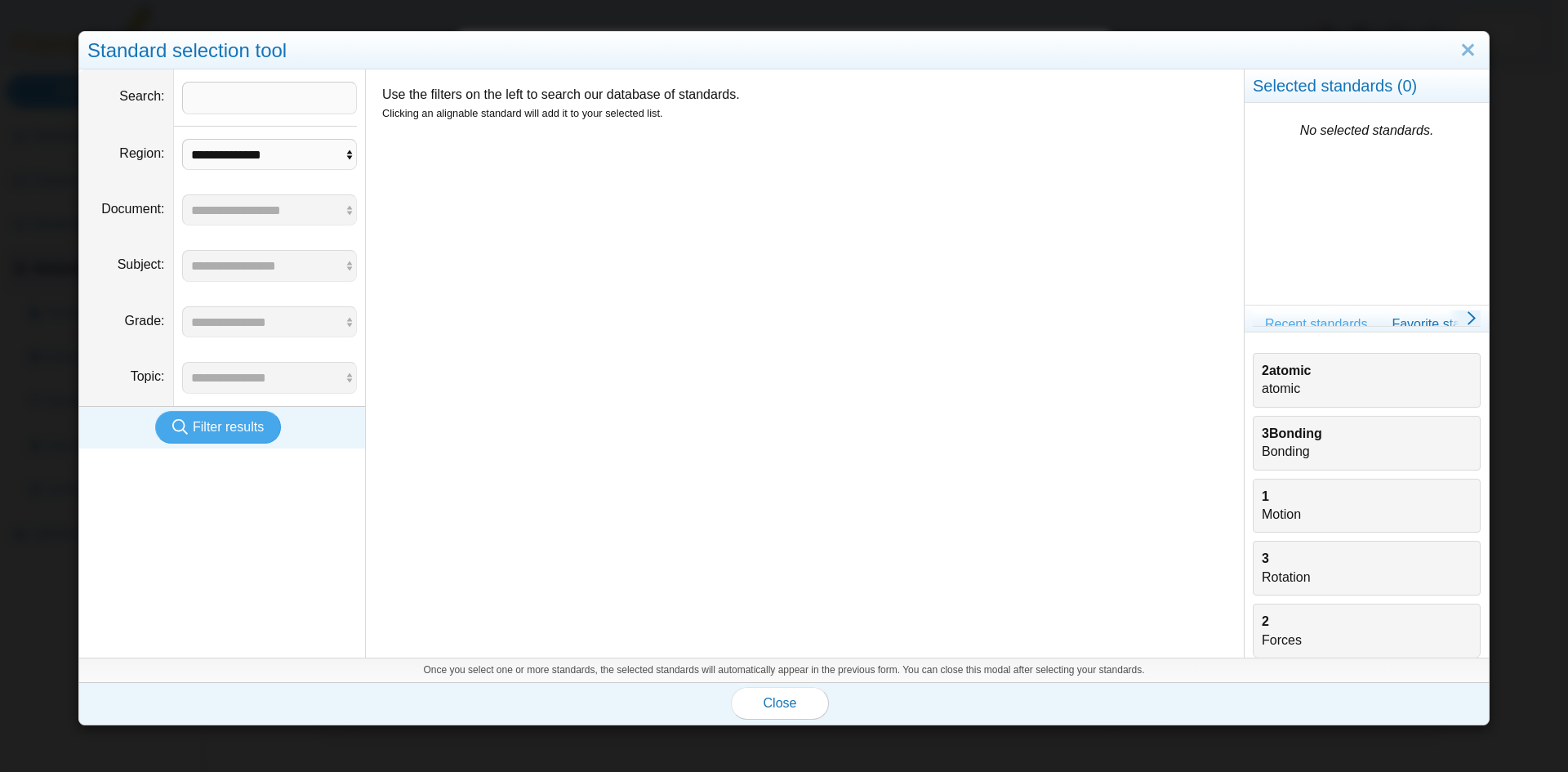
click at [1293, 379] on div "2atomic atomic" at bounding box center [1366, 379] width 210 height 36
click at [784, 710] on span "Close" at bounding box center [781, 703] width 34 height 14
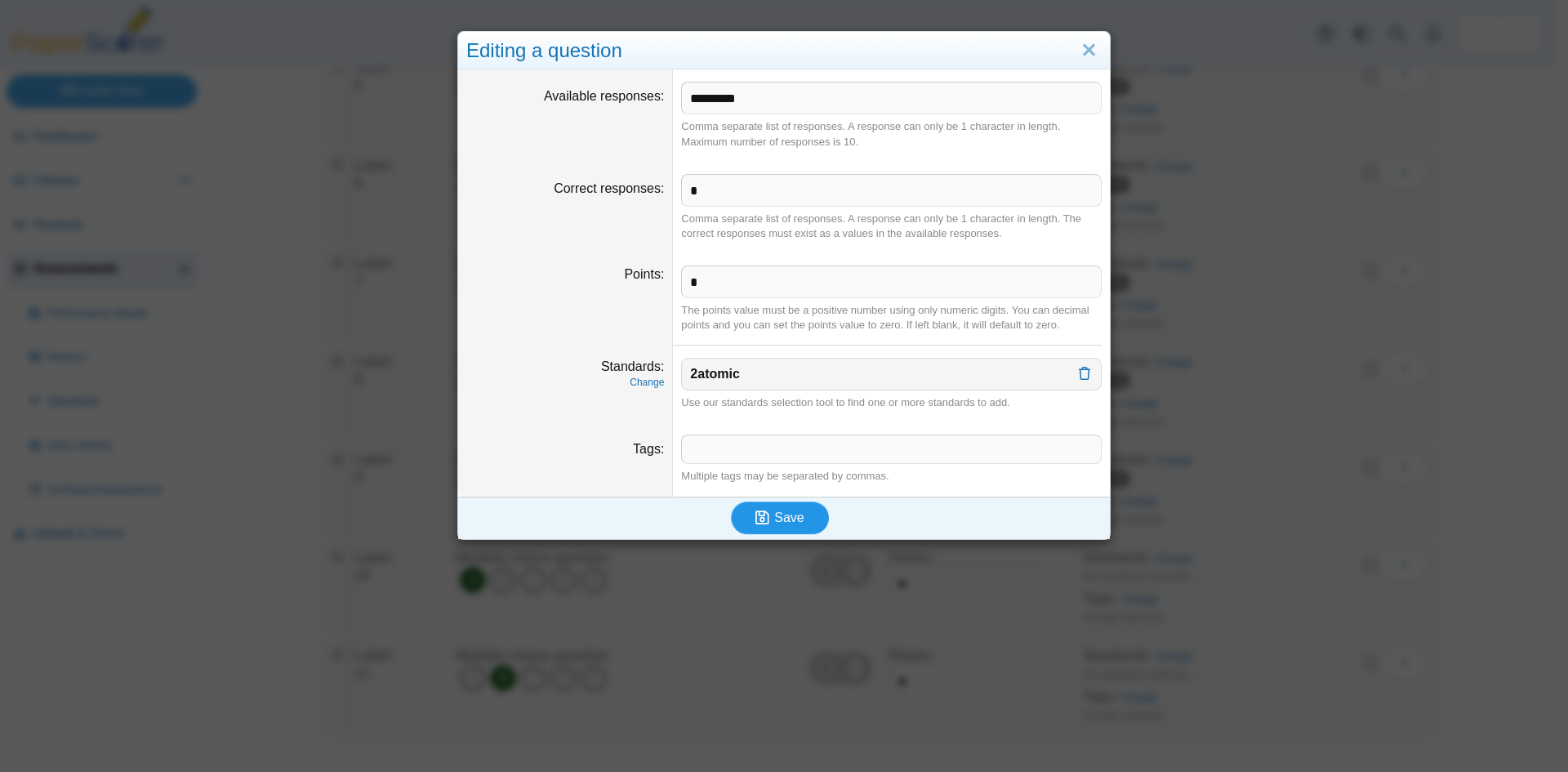
click at [784, 519] on span "Save" at bounding box center [789, 518] width 29 height 14
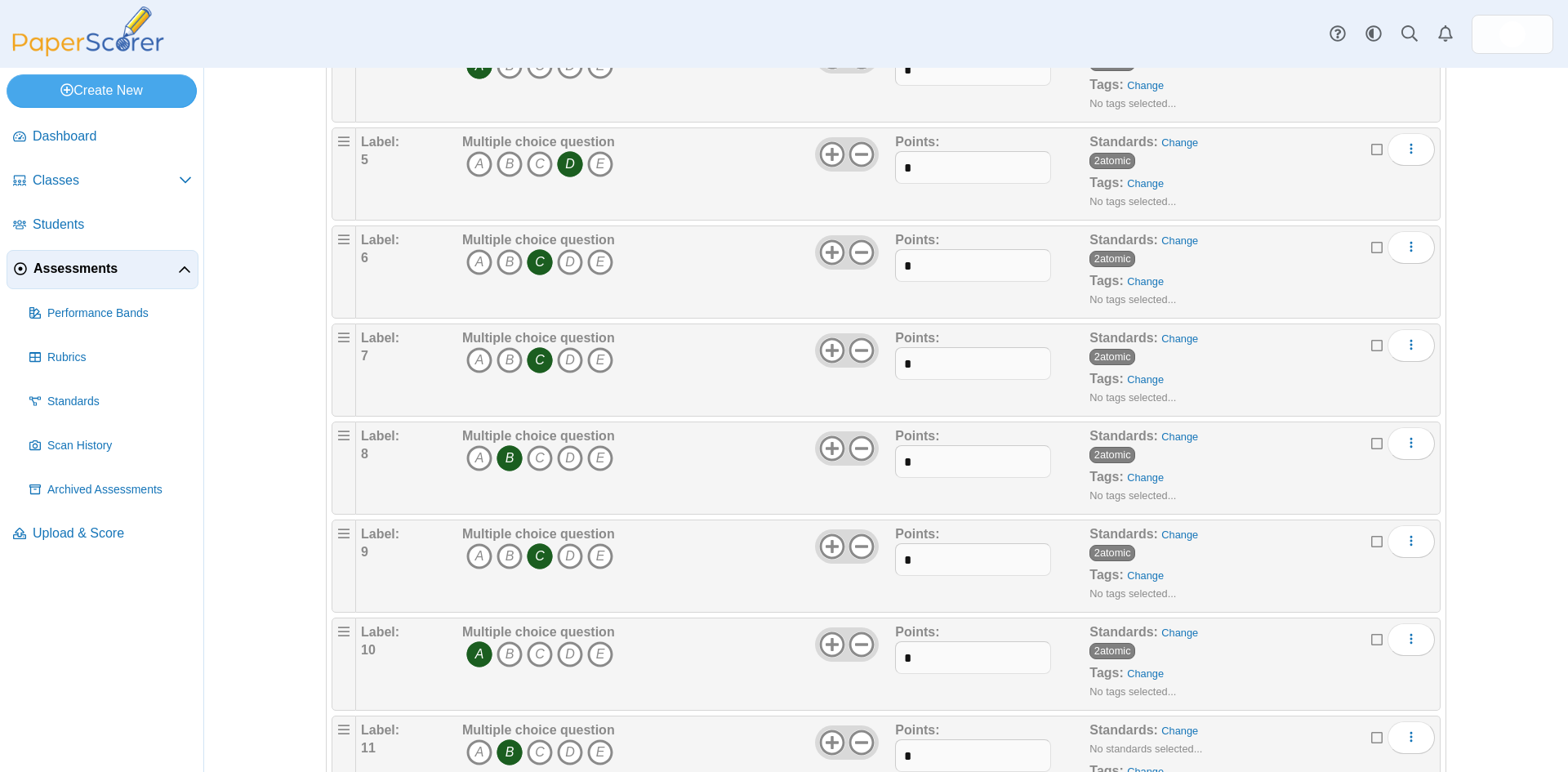
scroll to position [660, 0]
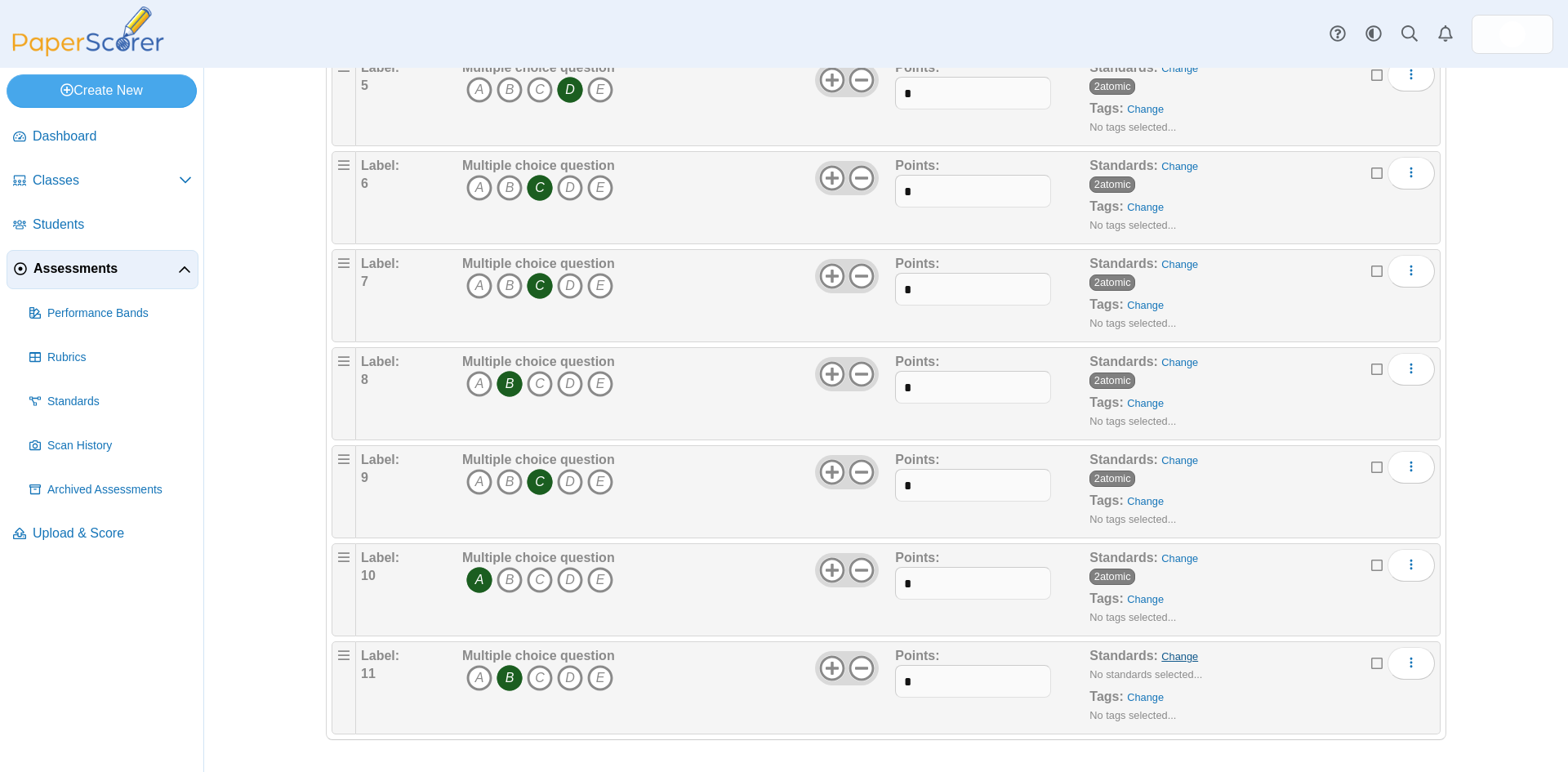
click at [1170, 653] on link "Change" at bounding box center [1179, 657] width 36 height 12
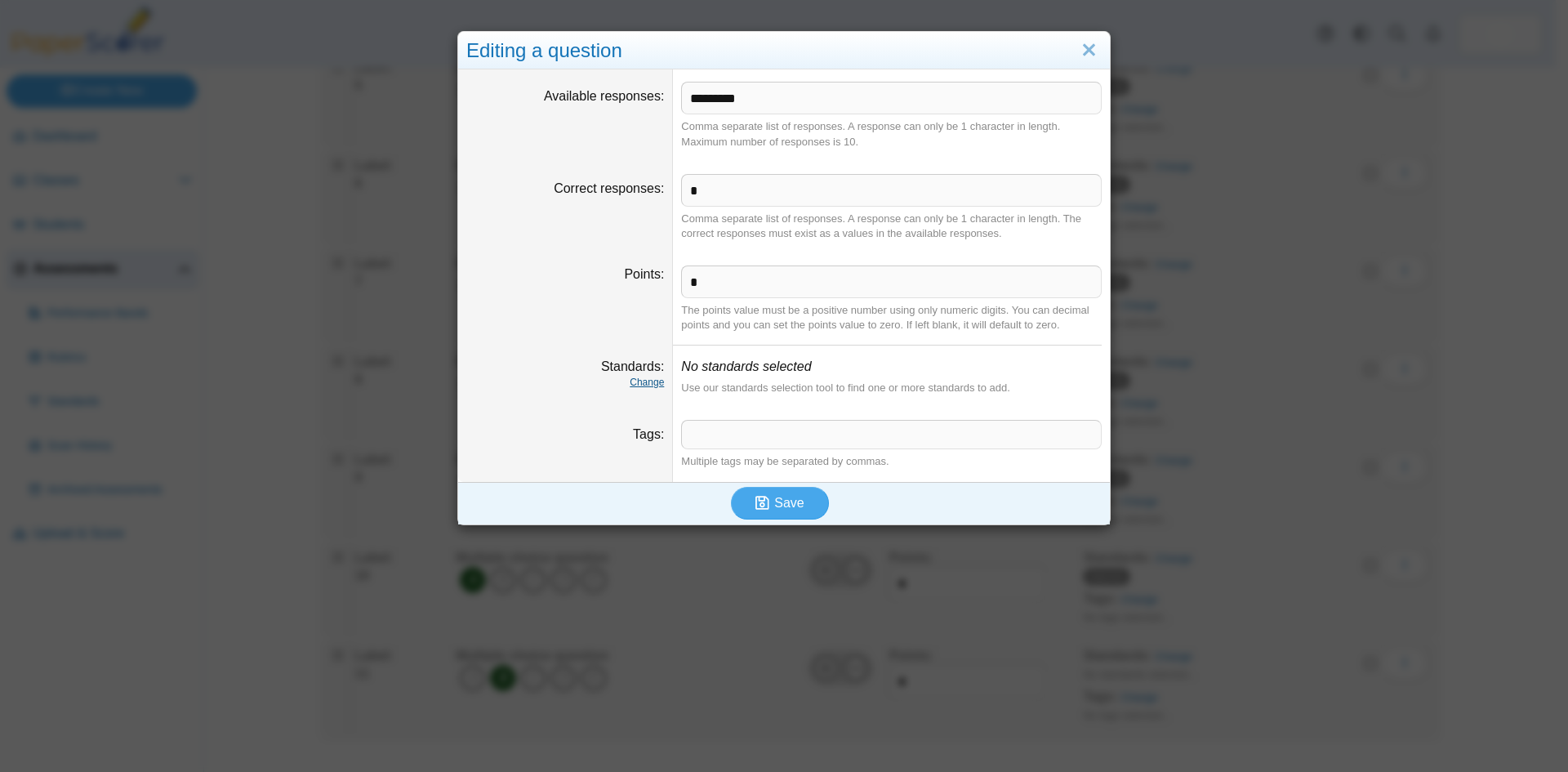
click at [637, 379] on link "Change" at bounding box center [647, 382] width 35 height 12
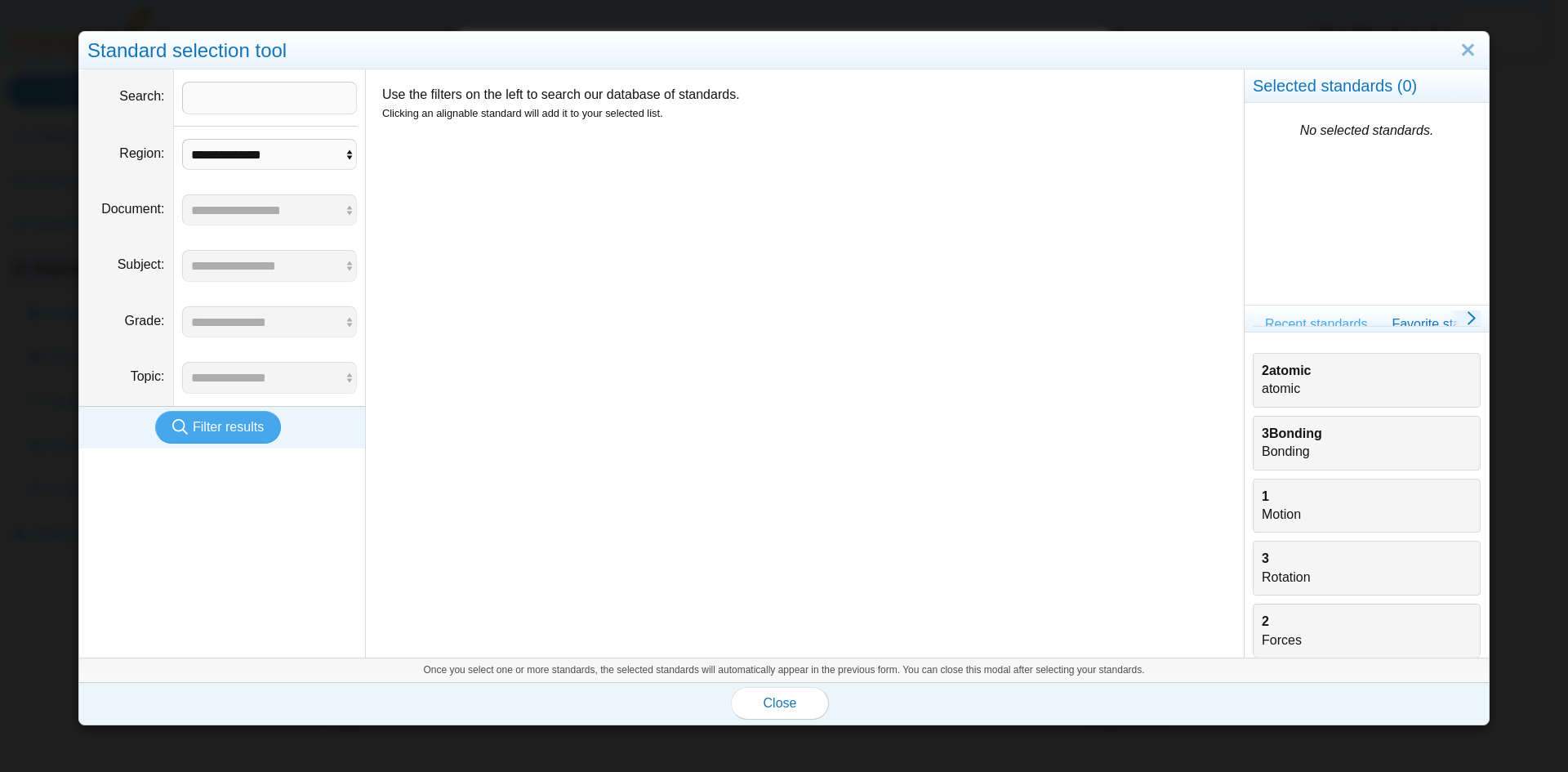
click at [1280, 382] on div "2atomic atomic" at bounding box center [1366, 379] width 210 height 36
click at [764, 704] on span "Close" at bounding box center [781, 703] width 34 height 14
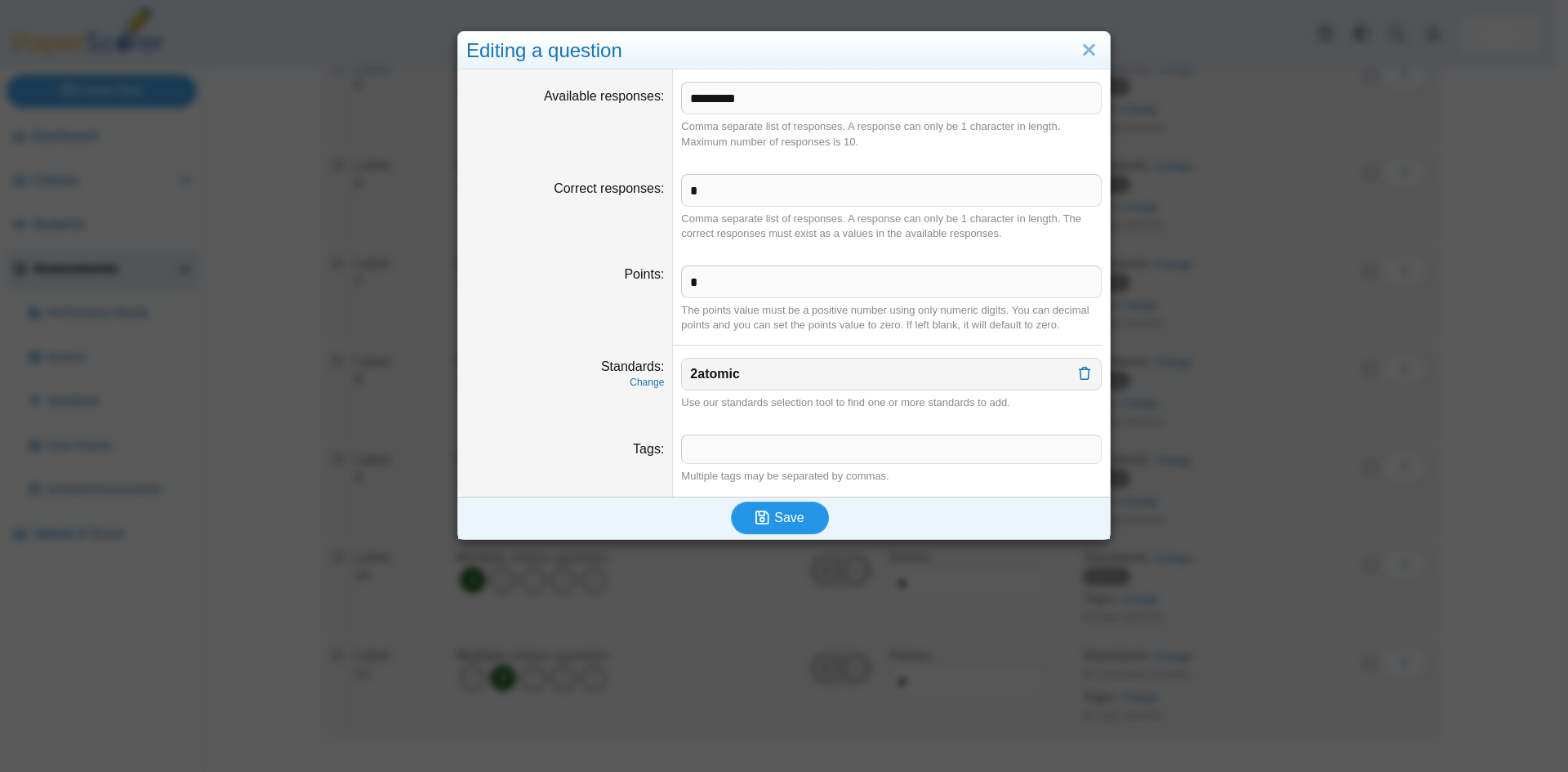
click at [784, 512] on span "Save" at bounding box center [789, 518] width 29 height 14
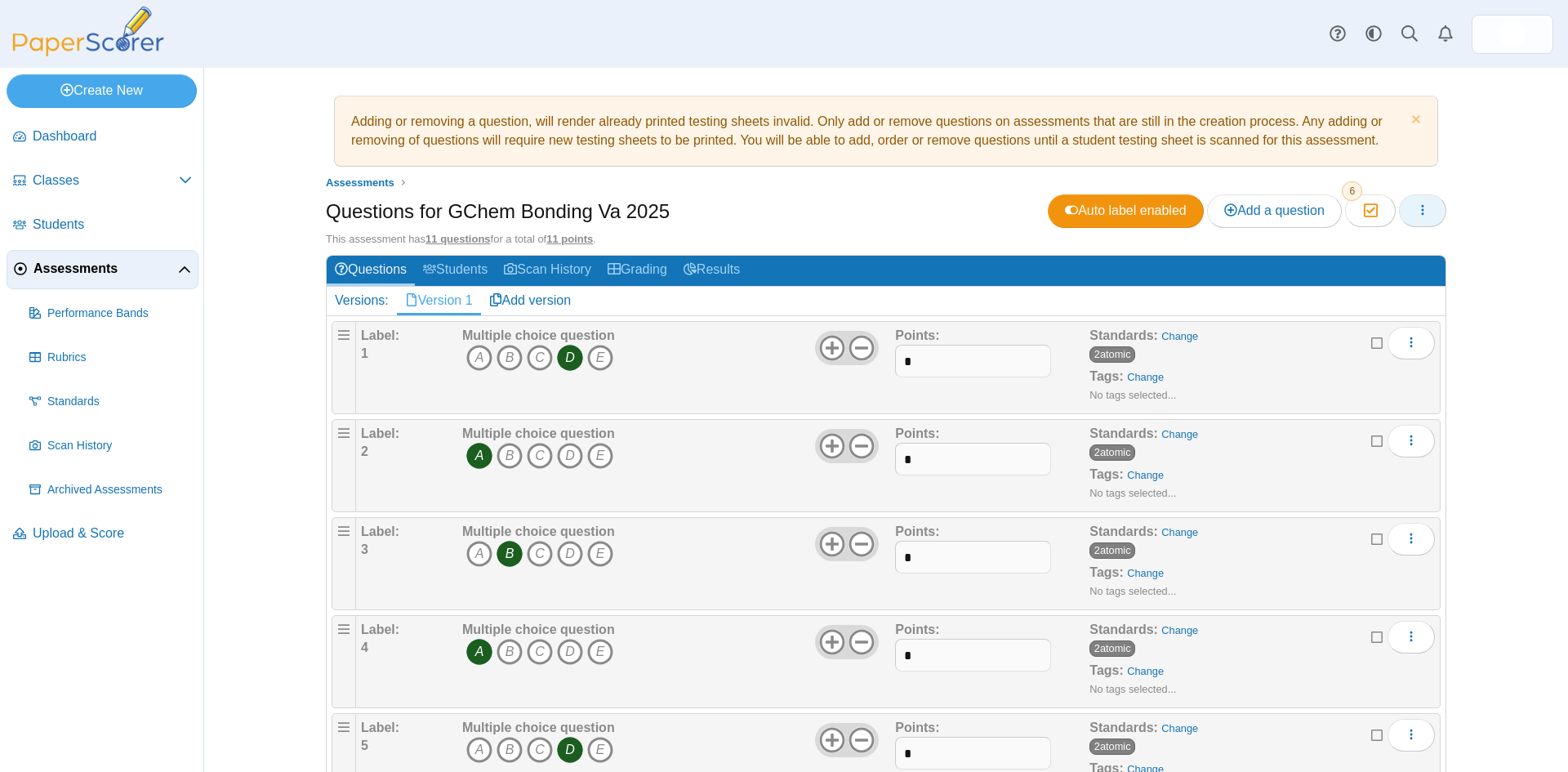
click at [1418, 209] on icon "button" at bounding box center [1422, 210] width 13 height 13
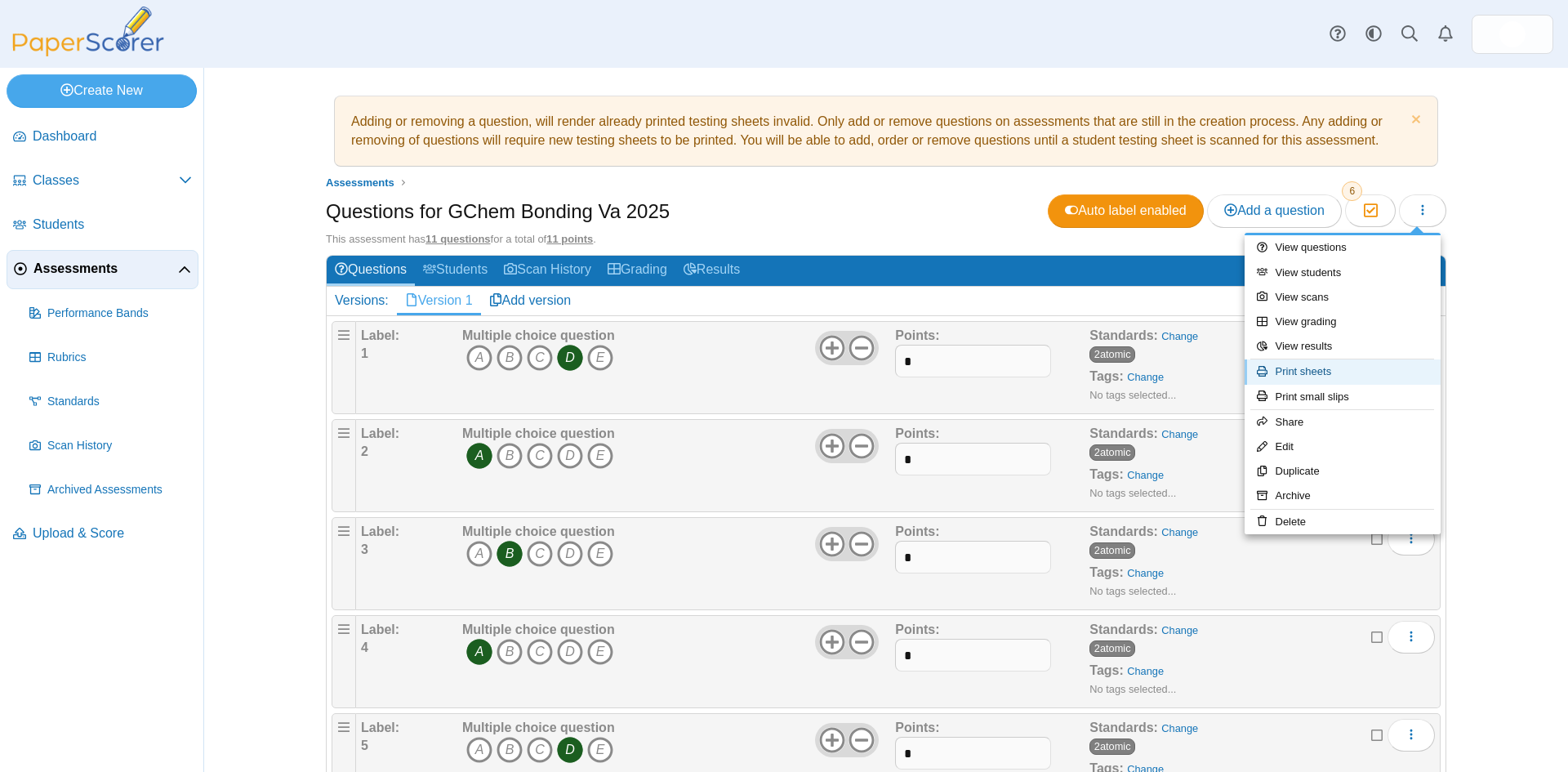
click at [1305, 372] on link "Print sheets" at bounding box center [1342, 372] width 196 height 25
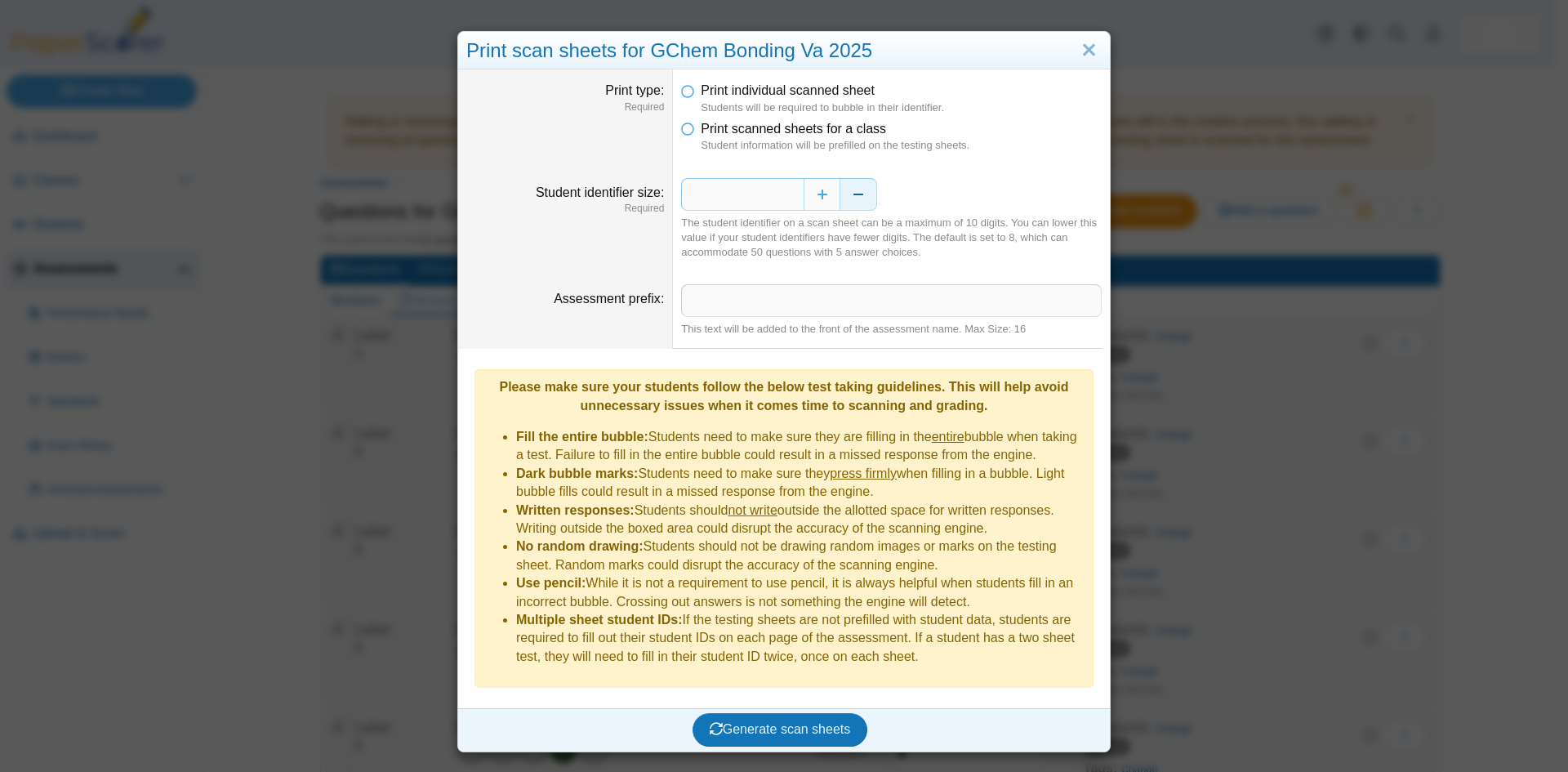
click at [847, 195] on button "Decrease" at bounding box center [858, 194] width 36 height 33
type input "*"
click at [708, 309] on input "Assessment prefix" at bounding box center [891, 300] width 420 height 33
type input "**********"
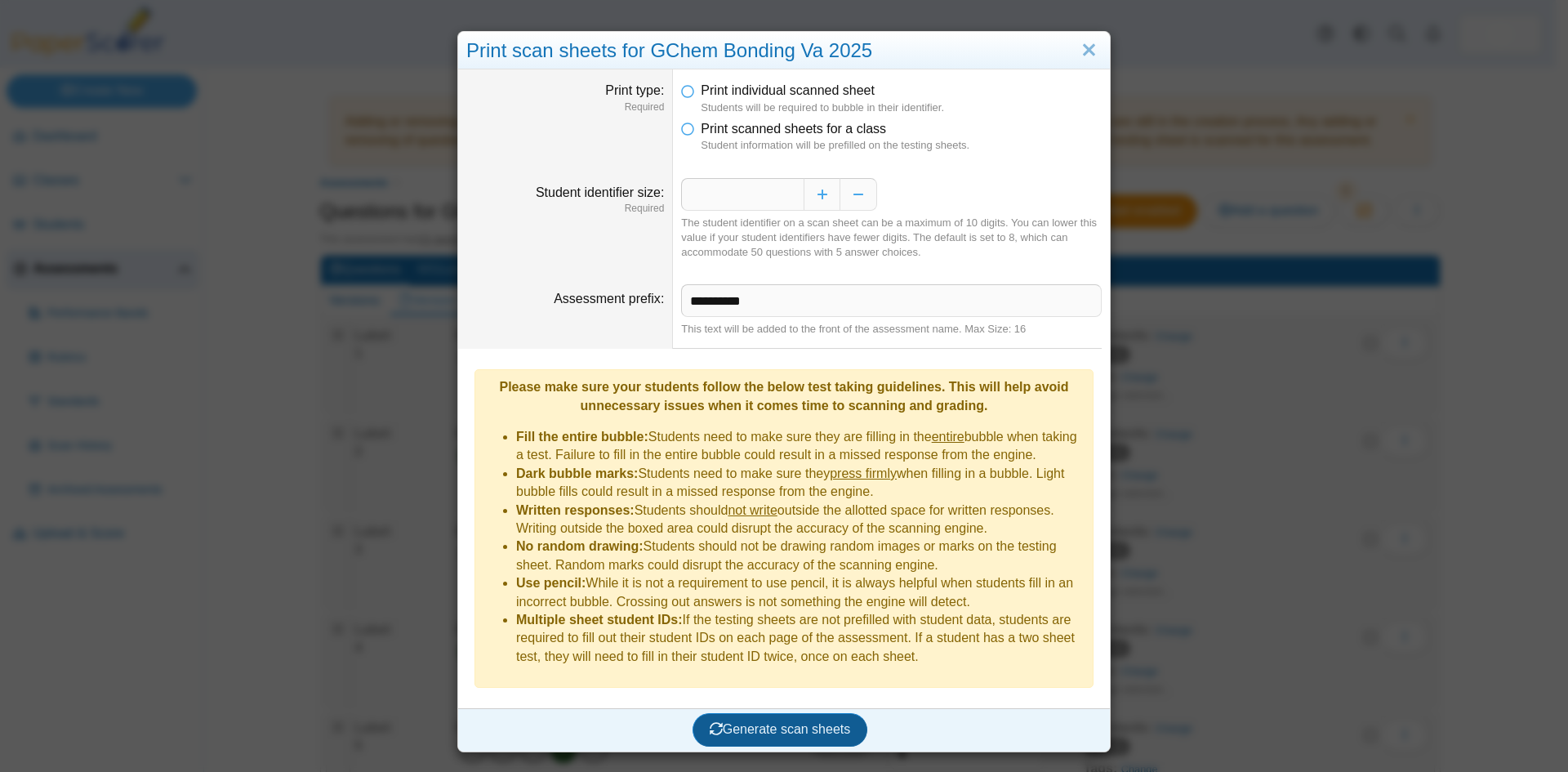
click at [796, 722] on span "Generate scan sheets" at bounding box center [780, 729] width 141 height 14
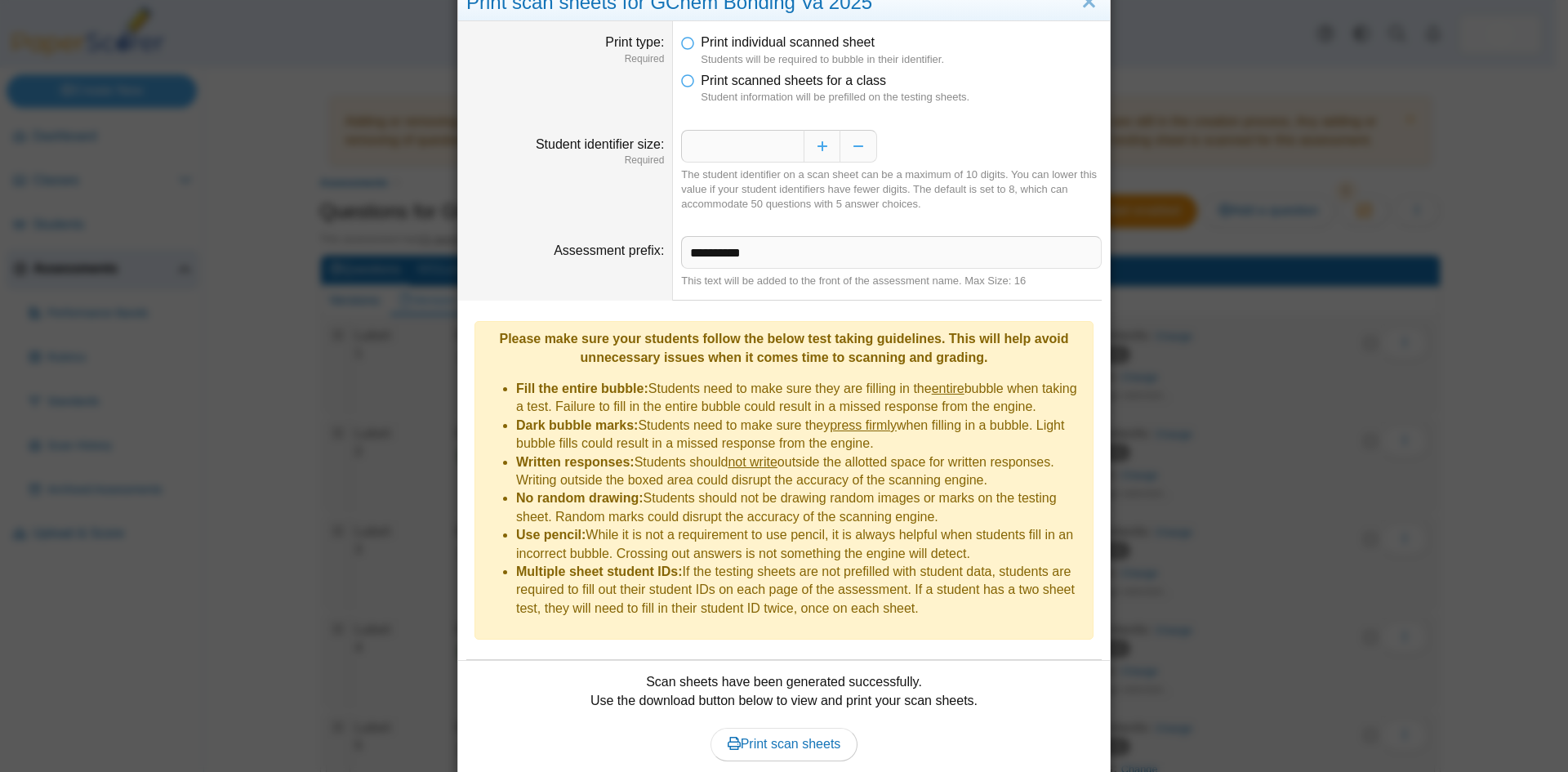
scroll to position [94, 0]
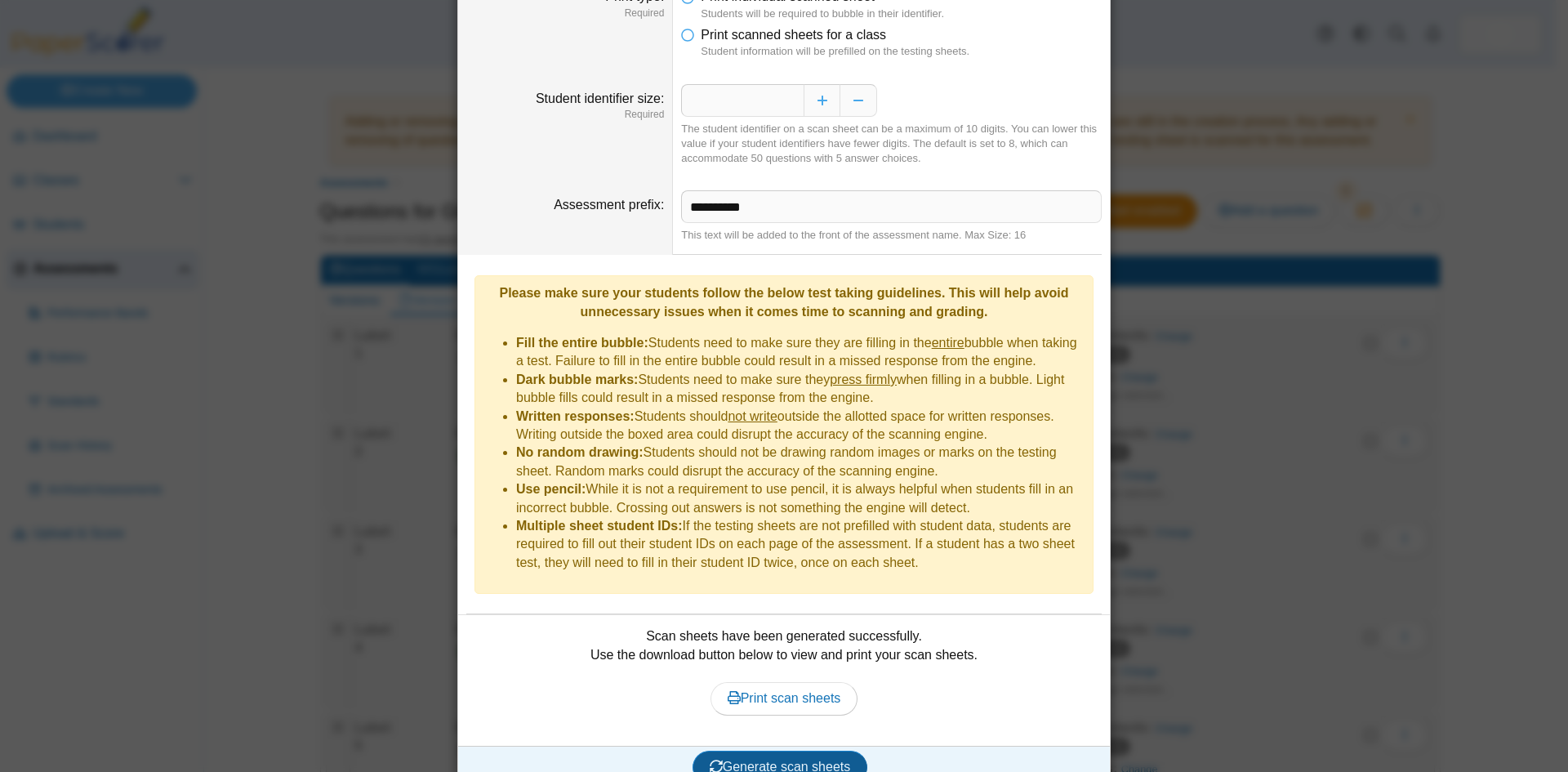
click at [771, 760] on span "Generate scan sheets" at bounding box center [780, 767] width 141 height 14
click at [792, 691] on span "Print scan sheets" at bounding box center [784, 698] width 114 height 14
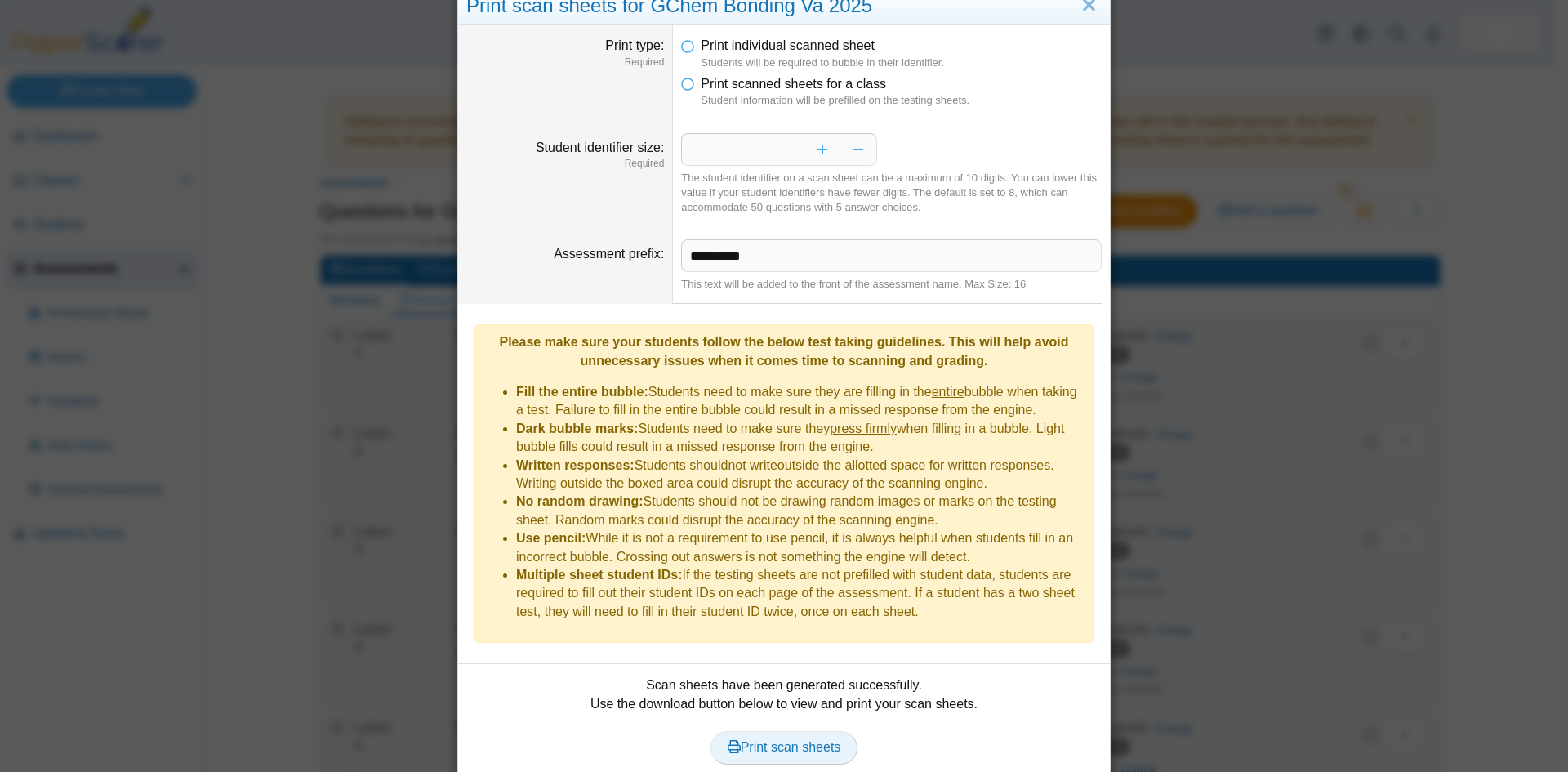
scroll to position [0, 0]
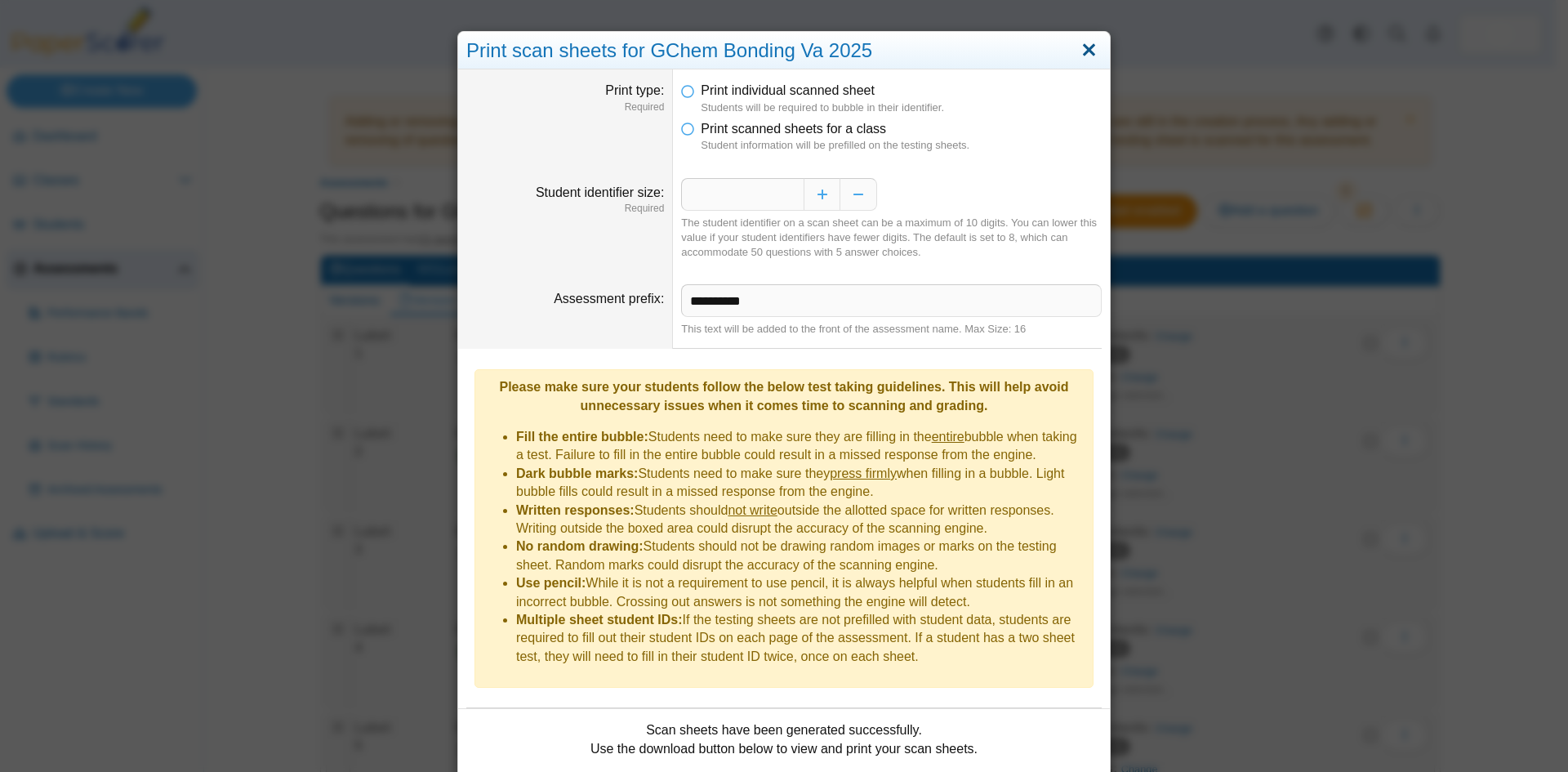
click at [1092, 48] on link "Close" at bounding box center [1089, 50] width 25 height 28
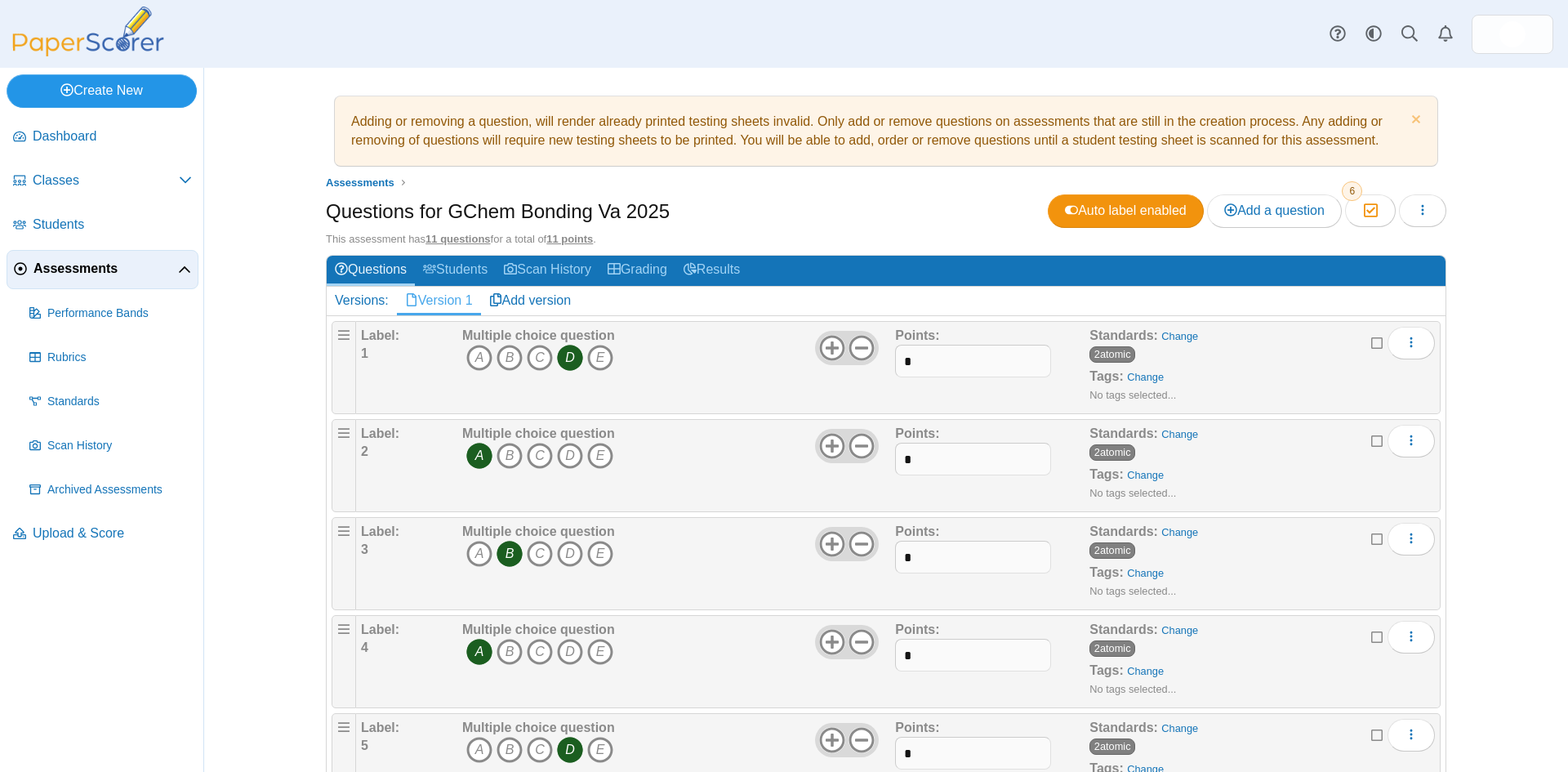
click at [90, 92] on link "Create New" at bounding box center [101, 91] width 190 height 33
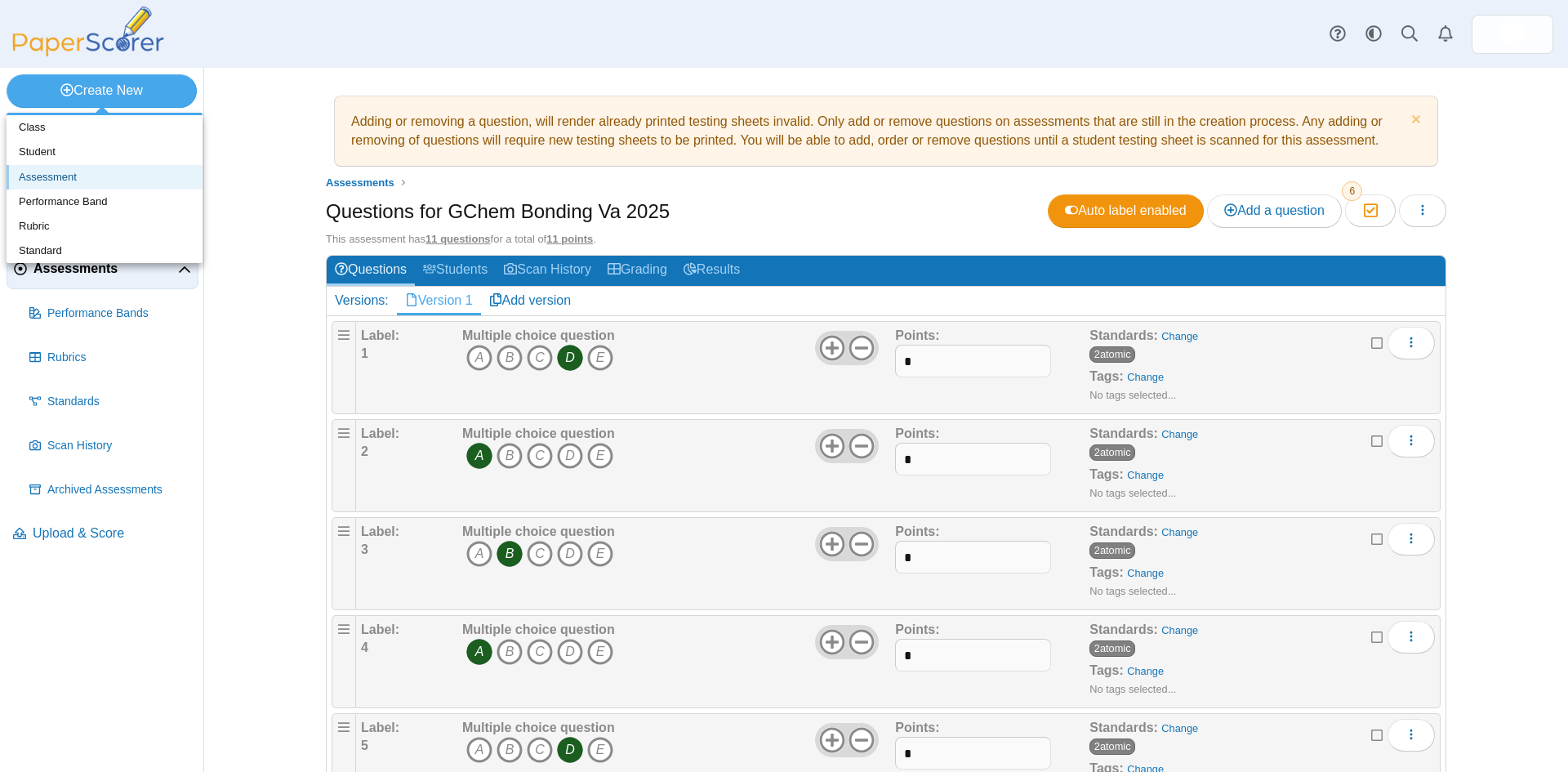
click at [56, 177] on link "Assessment" at bounding box center [104, 178] width 196 height 25
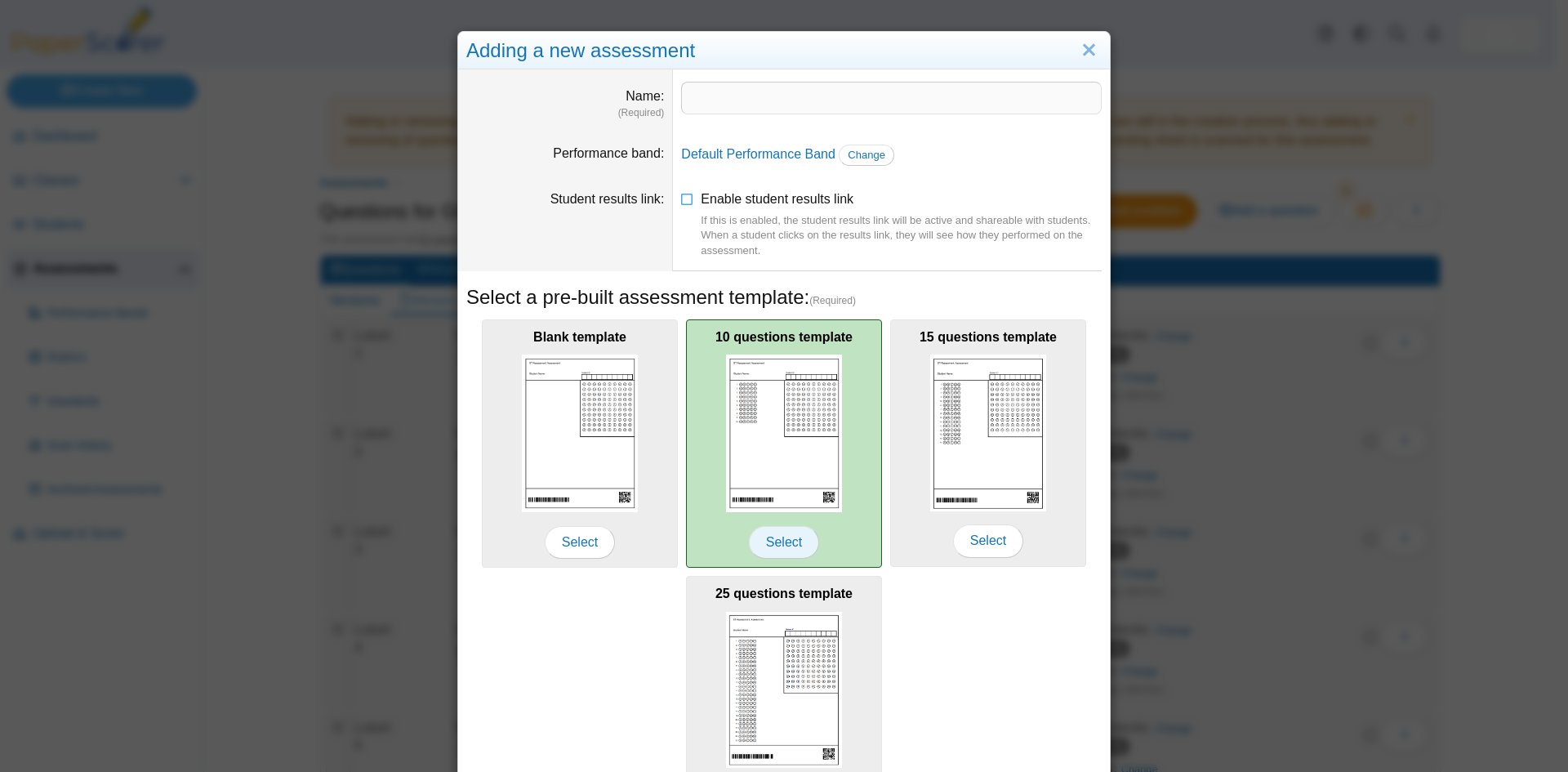
click at [784, 540] on span "Select" at bounding box center [784, 542] width 70 height 33
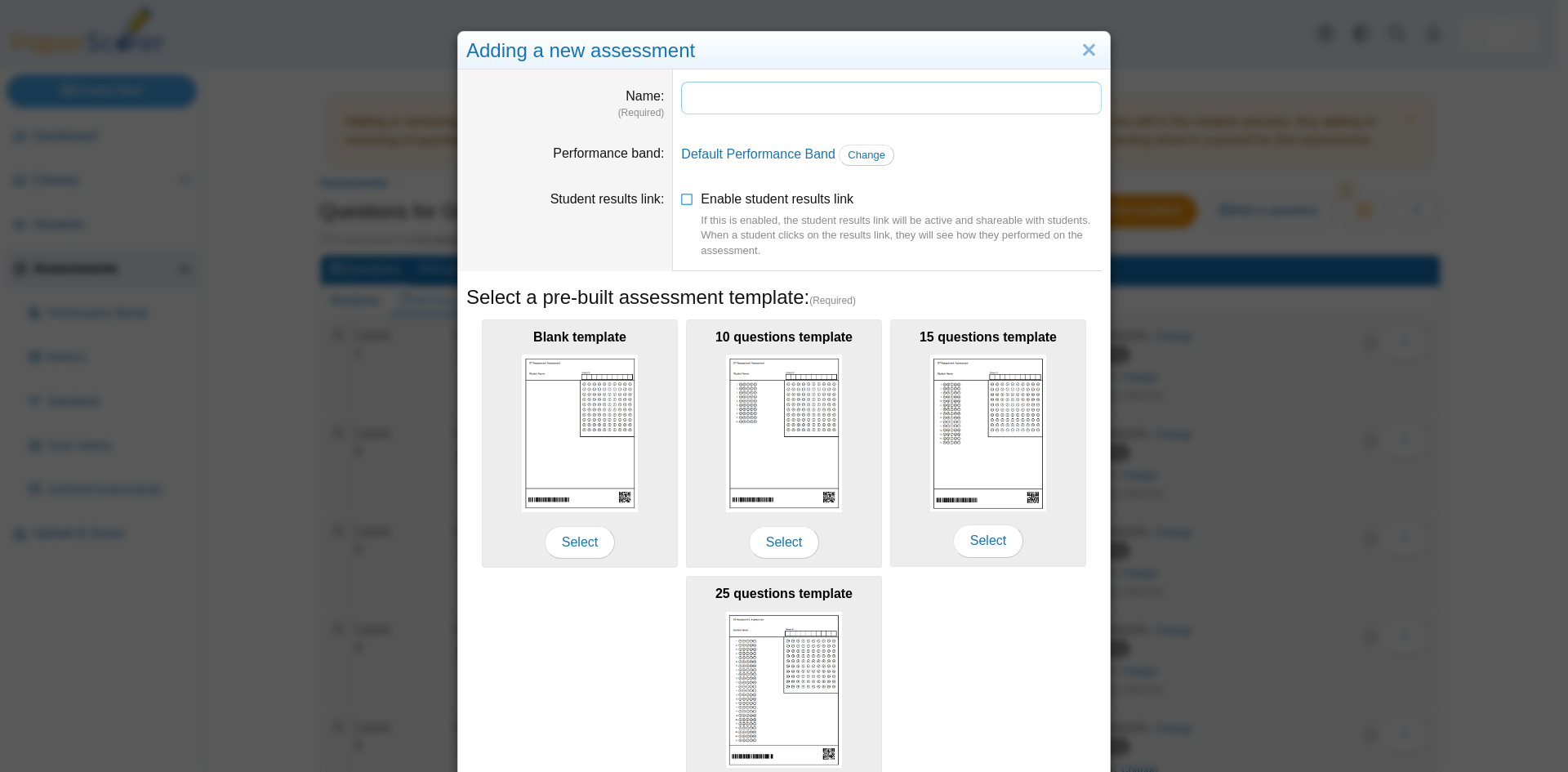
click at [744, 110] on input "Name" at bounding box center [891, 98] width 420 height 33
type input "*"
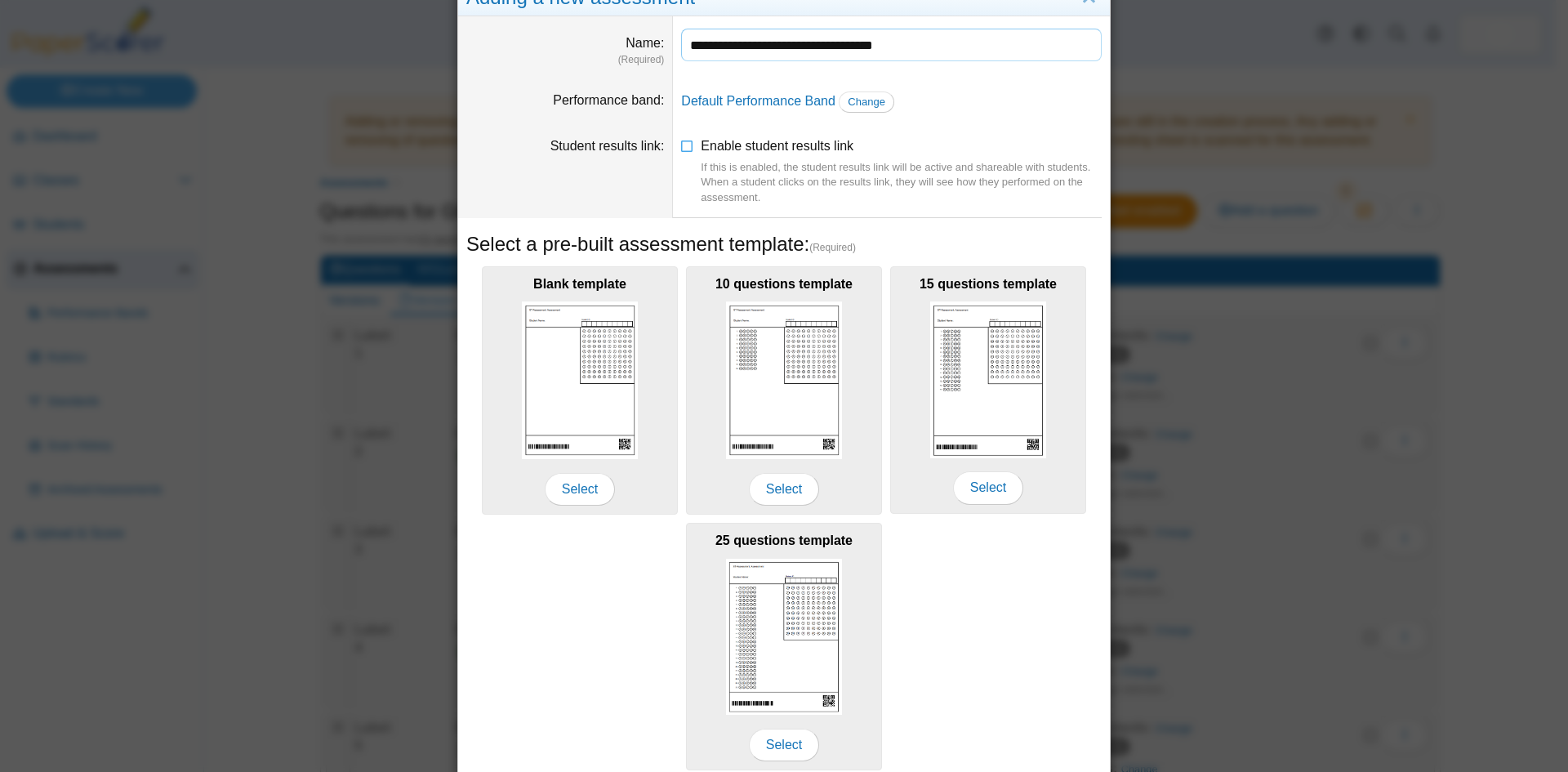
scroll to position [82, 0]
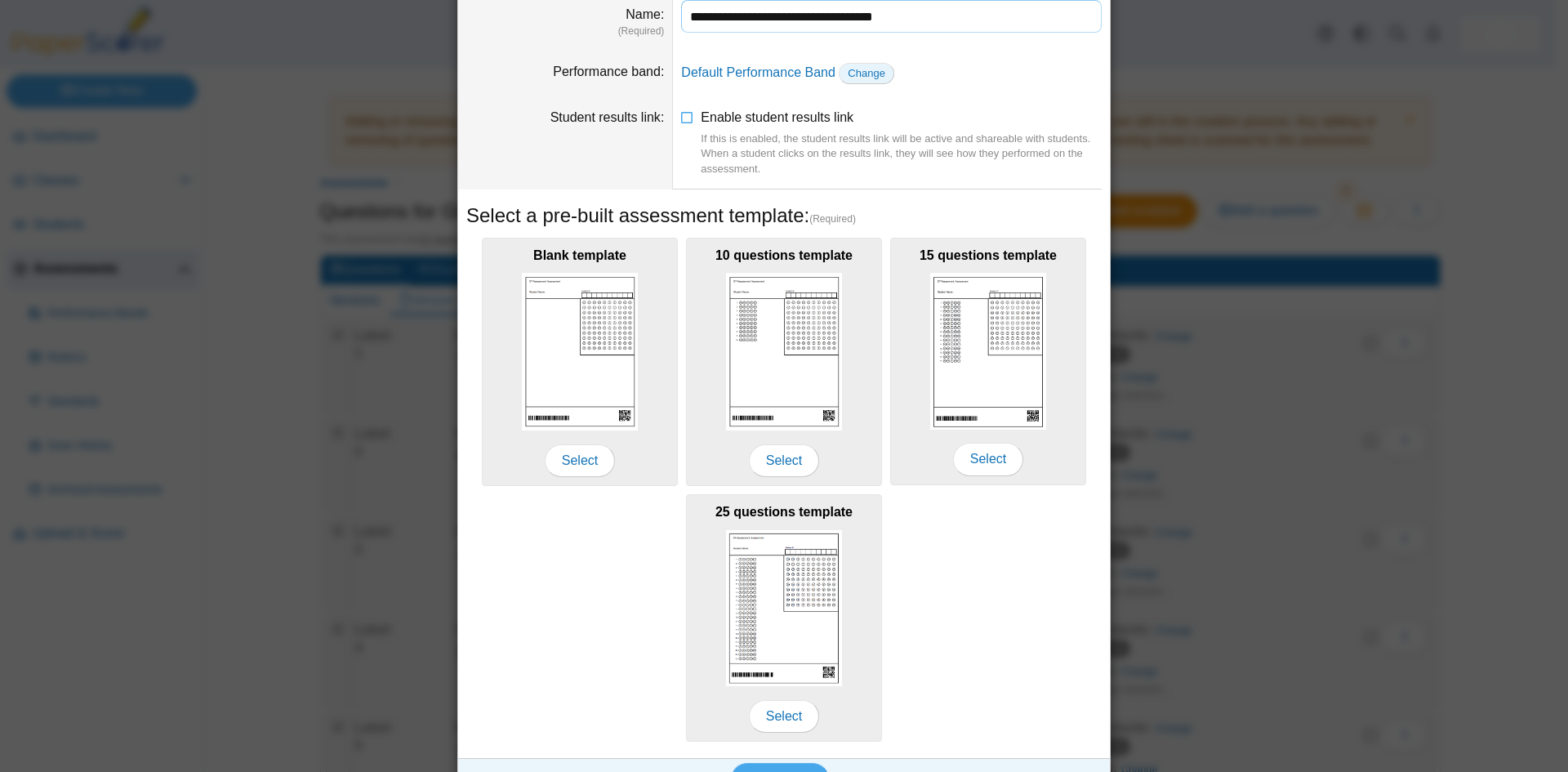
type input "**********"
click at [849, 75] on span "Change" at bounding box center [866, 73] width 37 height 12
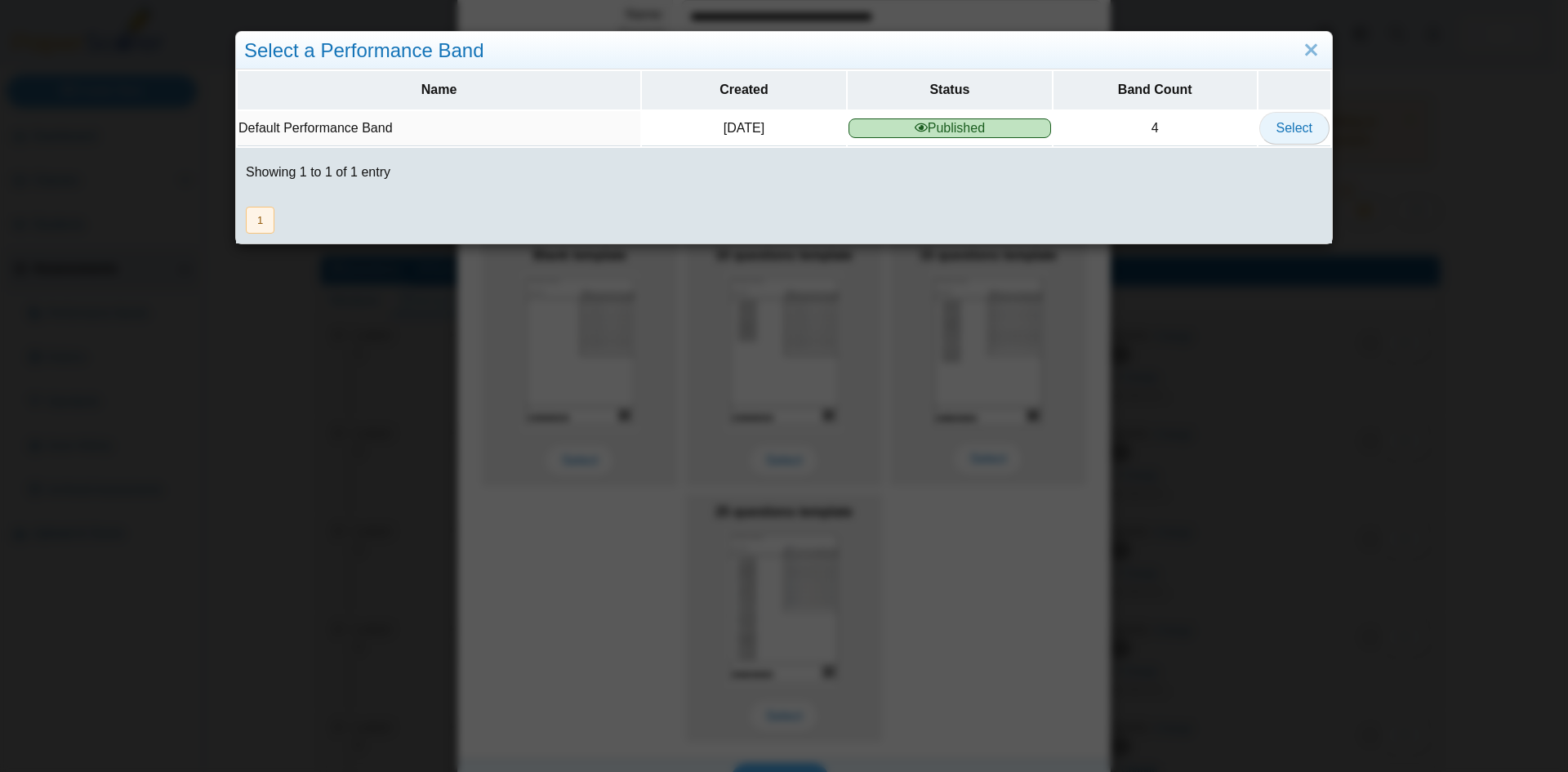
click at [1291, 131] on span "Select" at bounding box center [1294, 128] width 36 height 14
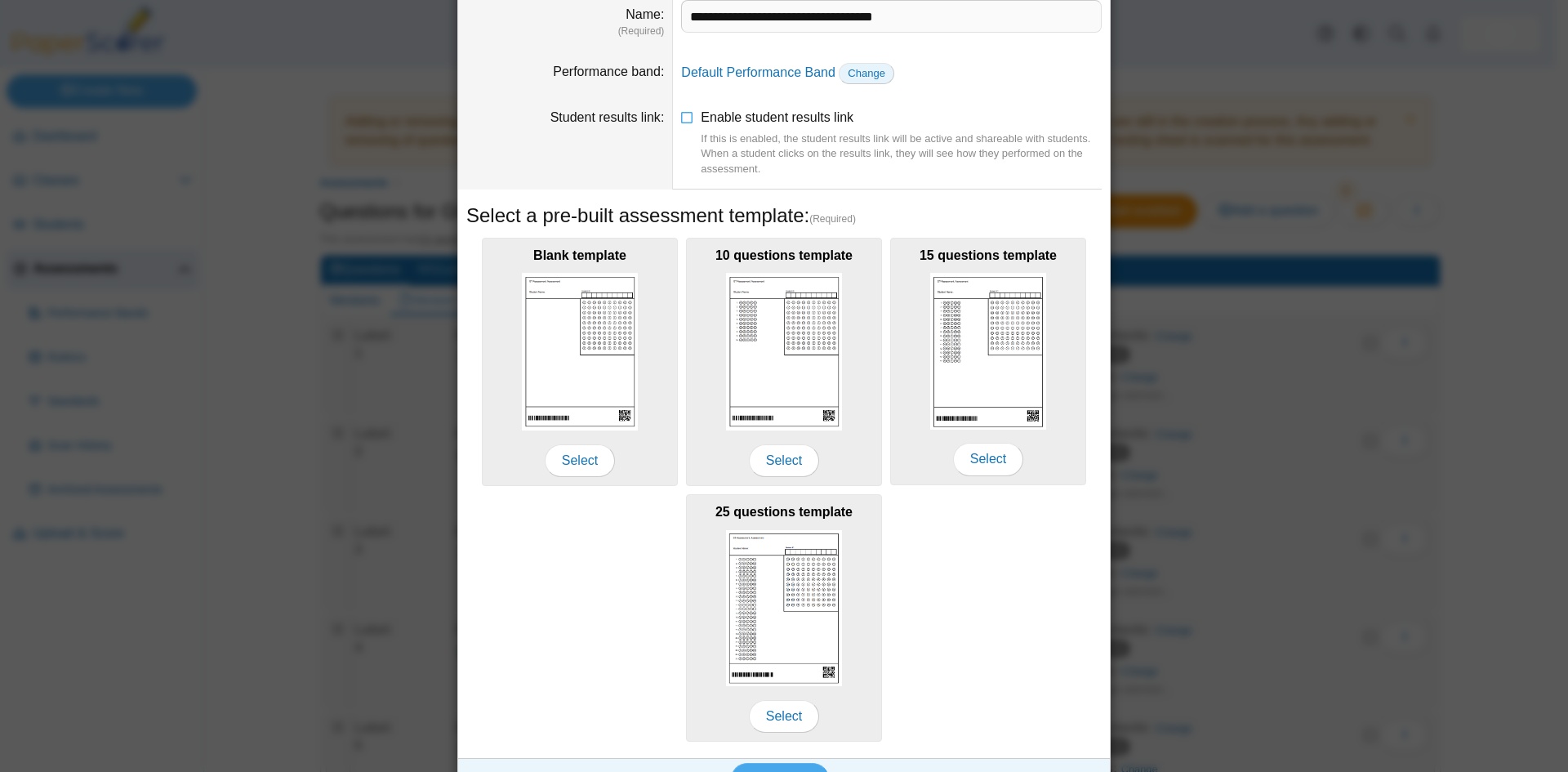
click at [855, 77] on span "Change" at bounding box center [866, 73] width 37 height 12
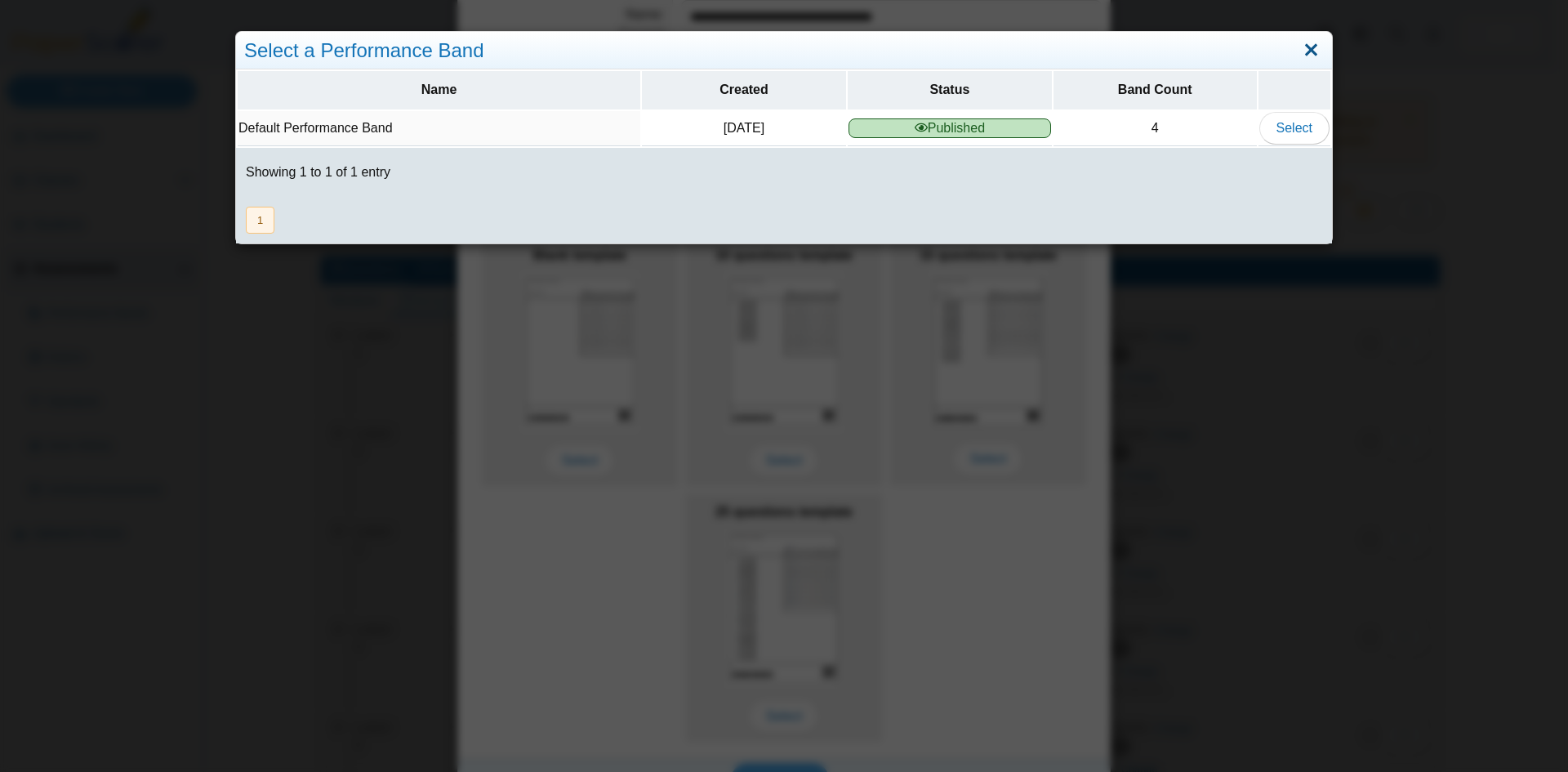
click at [1305, 45] on link "Close" at bounding box center [1311, 50] width 25 height 28
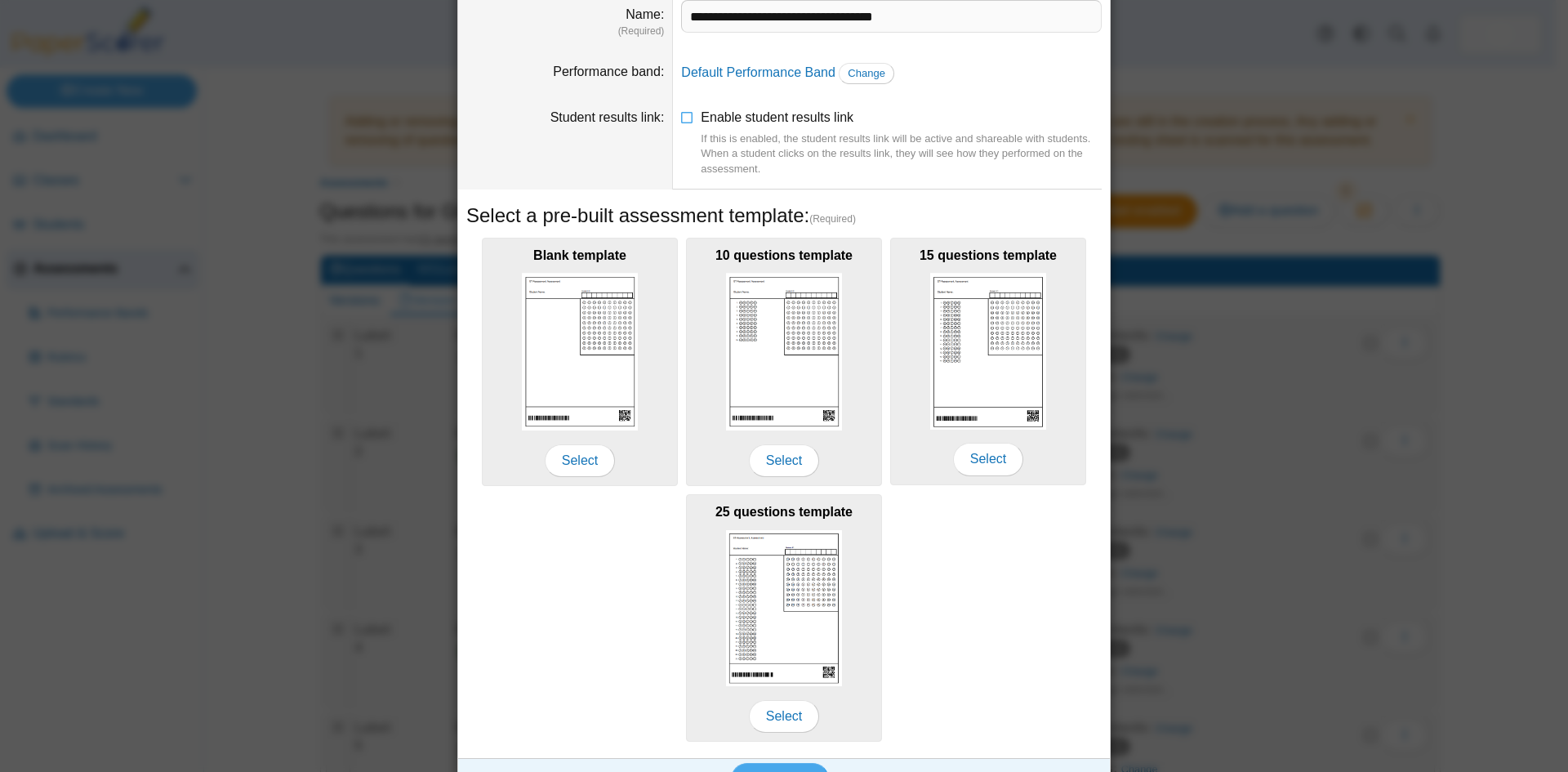
scroll to position [117, 0]
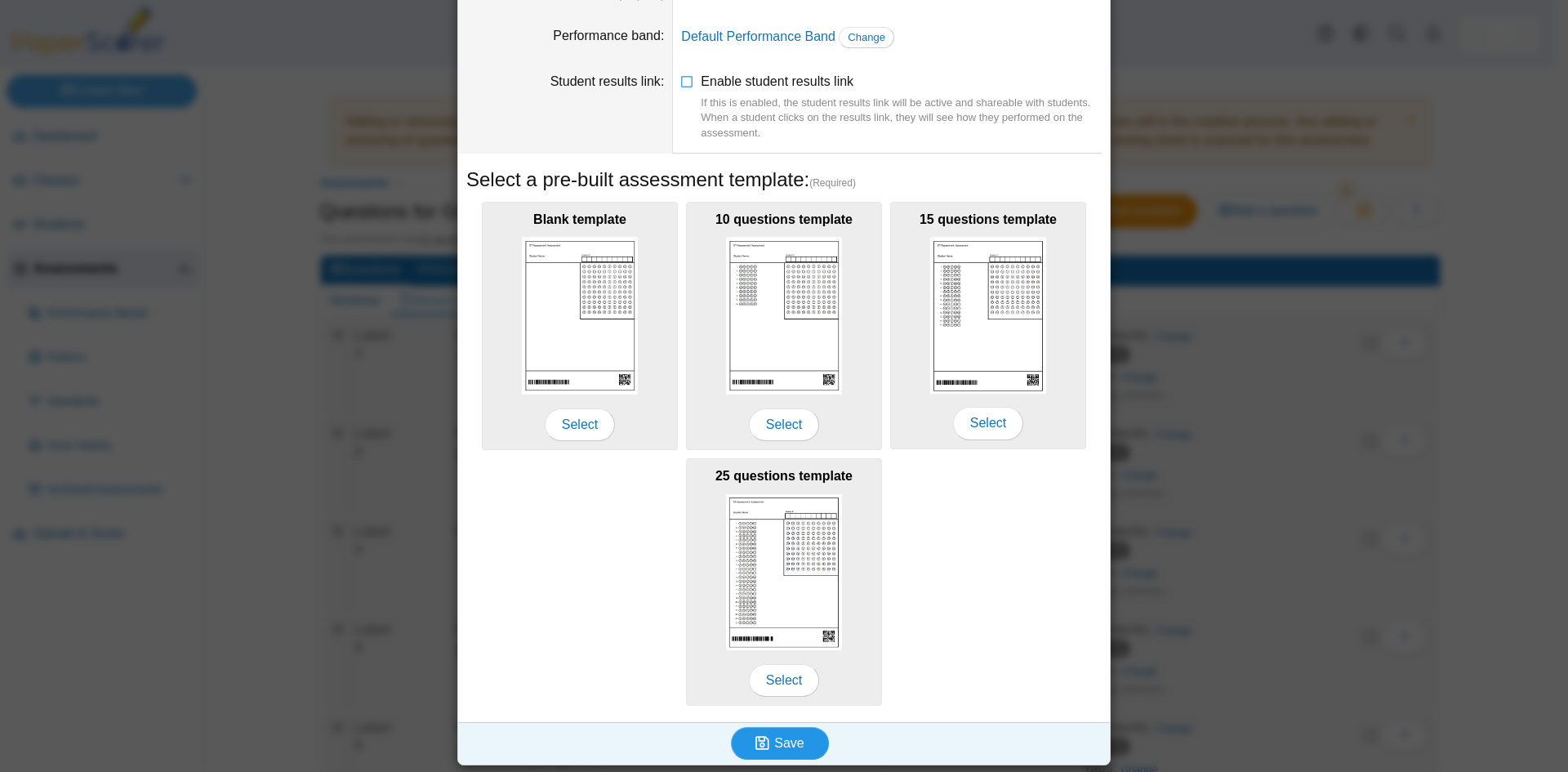
click at [791, 738] on span "Save" at bounding box center [789, 743] width 29 height 14
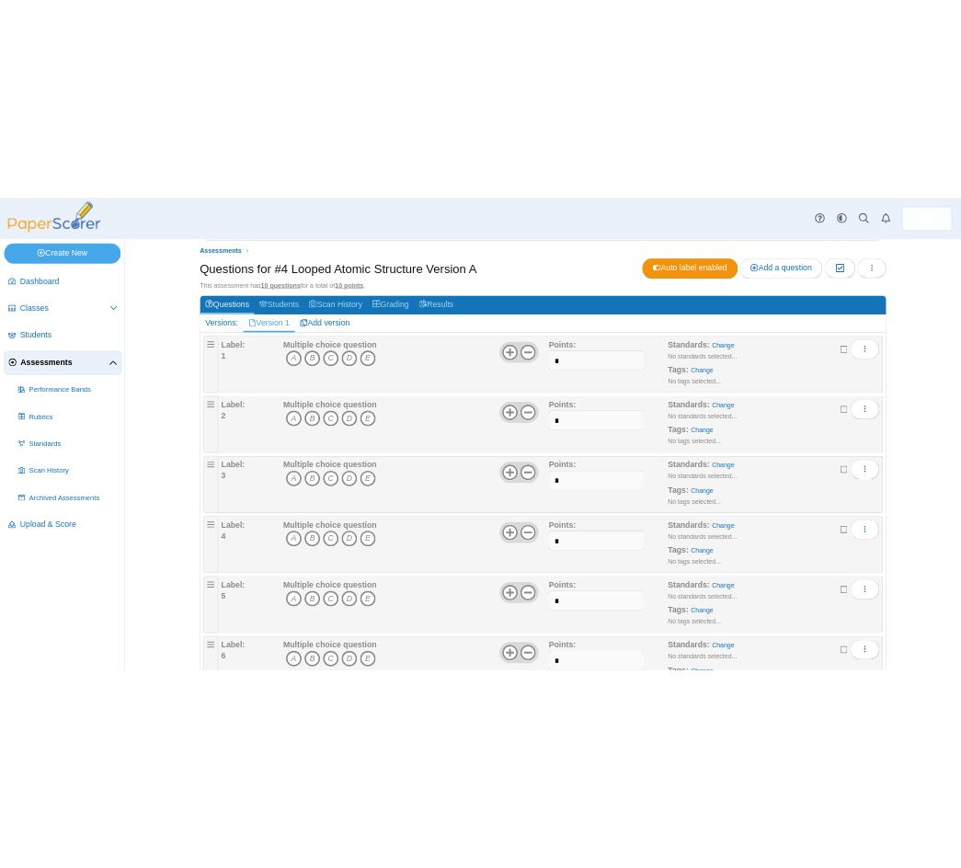
scroll to position [368, 0]
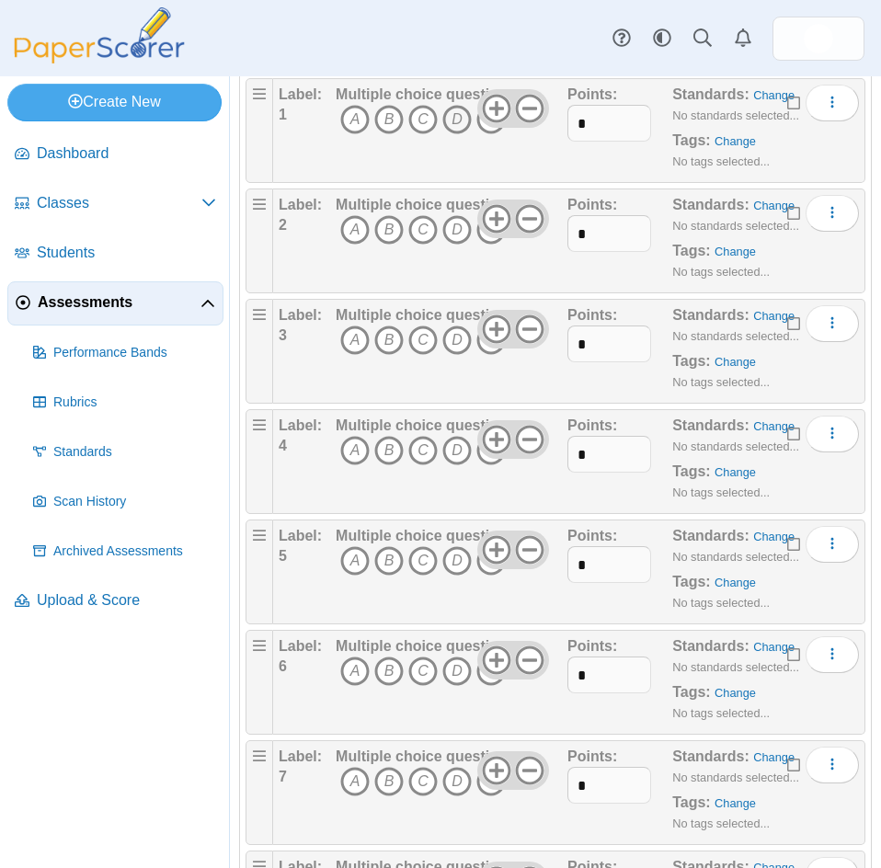
click at [451, 122] on icon "D" at bounding box center [456, 119] width 29 height 29
click at [419, 235] on icon "C" at bounding box center [422, 229] width 29 height 29
click at [345, 346] on icon "A" at bounding box center [354, 339] width 29 height 29
click at [395, 452] on icon "B" at bounding box center [388, 450] width 29 height 29
click at [425, 559] on icon "C" at bounding box center [422, 560] width 29 height 29
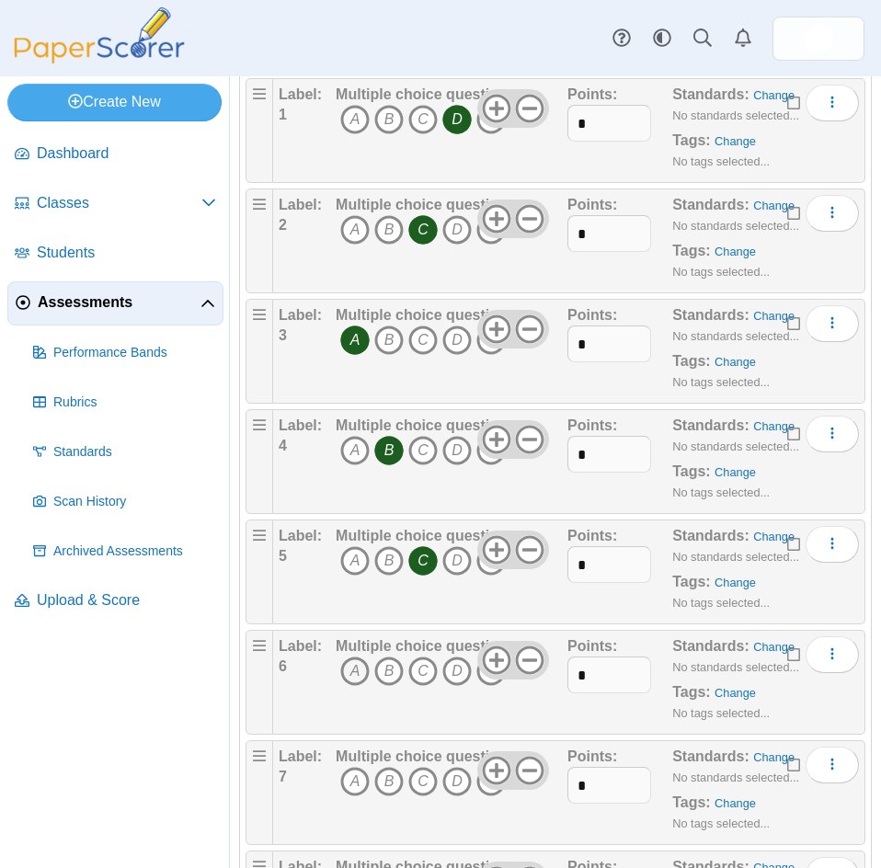
click at [356, 671] on icon "A" at bounding box center [354, 670] width 29 height 29
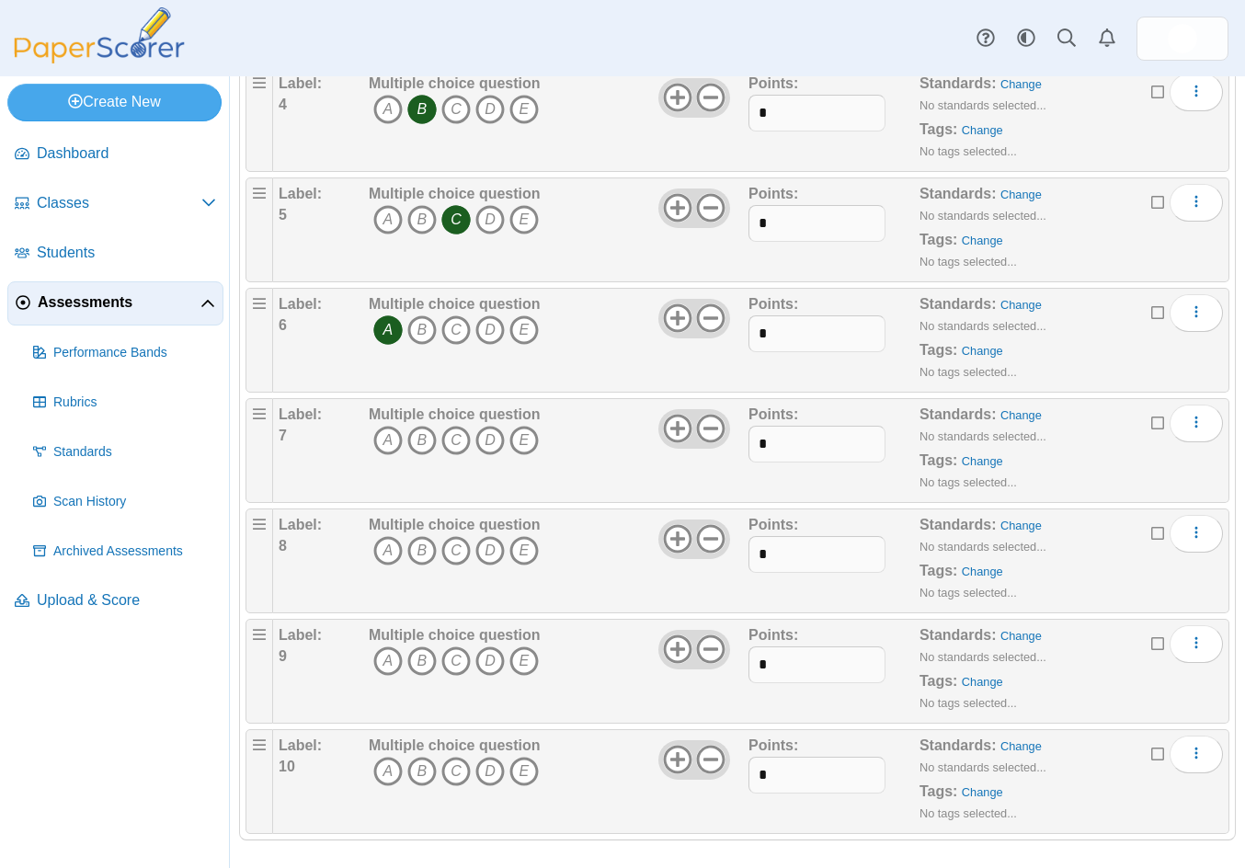
scroll to position [641, 0]
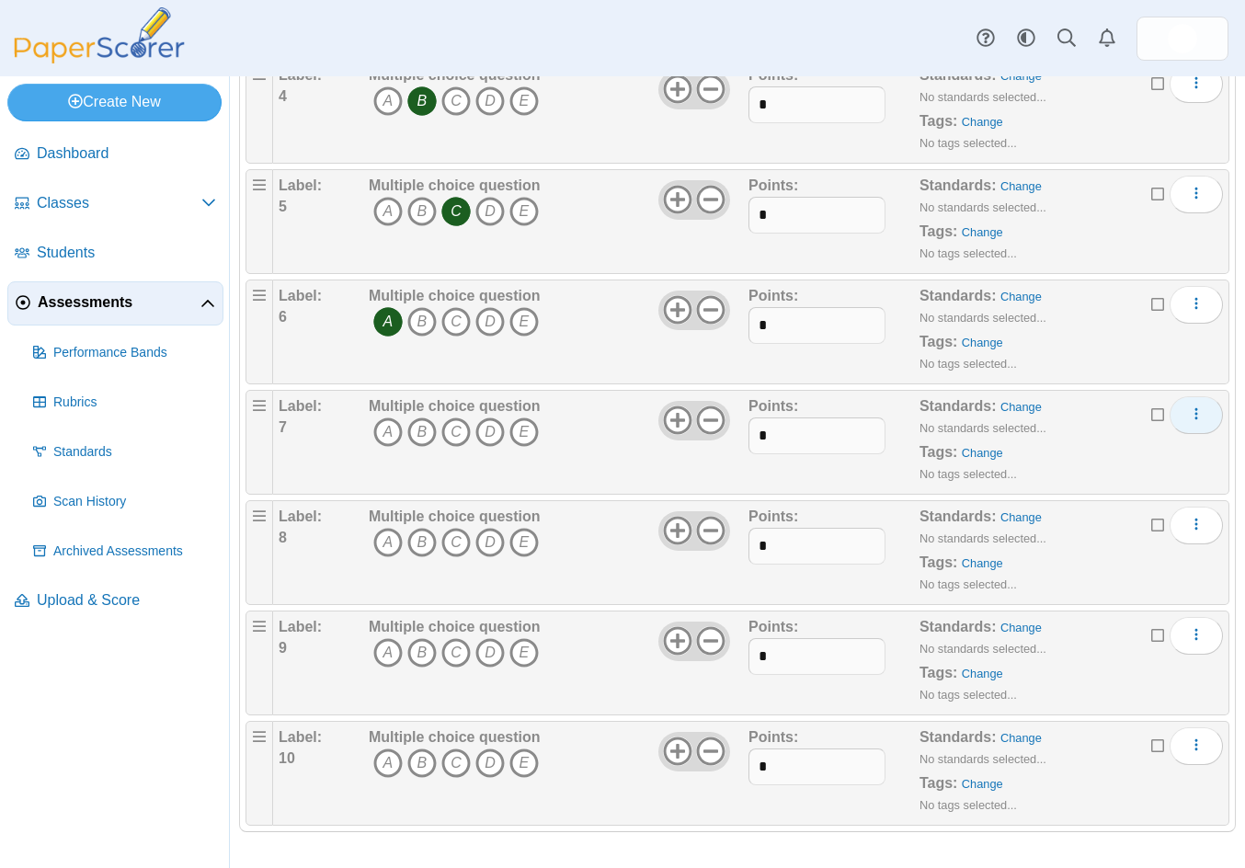
click at [1189, 410] on icon "More options" at bounding box center [1196, 413] width 15 height 15
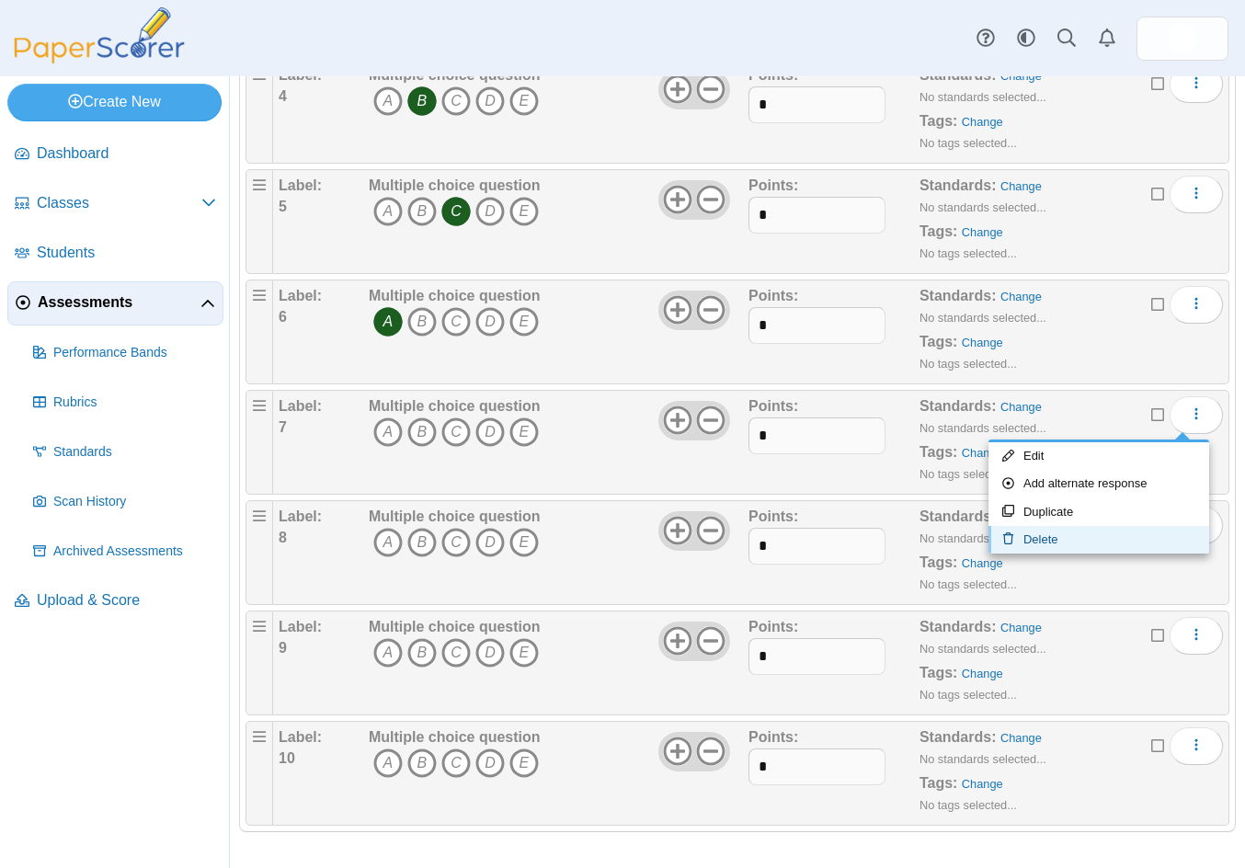
click at [1035, 543] on link "Delete" at bounding box center [1098, 540] width 221 height 28
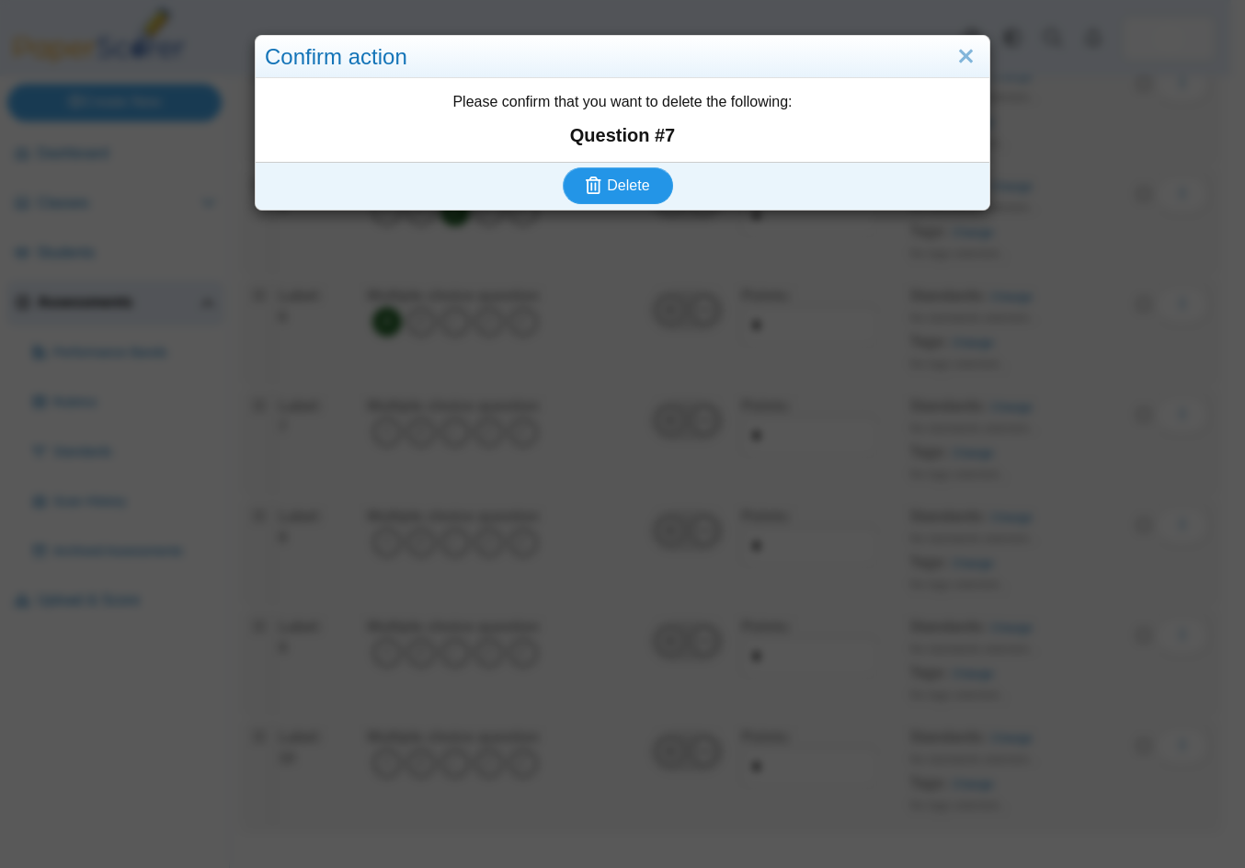
click at [598, 188] on icon "submit" at bounding box center [596, 186] width 21 height 20
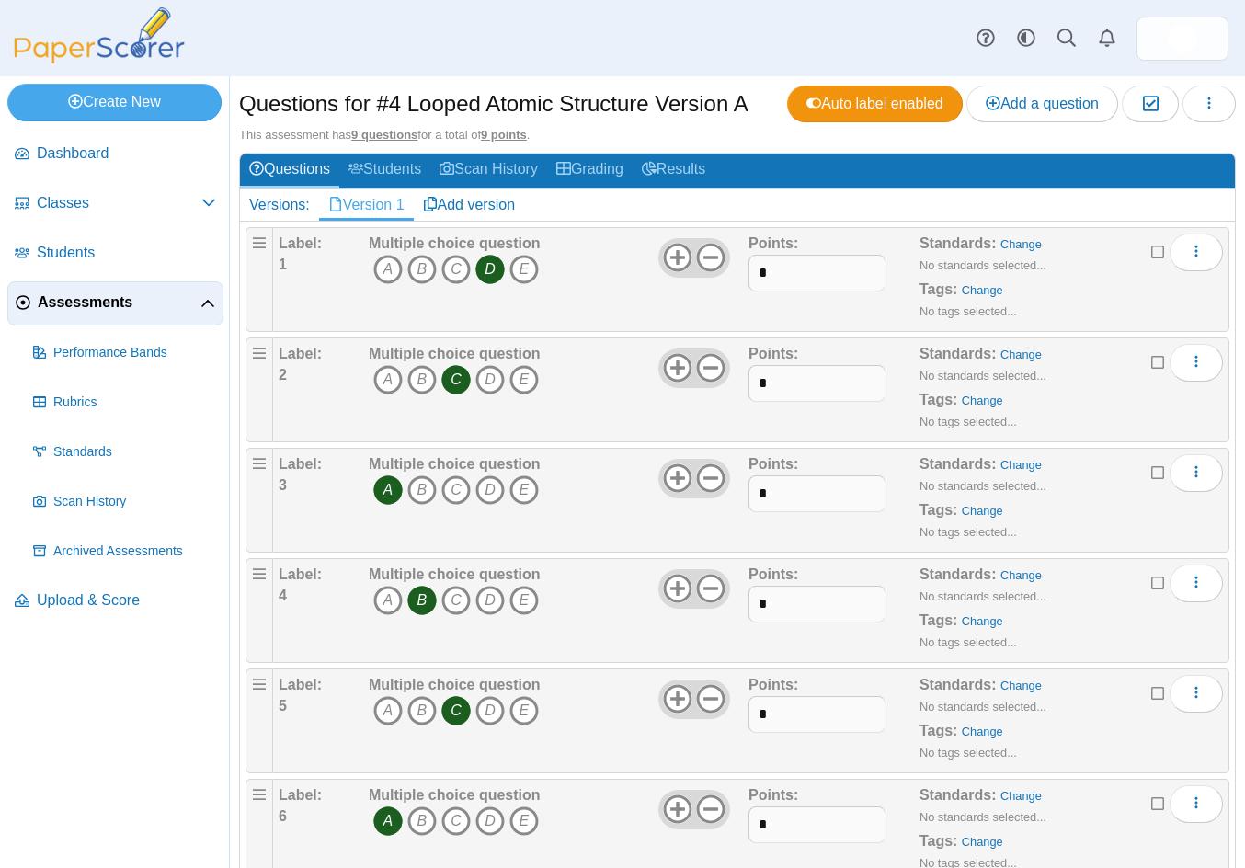
scroll to position [530, 0]
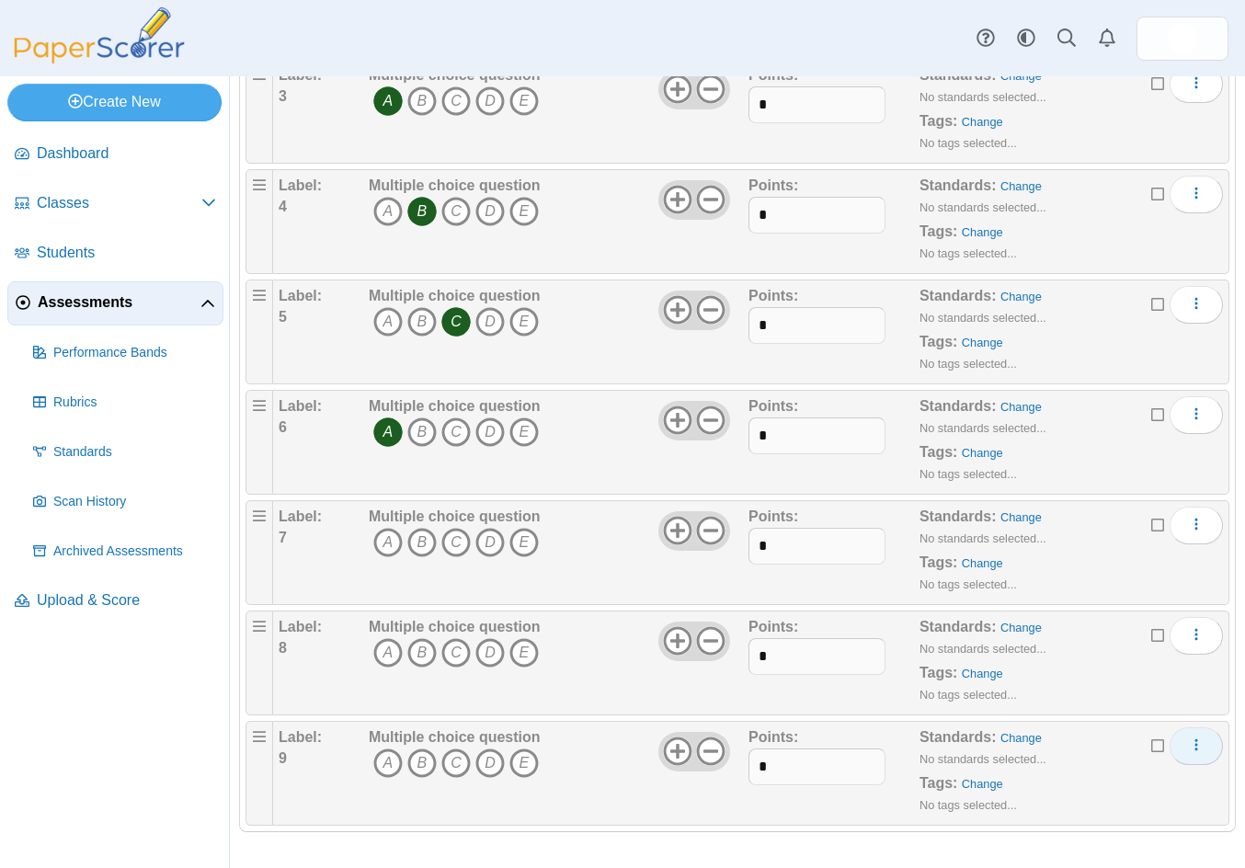
click at [1189, 749] on icon "More options" at bounding box center [1196, 744] width 15 height 15
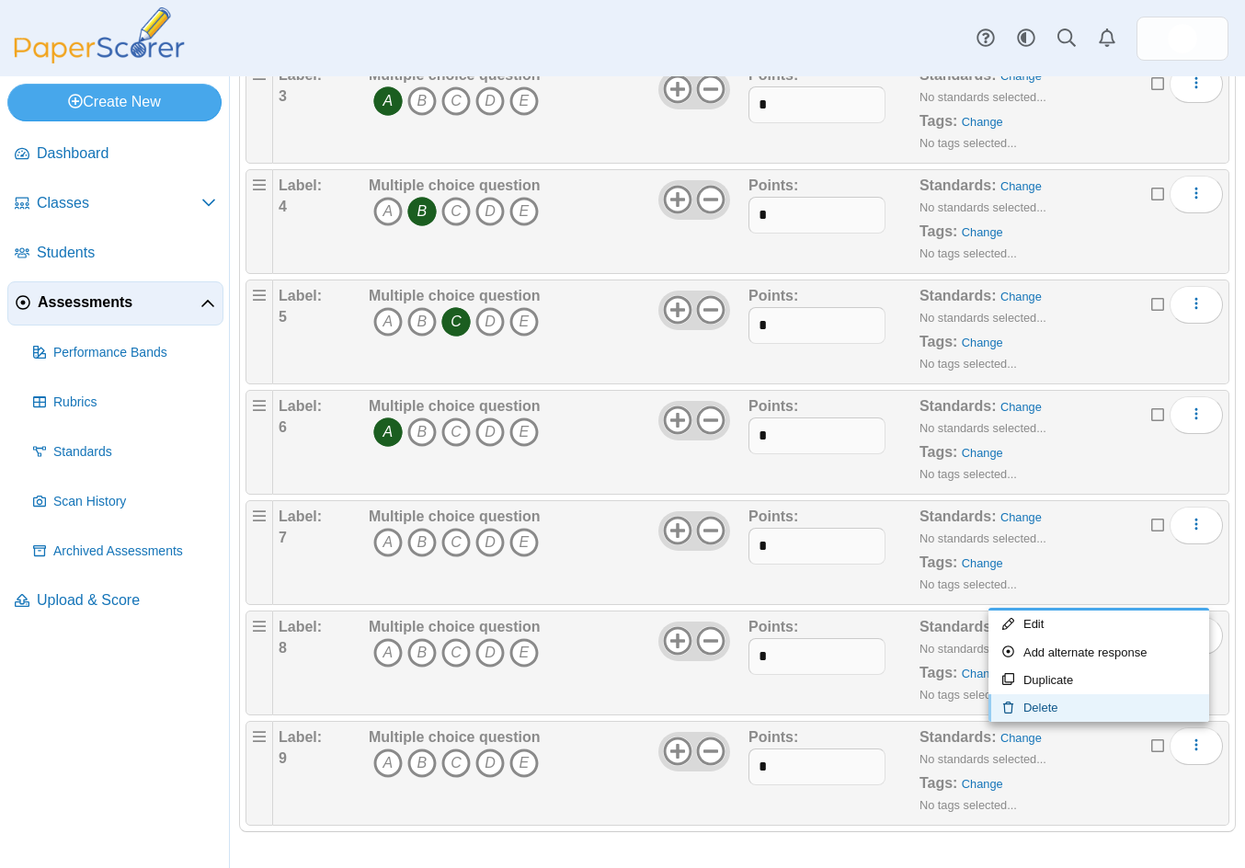
click at [1061, 701] on link "Delete" at bounding box center [1098, 708] width 221 height 28
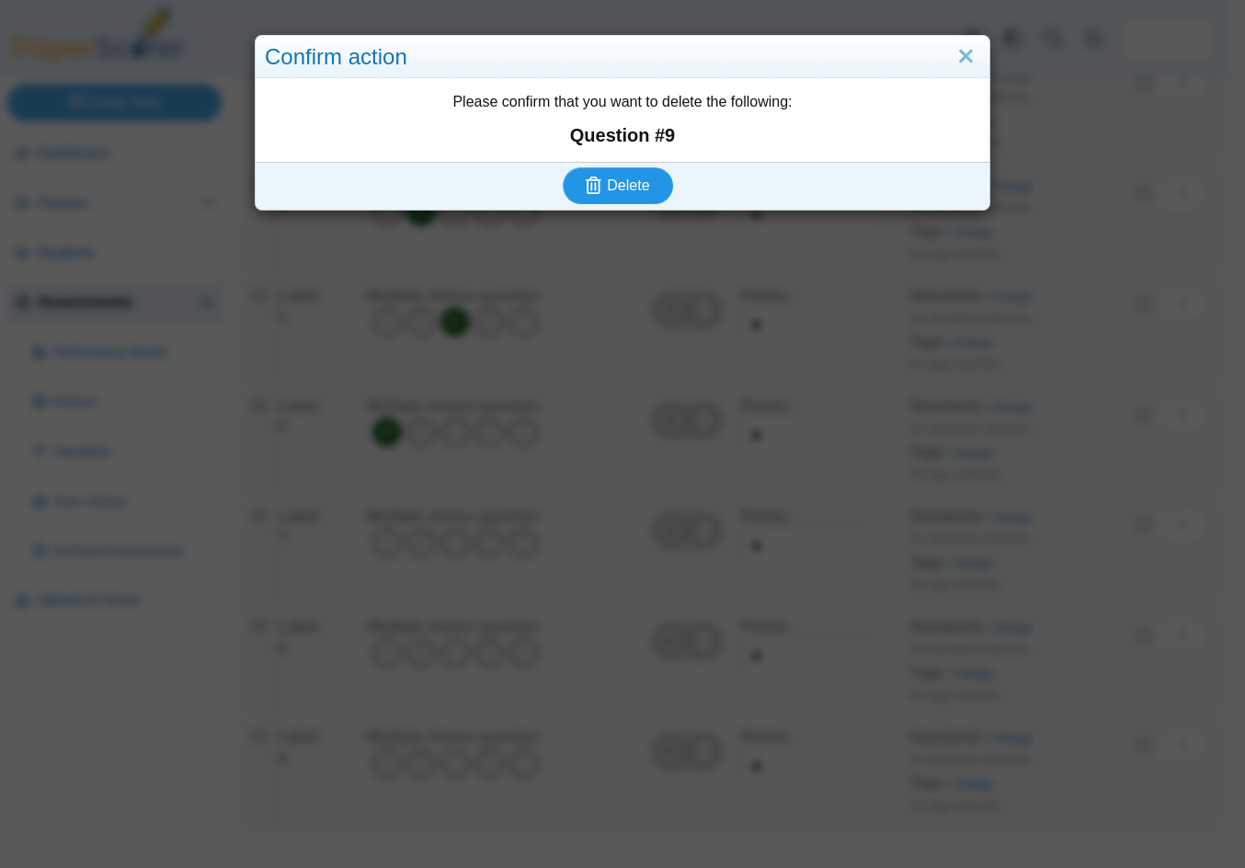
click at [634, 188] on span "Delete" at bounding box center [628, 185] width 42 height 16
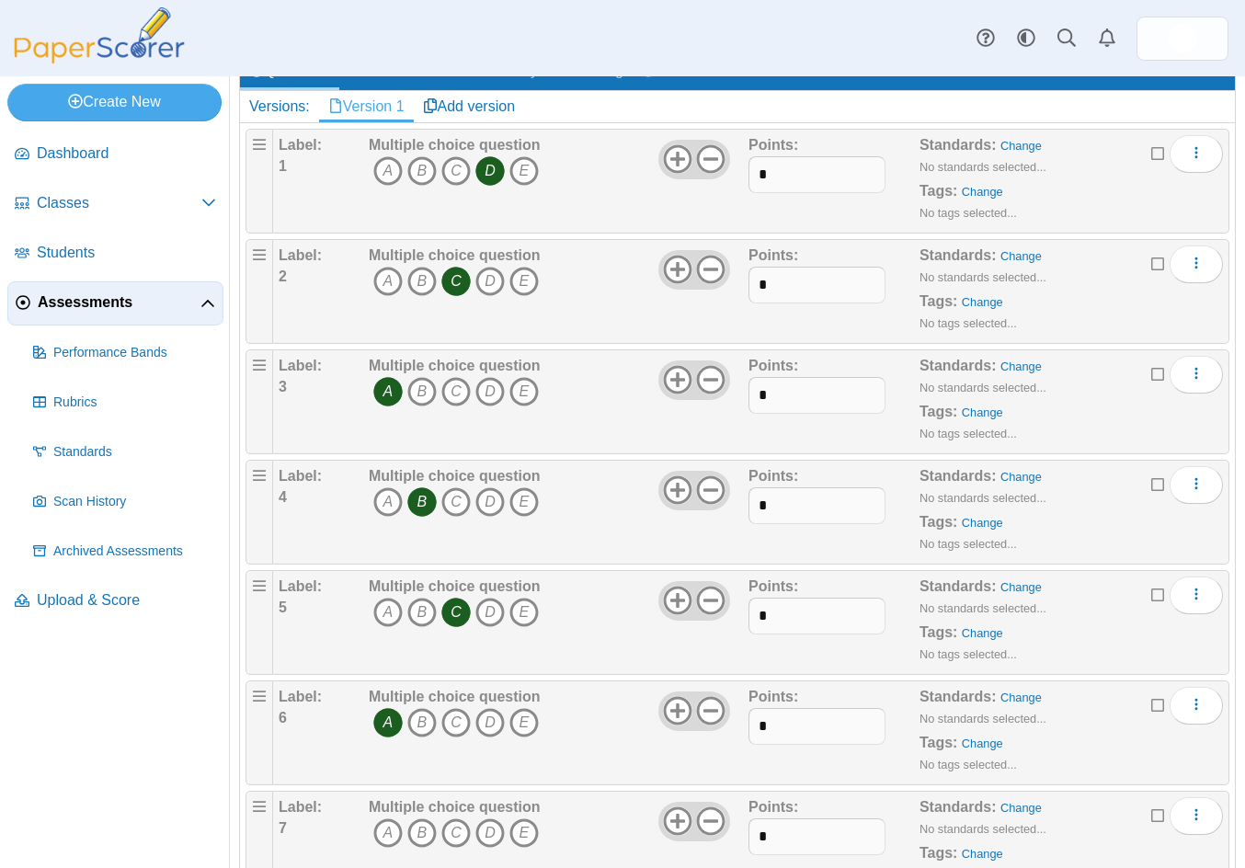
scroll to position [420, 0]
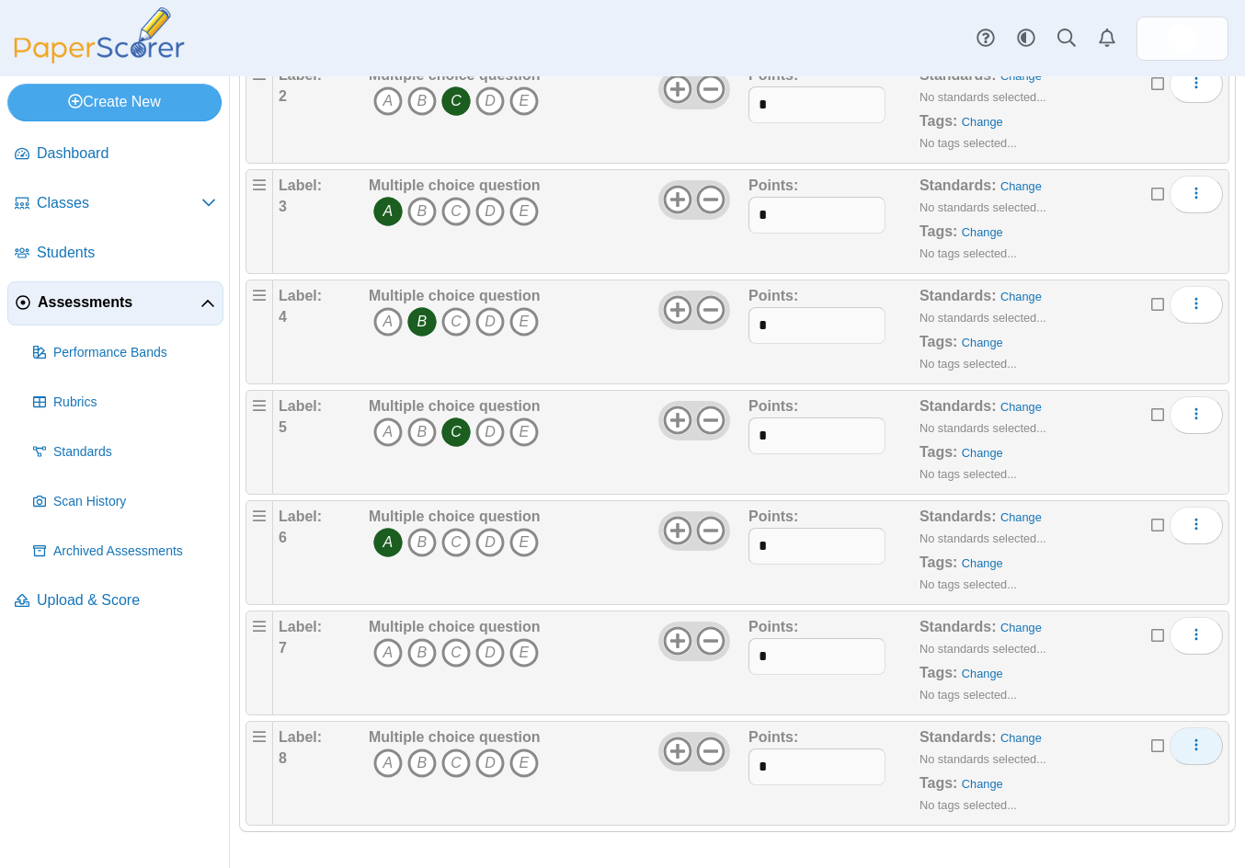
click at [1189, 738] on icon "More options" at bounding box center [1196, 744] width 15 height 15
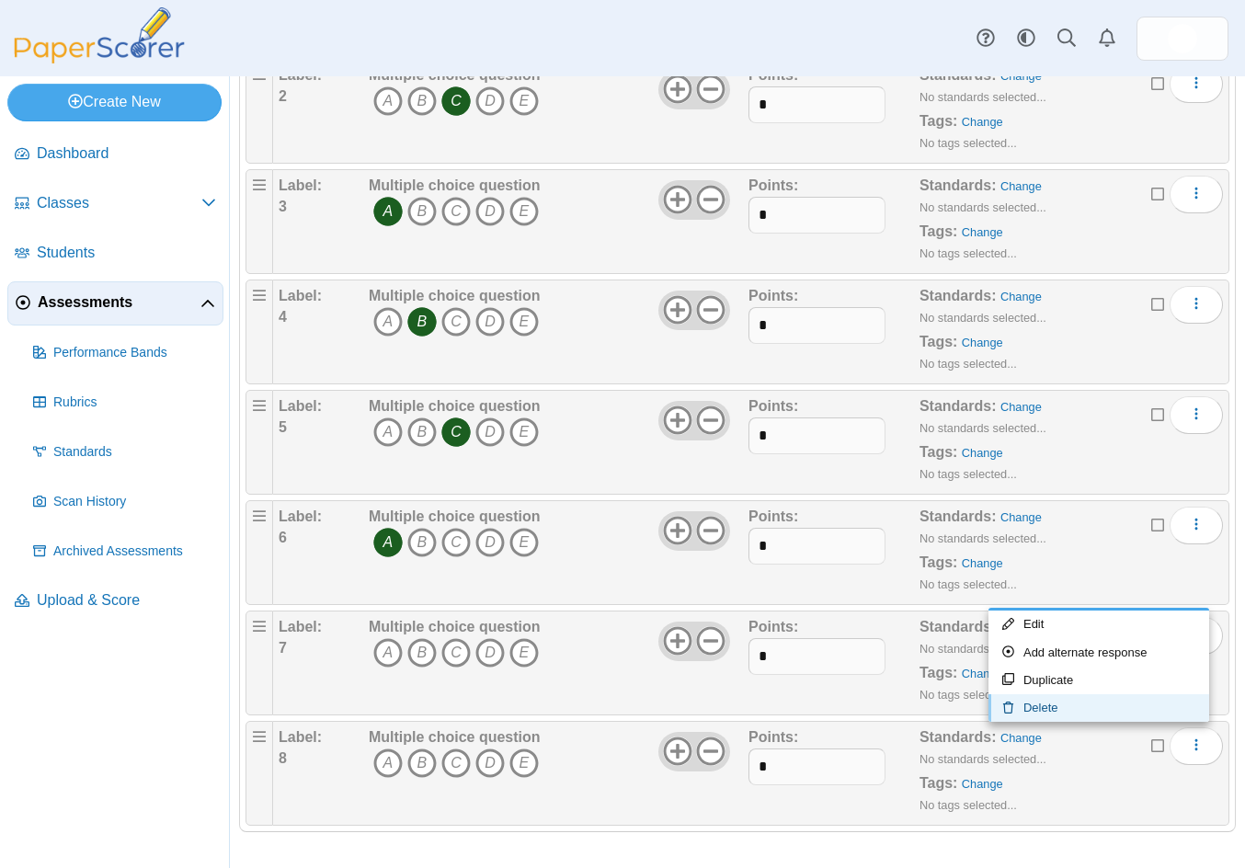
click at [1058, 707] on link "Delete" at bounding box center [1098, 708] width 221 height 28
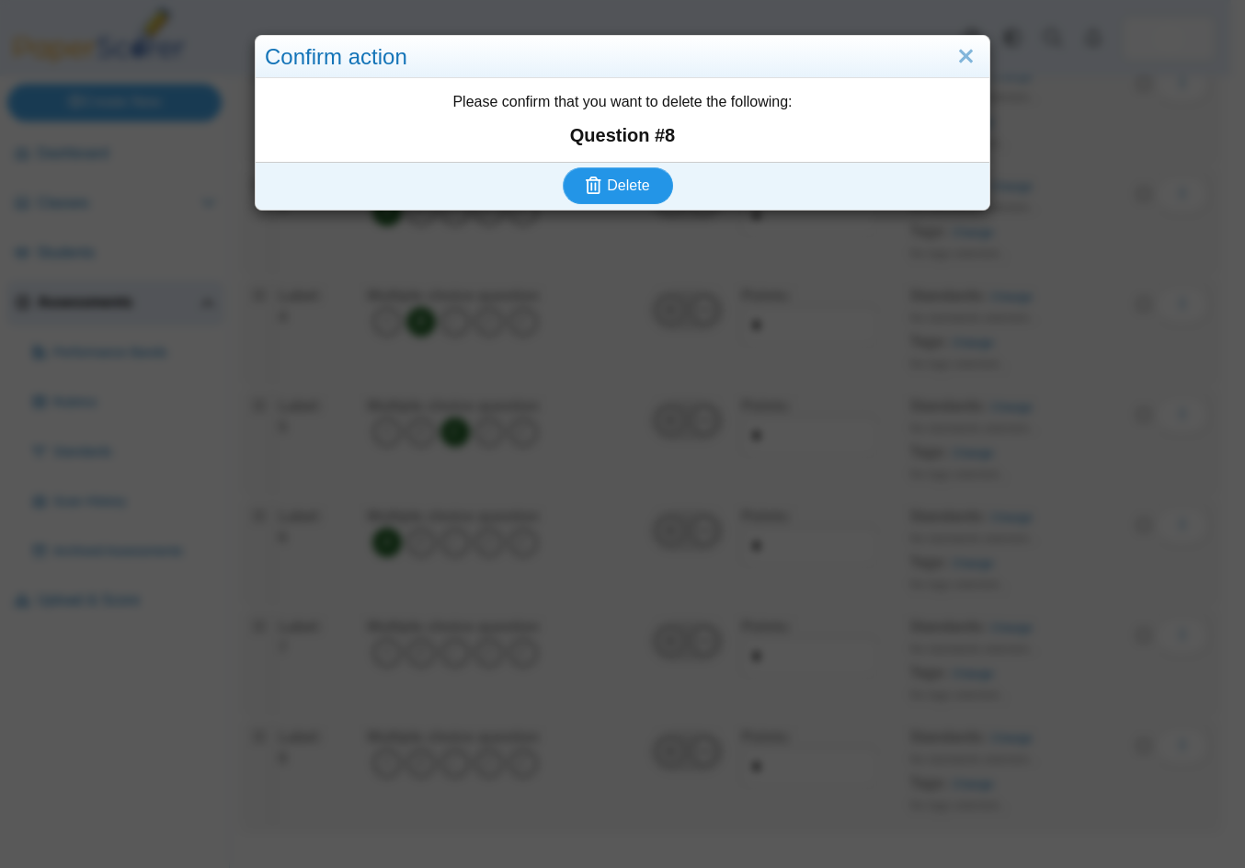
click at [626, 190] on span "Delete" at bounding box center [628, 185] width 42 height 16
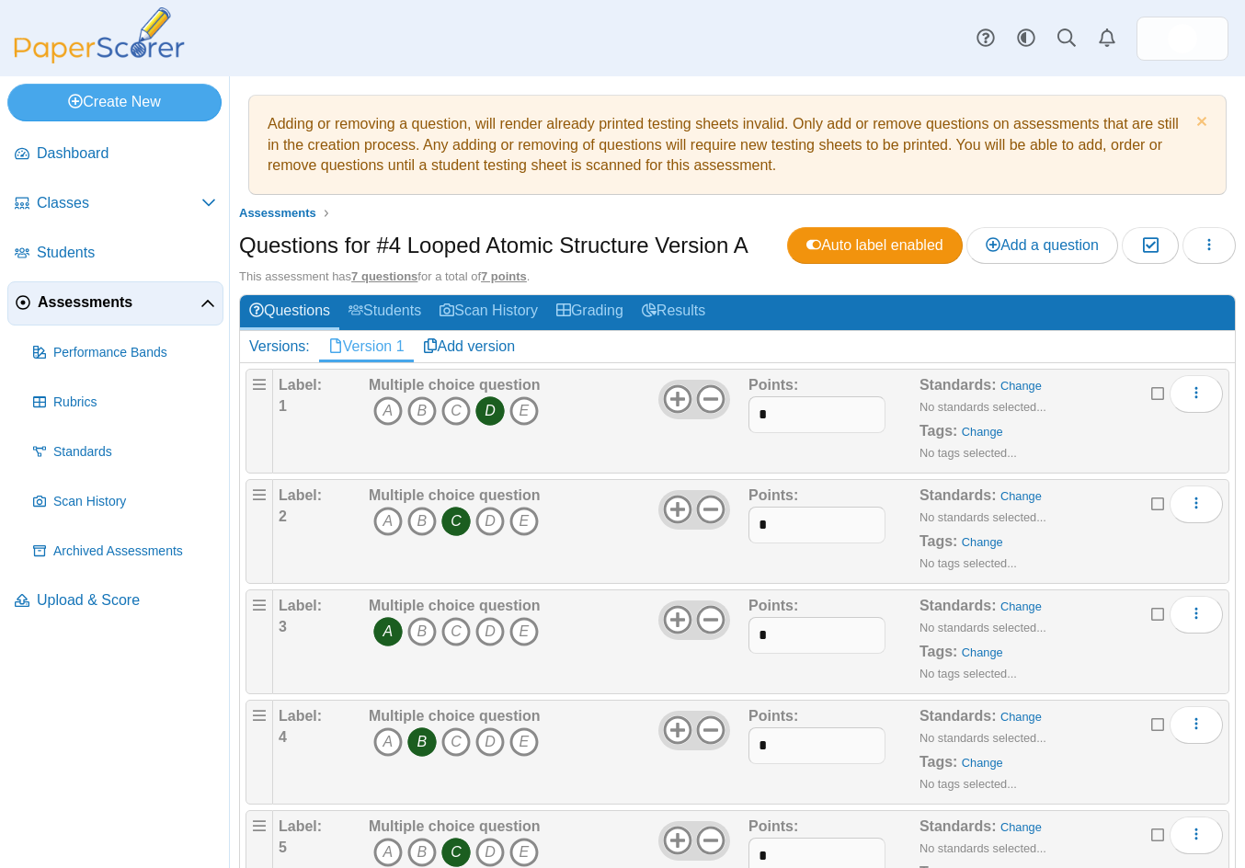
scroll to position [310, 0]
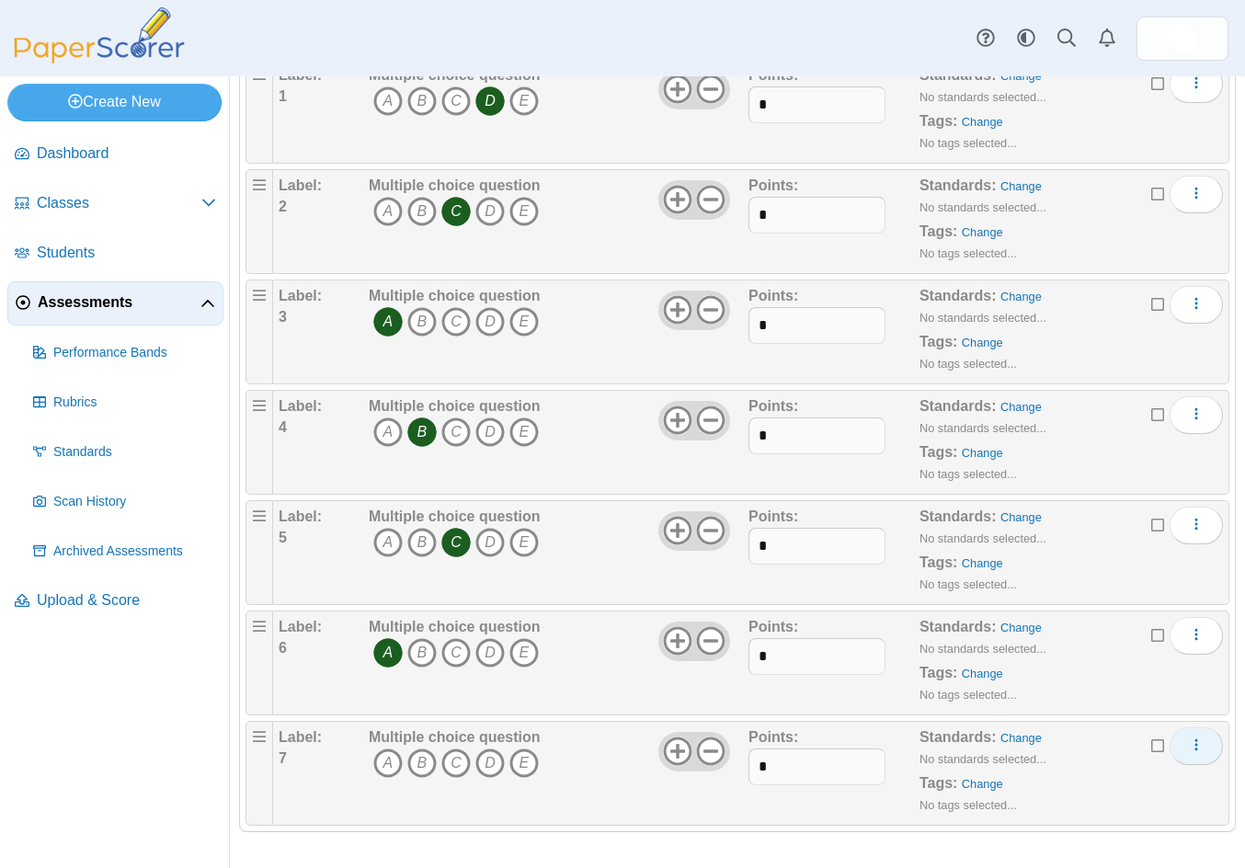
click at [1189, 744] on icon "More options" at bounding box center [1196, 744] width 15 height 15
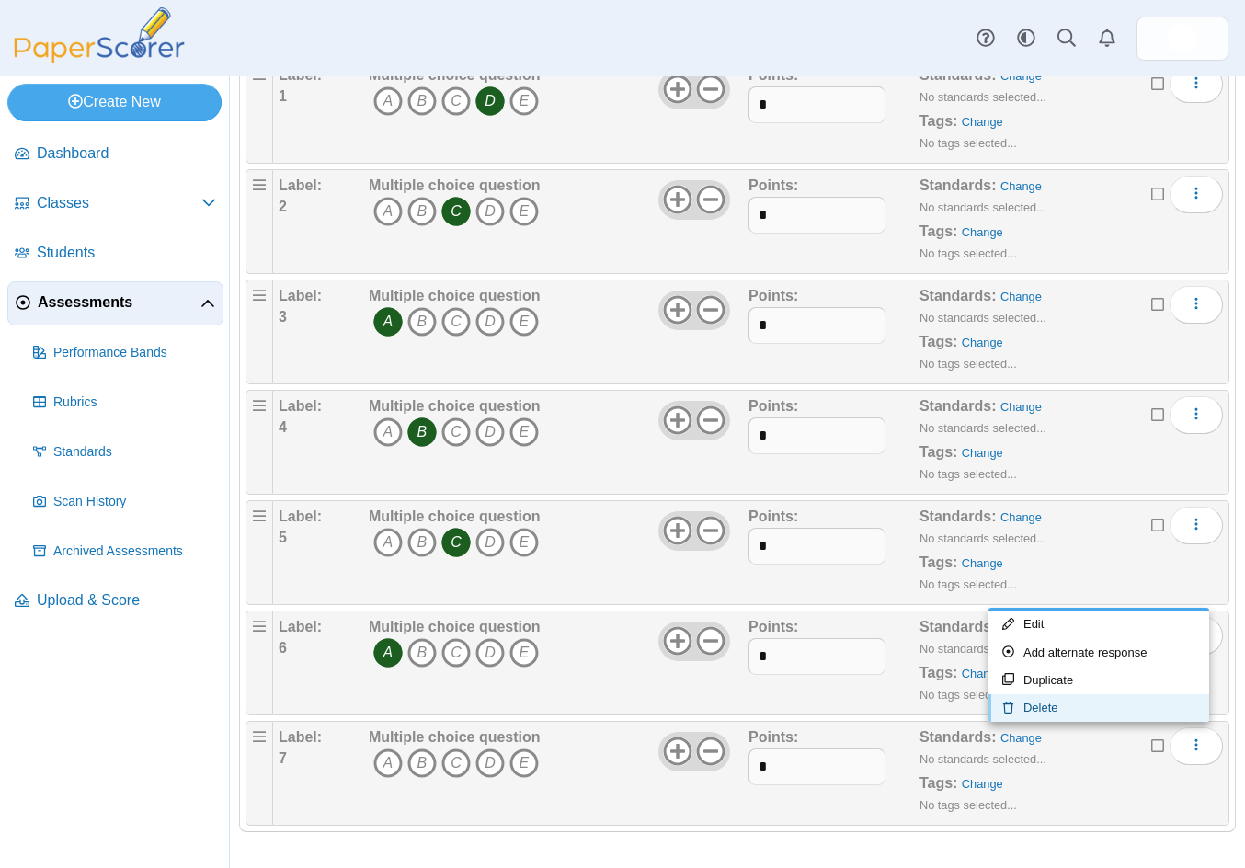
click at [1056, 708] on link "Delete" at bounding box center [1098, 708] width 221 height 28
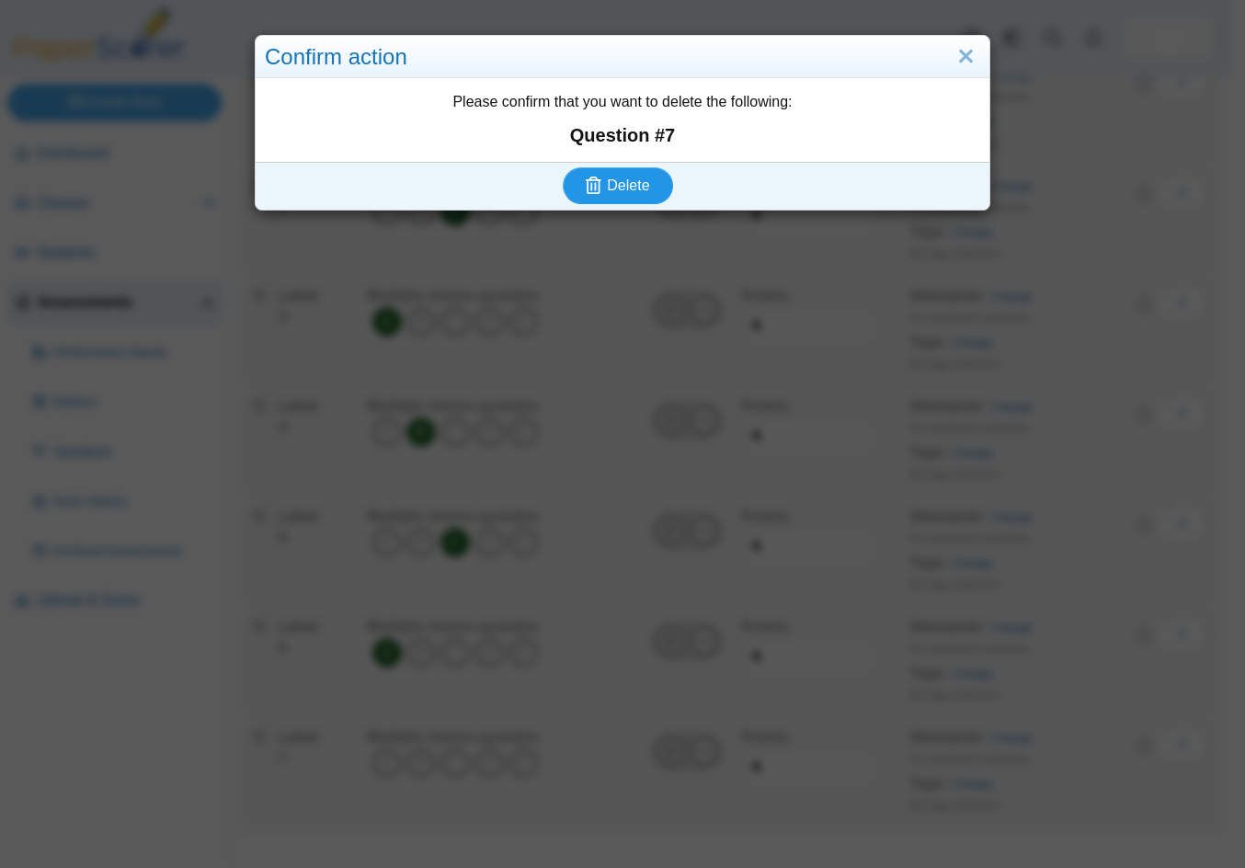
click at [623, 183] on span "Delete" at bounding box center [628, 185] width 42 height 16
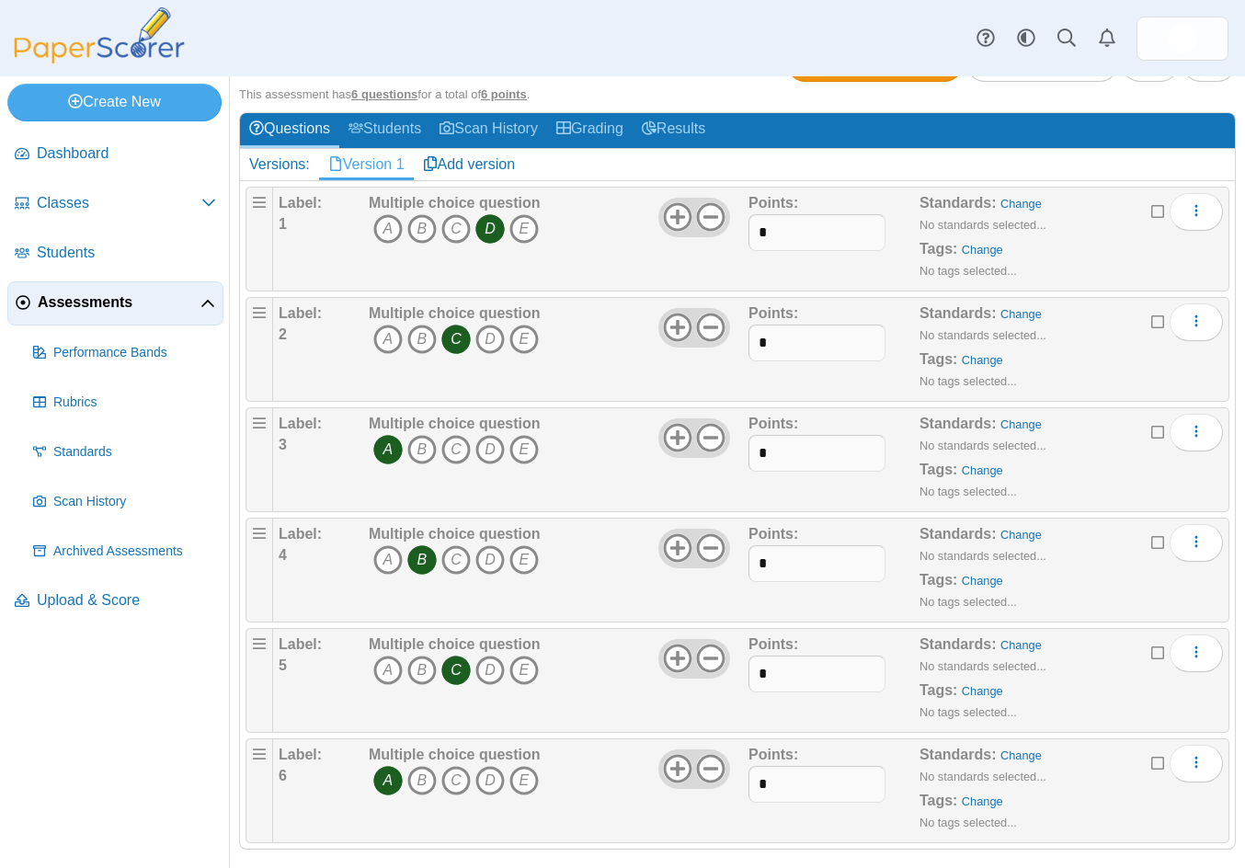
scroll to position [199, 0]
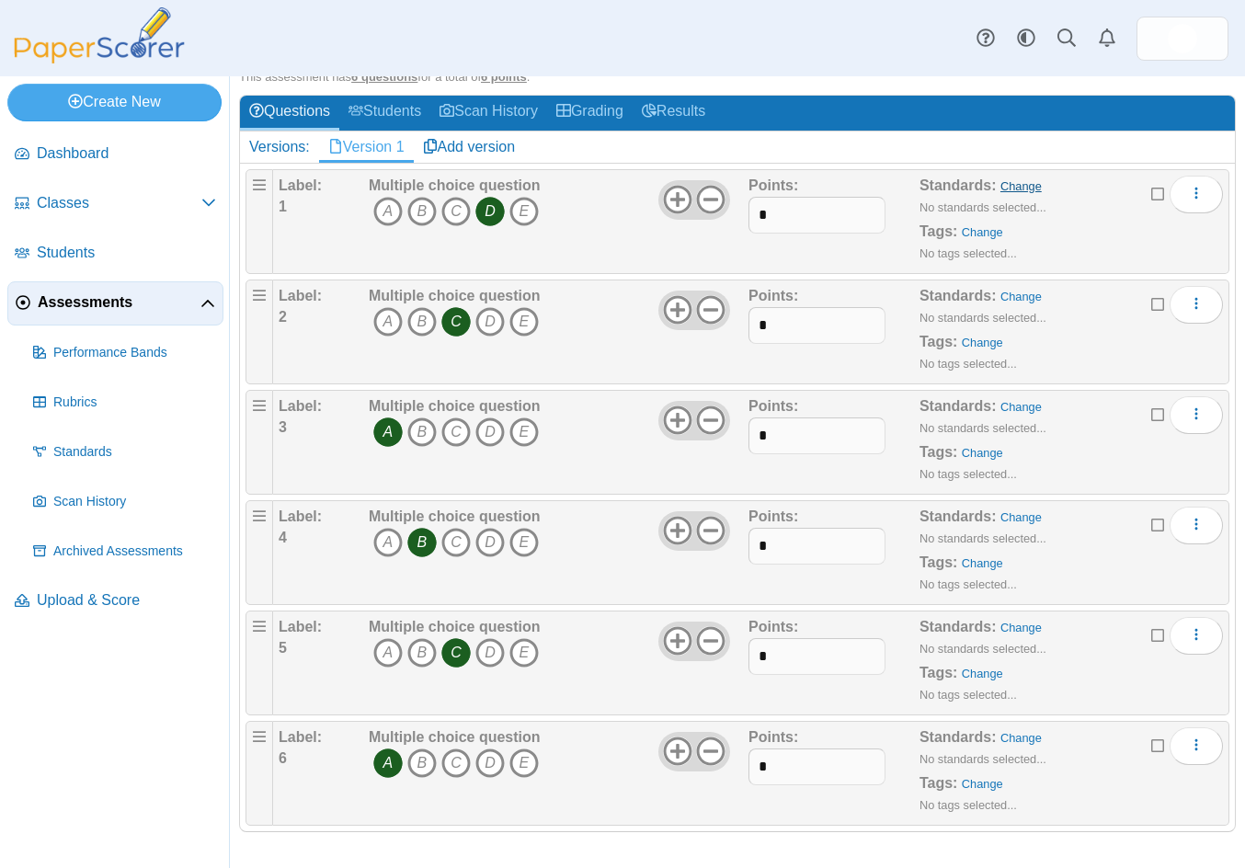
click at [1007, 183] on link "Change" at bounding box center [1020, 186] width 41 height 14
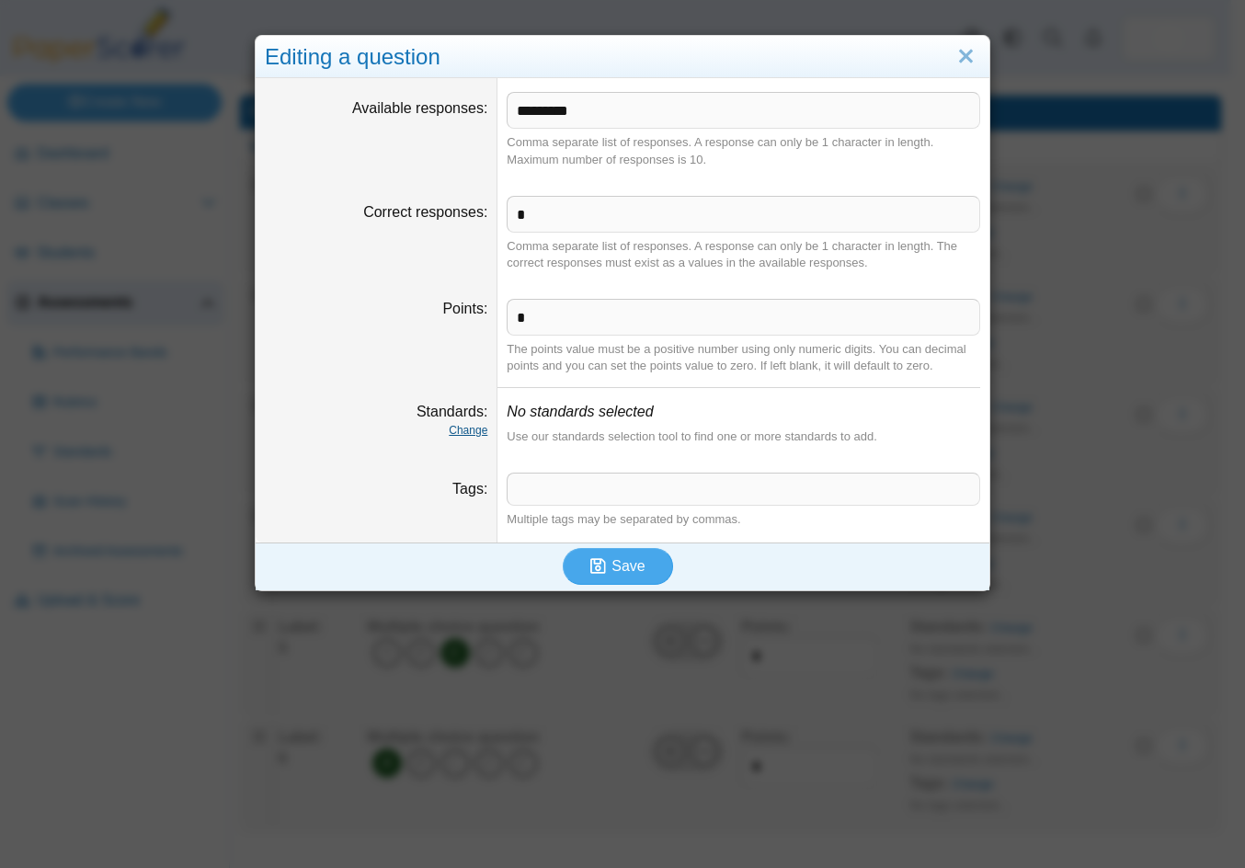
click at [462, 431] on link "Change" at bounding box center [468, 430] width 39 height 13
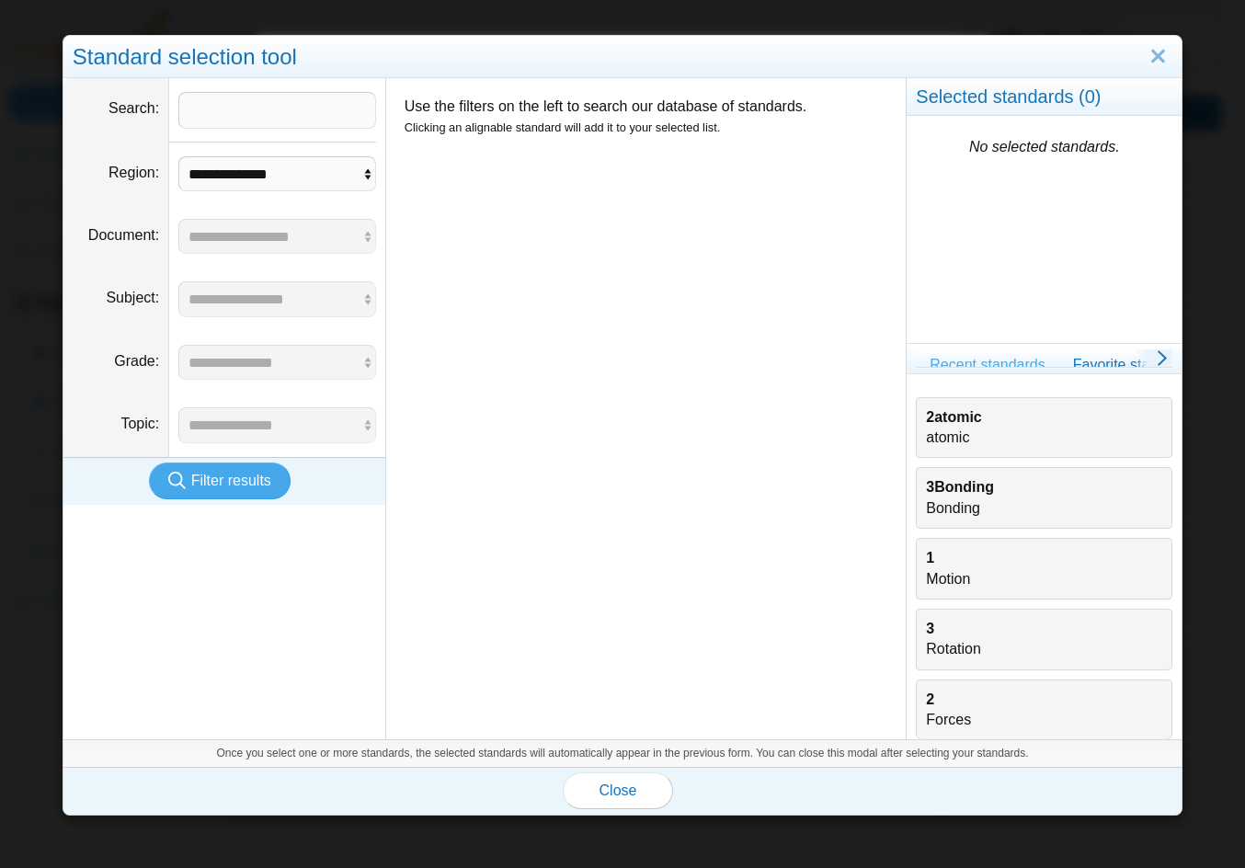
click at [981, 504] on div "3Bonding Bonding" at bounding box center [1044, 497] width 236 height 41
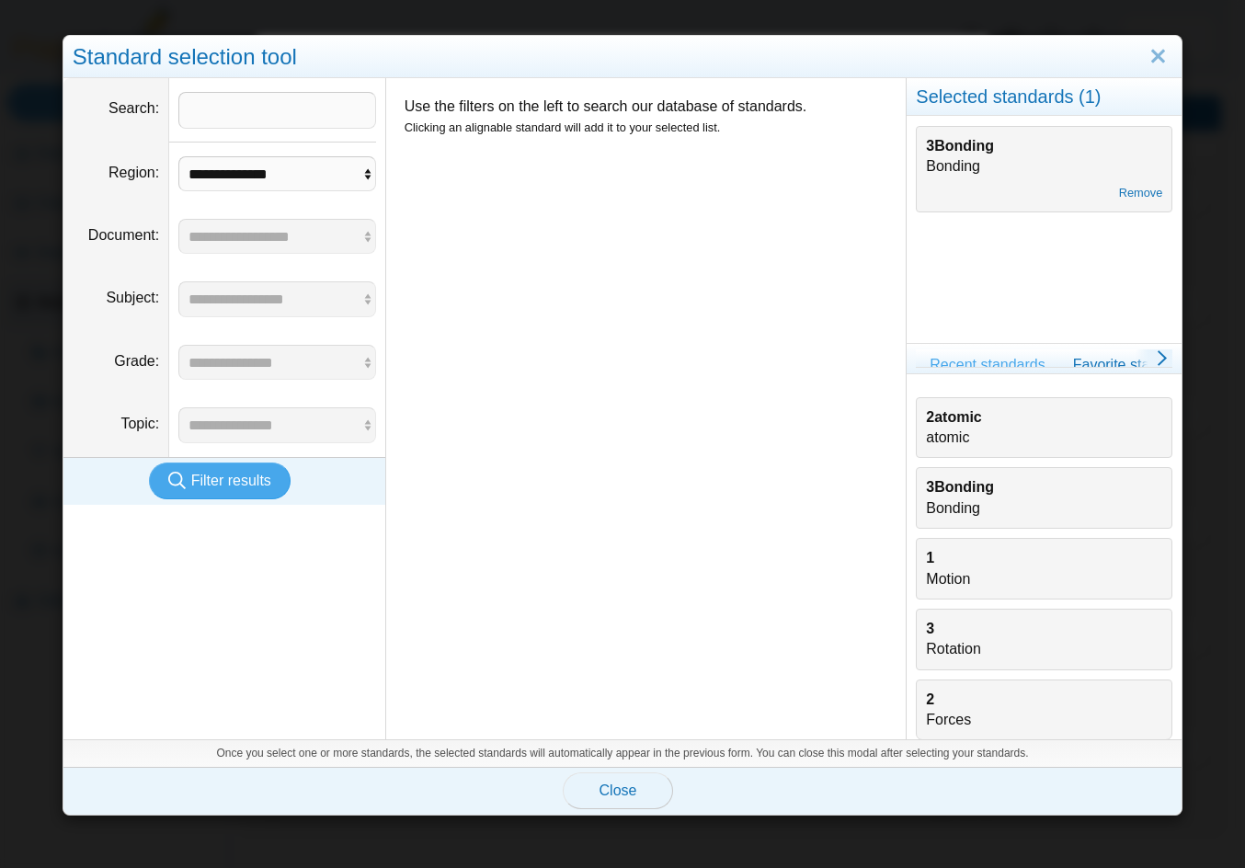
click at [629, 792] on button "Close" at bounding box center [618, 790] width 110 height 37
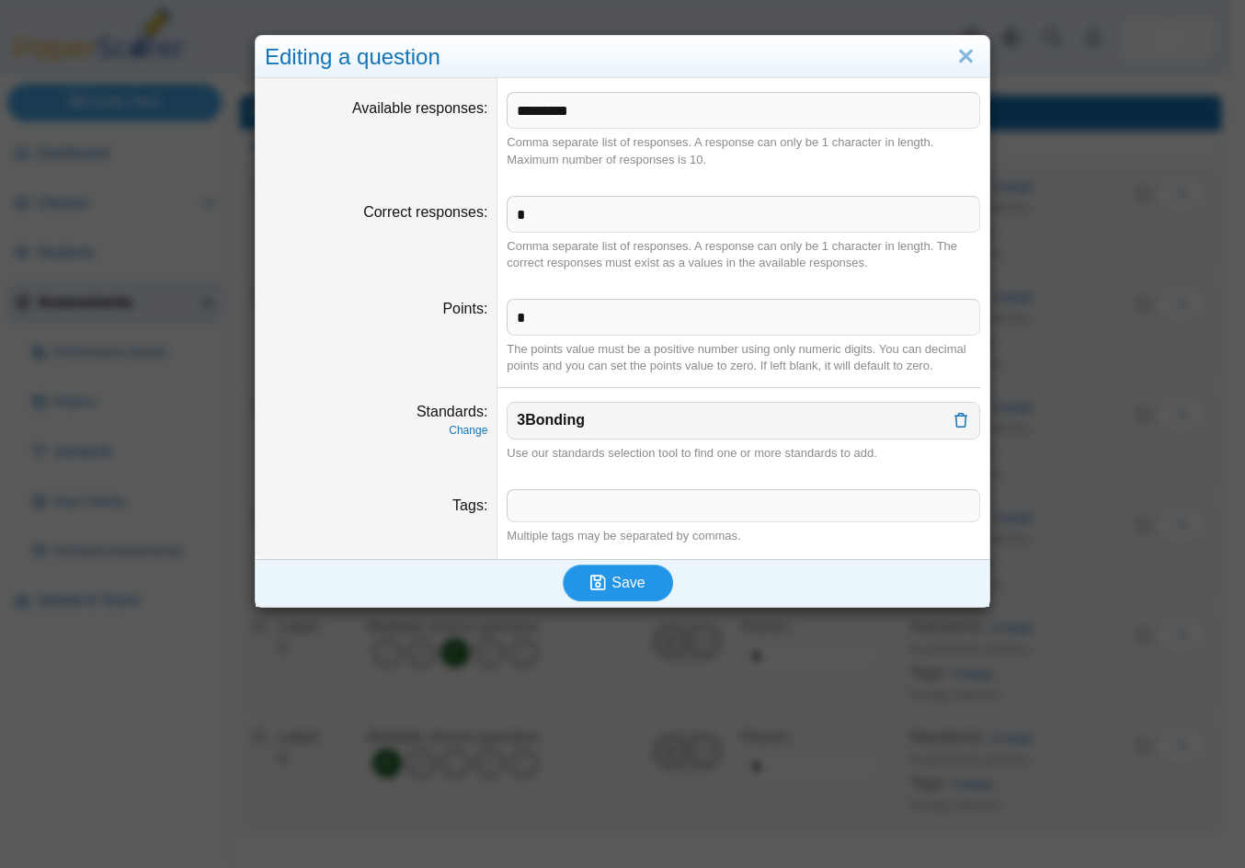
click at [617, 586] on span "Save" at bounding box center [627, 583] width 33 height 16
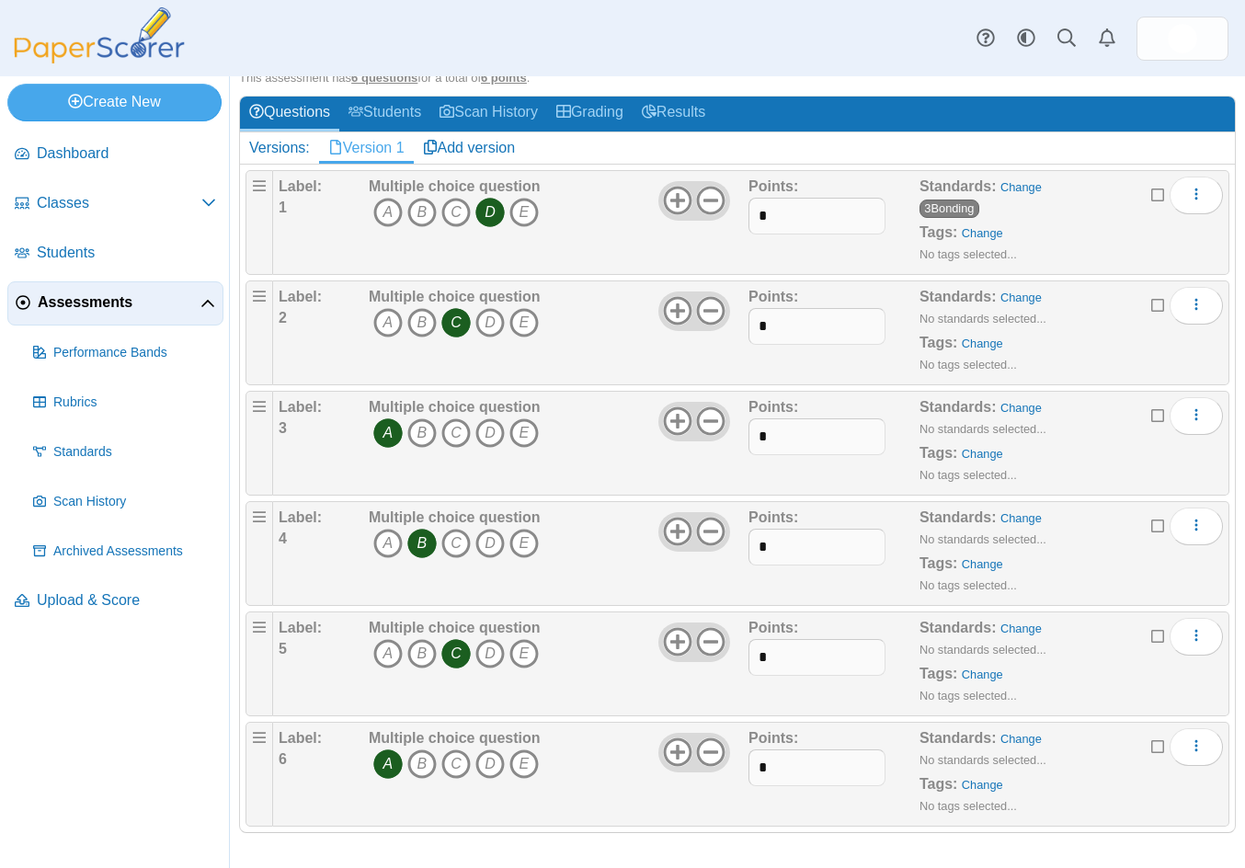
scroll to position [199, 0]
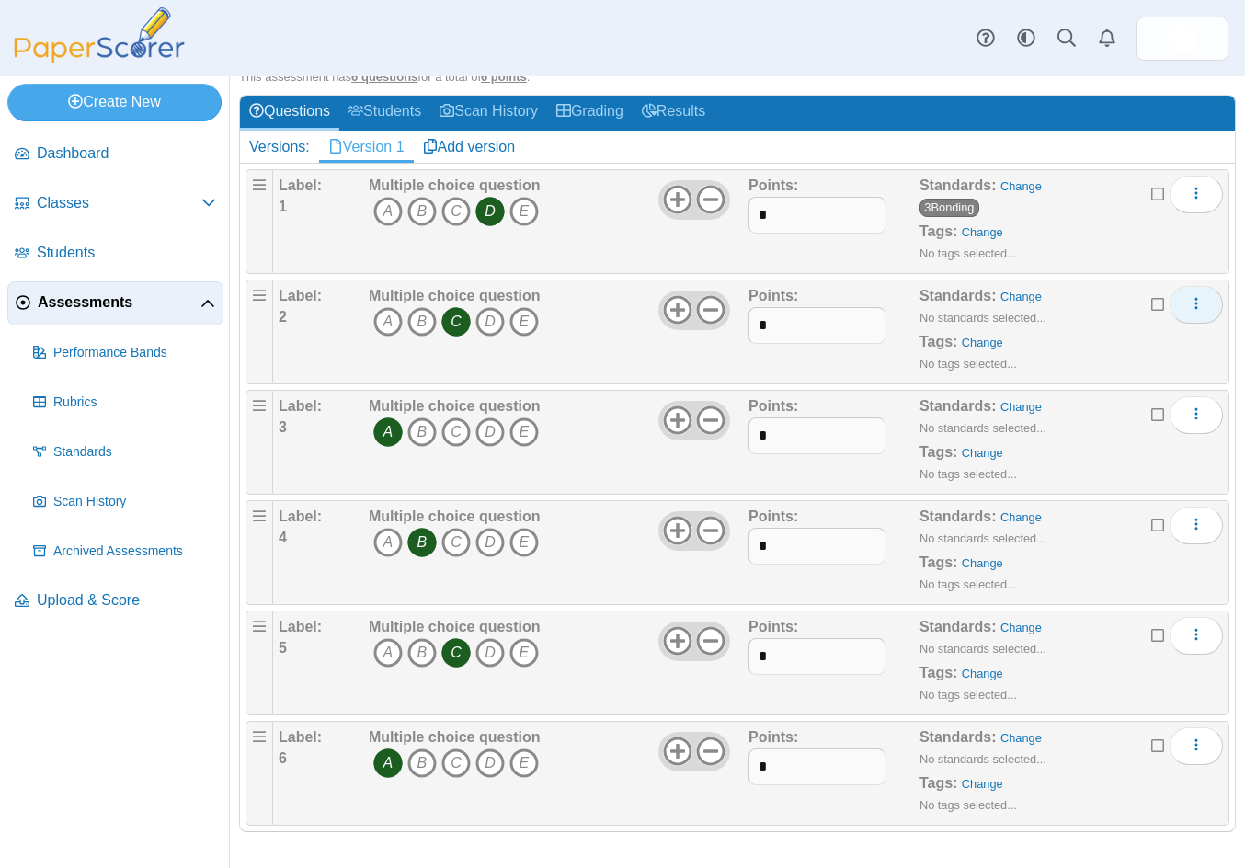
click at [1195, 304] on use "More options" at bounding box center [1196, 304] width 3 height 12
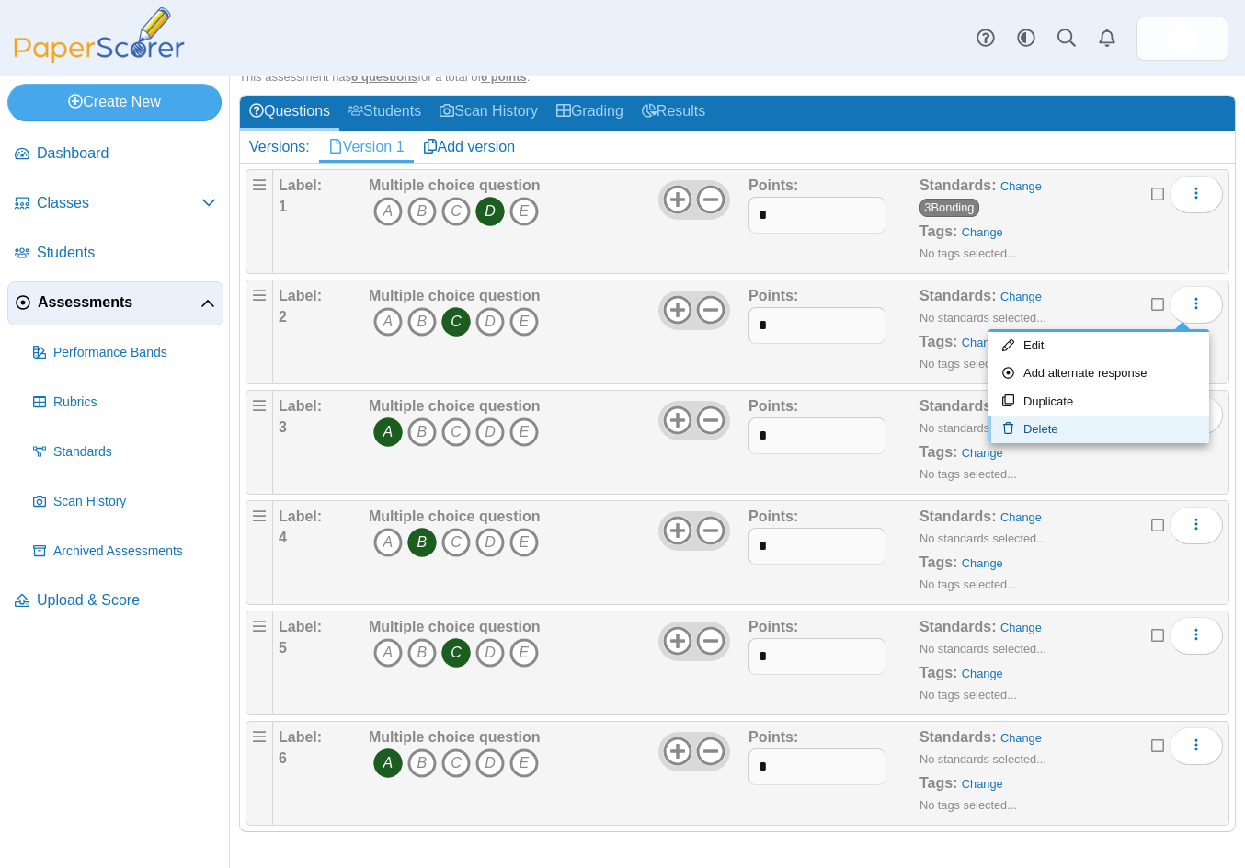
click at [1035, 428] on link "Delete" at bounding box center [1098, 430] width 221 height 28
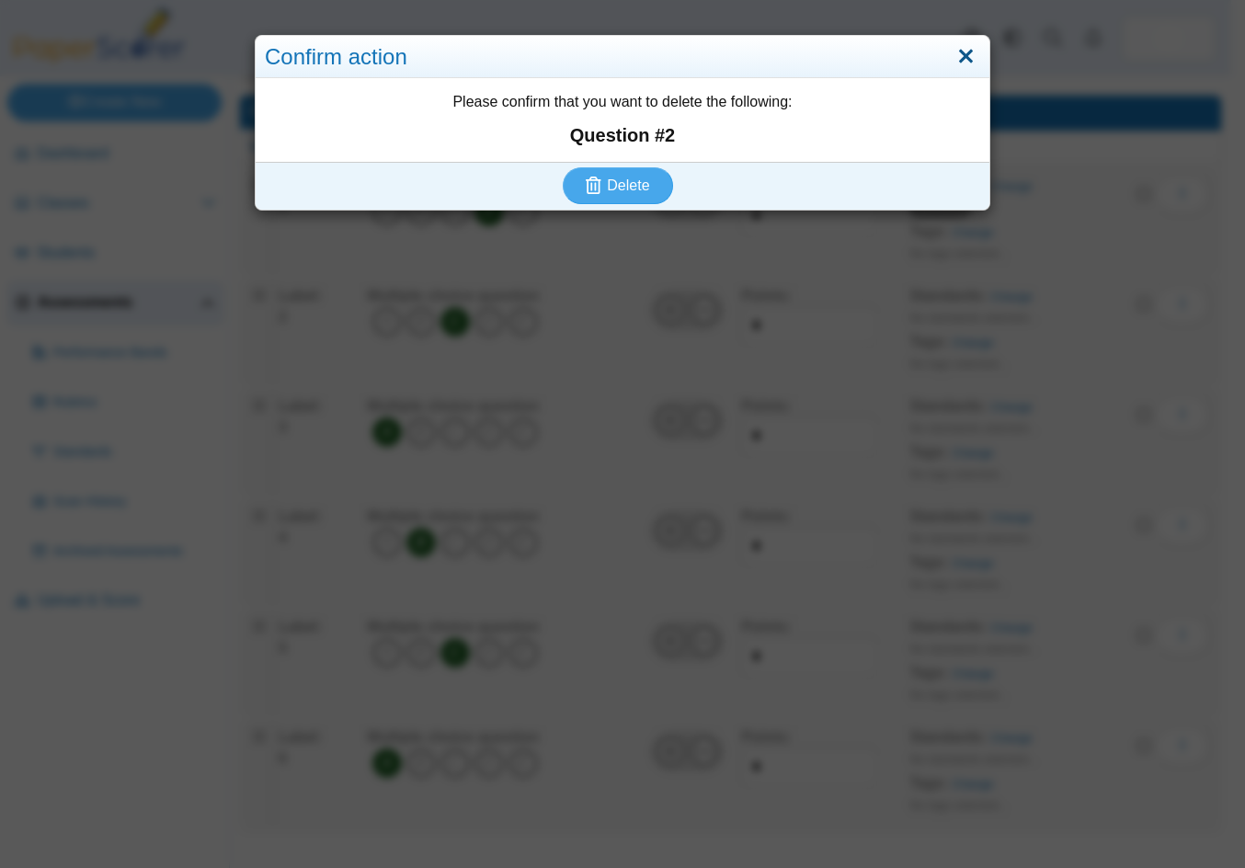
click at [953, 61] on link "Close" at bounding box center [966, 56] width 28 height 31
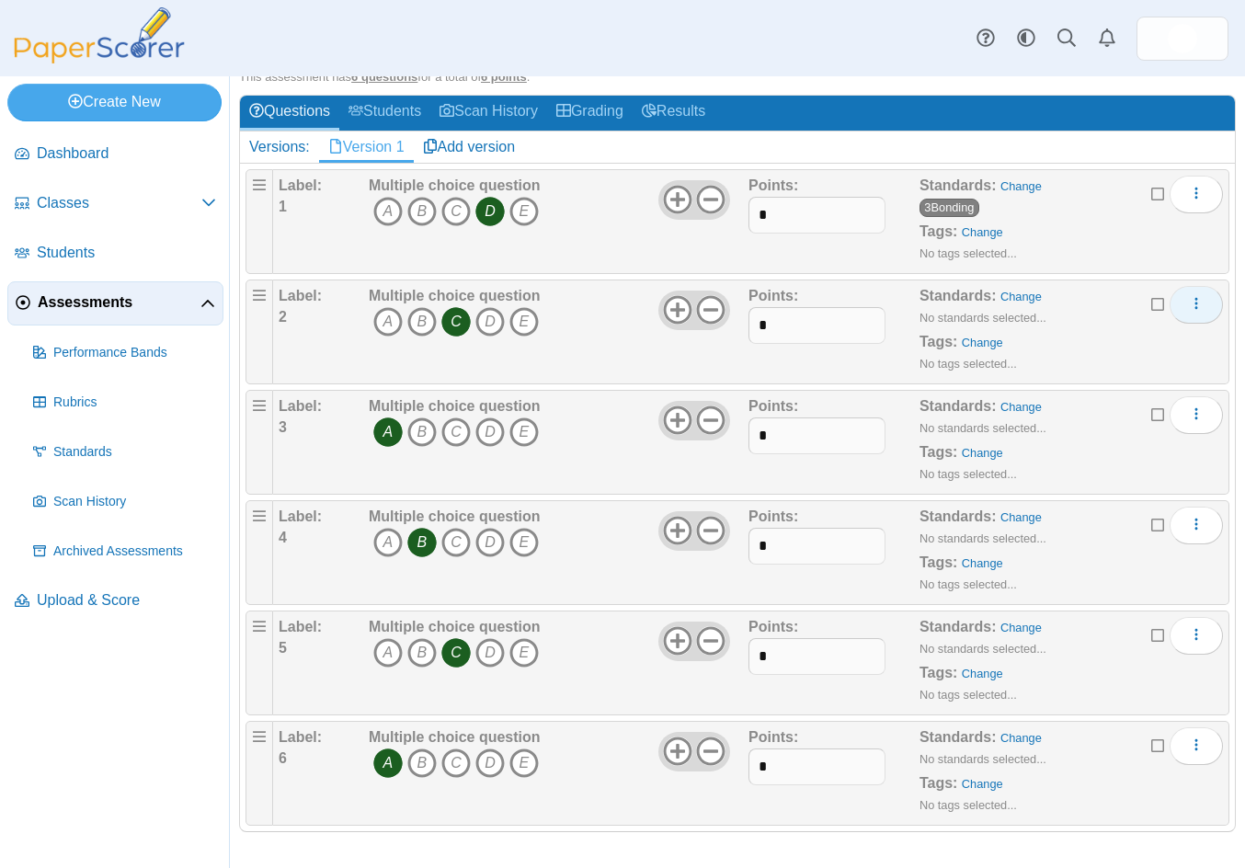
click at [1189, 304] on icon "More options" at bounding box center [1196, 303] width 15 height 15
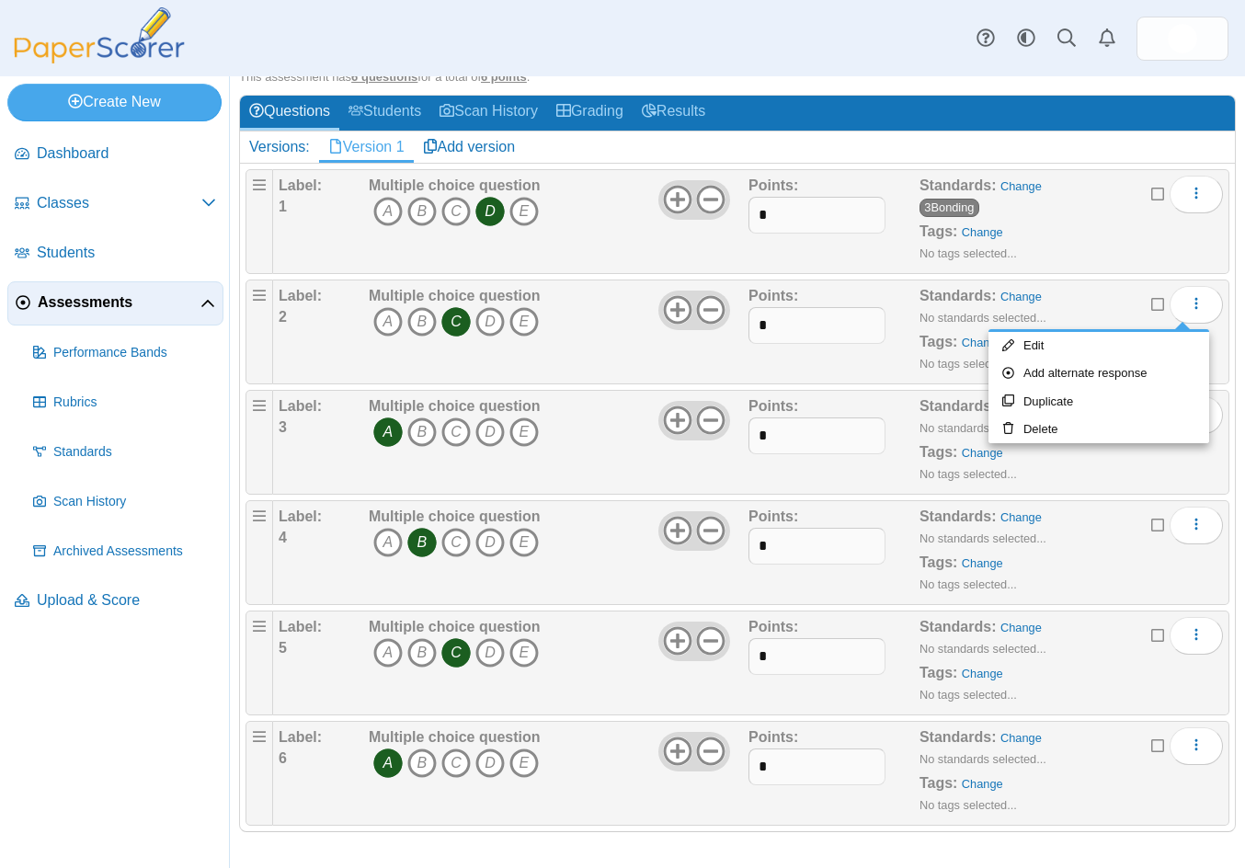
click at [1077, 268] on div "Label: 1 Multiple choice question A B C D E Points:" at bounding box center [751, 221] width 956 height 105
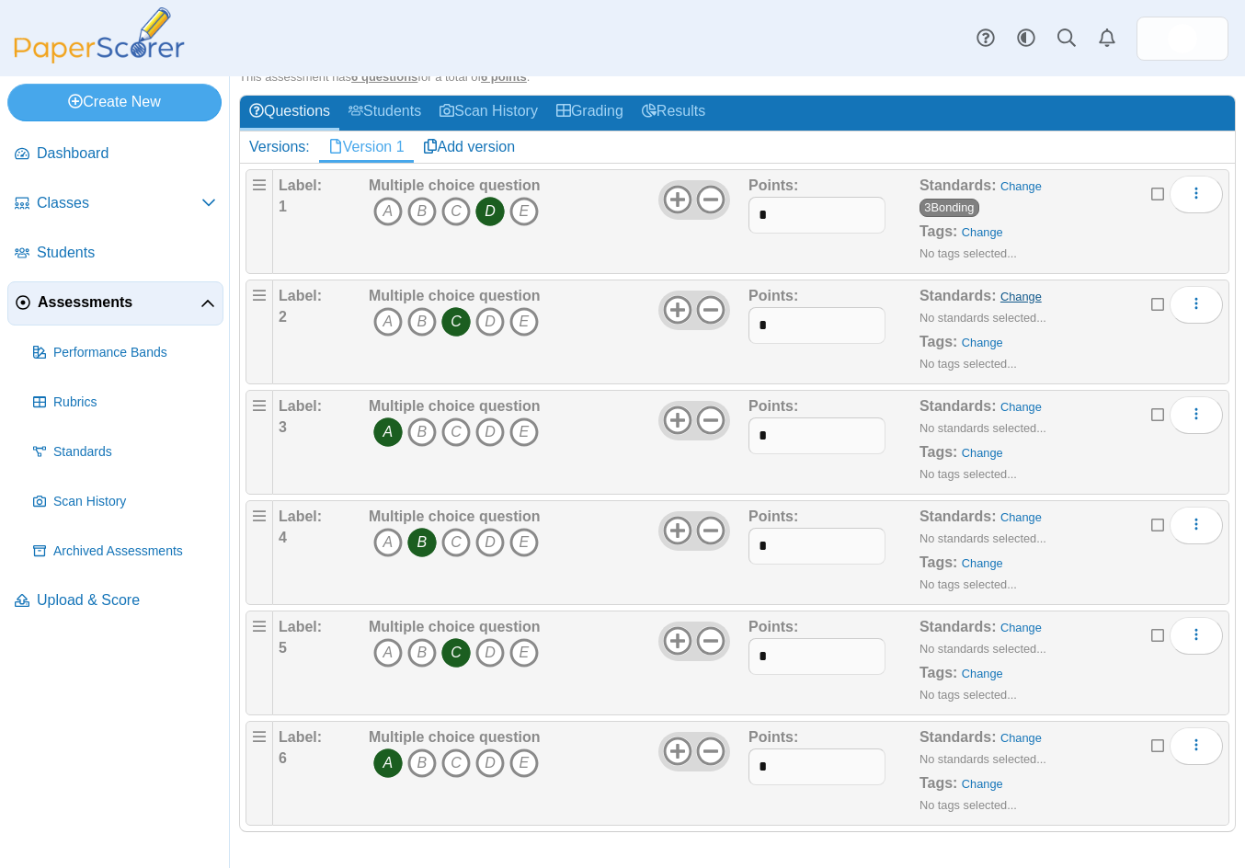
click at [1004, 298] on link "Change" at bounding box center [1020, 297] width 41 height 14
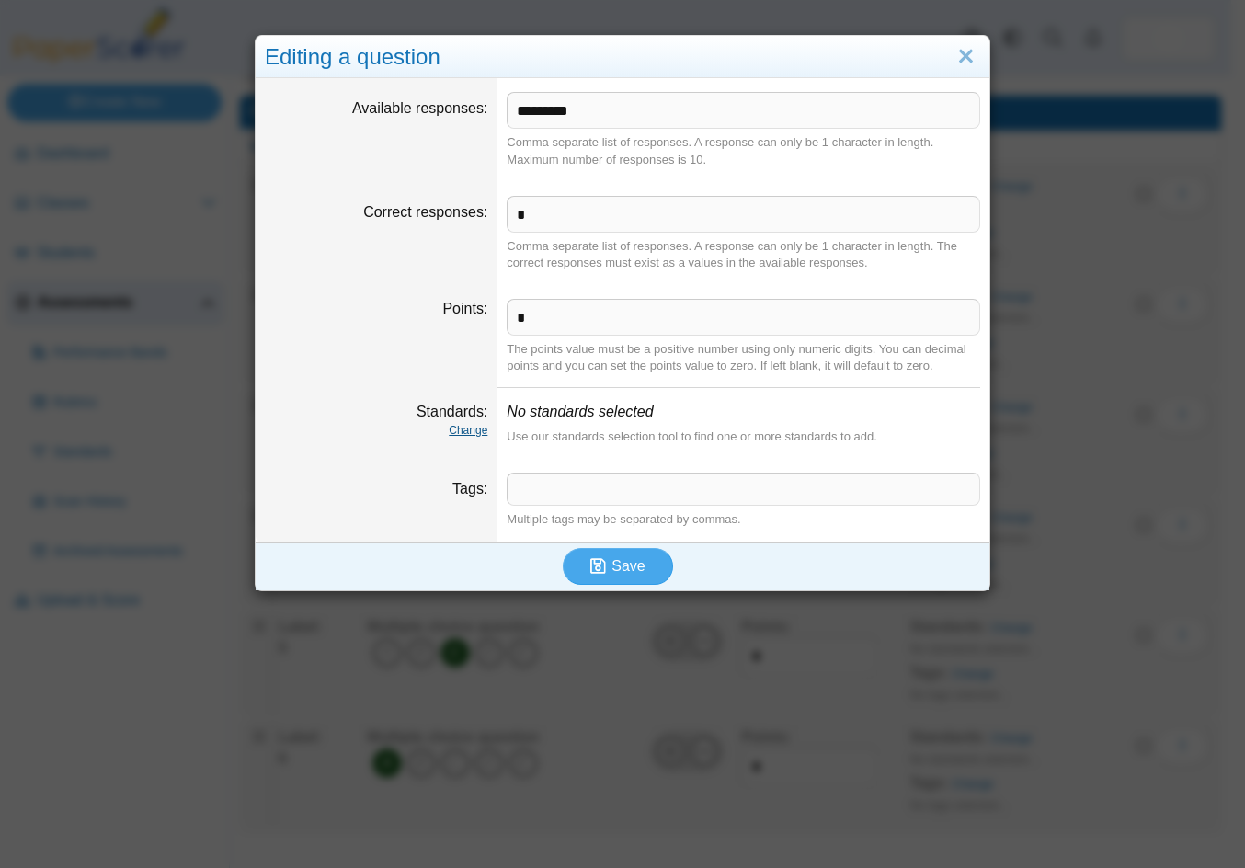
click at [459, 431] on link "Change" at bounding box center [468, 430] width 39 height 13
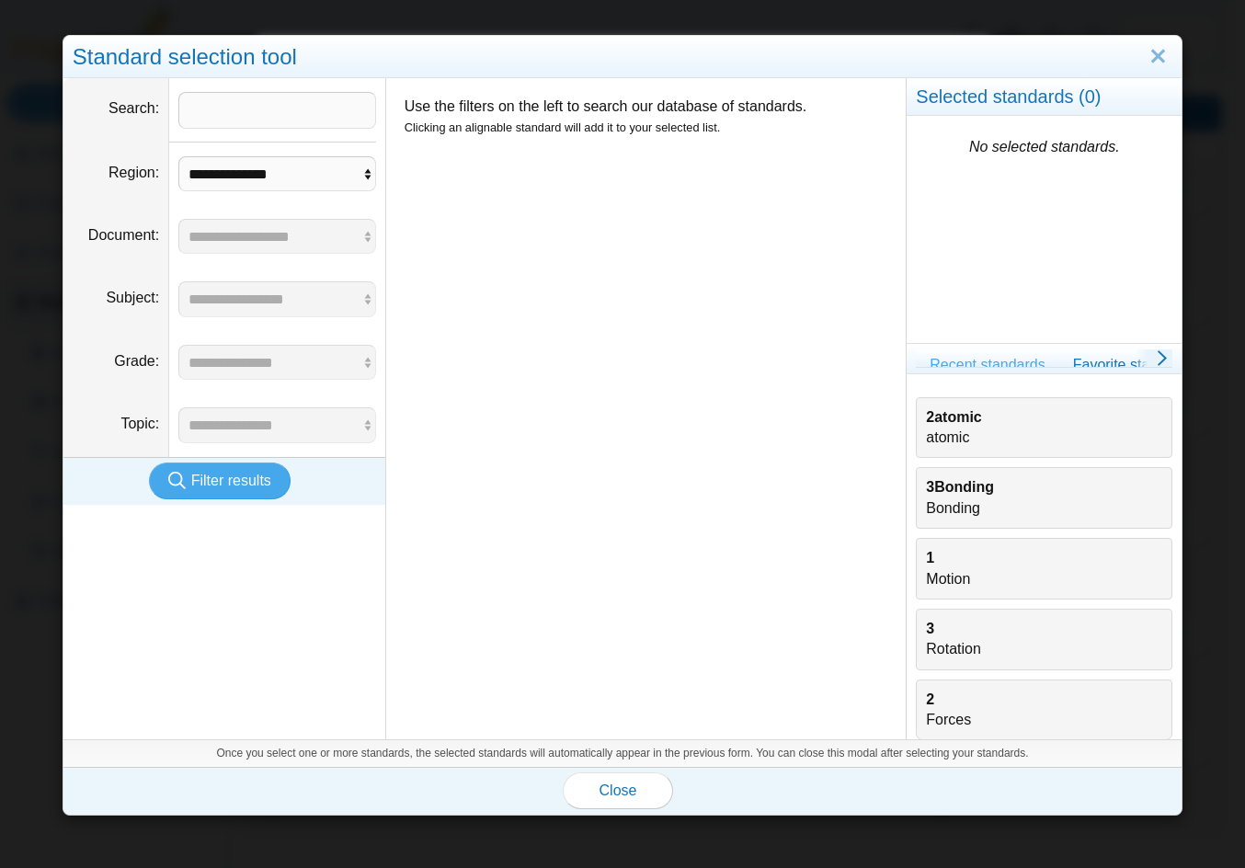
click at [950, 490] on b "3Bonding" at bounding box center [960, 487] width 68 height 16
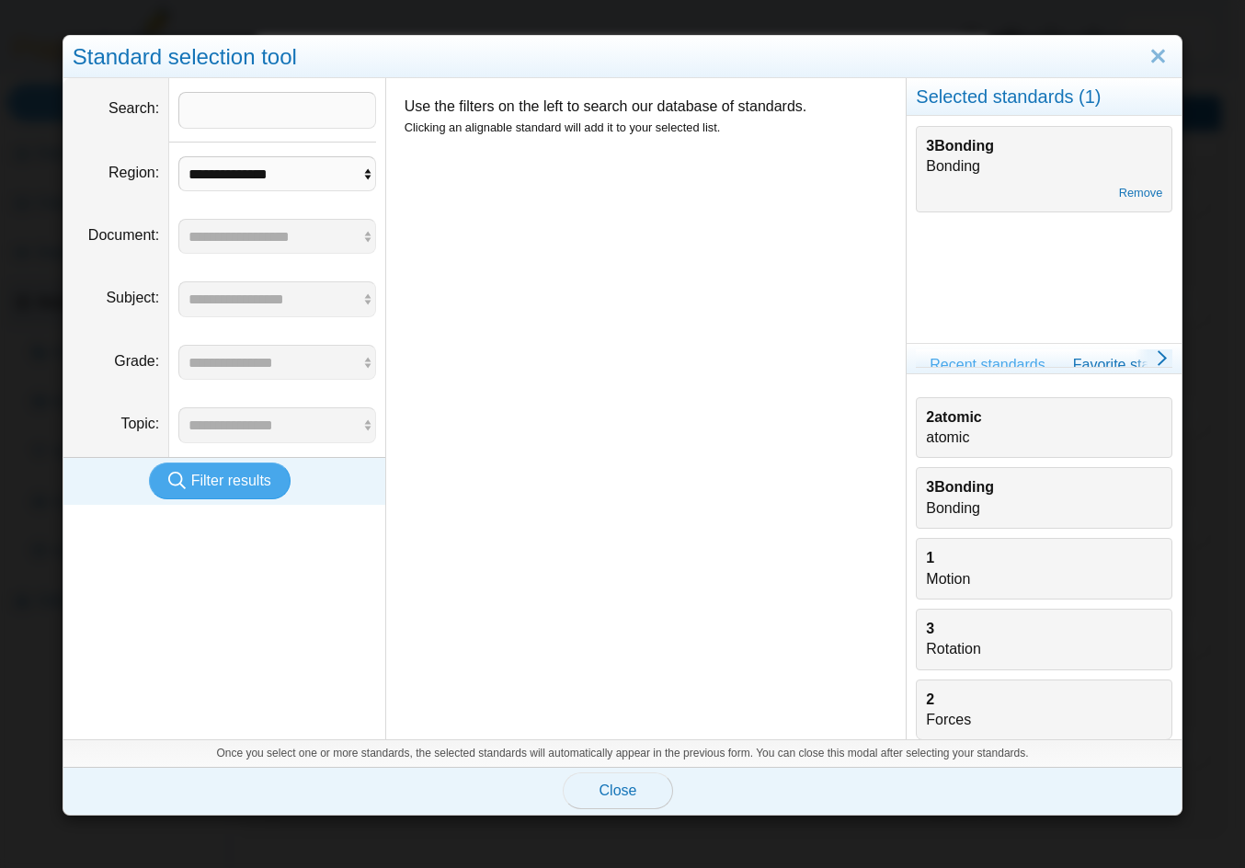
click at [619, 794] on span "Close" at bounding box center [618, 790] width 38 height 16
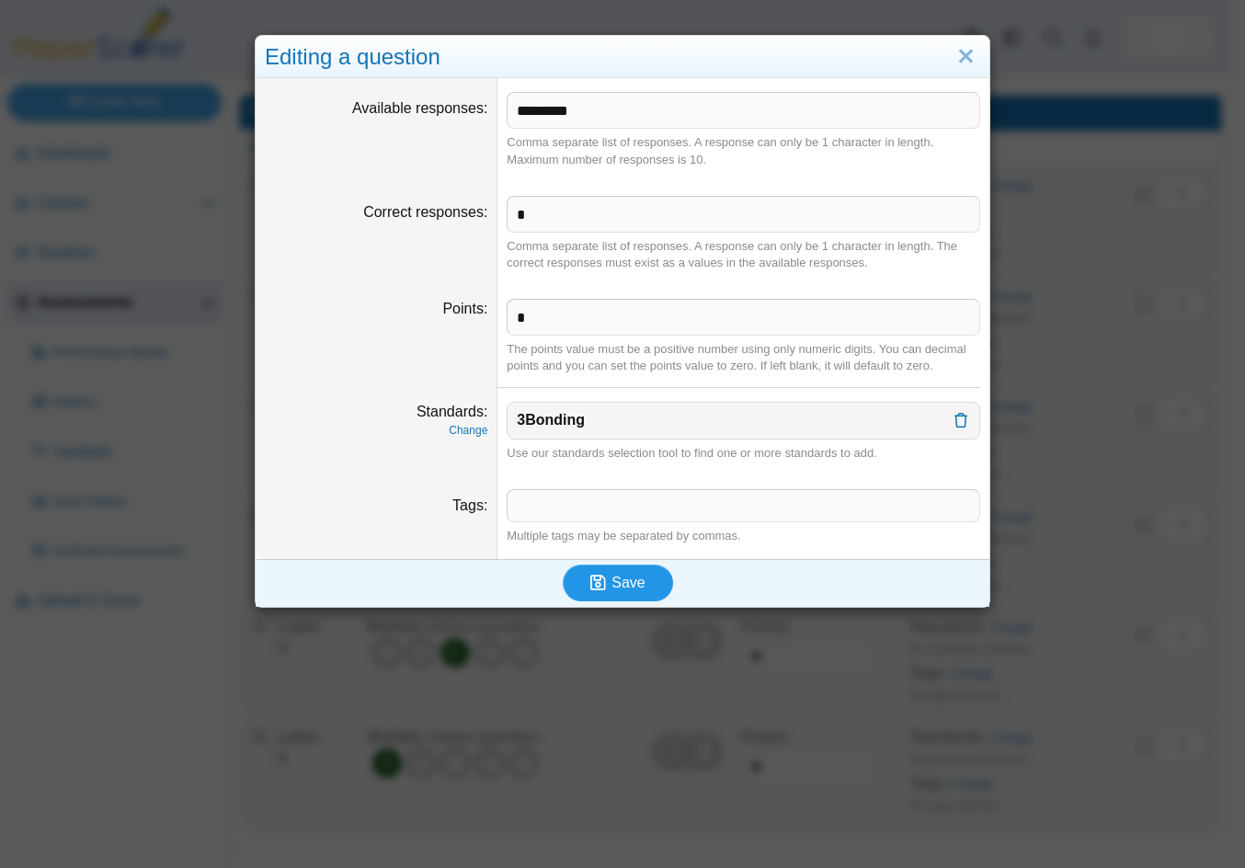
click at [616, 586] on span "Save" at bounding box center [627, 583] width 33 height 16
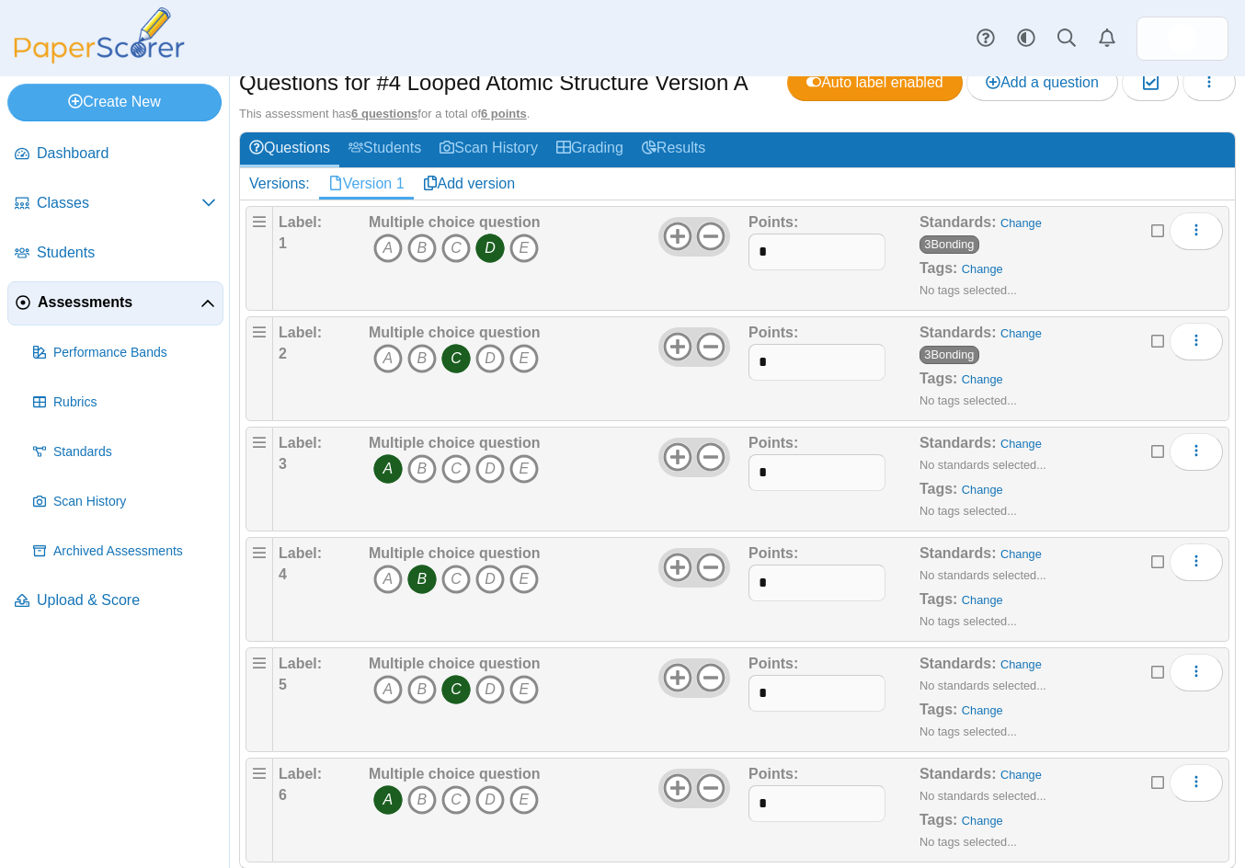
scroll to position [184, 0]
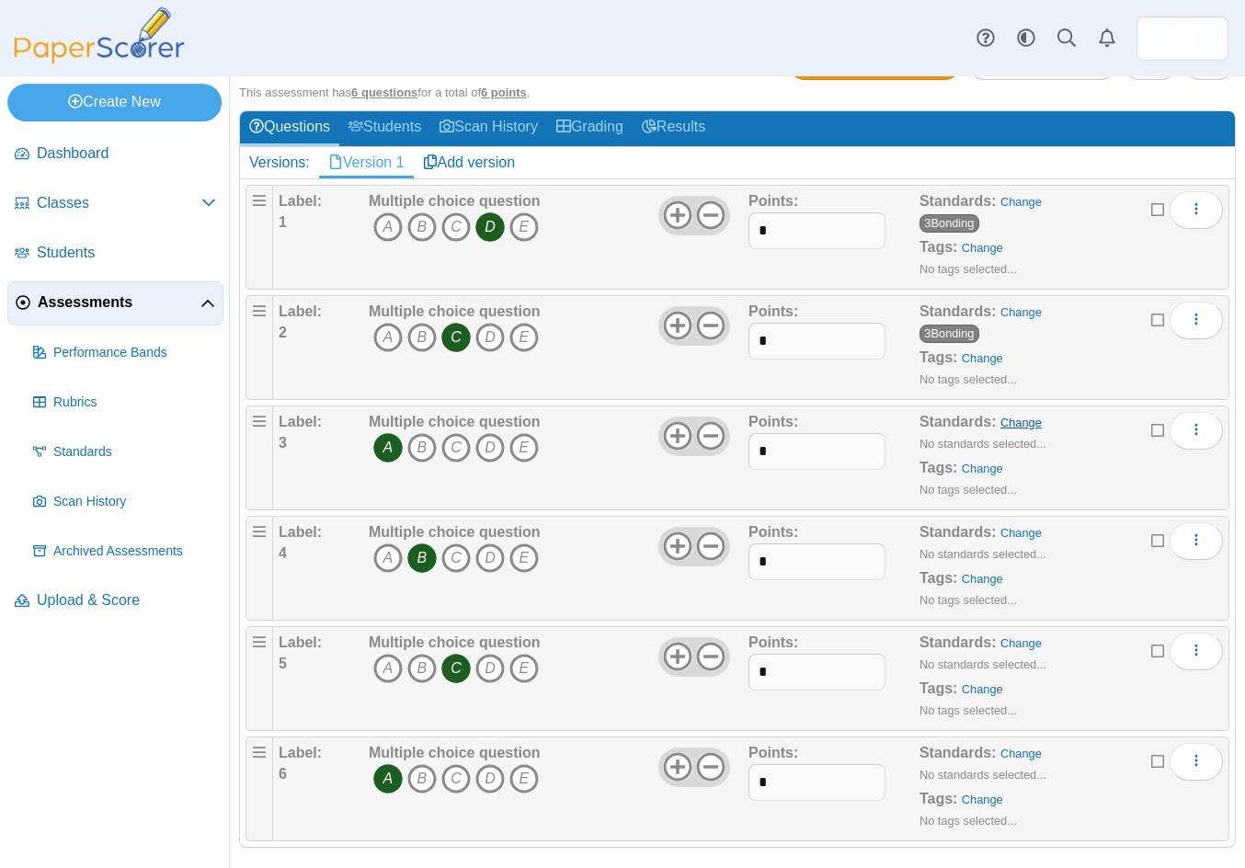
click at [1005, 421] on link "Change" at bounding box center [1020, 423] width 41 height 14
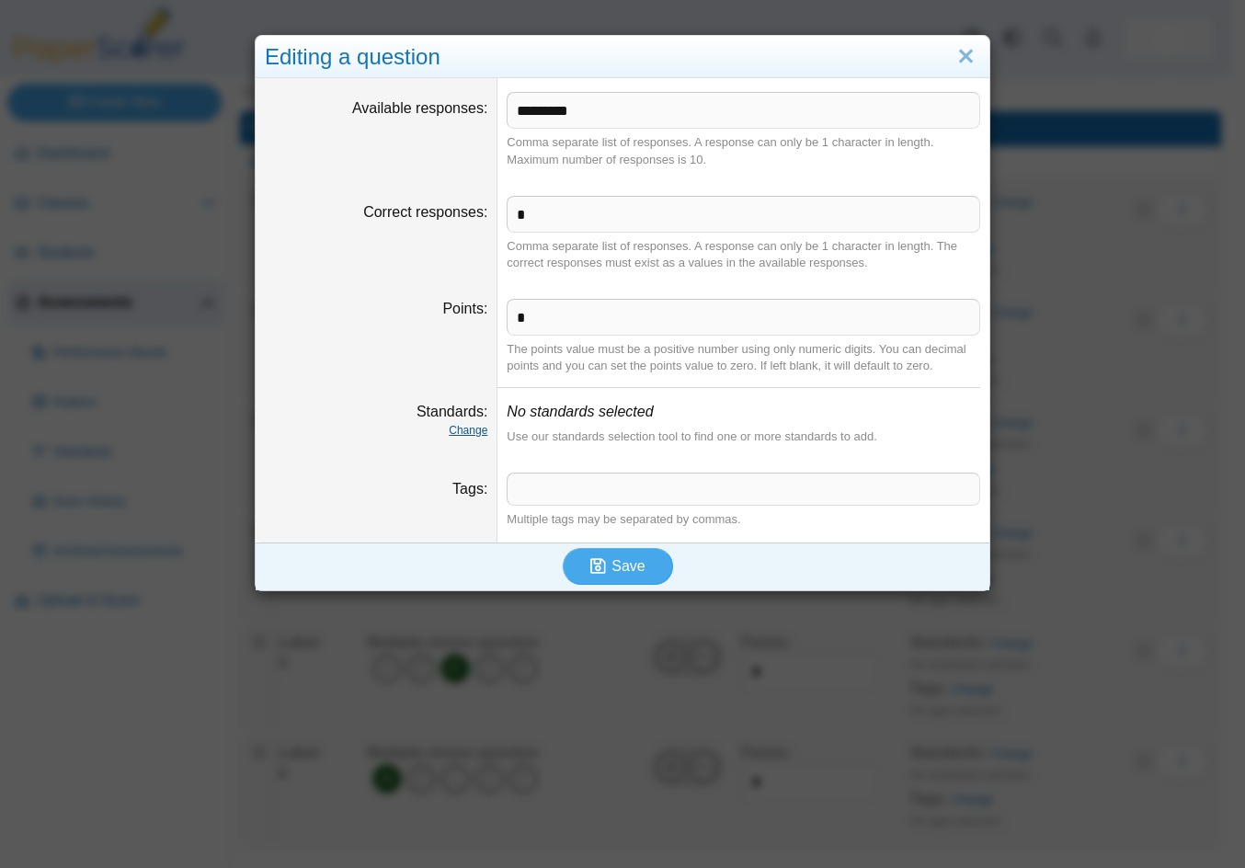
click at [467, 429] on link "Change" at bounding box center [468, 430] width 39 height 13
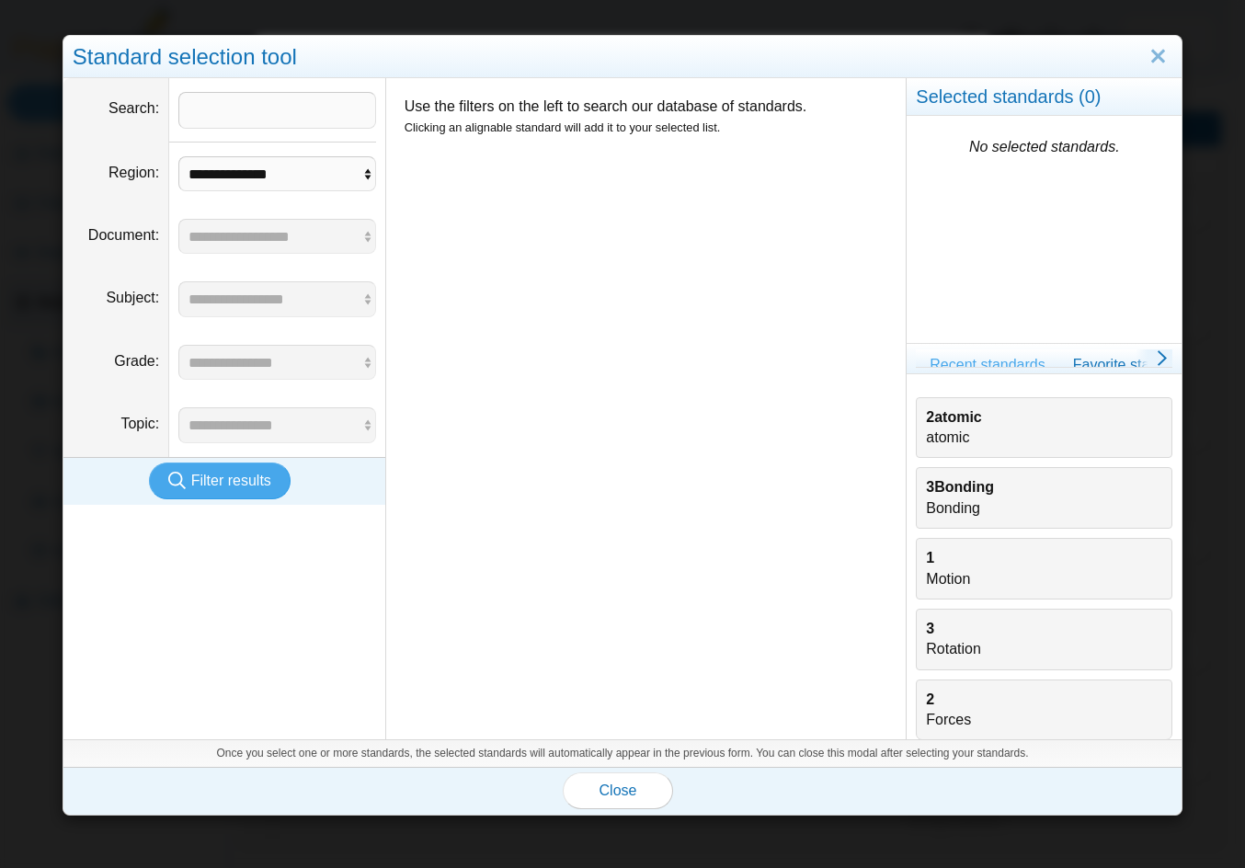
click at [981, 500] on div "3Bonding Bonding" at bounding box center [1044, 497] width 236 height 41
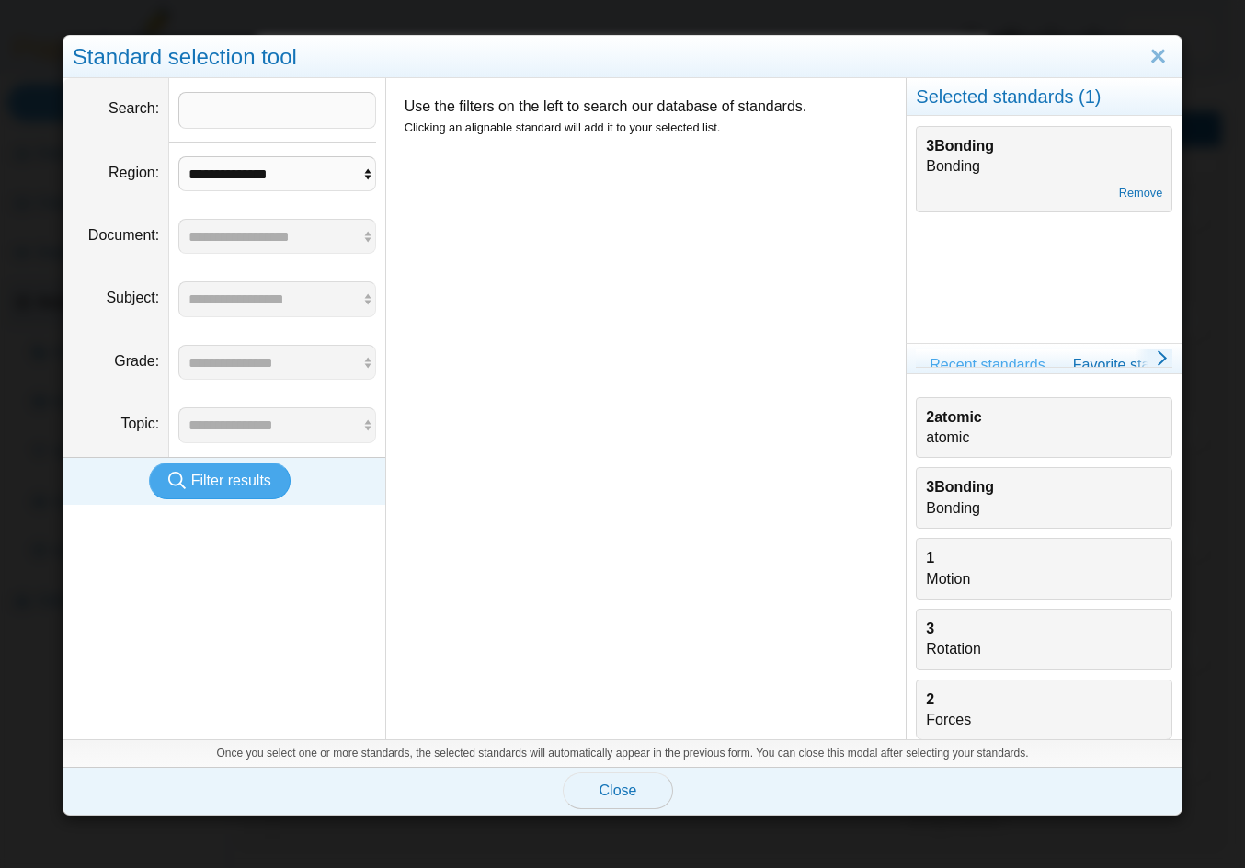
click at [614, 796] on span "Close" at bounding box center [618, 790] width 38 height 16
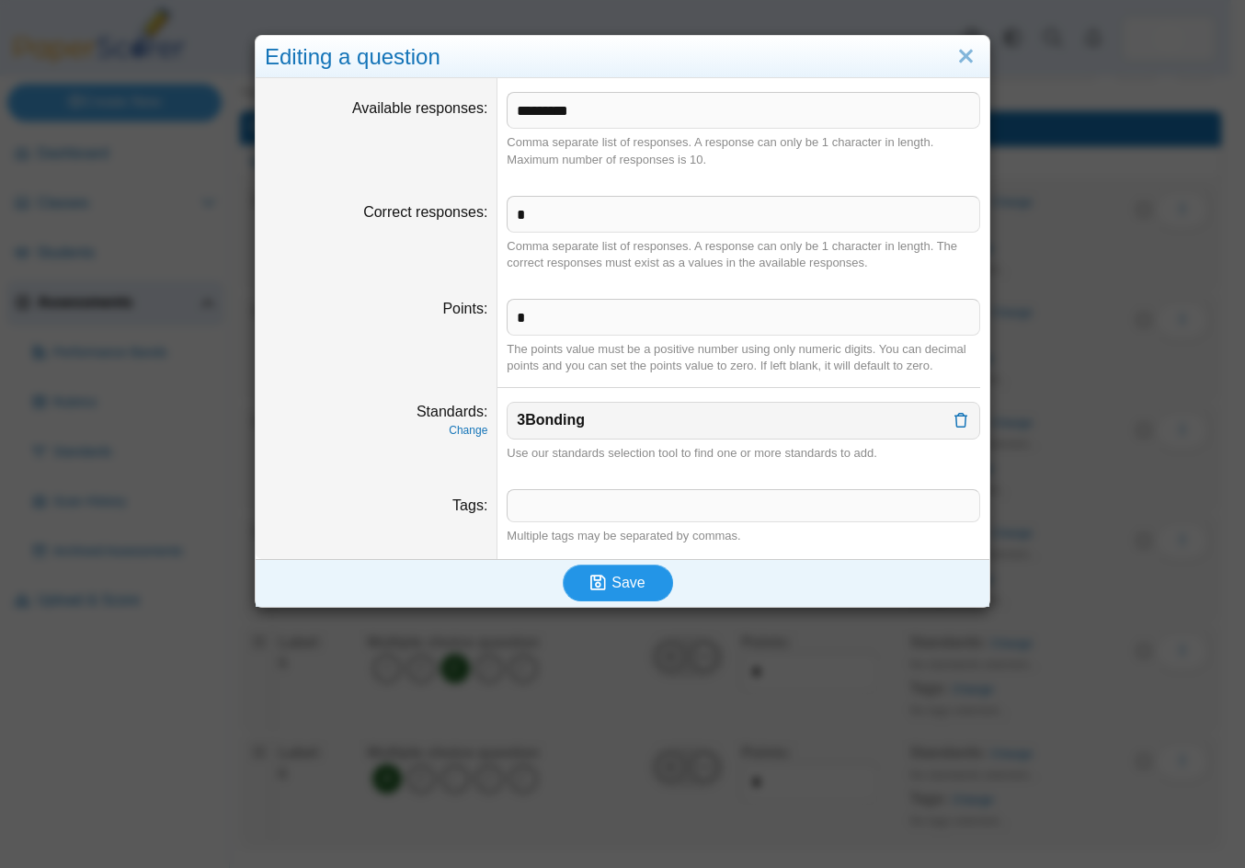
click at [621, 590] on span "Save" at bounding box center [627, 583] width 33 height 16
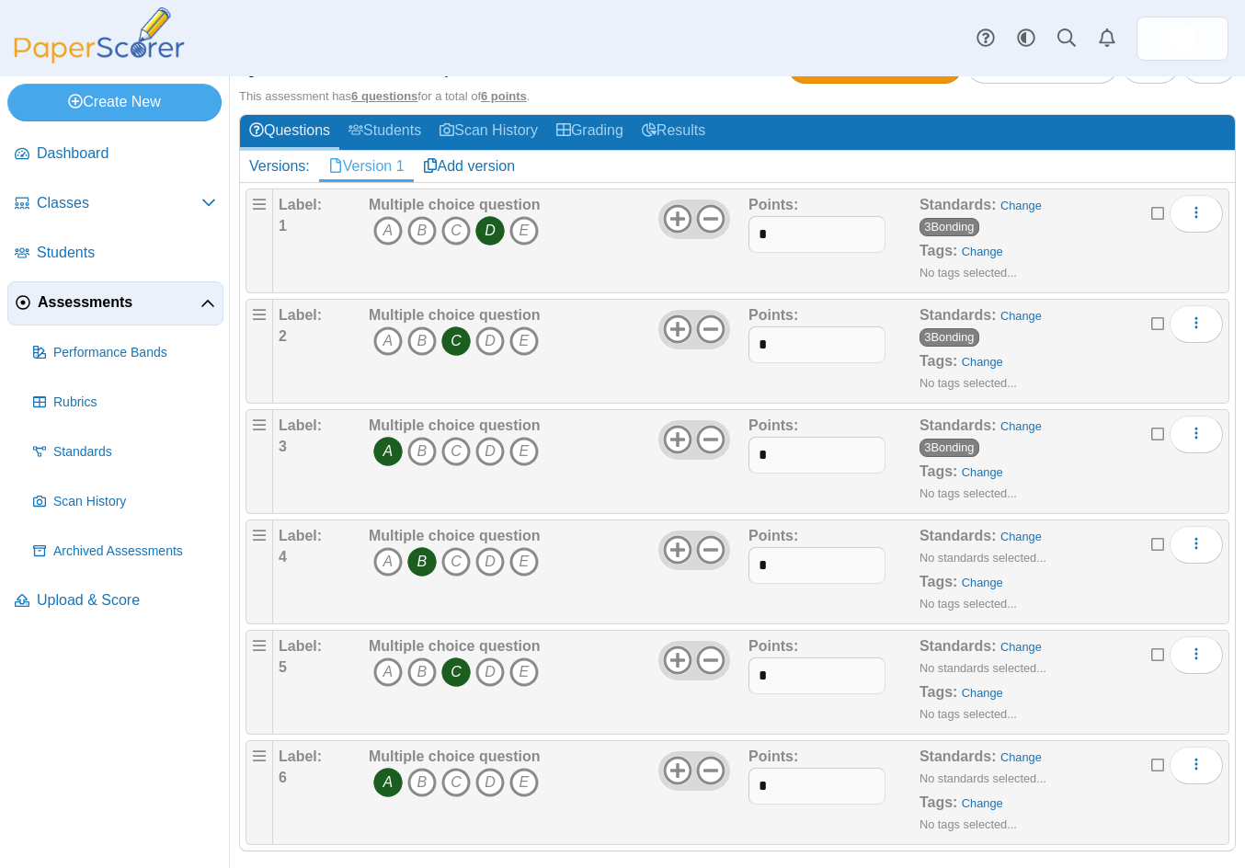
scroll to position [199, 0]
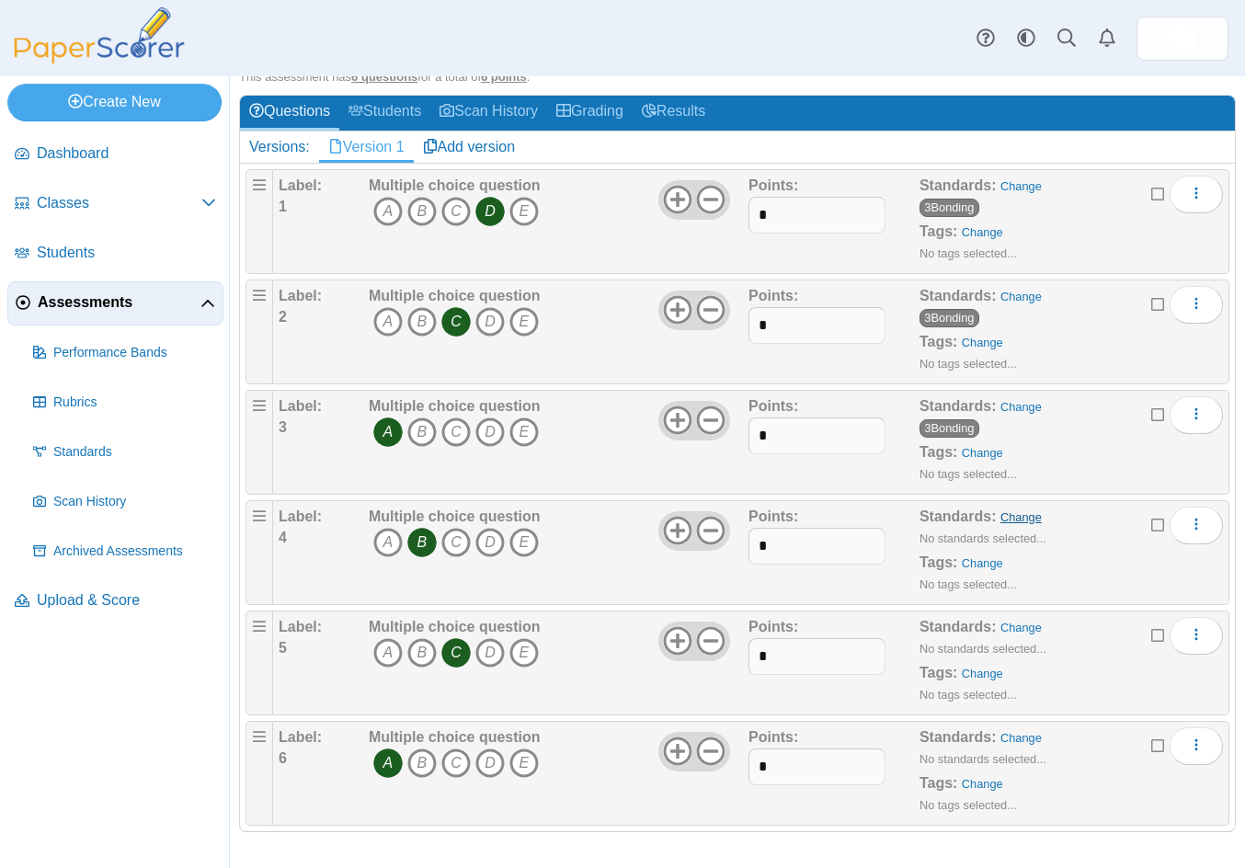
click at [1000, 519] on link "Change" at bounding box center [1020, 517] width 41 height 14
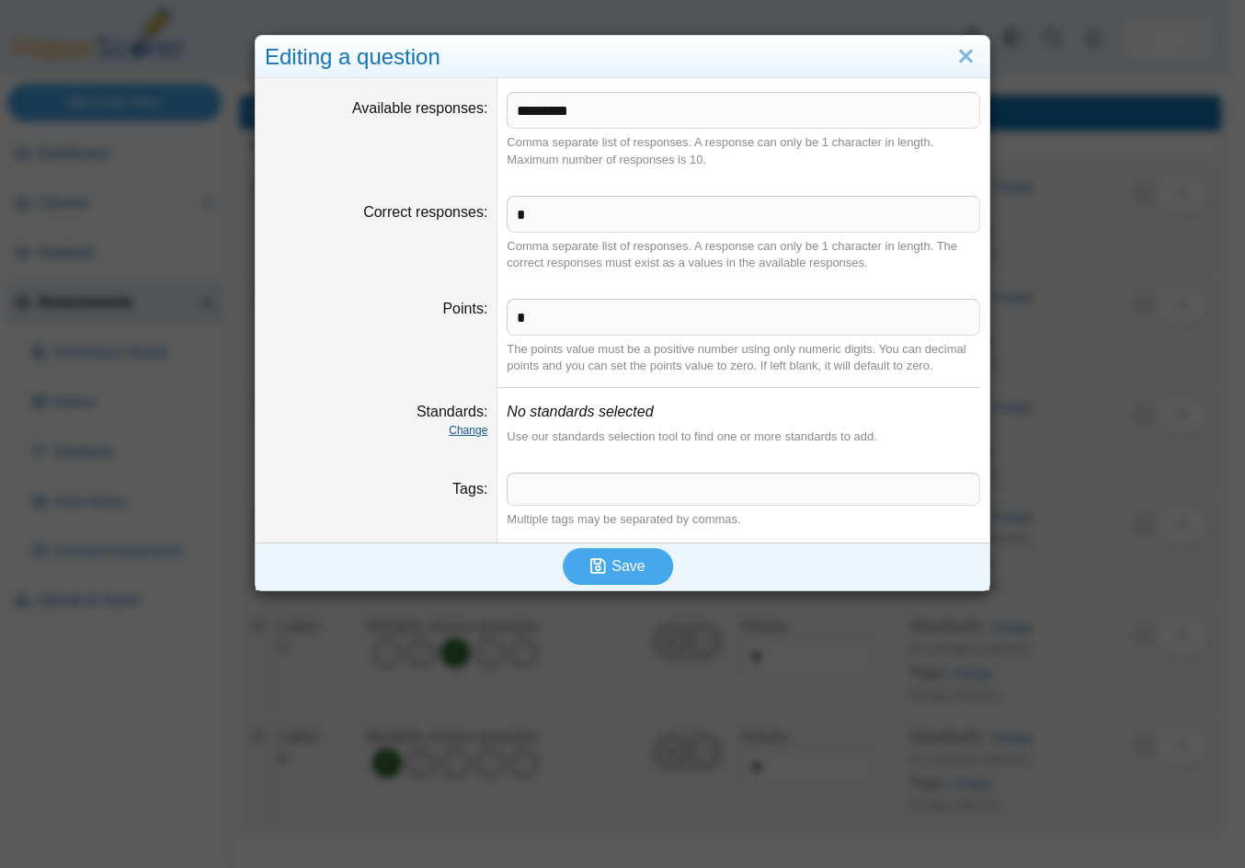
click at [466, 431] on link "Change" at bounding box center [468, 430] width 39 height 13
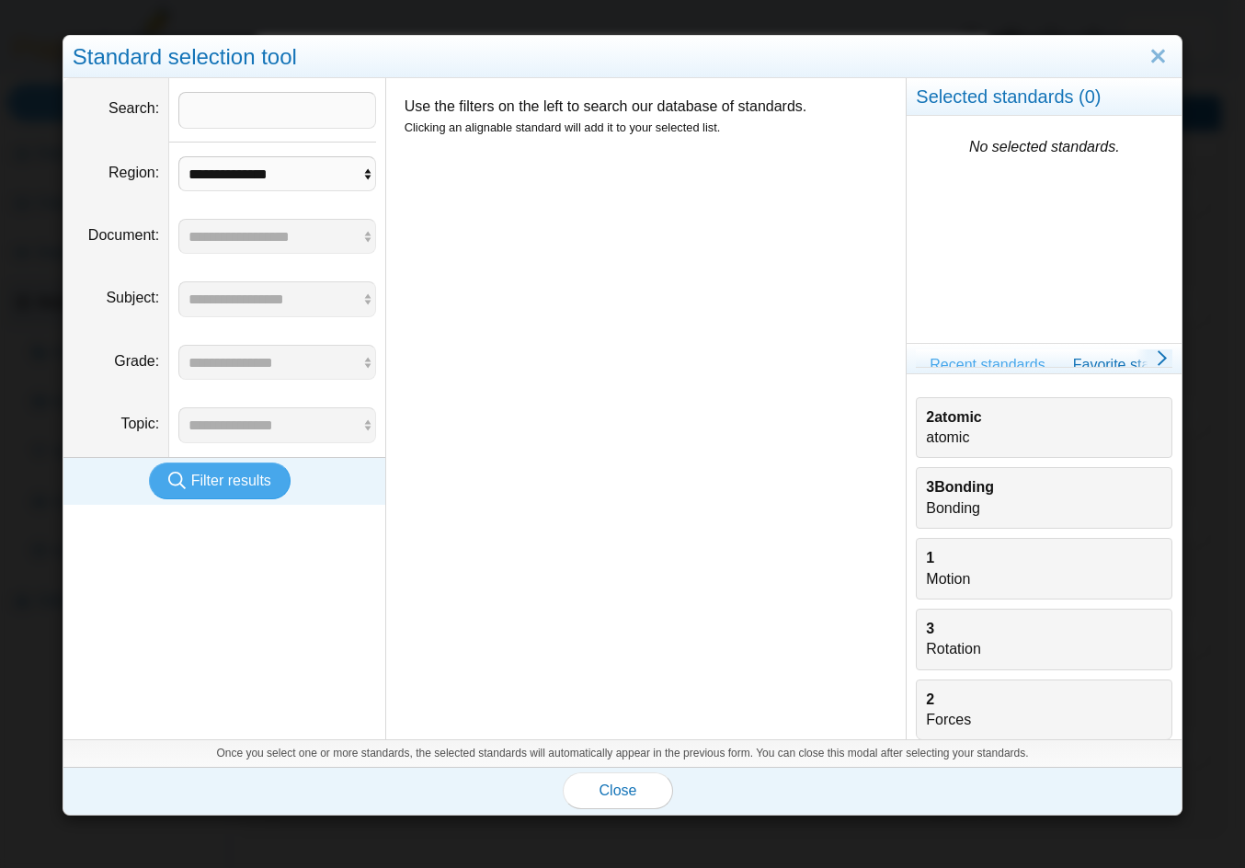
click at [950, 493] on b "3Bonding" at bounding box center [960, 487] width 68 height 16
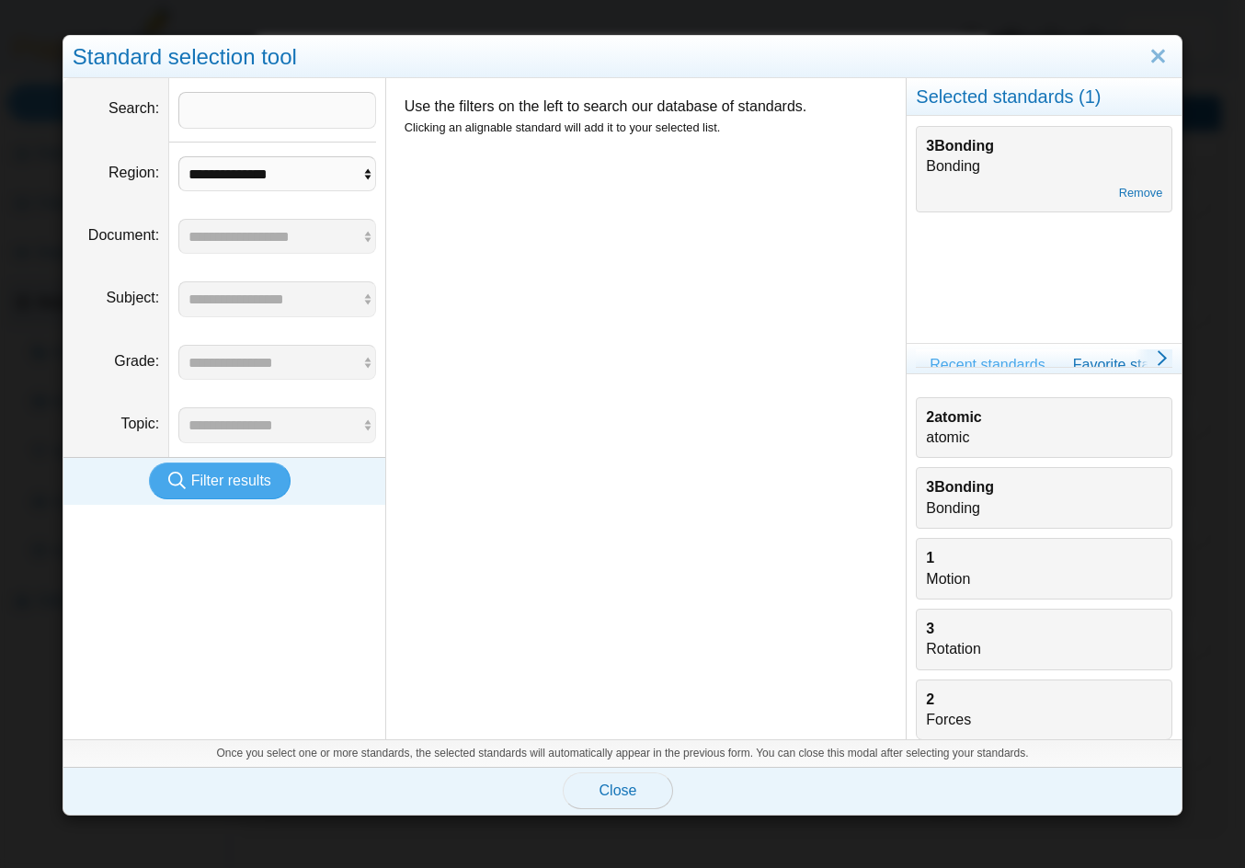
click at [614, 794] on span "Close" at bounding box center [618, 790] width 38 height 16
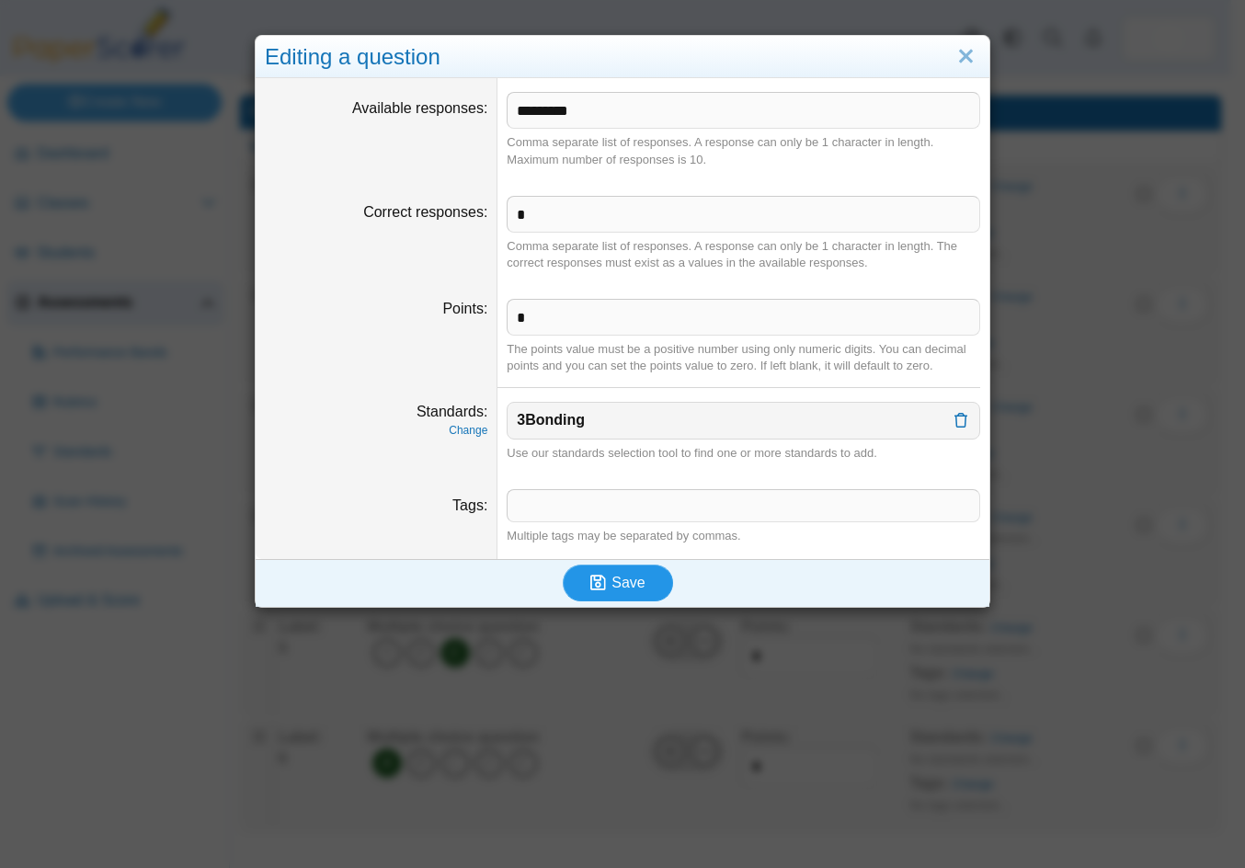
click at [614, 583] on span "Save" at bounding box center [627, 583] width 33 height 16
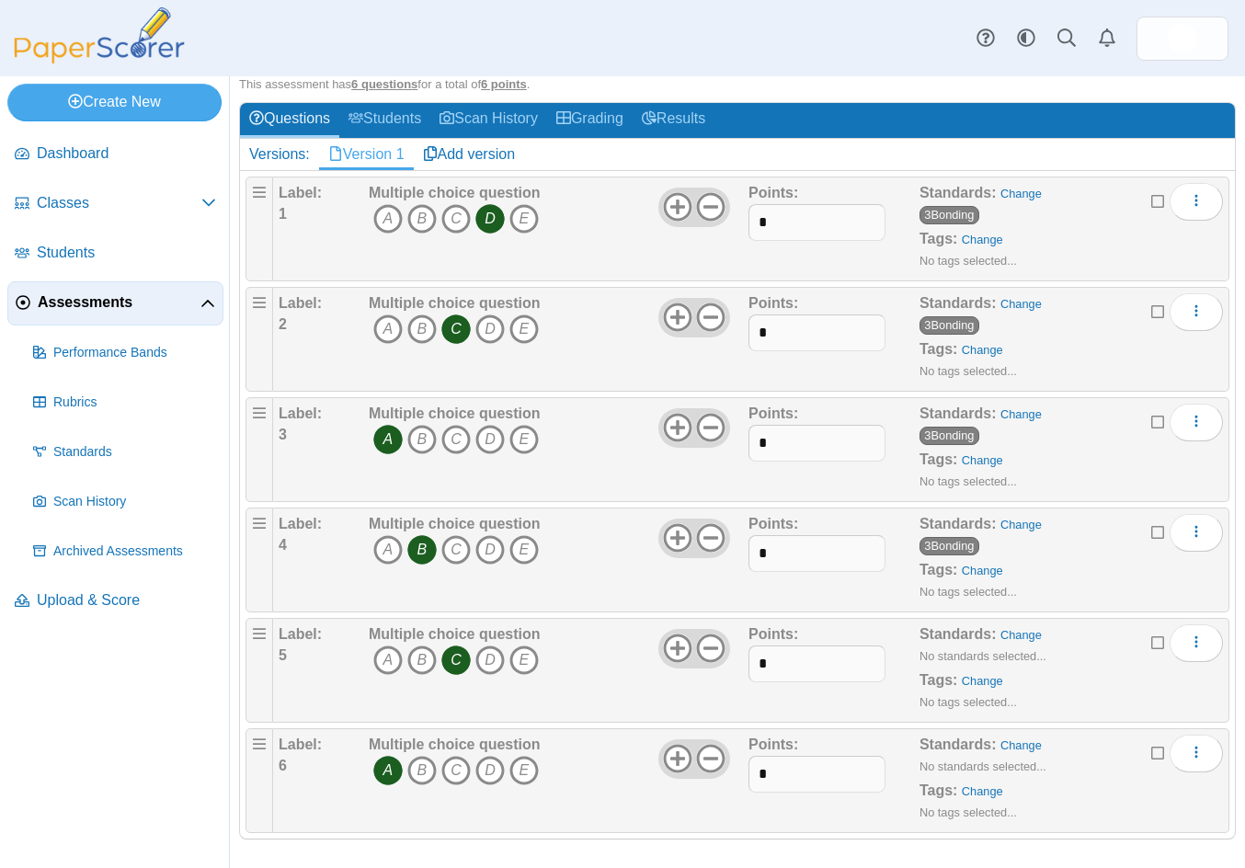
scroll to position [199, 0]
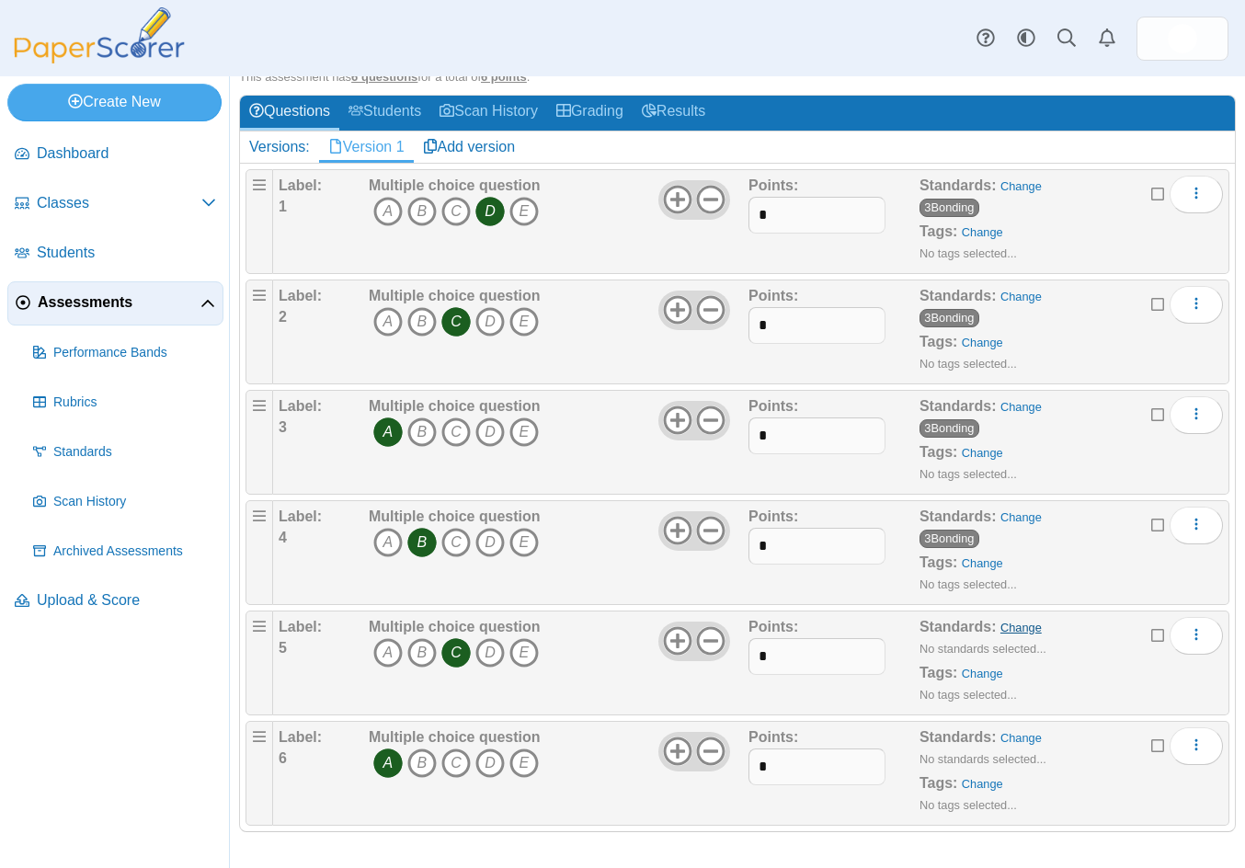
click at [1013, 623] on link "Change" at bounding box center [1020, 628] width 41 height 14
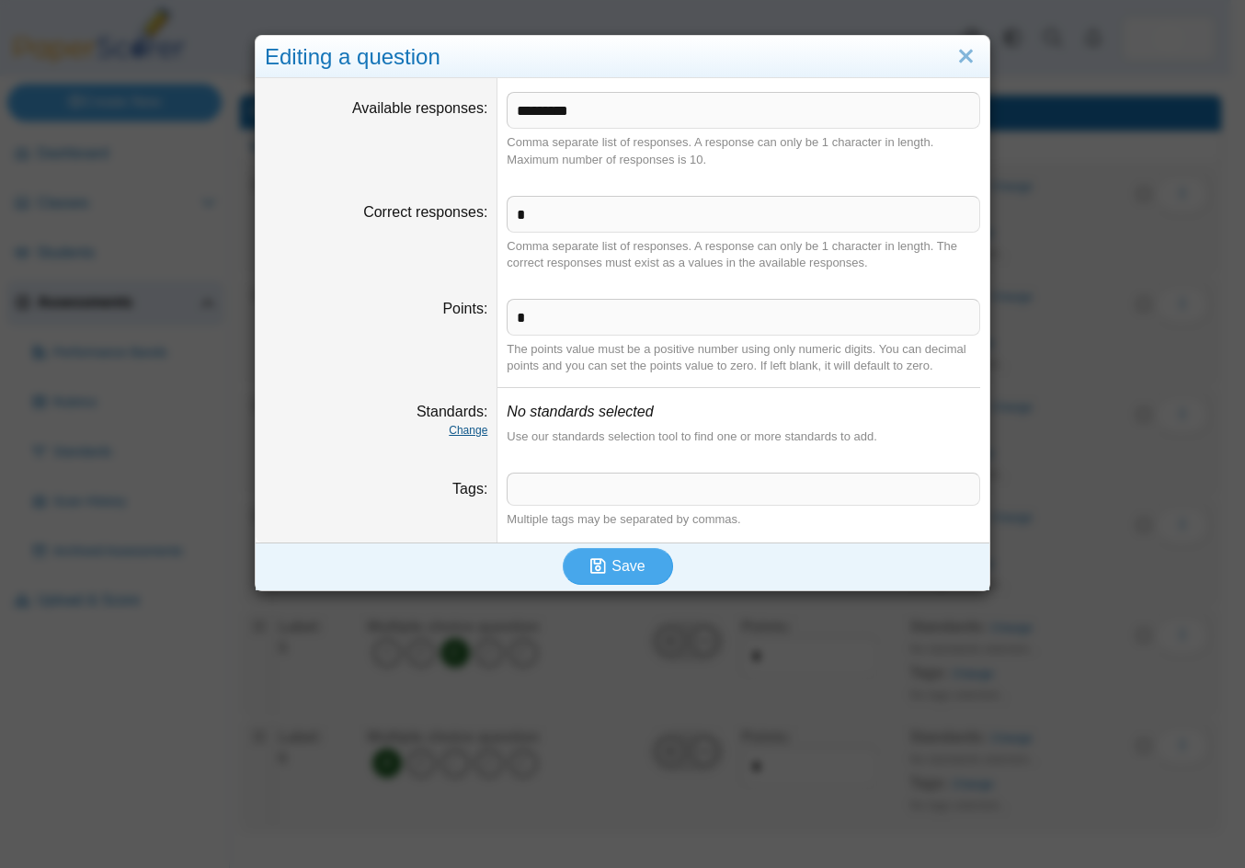
click at [472, 435] on link "Change" at bounding box center [468, 430] width 39 height 13
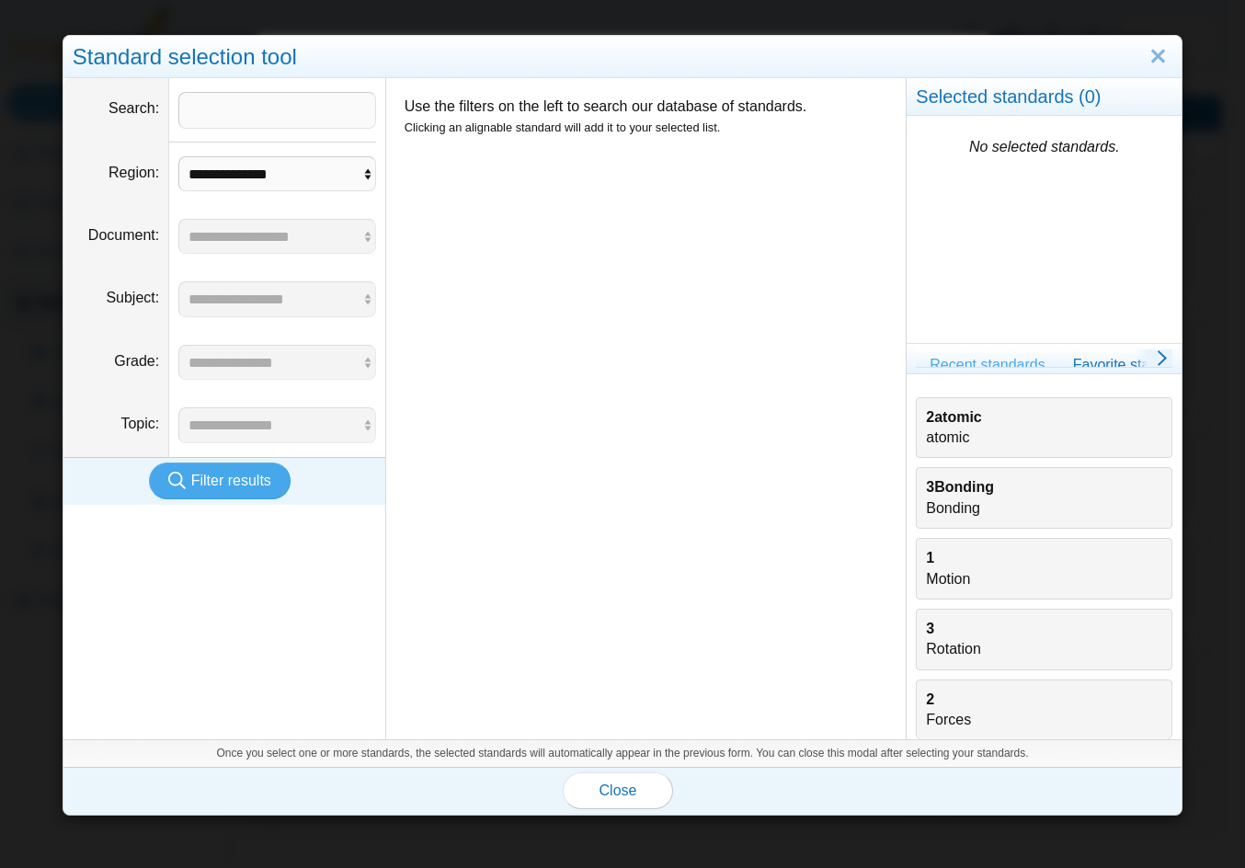
click at [952, 488] on b "3Bonding" at bounding box center [960, 487] width 68 height 16
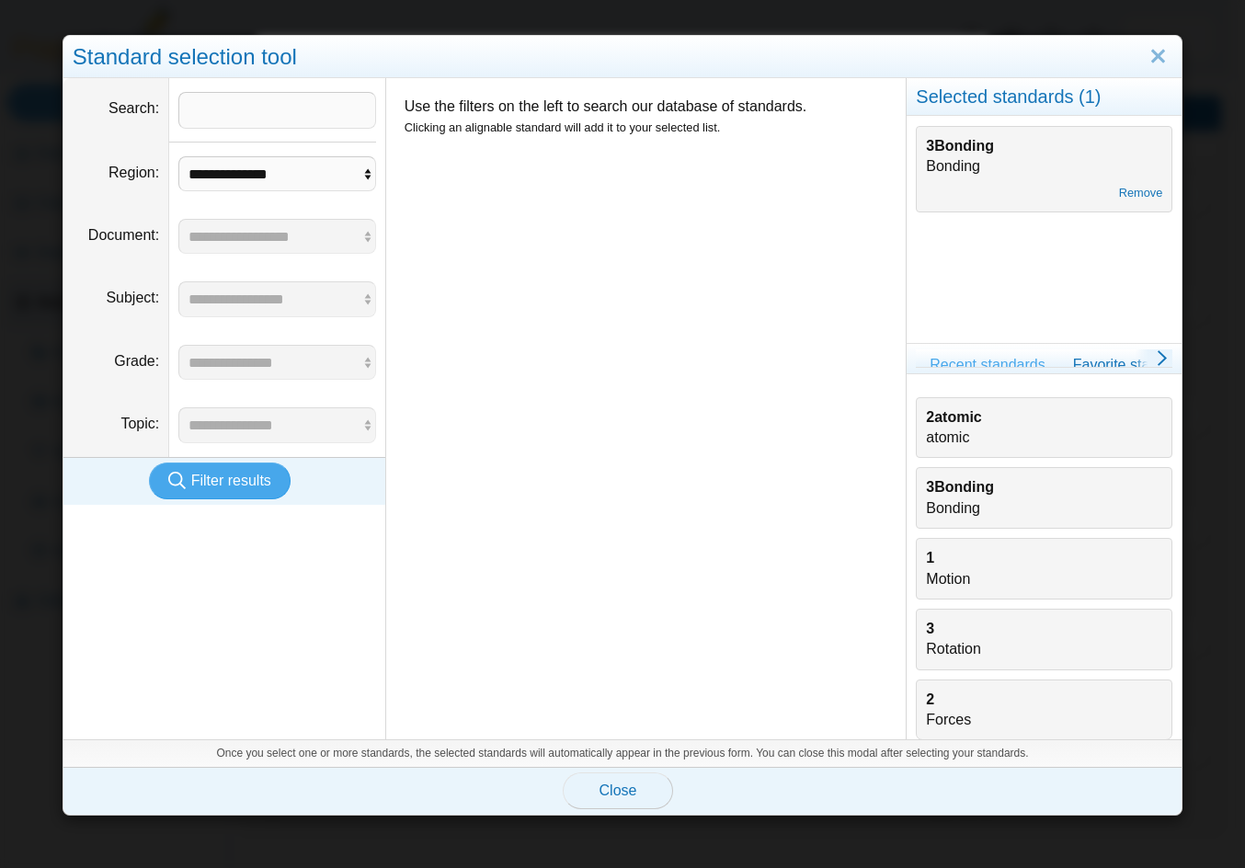
click at [604, 792] on span "Close" at bounding box center [618, 790] width 38 height 16
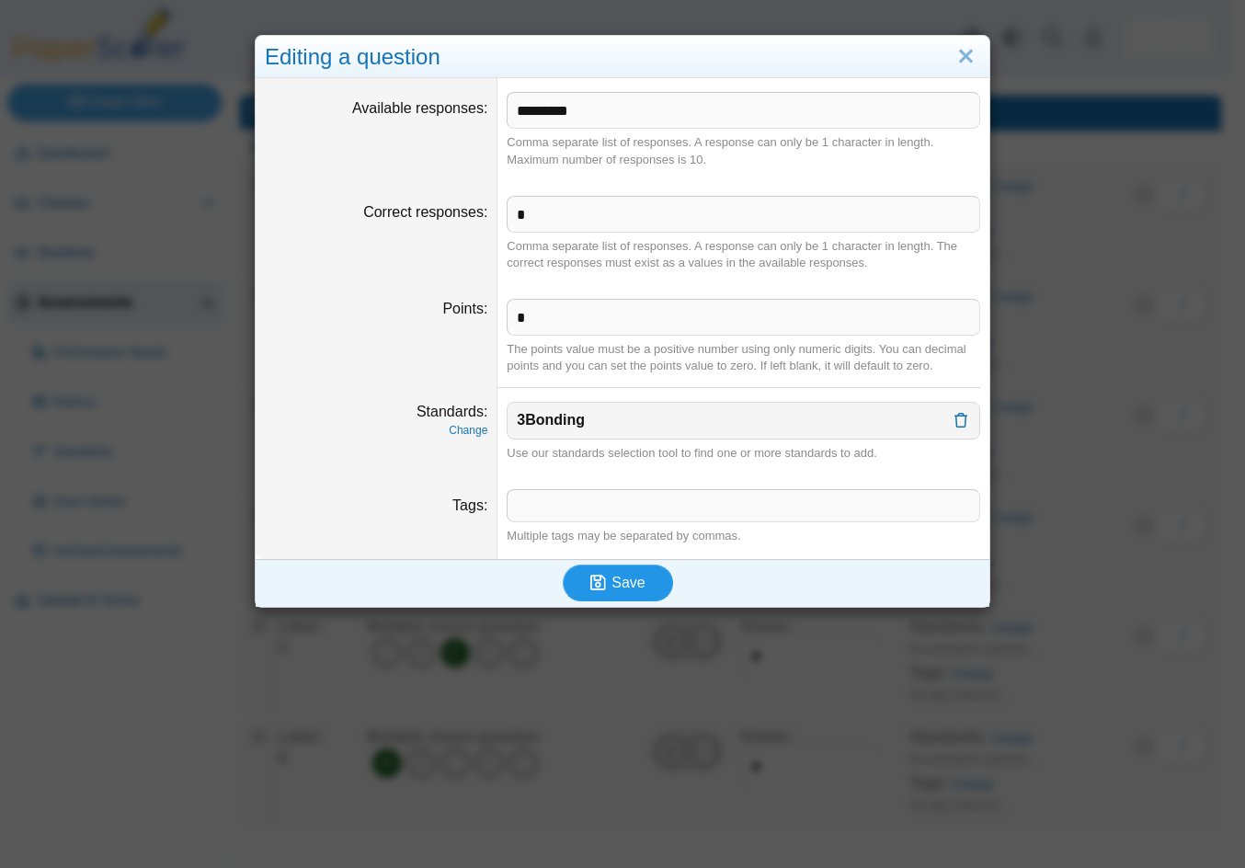
click at [612, 582] on span "Save" at bounding box center [627, 583] width 33 height 16
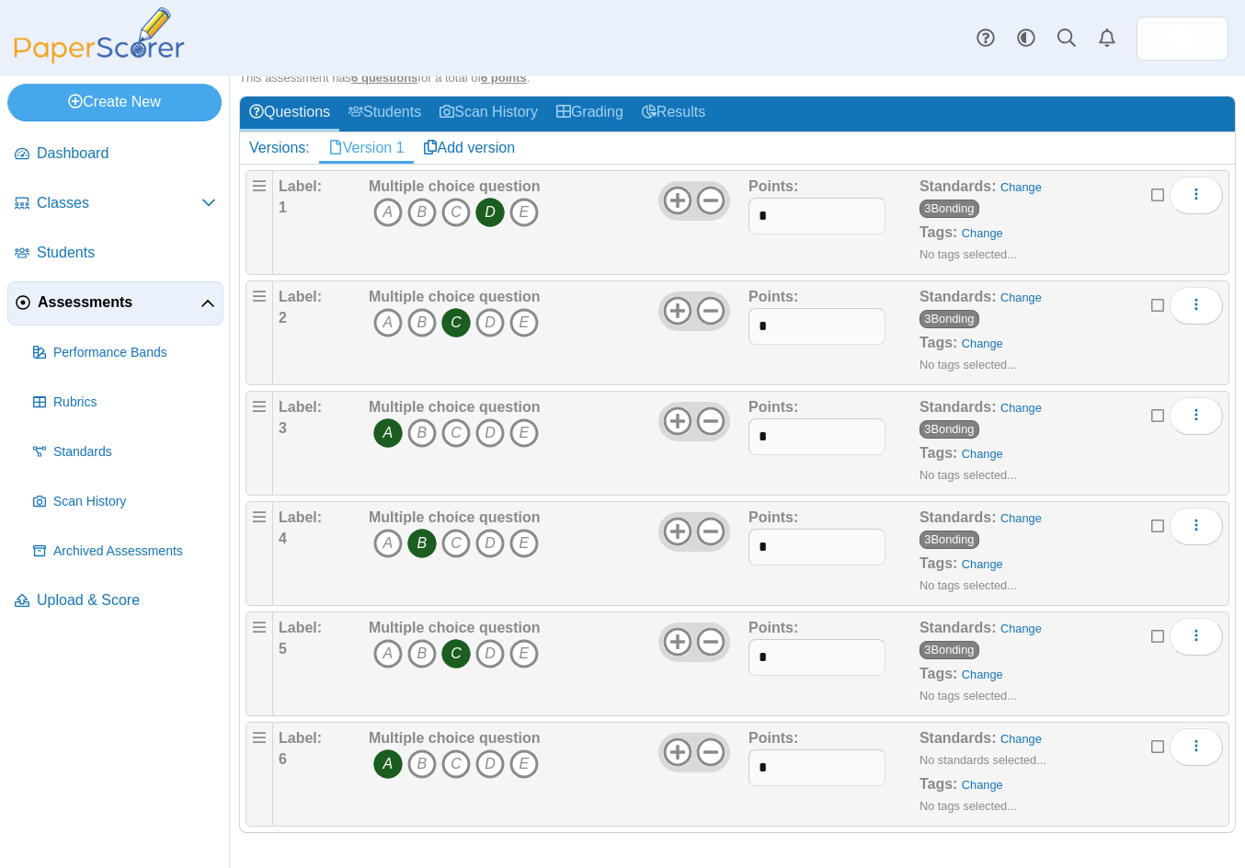
scroll to position [199, 0]
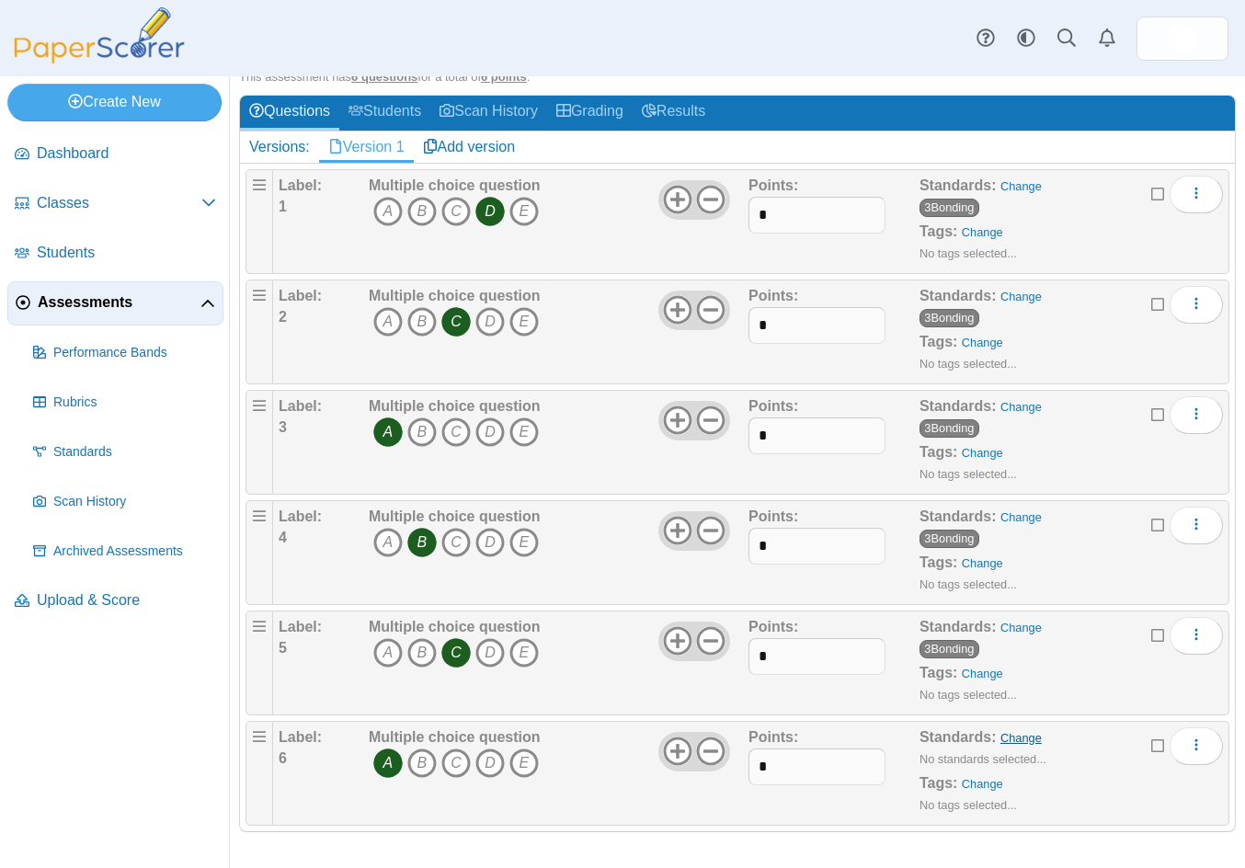
click at [1009, 740] on link "Change" at bounding box center [1020, 738] width 41 height 14
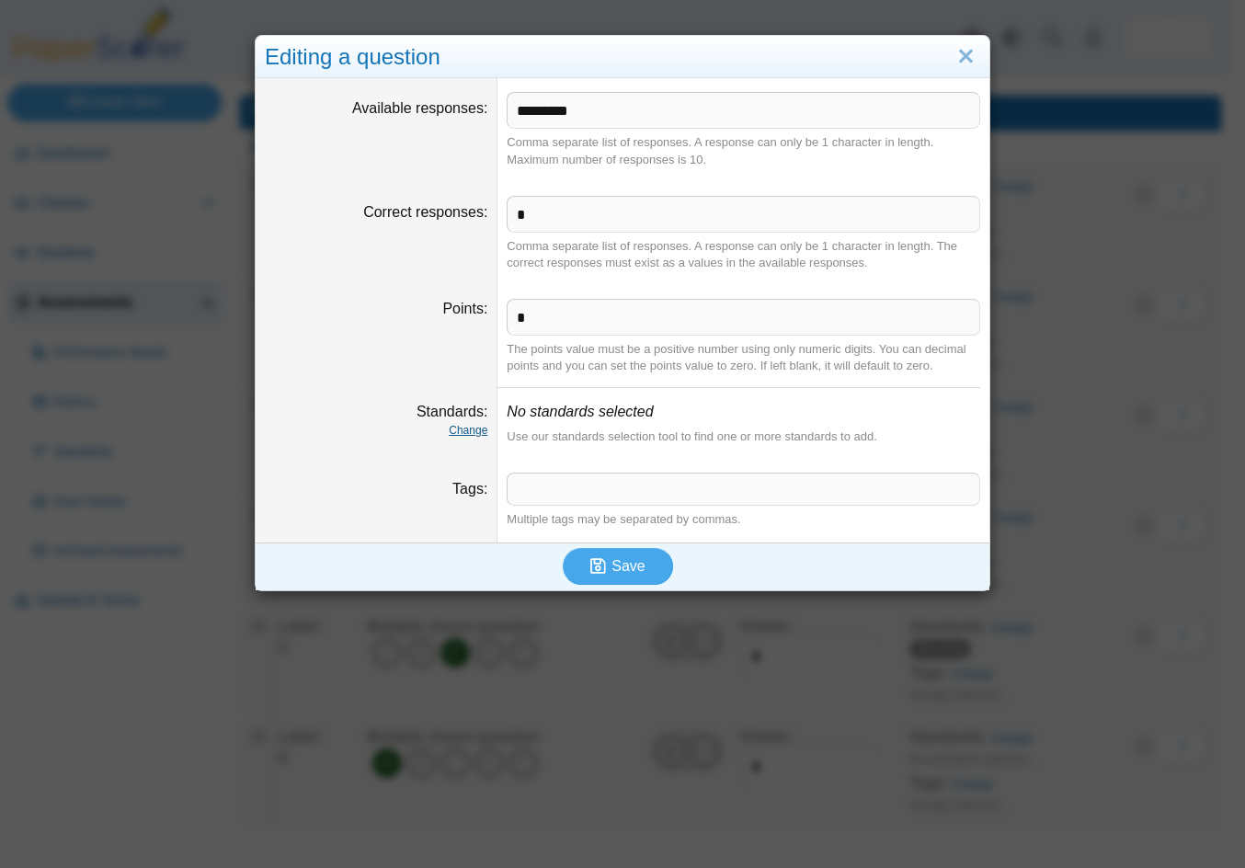
click at [470, 428] on link "Change" at bounding box center [468, 430] width 39 height 13
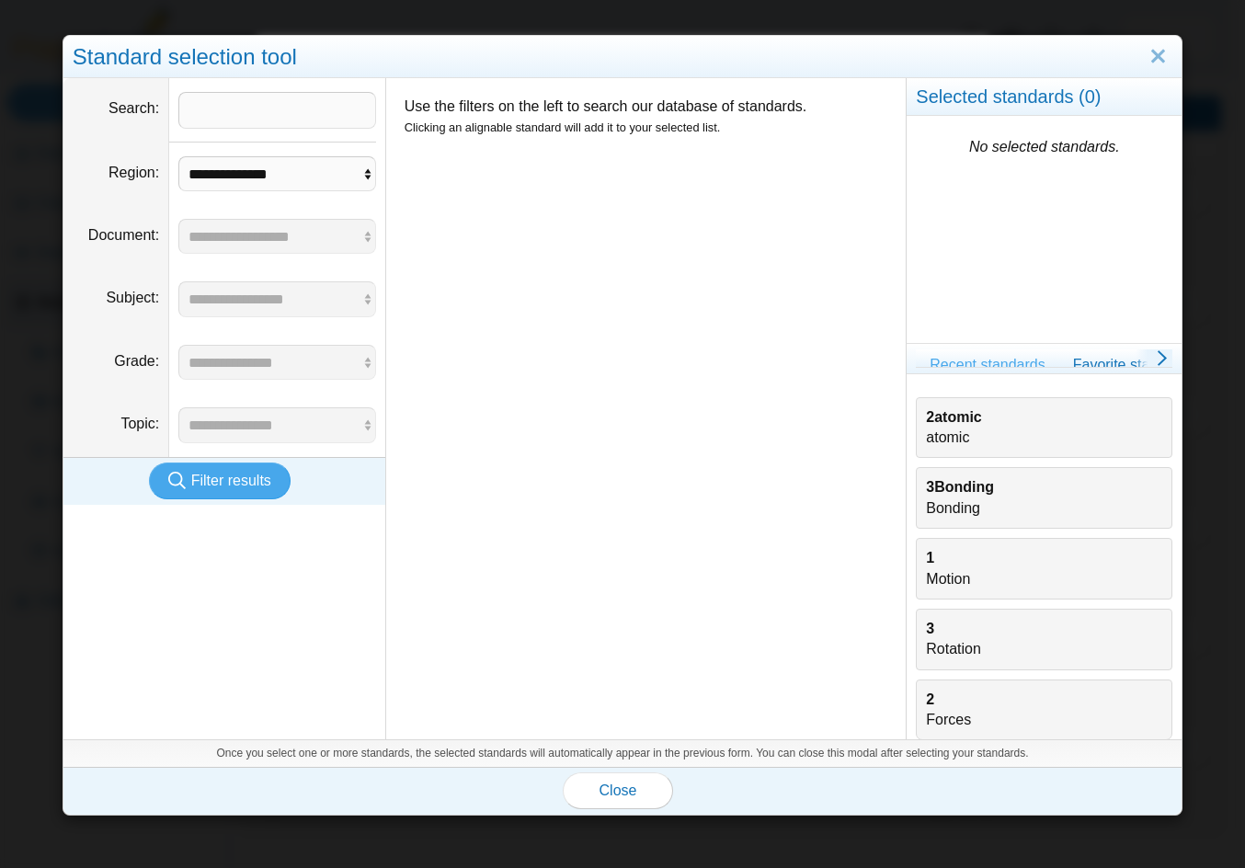
click at [952, 497] on div "3Bonding Bonding" at bounding box center [1044, 497] width 236 height 41
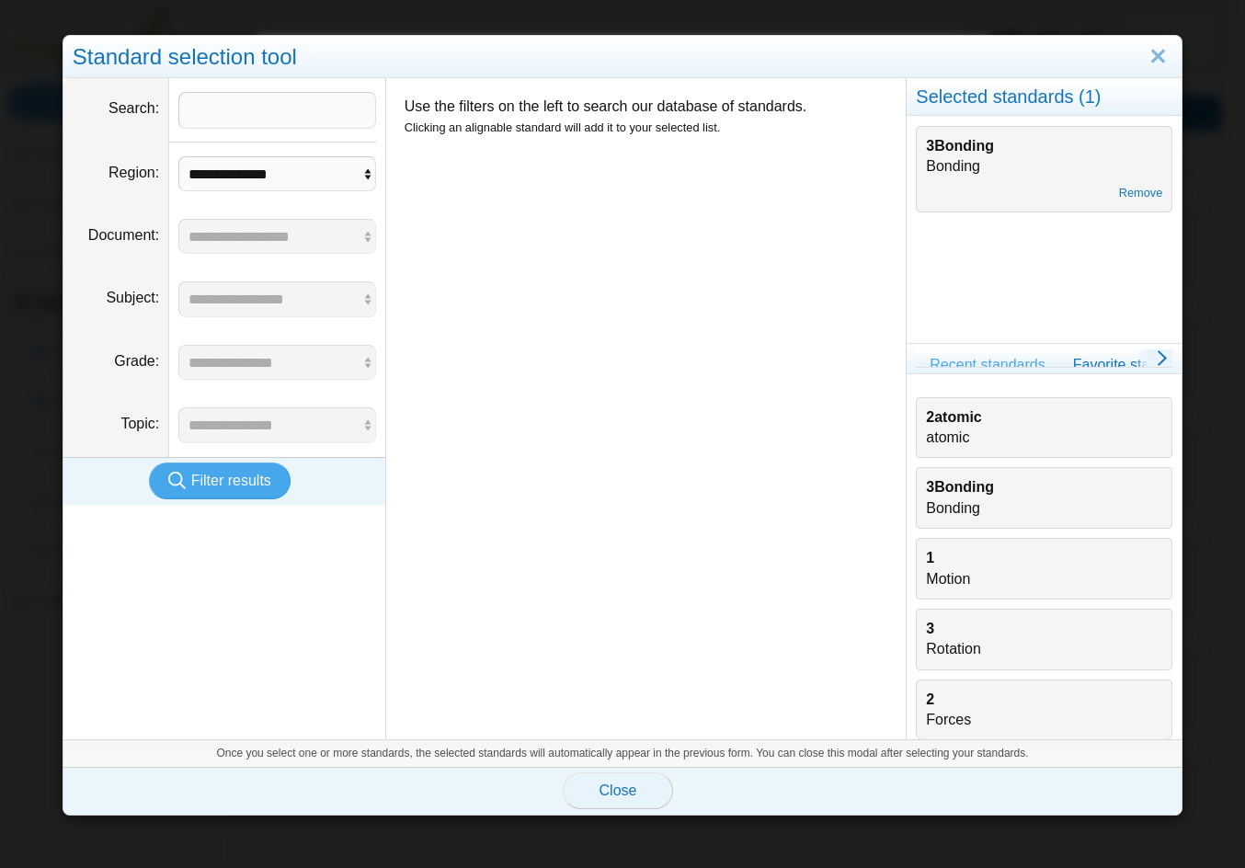
click at [621, 791] on span "Close" at bounding box center [618, 790] width 38 height 16
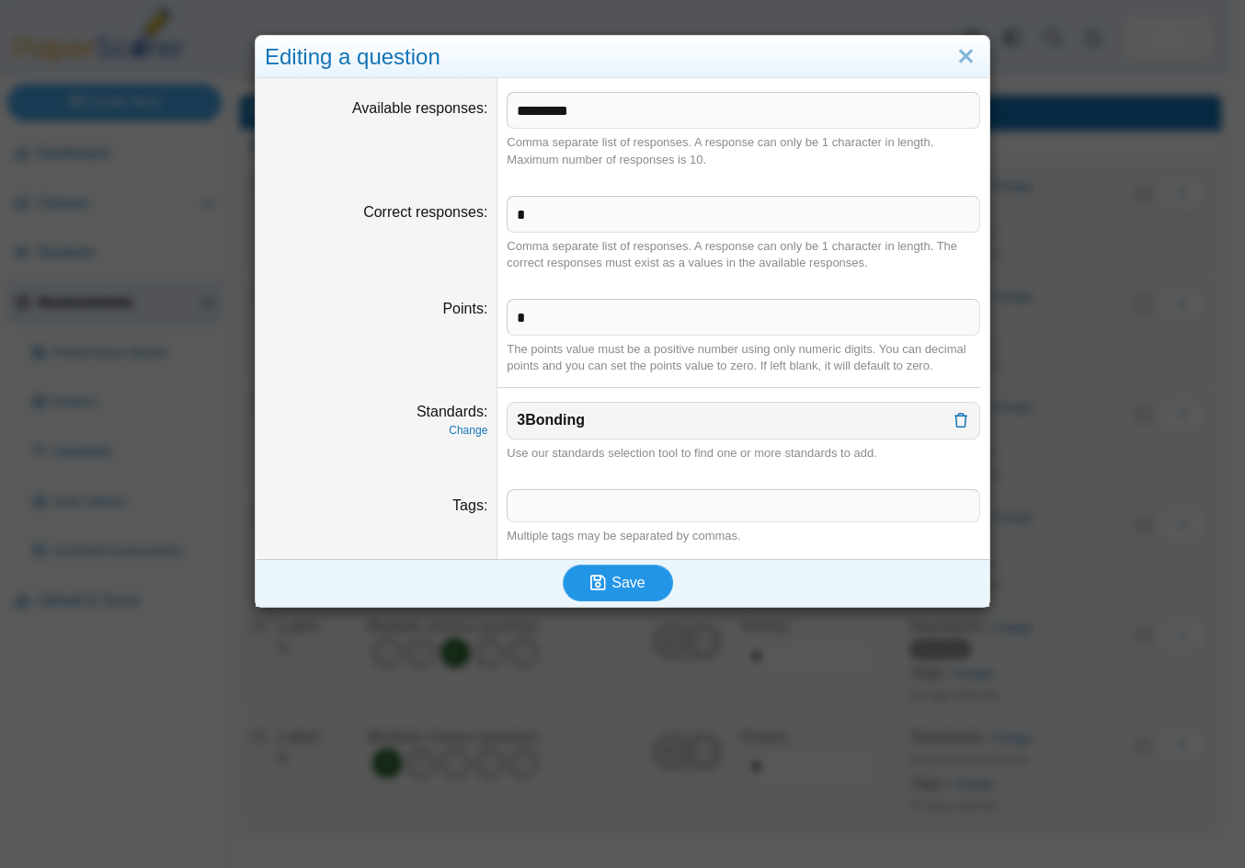
click at [615, 582] on span "Save" at bounding box center [627, 583] width 33 height 16
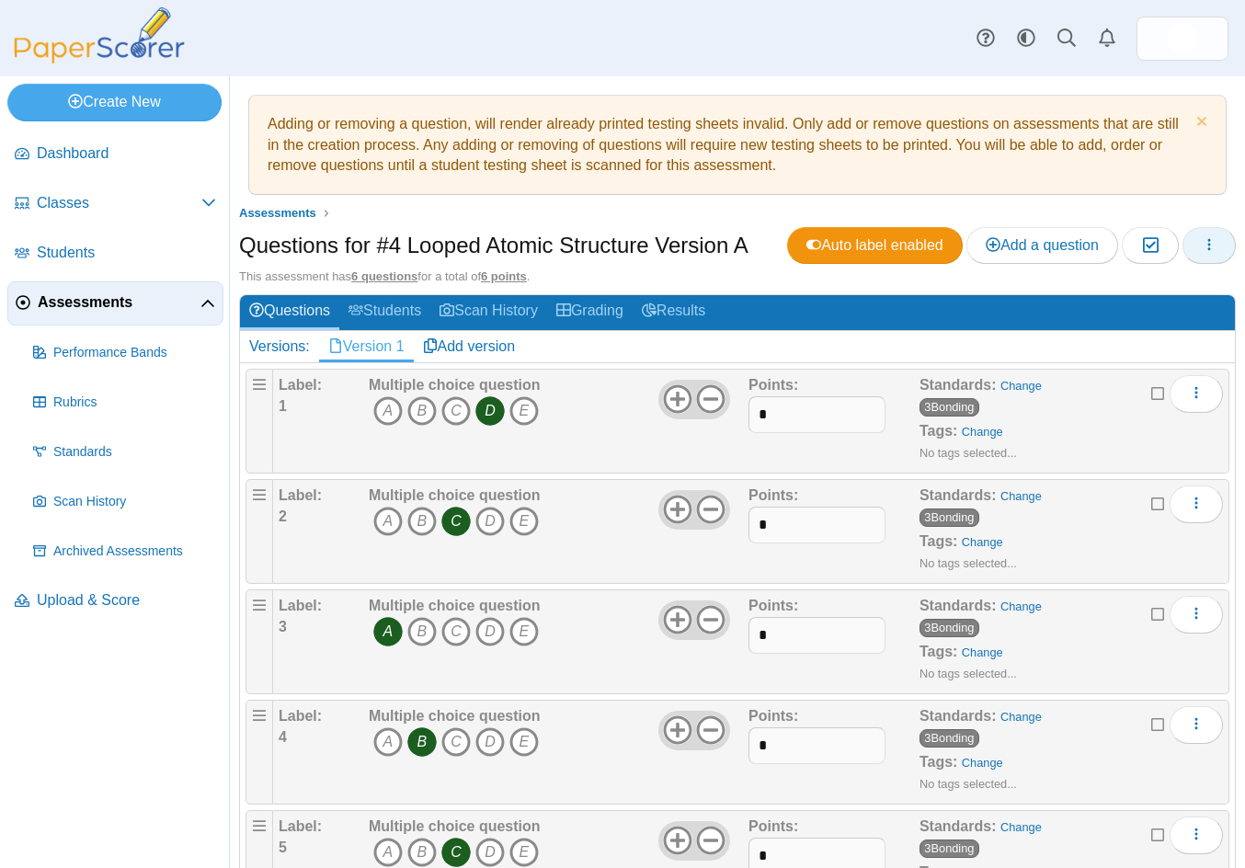
click at [1202, 247] on icon "button" at bounding box center [1209, 244] width 15 height 15
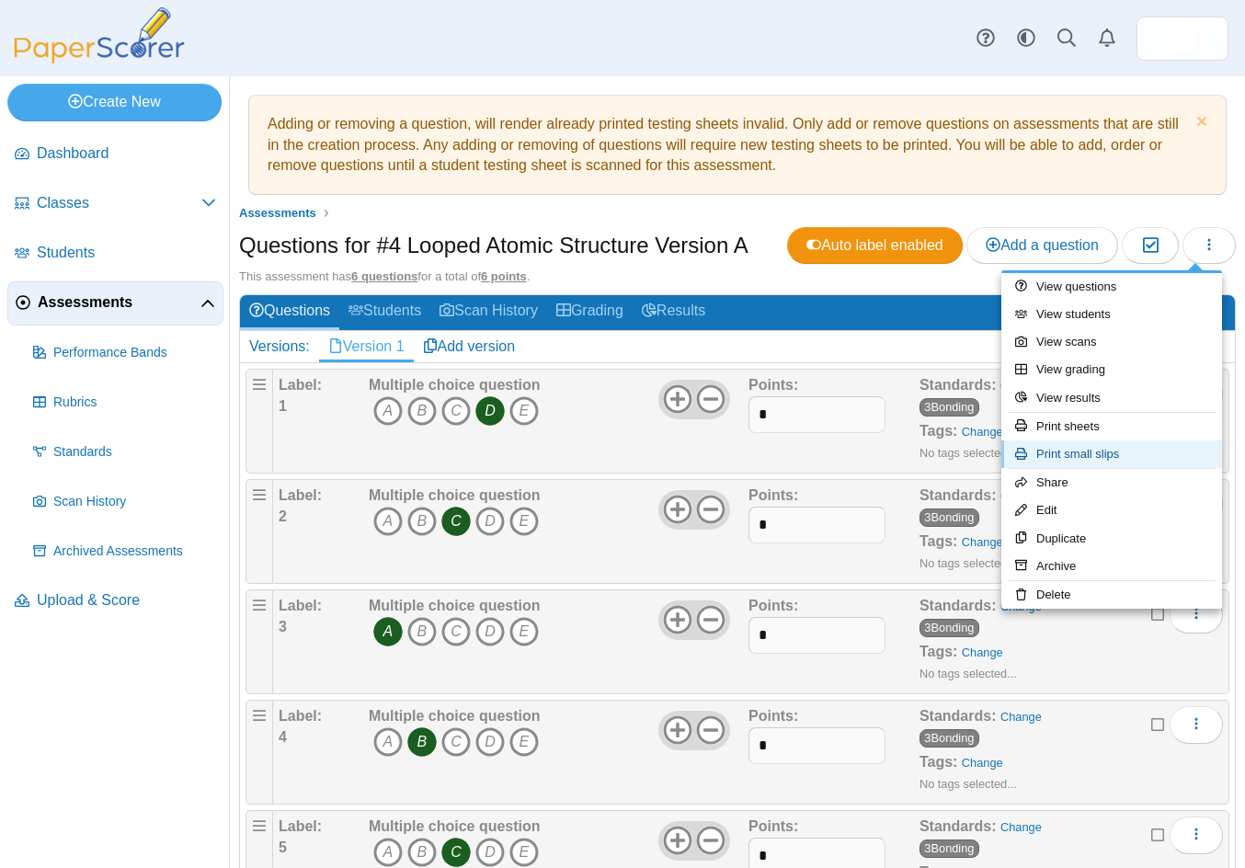
click at [1089, 456] on link "Print small slips" at bounding box center [1111, 454] width 221 height 28
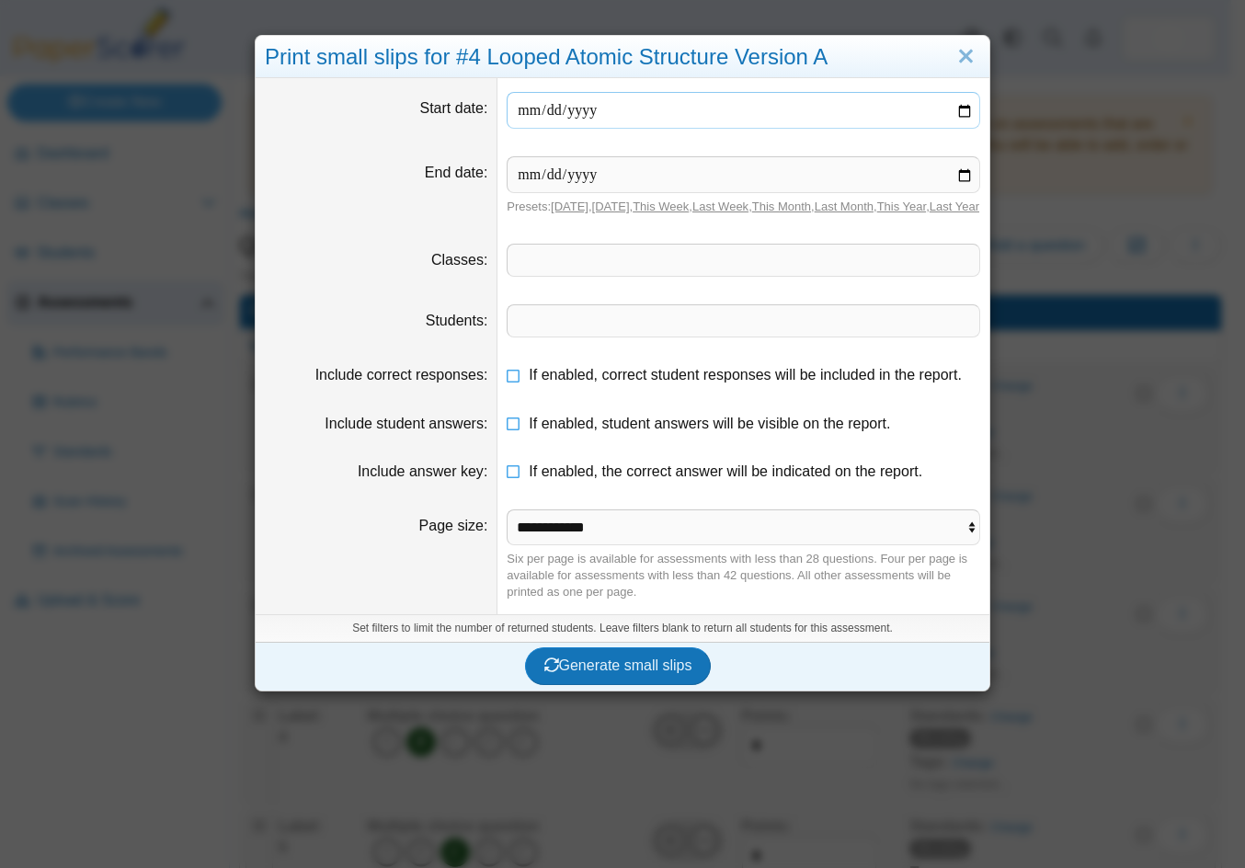
click at [958, 111] on input "date" at bounding box center [743, 110] width 473 height 37
type input "**********"
click at [956, 178] on input "date" at bounding box center [743, 174] width 473 height 37
type input "**********"
click at [507, 378] on icon at bounding box center [514, 371] width 15 height 13
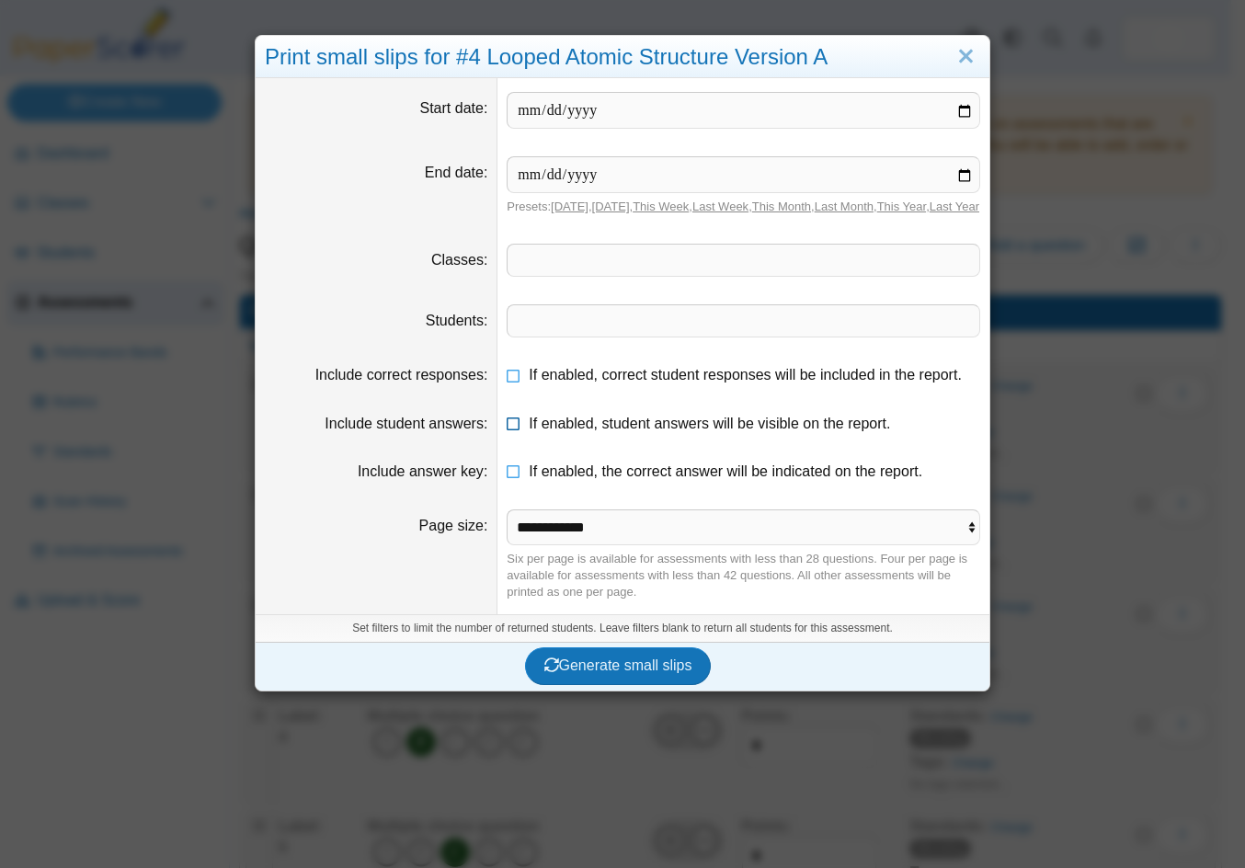
click at [507, 427] on icon at bounding box center [514, 420] width 15 height 13
click at [507, 474] on icon at bounding box center [514, 468] width 15 height 13
click at [598, 673] on span "Generate small slips" at bounding box center [618, 665] width 148 height 16
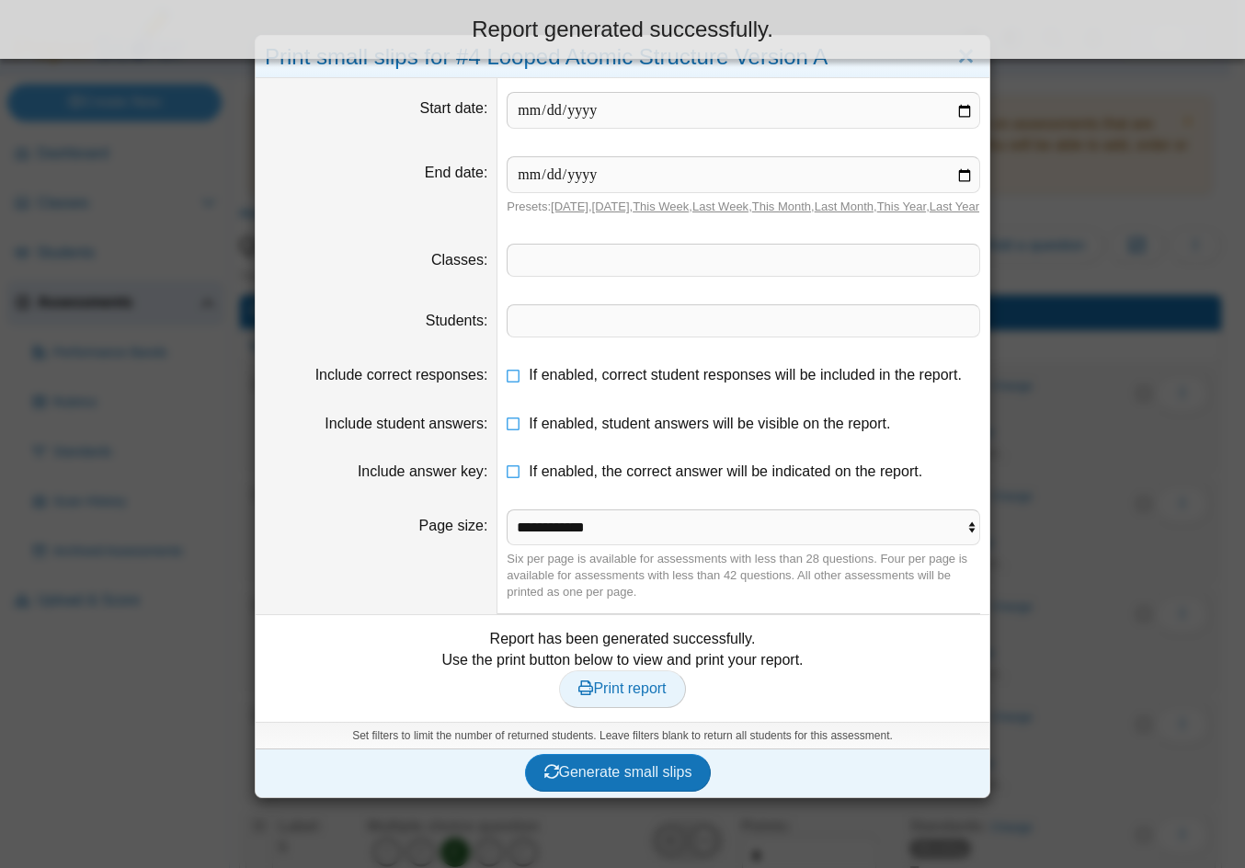
click at [612, 696] on span "Print report" at bounding box center [621, 688] width 87 height 16
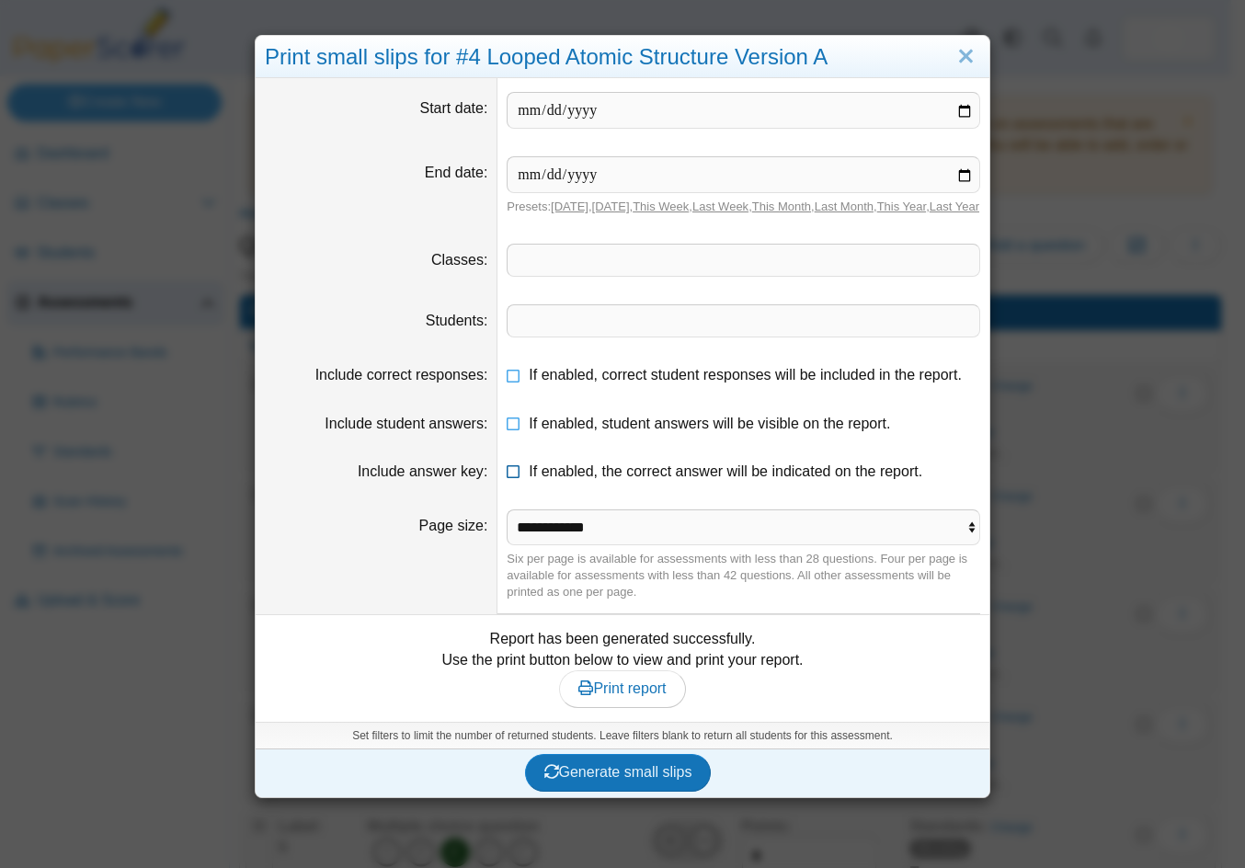
click at [507, 474] on icon at bounding box center [514, 468] width 15 height 13
click at [507, 427] on icon at bounding box center [514, 420] width 15 height 13
click at [507, 378] on icon at bounding box center [514, 371] width 15 height 13
click at [616, 780] on span "Generate small slips" at bounding box center [618, 772] width 148 height 16
click at [603, 696] on span "Print report" at bounding box center [621, 688] width 87 height 16
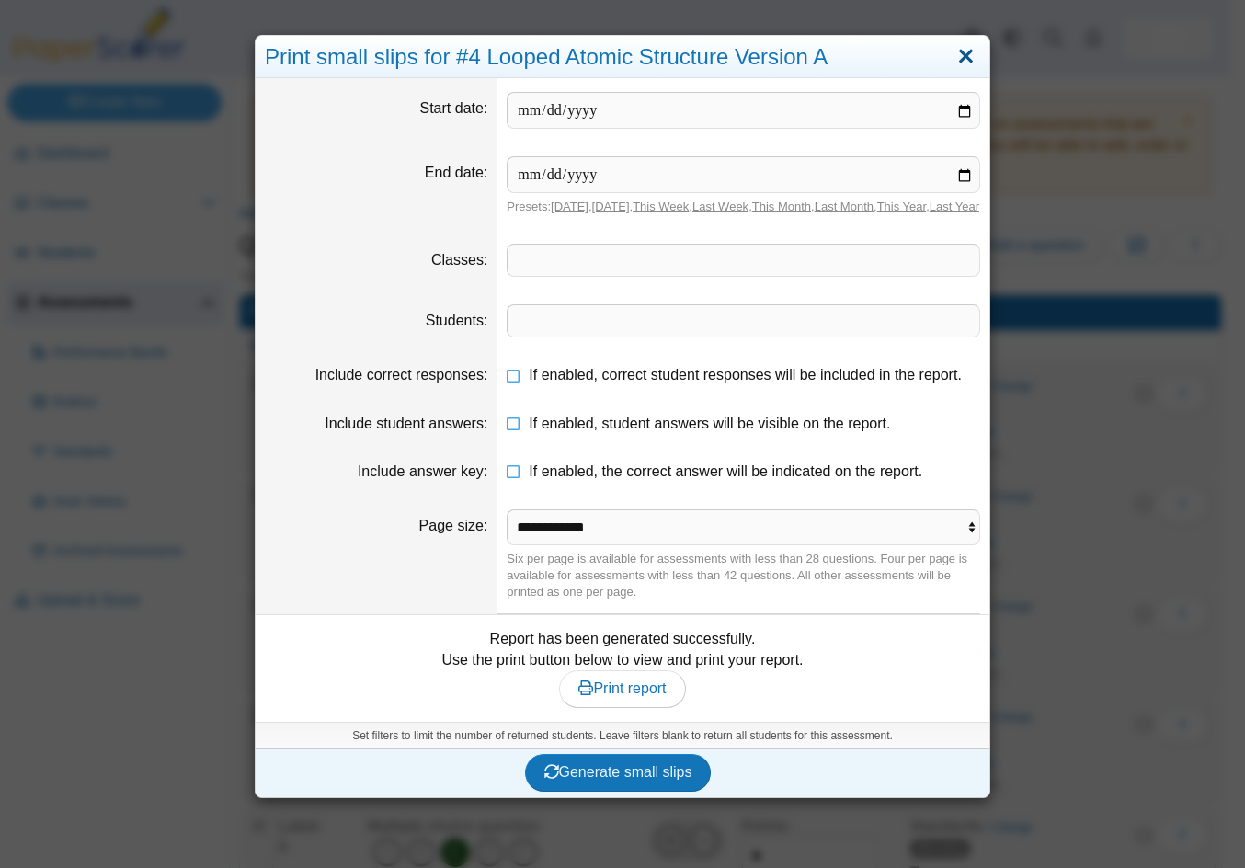
click at [958, 46] on link "Close" at bounding box center [966, 56] width 28 height 31
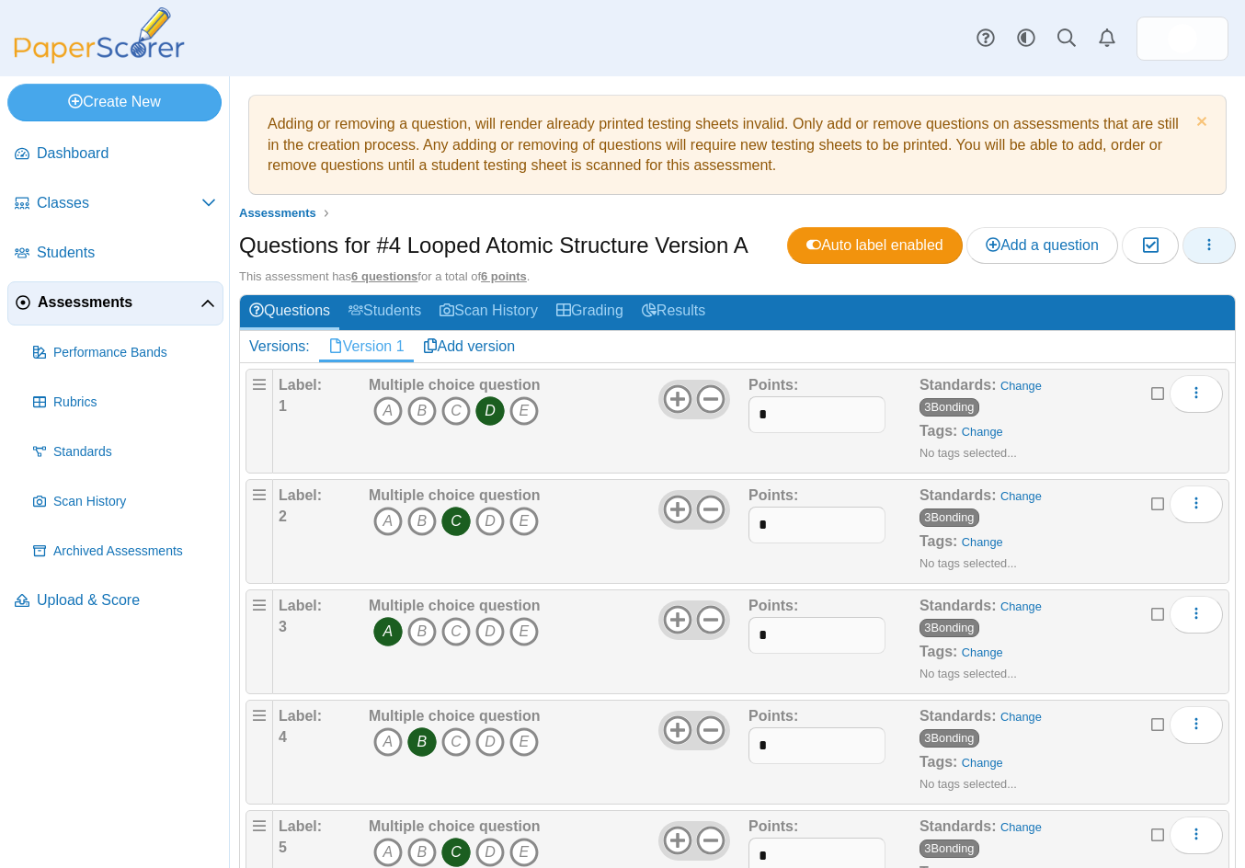
click at [1204, 240] on button "button" at bounding box center [1208, 245] width 53 height 37
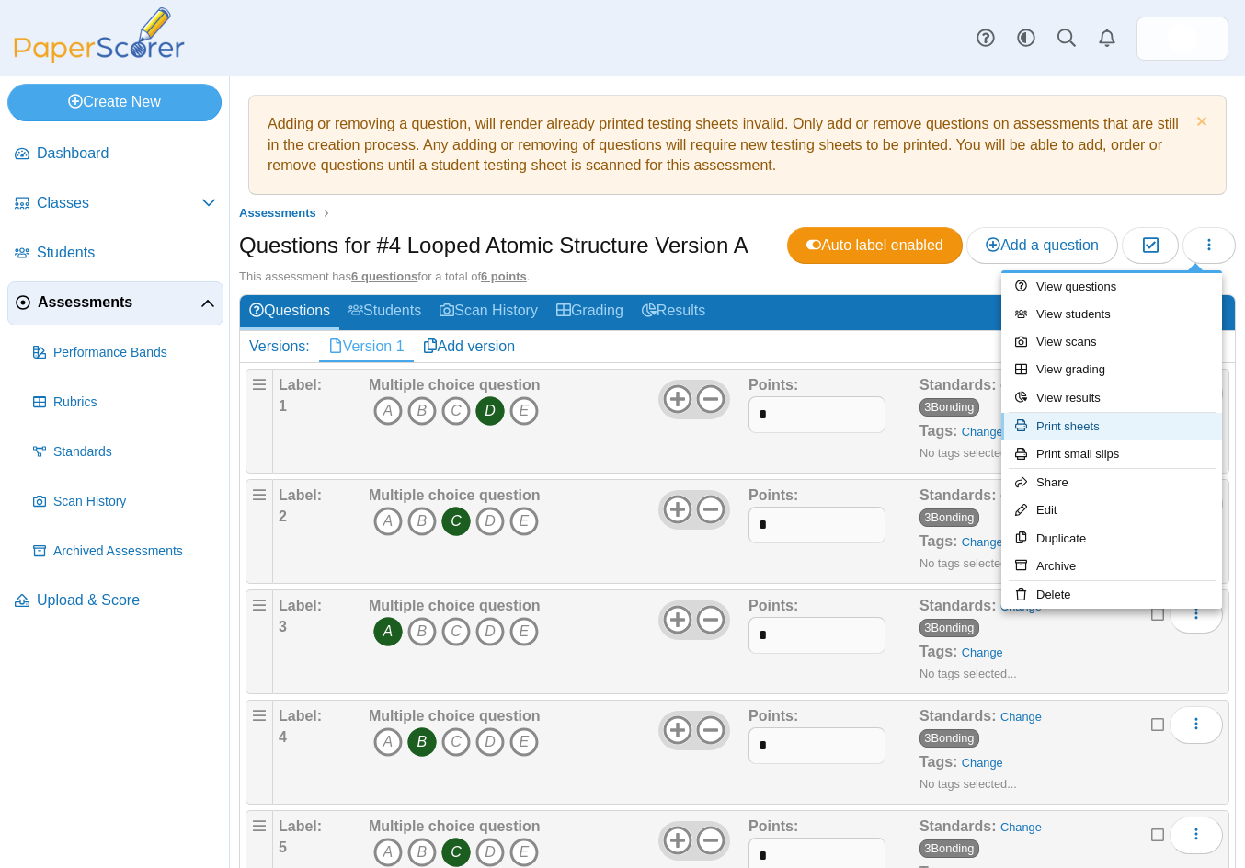
click at [1093, 429] on link "Print sheets" at bounding box center [1111, 427] width 221 height 28
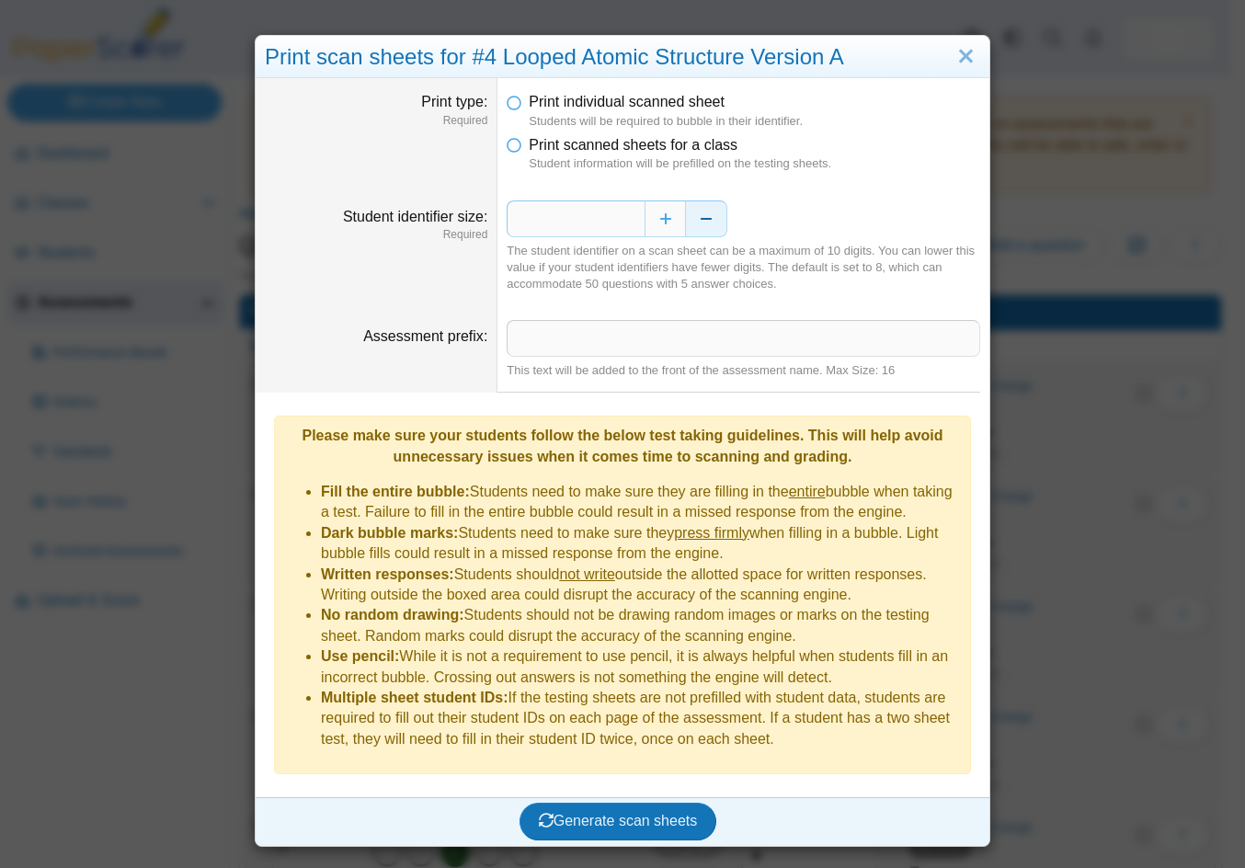
click at [695, 218] on button "Decrease" at bounding box center [706, 218] width 41 height 37
type input "*"
click at [578, 813] on span "Generate scan sheets" at bounding box center [618, 821] width 159 height 16
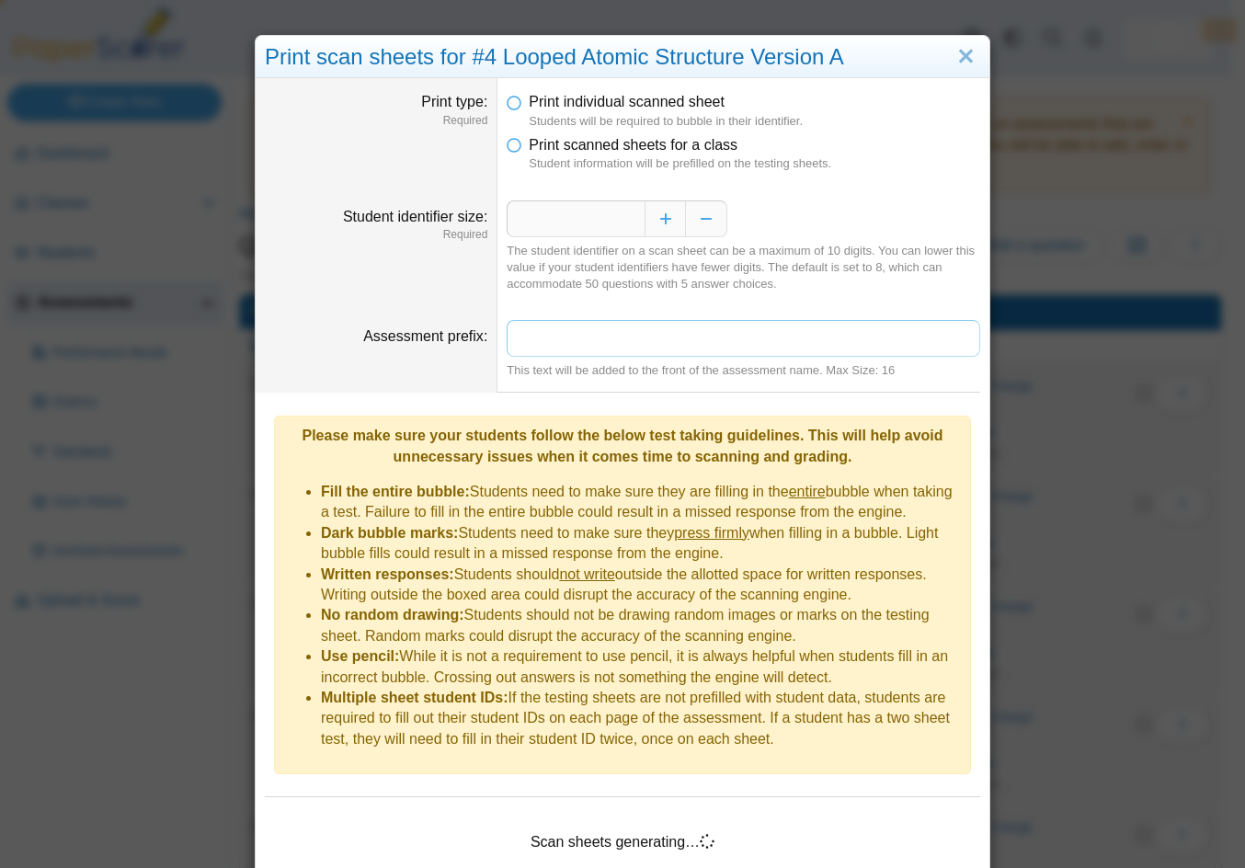
click at [548, 333] on input "Assessment prefix" at bounding box center [743, 338] width 473 height 37
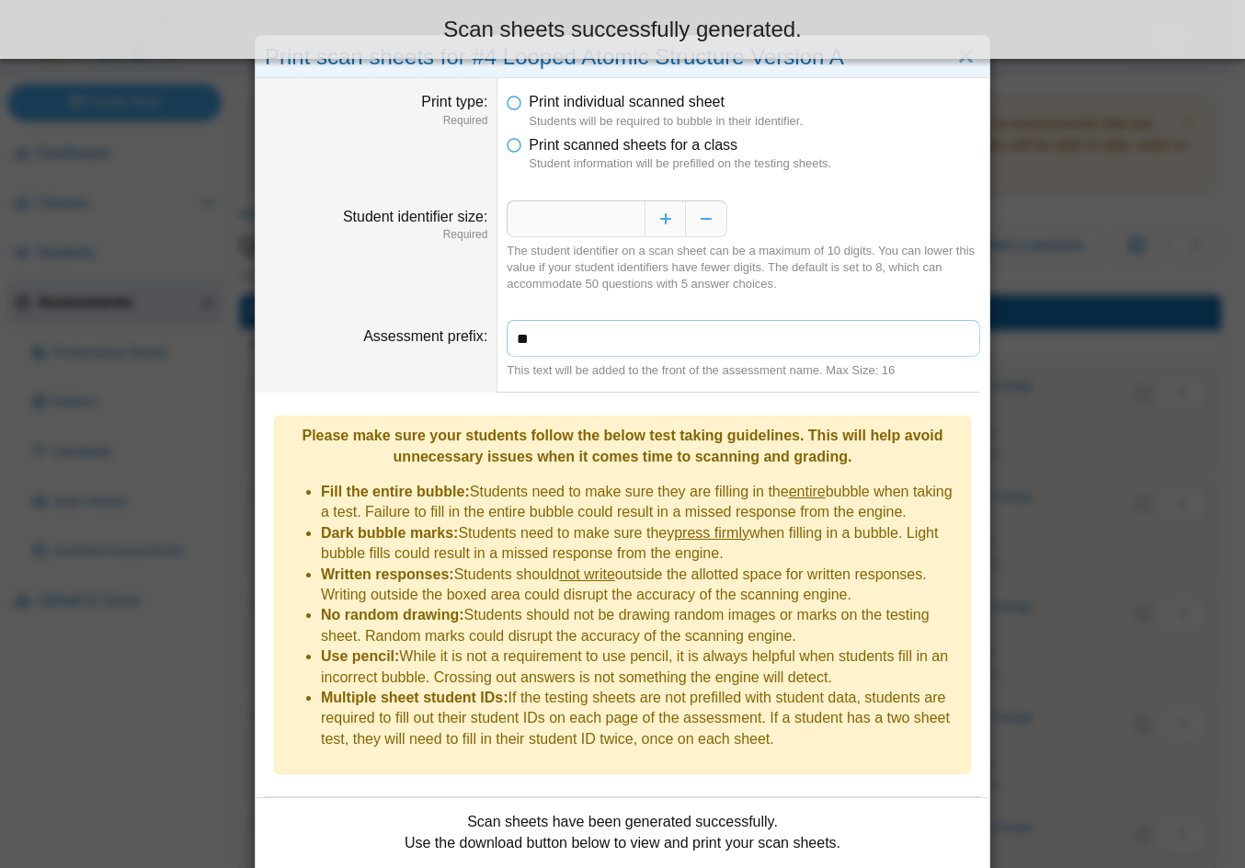
type input "*"
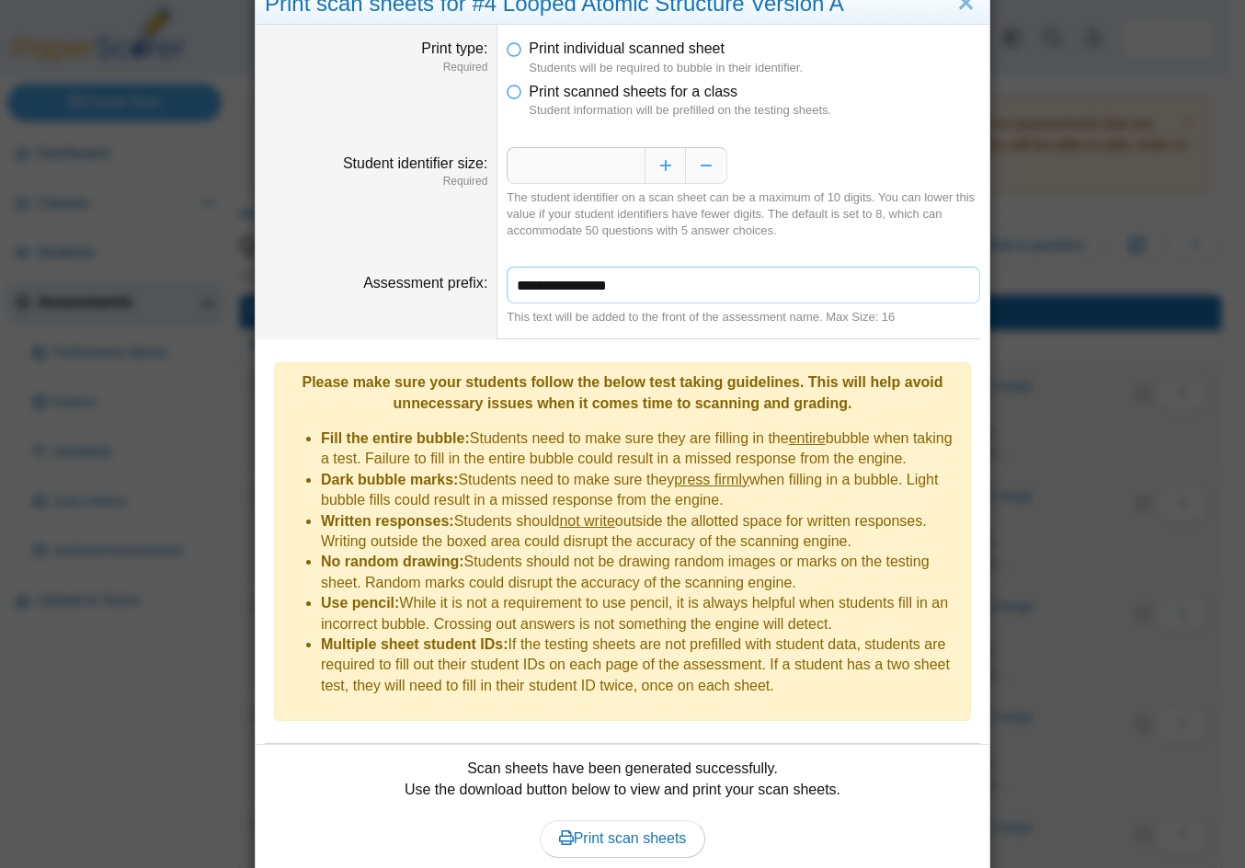
scroll to position [106, 0]
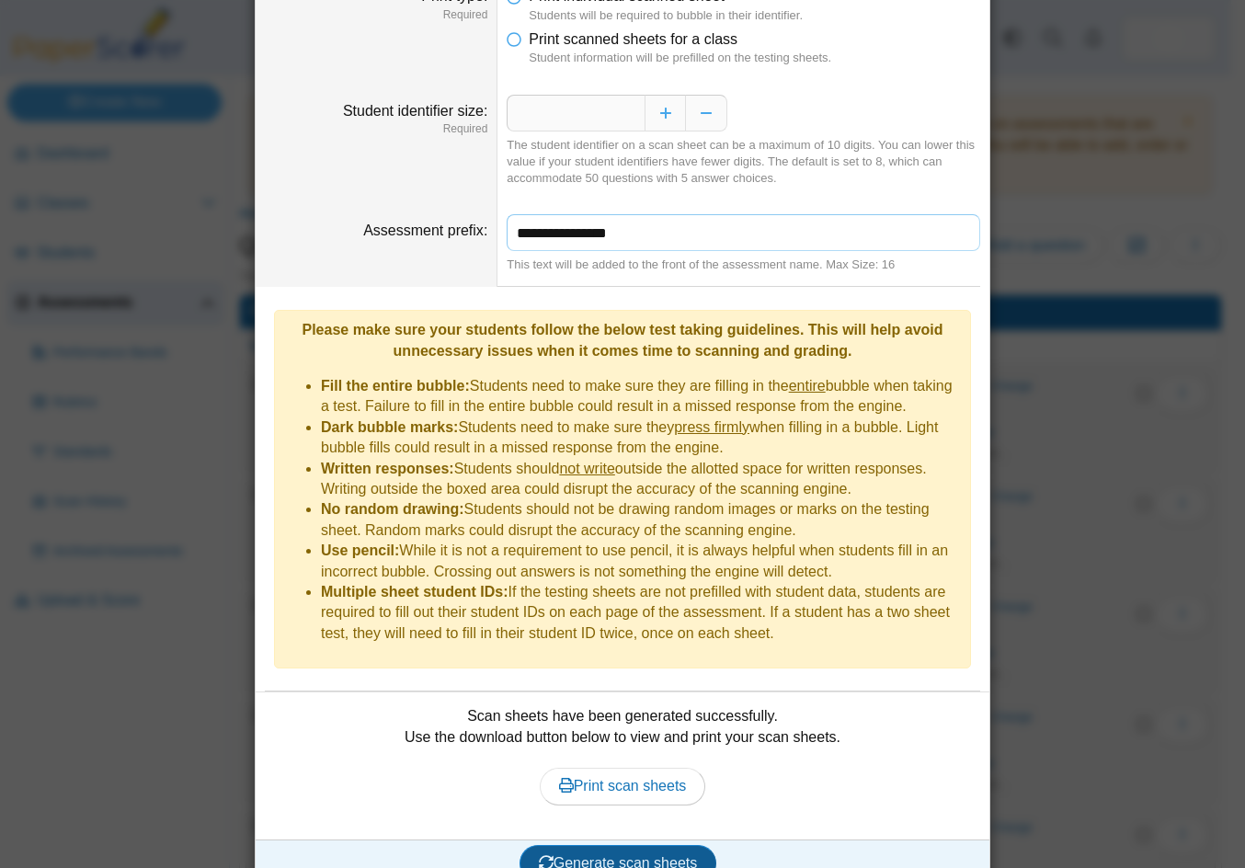
type input "**********"
click at [614, 855] on span "Generate scan sheets" at bounding box center [618, 863] width 159 height 16
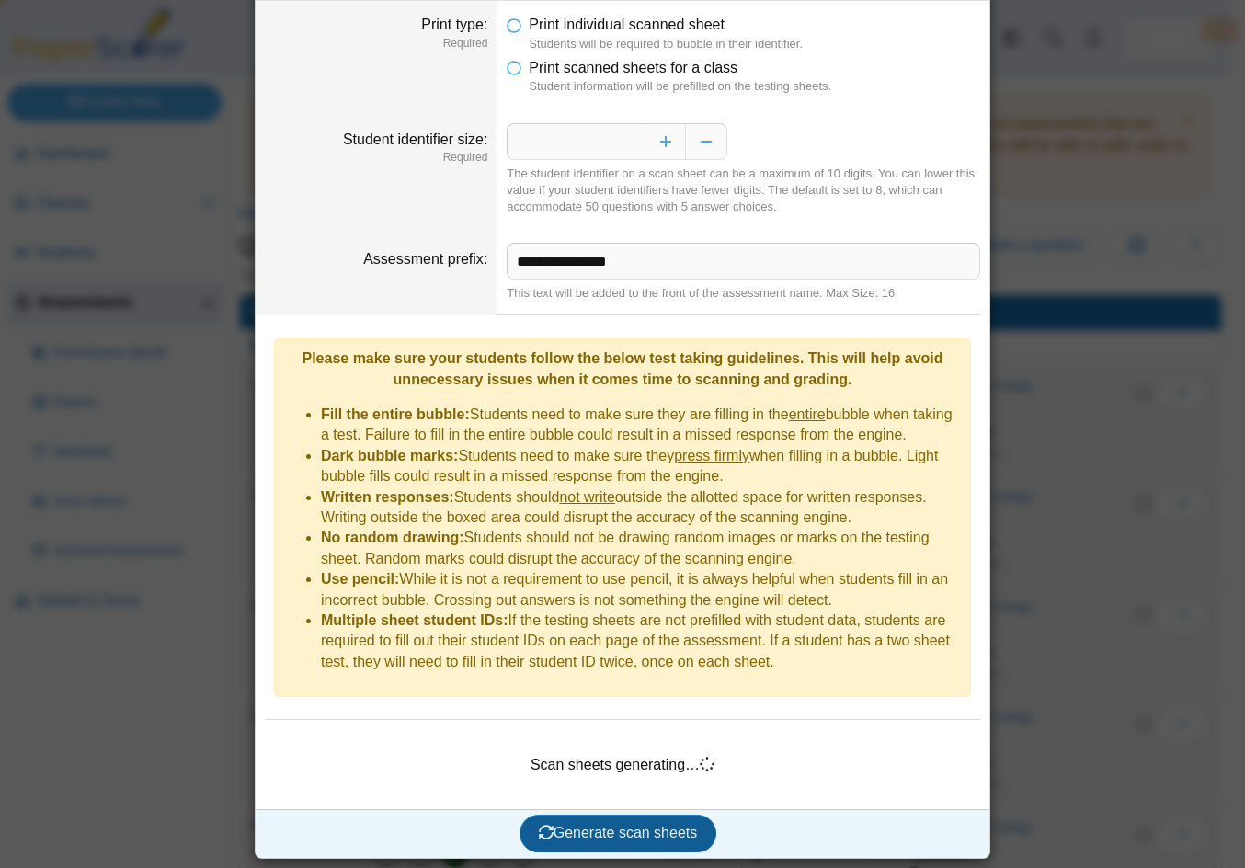
scroll to position [48, 0]
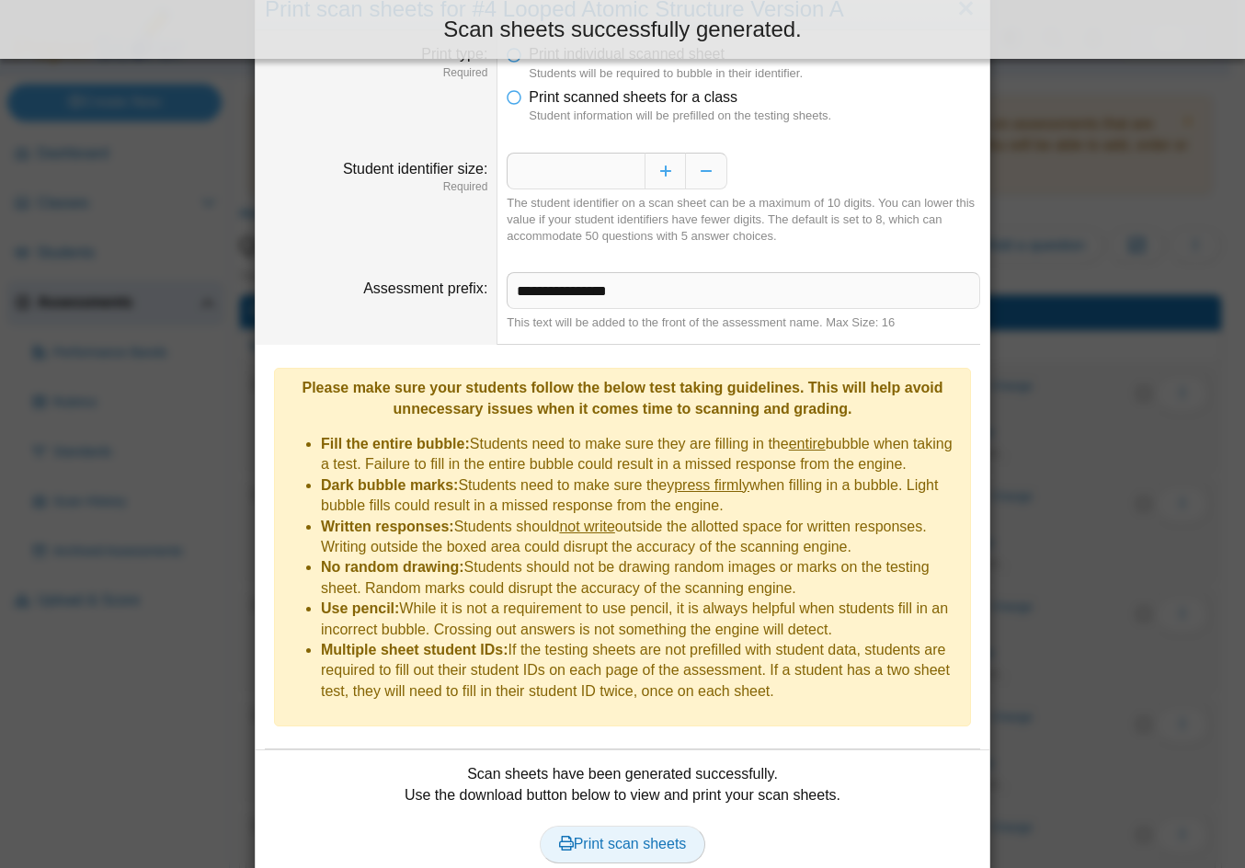
click at [617, 836] on span "Print scan sheets" at bounding box center [623, 844] width 128 height 16
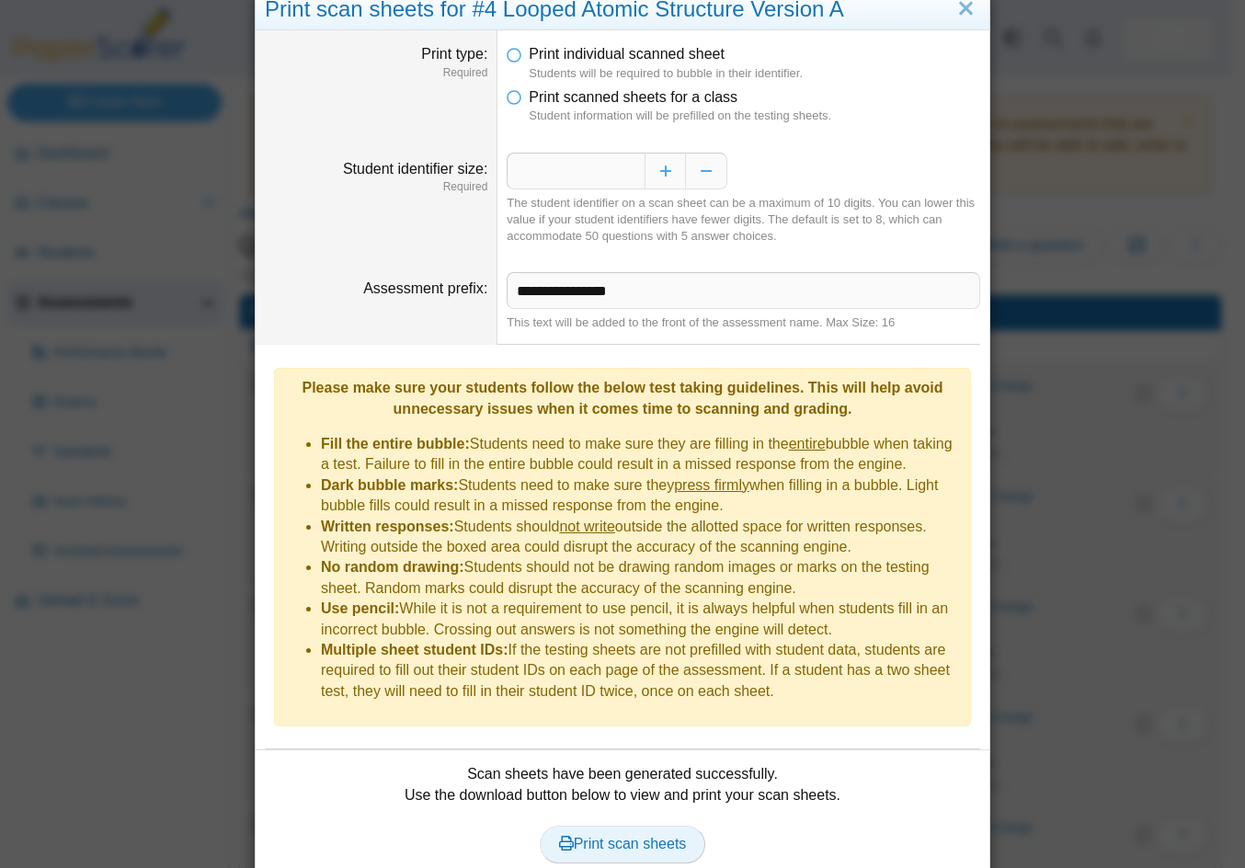
scroll to position [0, 0]
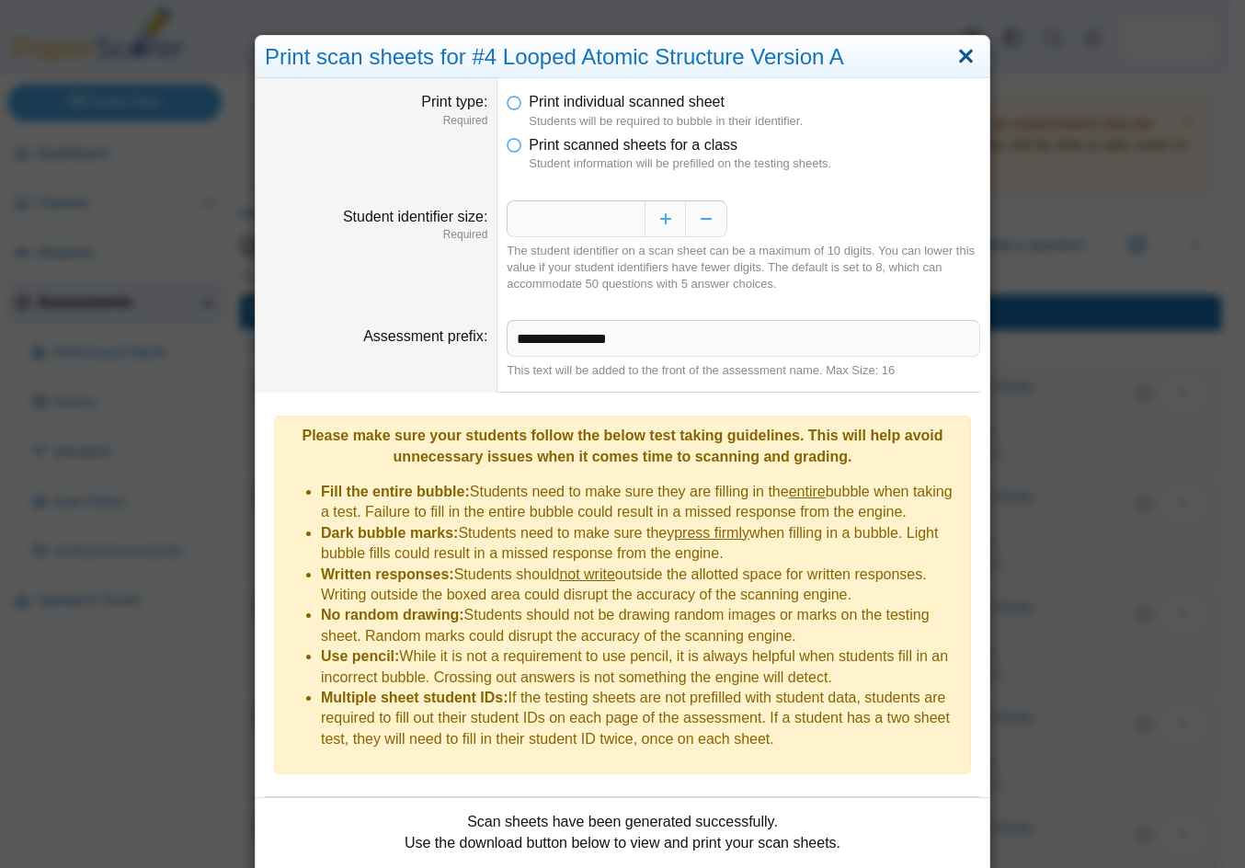
click at [964, 61] on link "Close" at bounding box center [966, 56] width 28 height 31
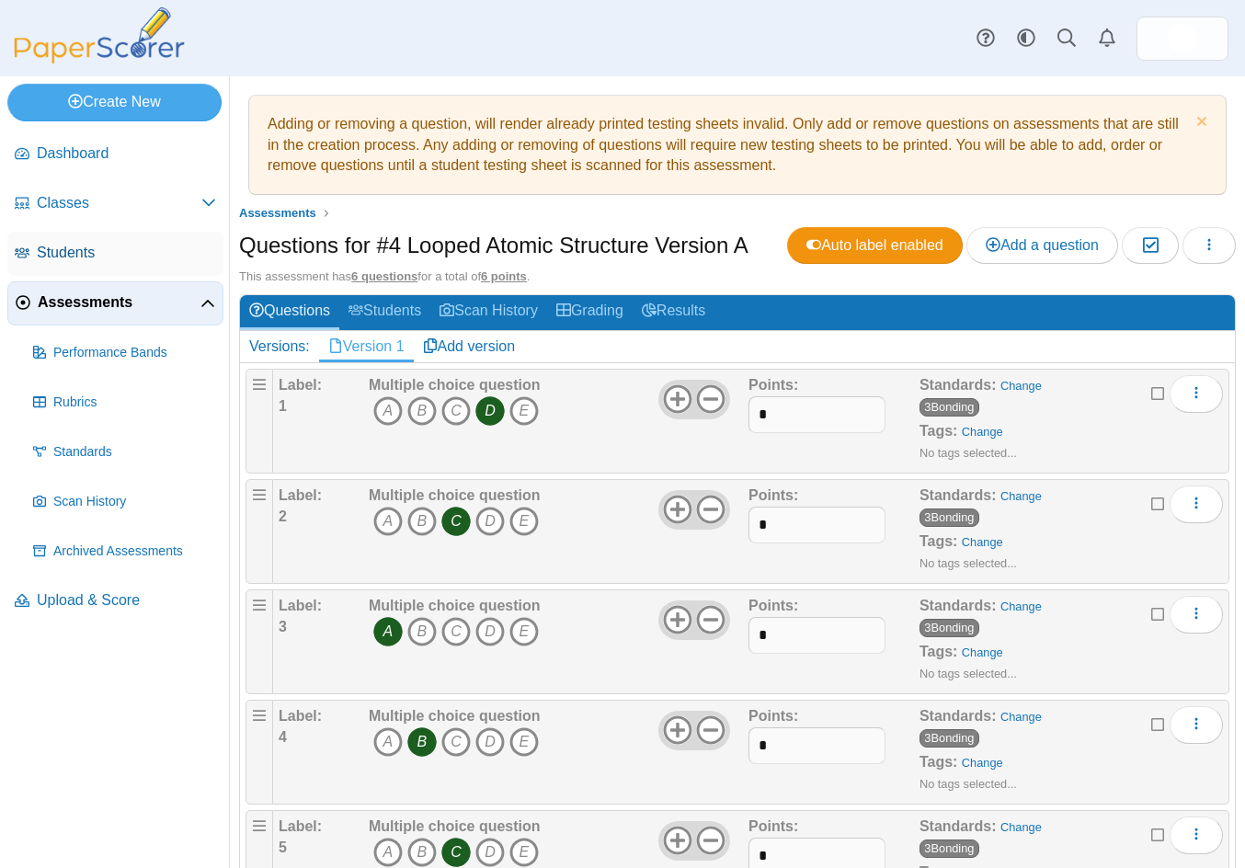
click at [72, 260] on span "Students" at bounding box center [126, 253] width 179 height 20
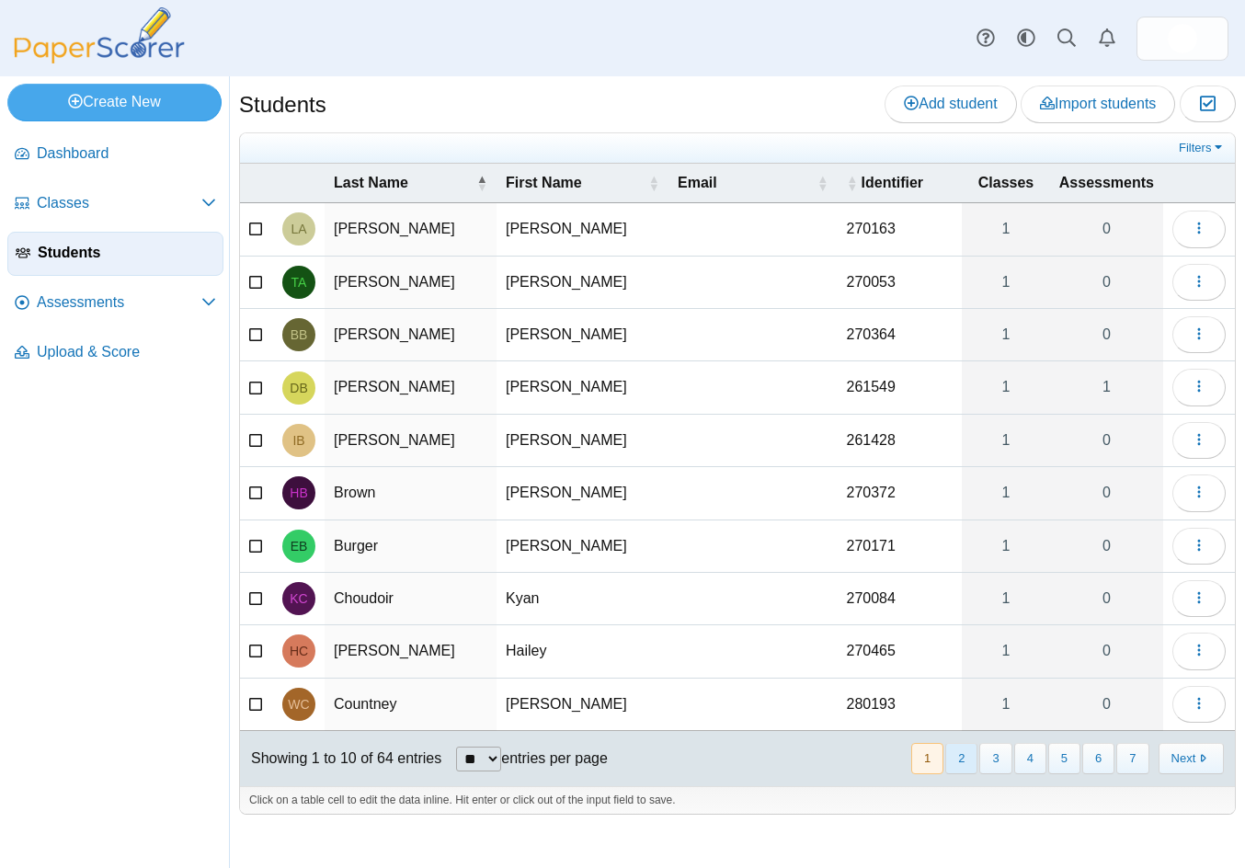
click at [963, 756] on button "2" at bounding box center [961, 758] width 32 height 30
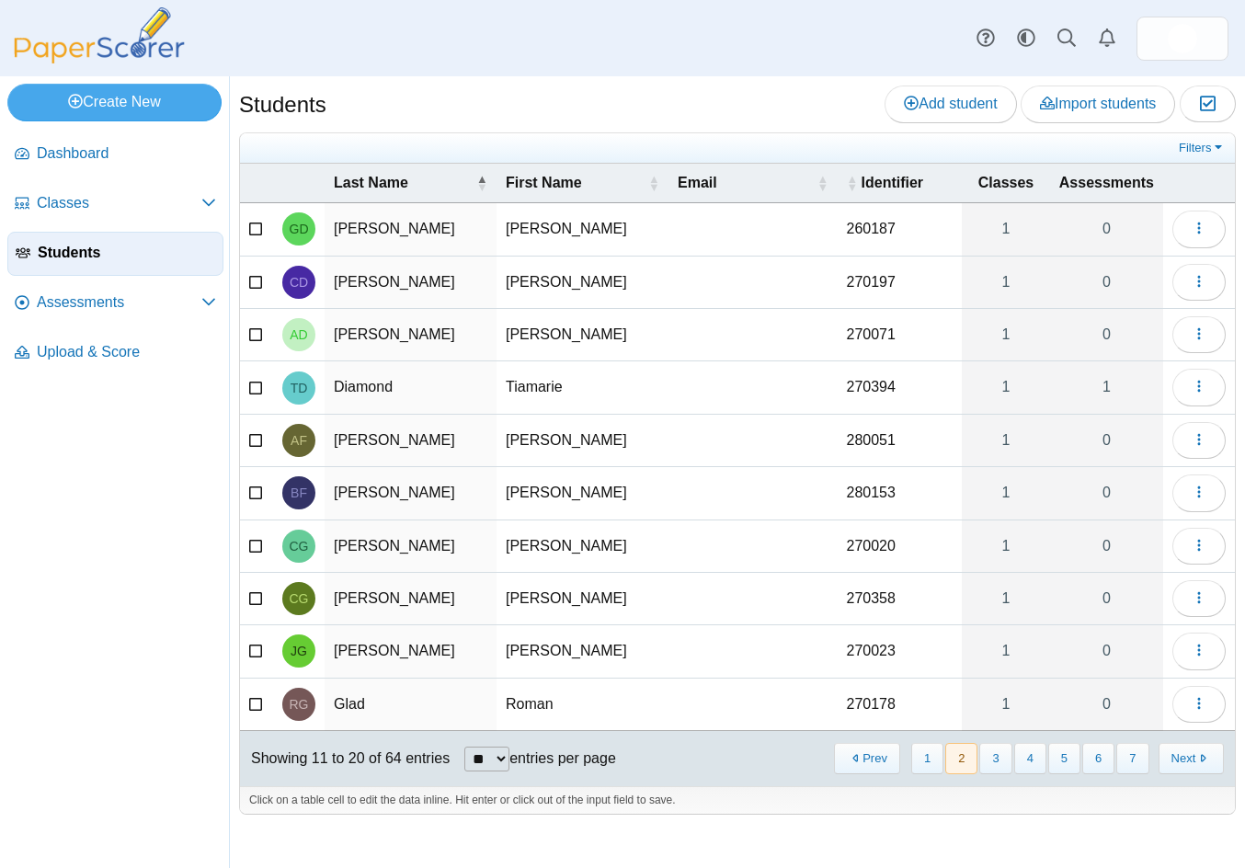
click at [506, 755] on select "** ** ** ***" at bounding box center [486, 758] width 45 height 25
select select "**"
click at [464, 746] on select "** ** ** ***" at bounding box center [486, 758] width 45 height 25
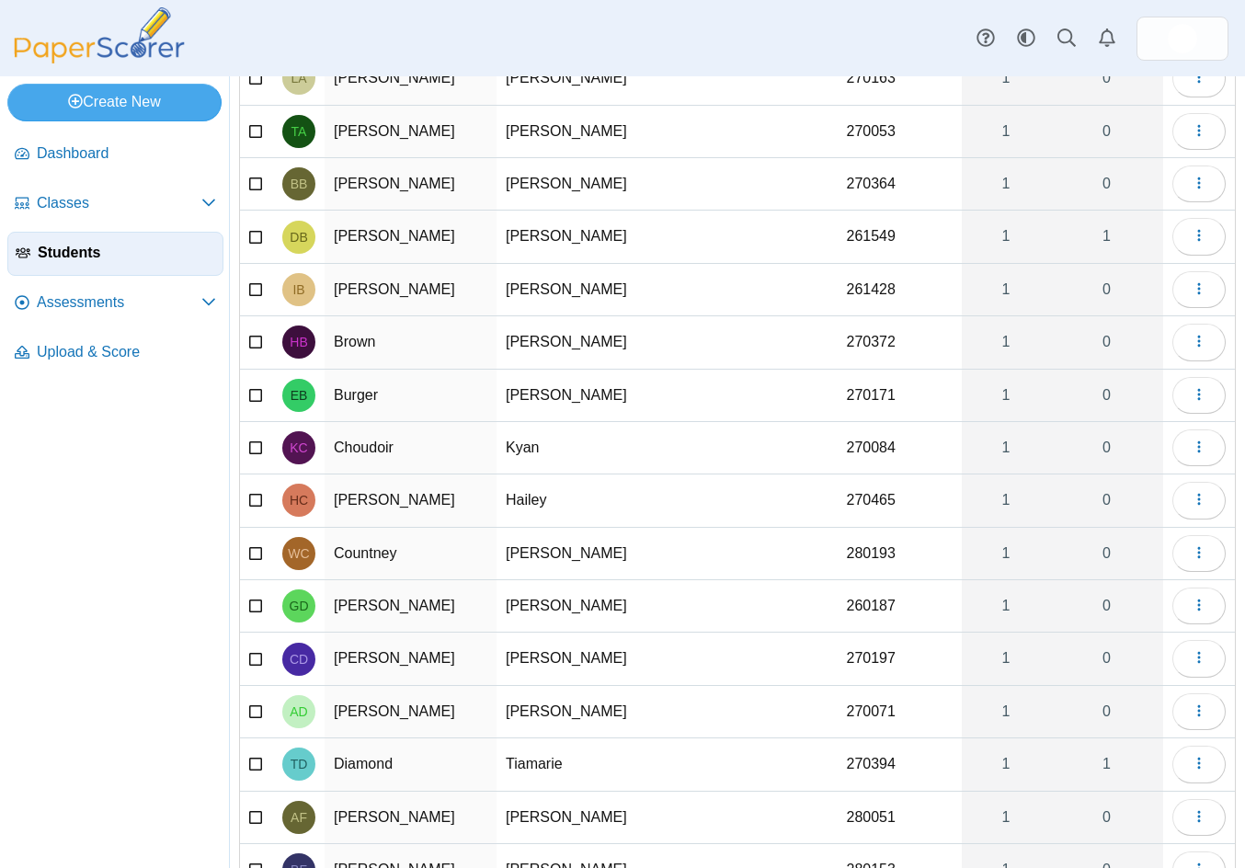
scroll to position [184, 0]
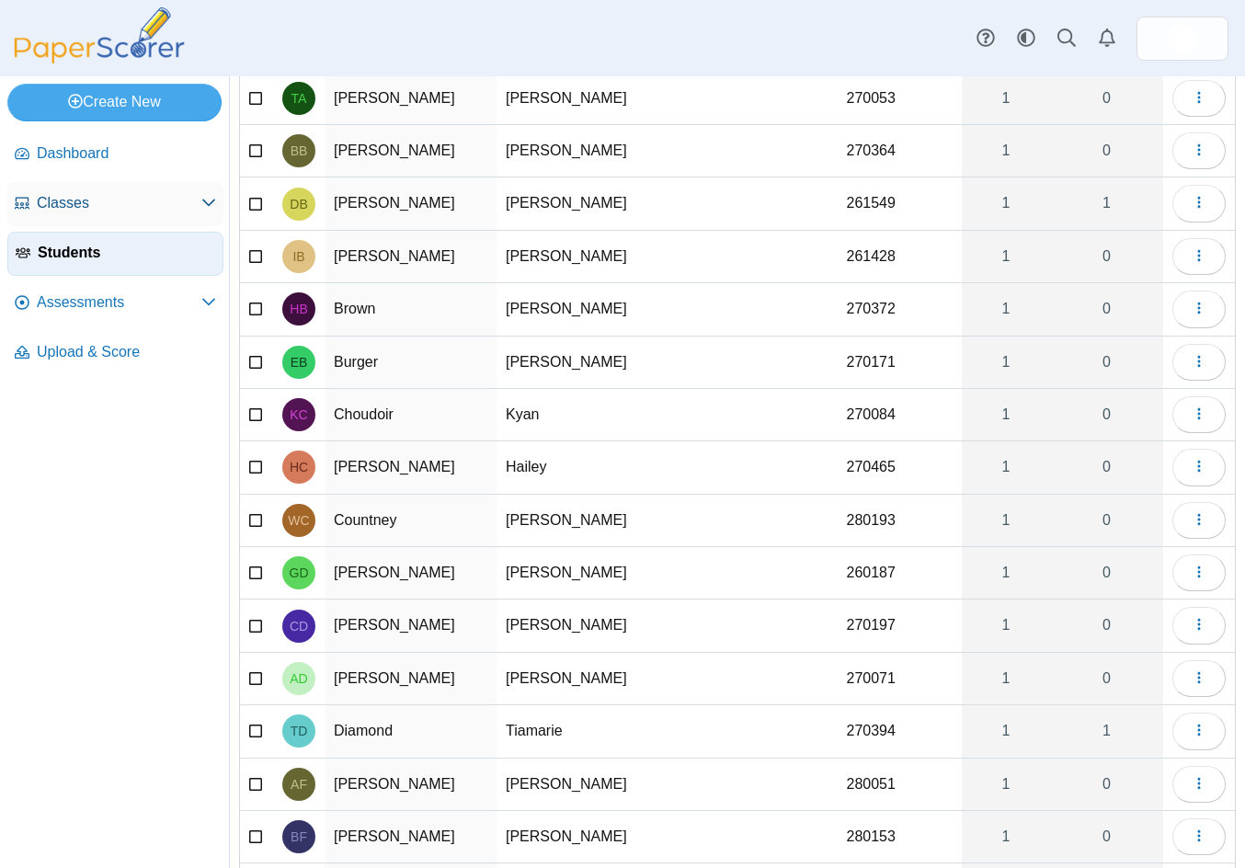
click at [84, 212] on span "Classes" at bounding box center [119, 203] width 165 height 20
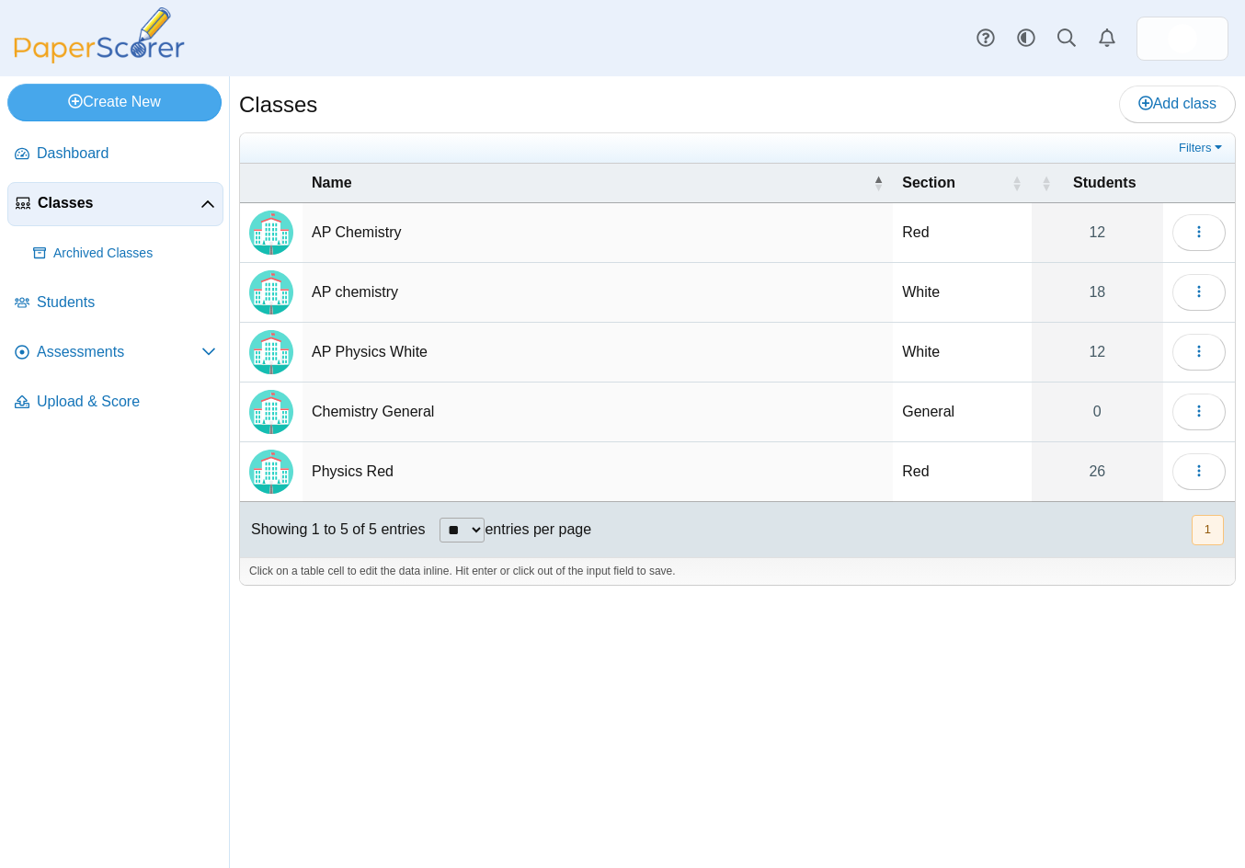
click at [340, 410] on td "Chemistry General" at bounding box center [597, 412] width 590 height 60
click at [459, 454] on td "Physics Red" at bounding box center [597, 472] width 590 height 60
type input "**********"
click at [873, 641] on div "Classes Add class Filters Red" at bounding box center [737, 472] width 1015 height 792
click at [1198, 415] on use "button" at bounding box center [1198, 411] width 3 height 12
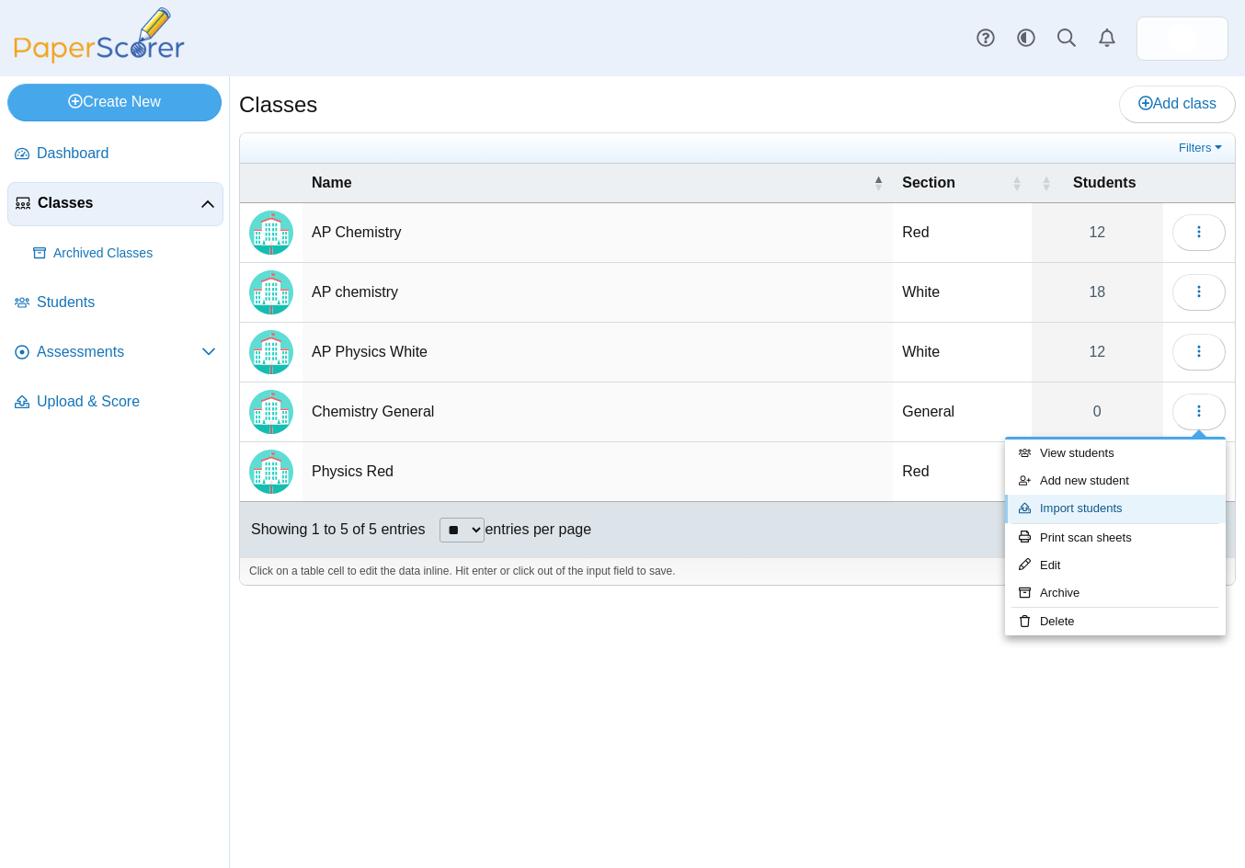
click at [1091, 506] on link "Import students" at bounding box center [1115, 509] width 221 height 28
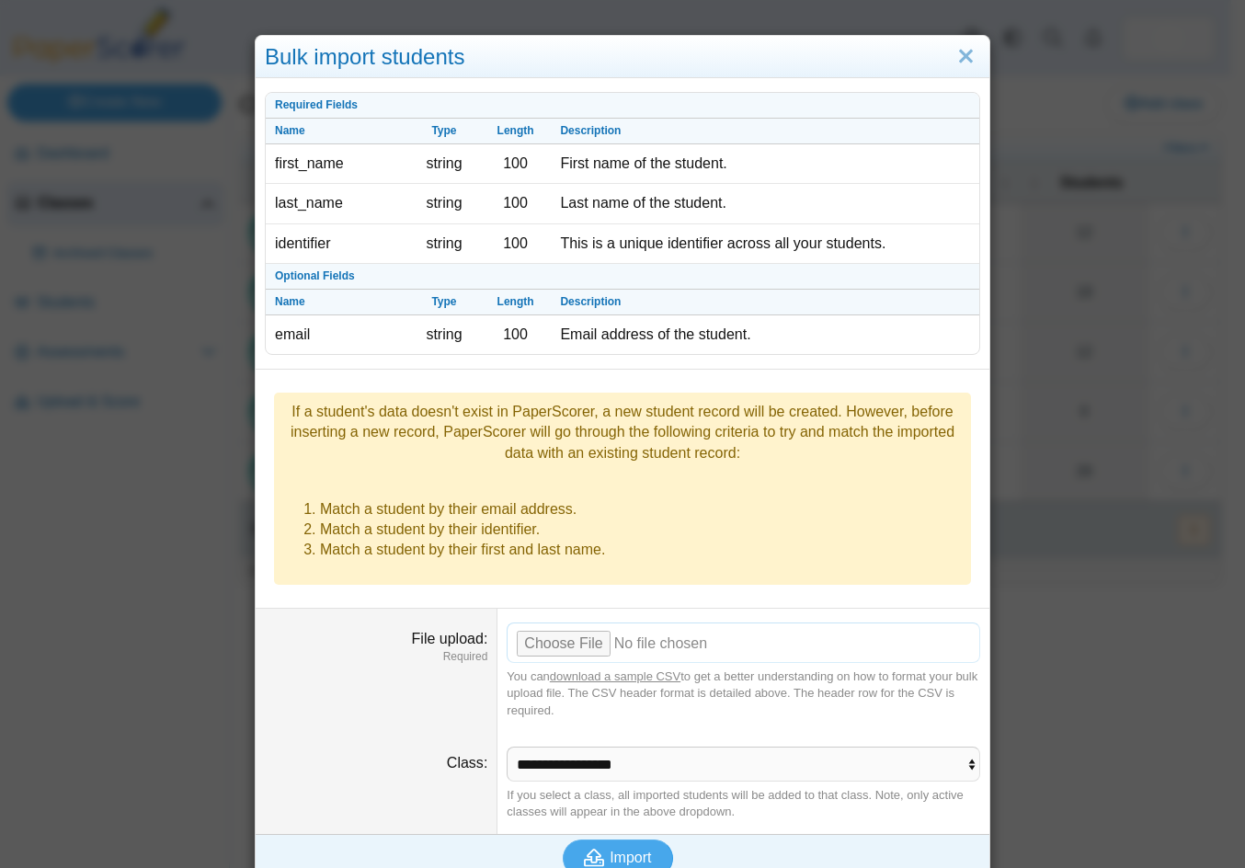
click at [530, 622] on input "File upload" at bounding box center [743, 642] width 473 height 40
click at [561, 622] on input "File upload" at bounding box center [743, 642] width 473 height 40
type input "**********"
click at [593, 849] on icon "submit" at bounding box center [594, 857] width 20 height 17
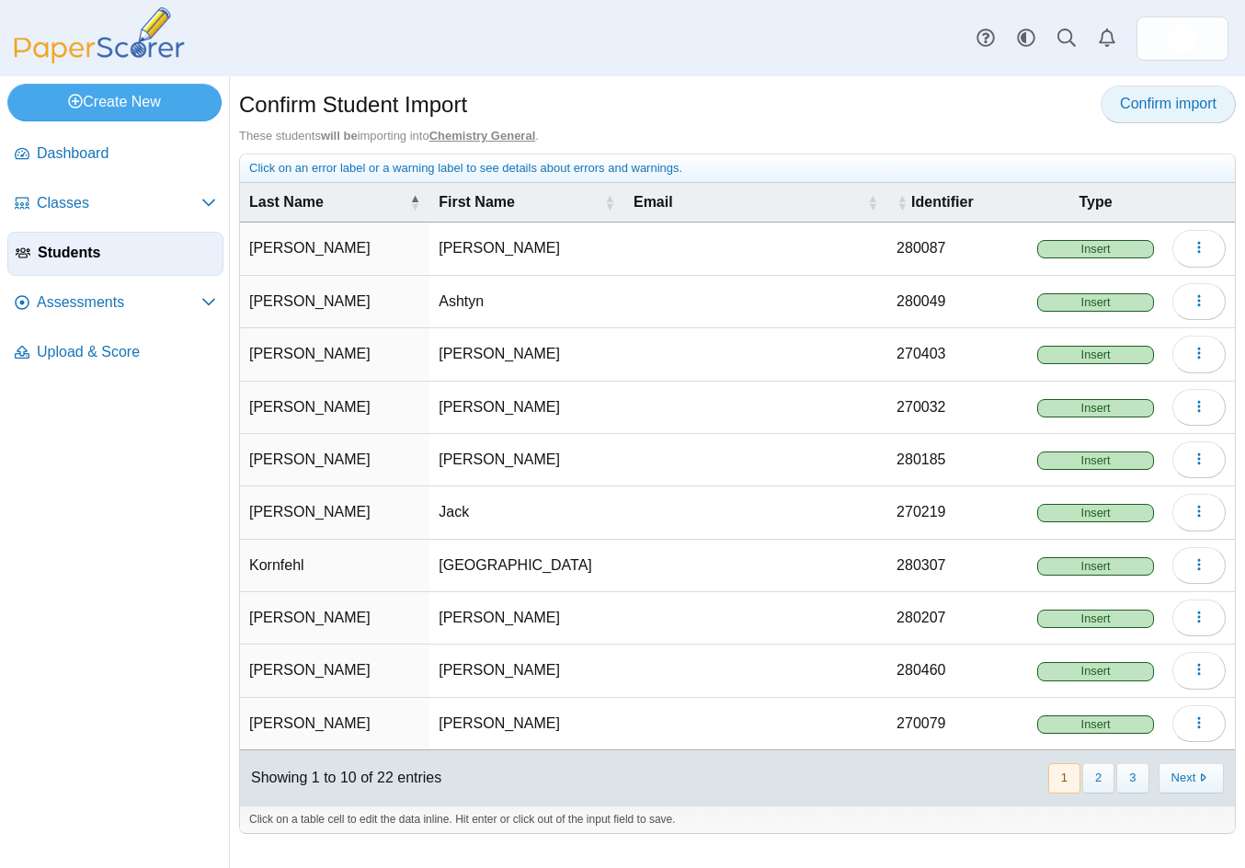
click at [1165, 103] on span "Confirm import" at bounding box center [1168, 104] width 97 height 16
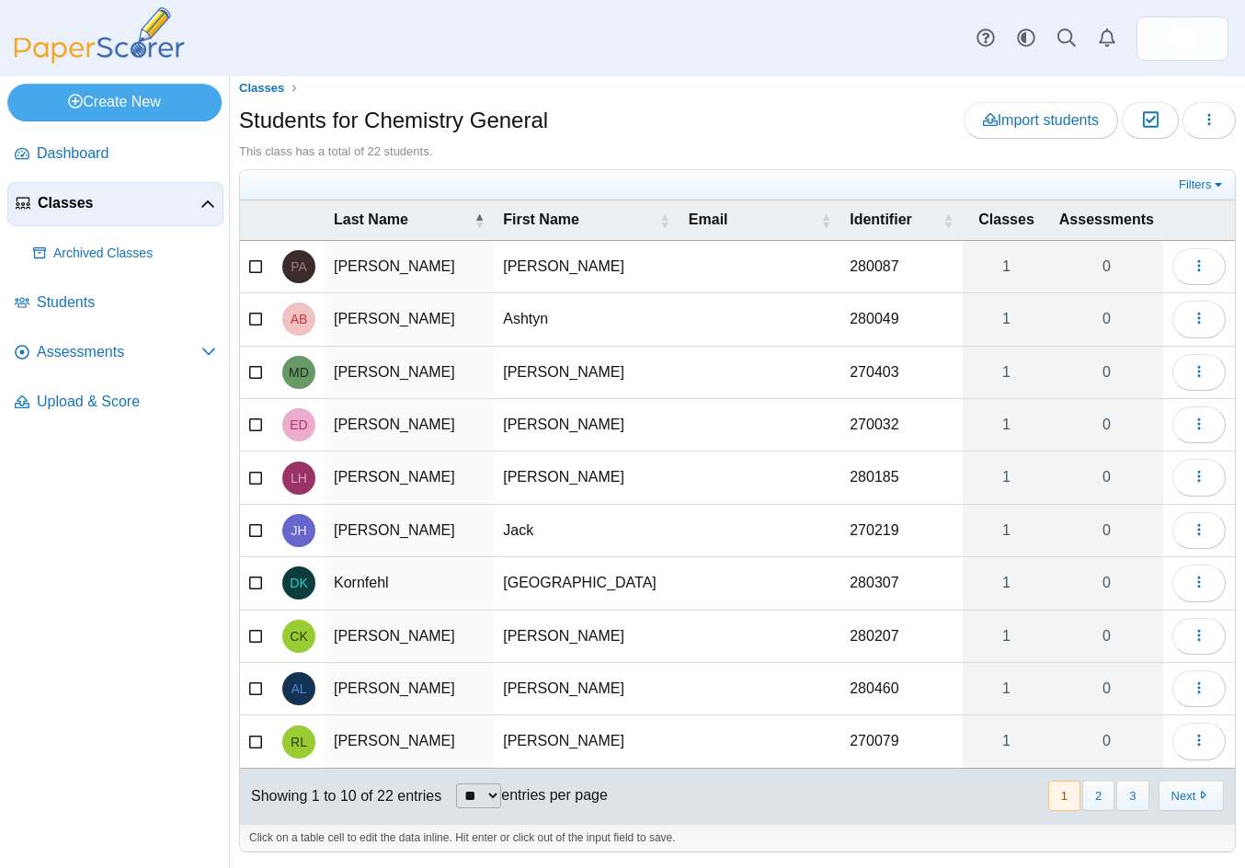
scroll to position [7, 0]
click at [501, 792] on select "** ** ** ***" at bounding box center [478, 794] width 45 height 25
select select "**"
click at [456, 782] on select "** ** ** ***" at bounding box center [478, 794] width 45 height 25
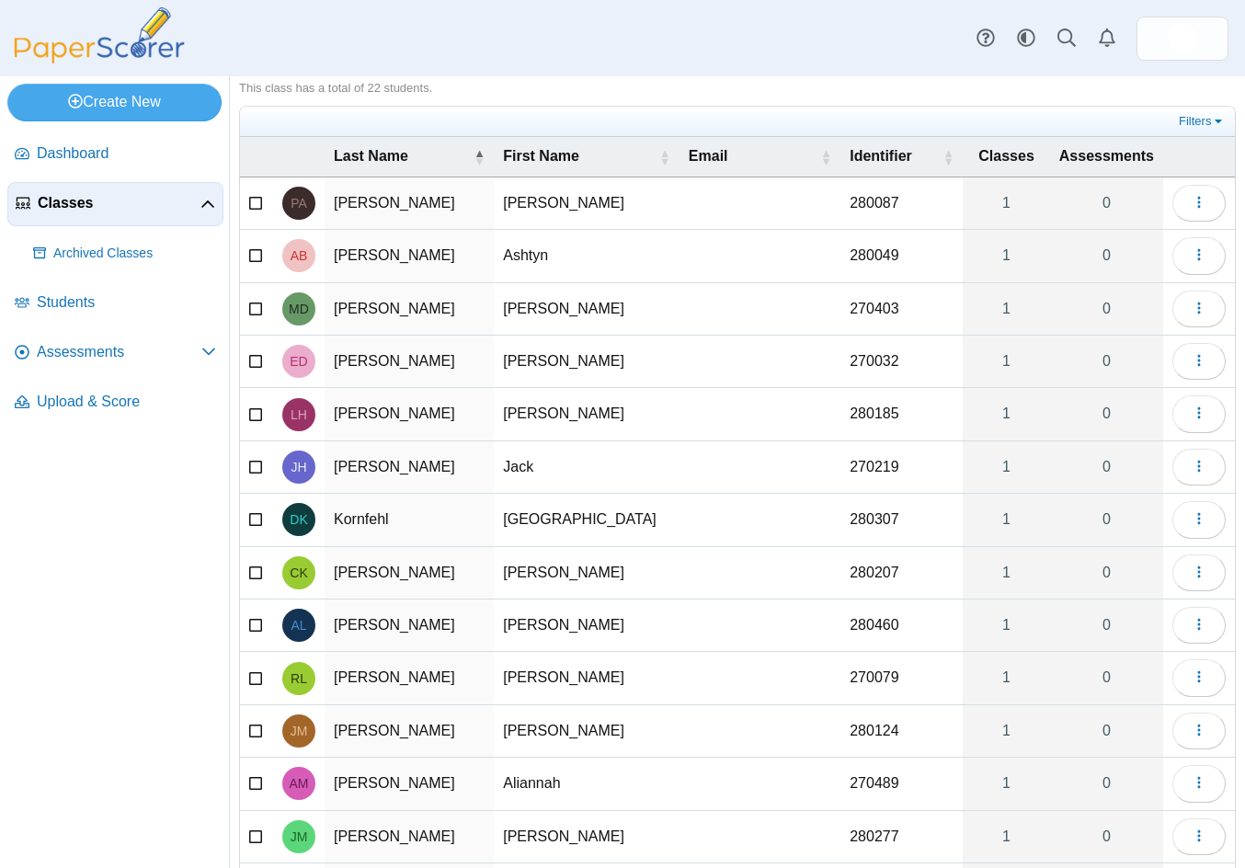
scroll to position [0, 0]
